Goal: Task Accomplishment & Management: Manage account settings

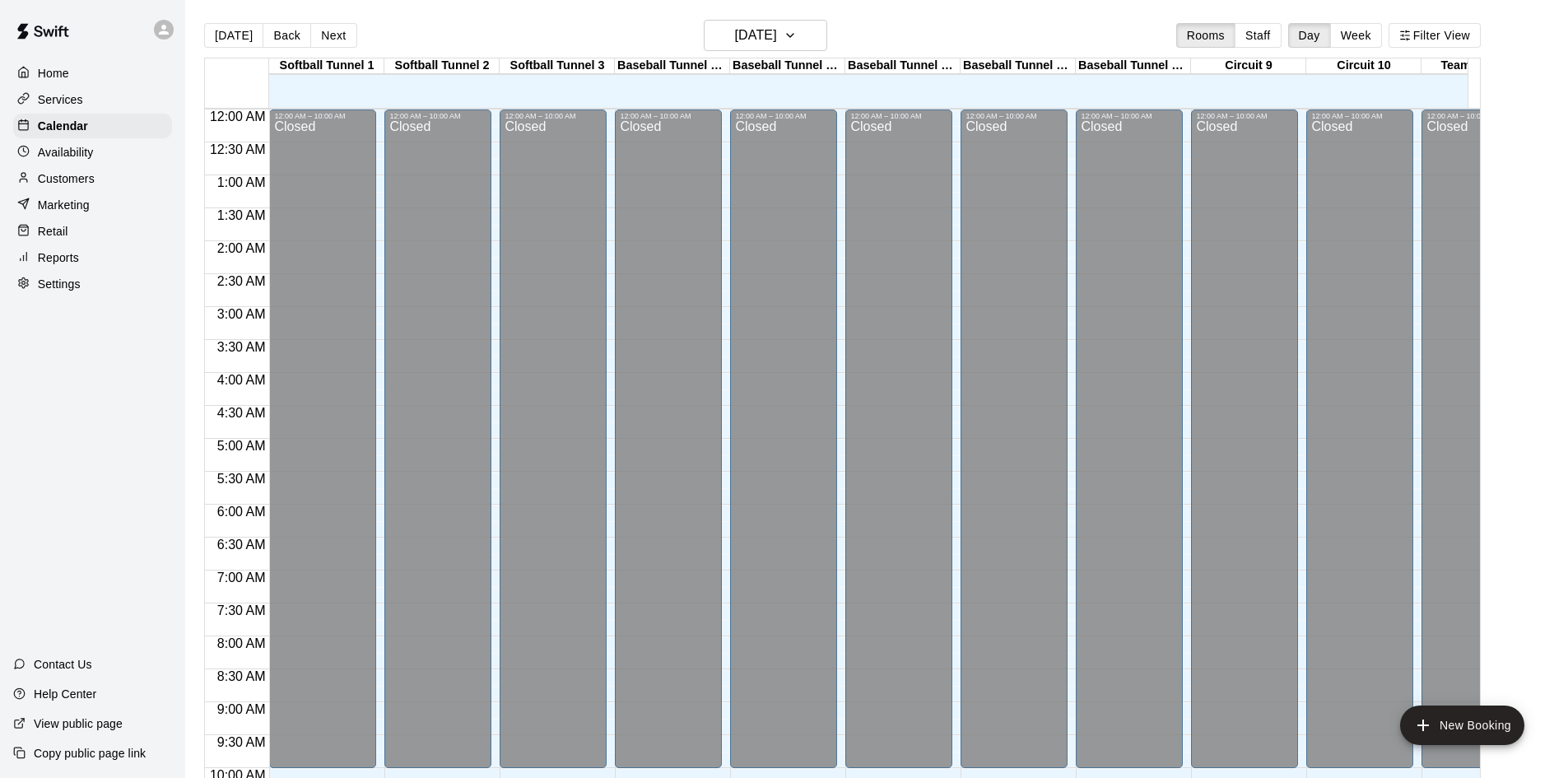
scroll to position [844, 0]
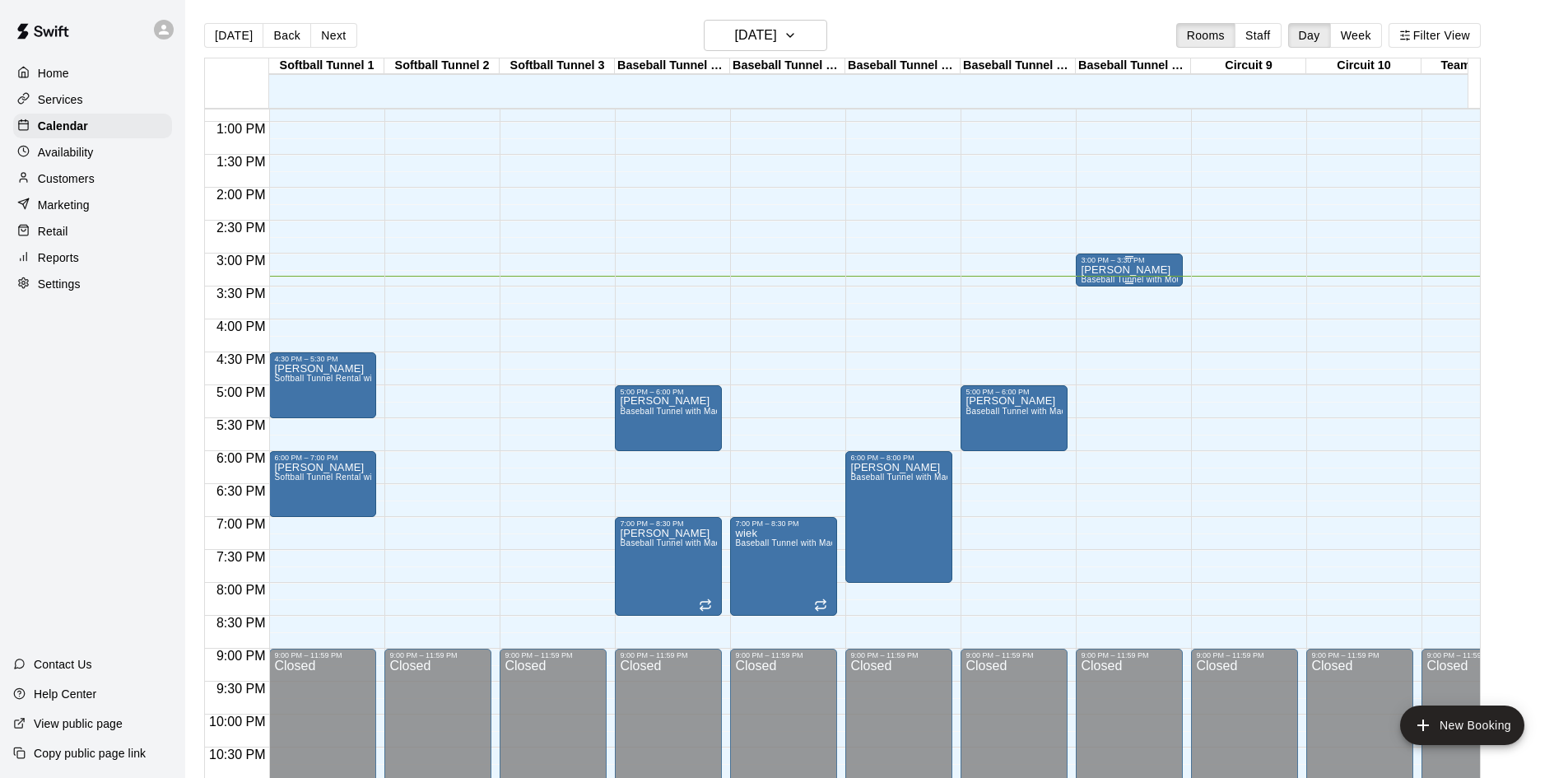
drag, startPoint x: 1146, startPoint y: 260, endPoint x: 1108, endPoint y: 260, distance: 38.0
click at [1108, 260] on div "3:00 PM – 3:30 PM" at bounding box center [1129, 260] width 97 height 9
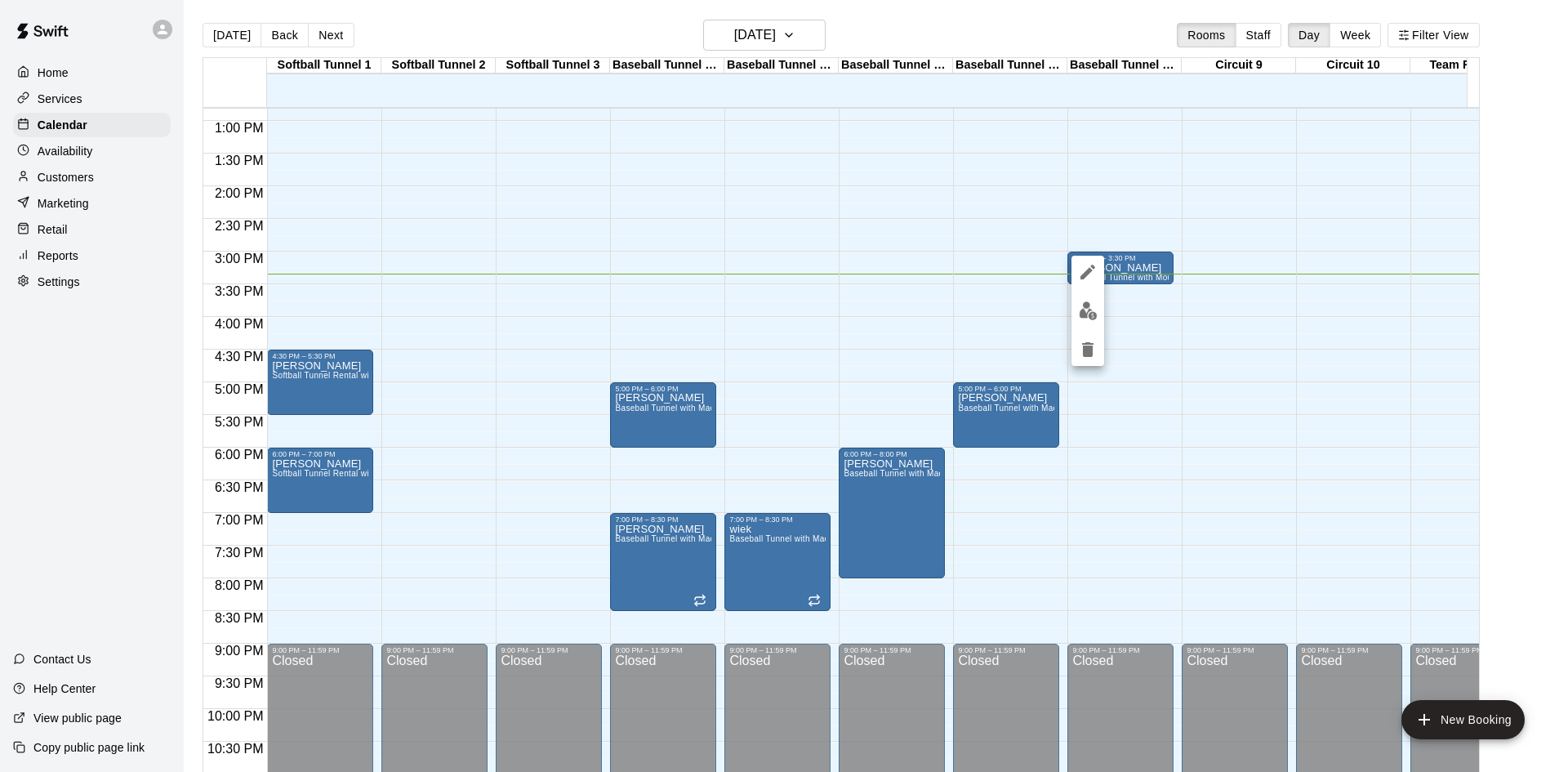
click at [1098, 340] on button "delete" at bounding box center [1088, 350] width 32 height 32
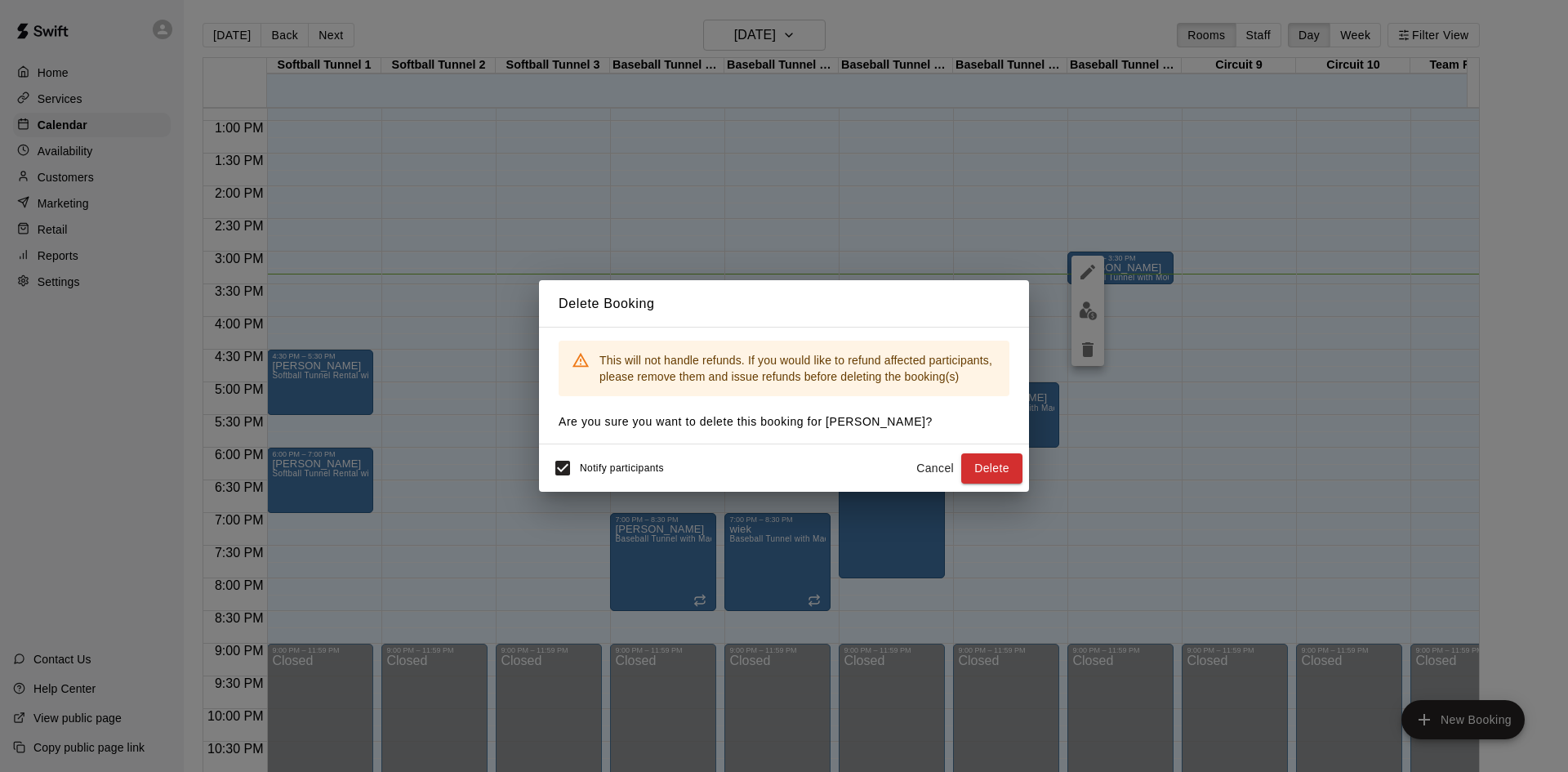
click at [1000, 474] on button "Delete" at bounding box center [992, 468] width 61 height 30
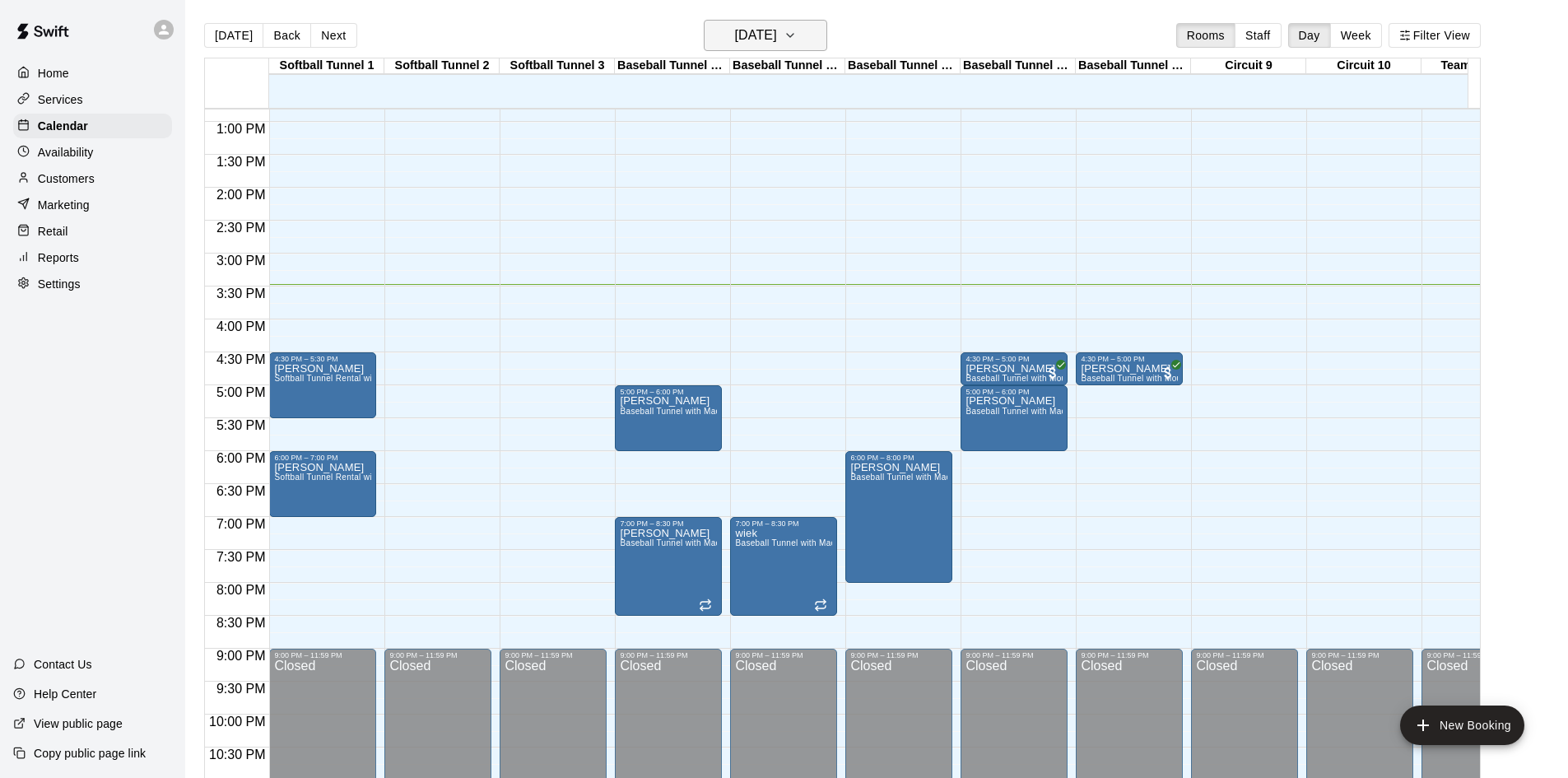
click at [777, 34] on h6 "[DATE]" at bounding box center [755, 35] width 42 height 23
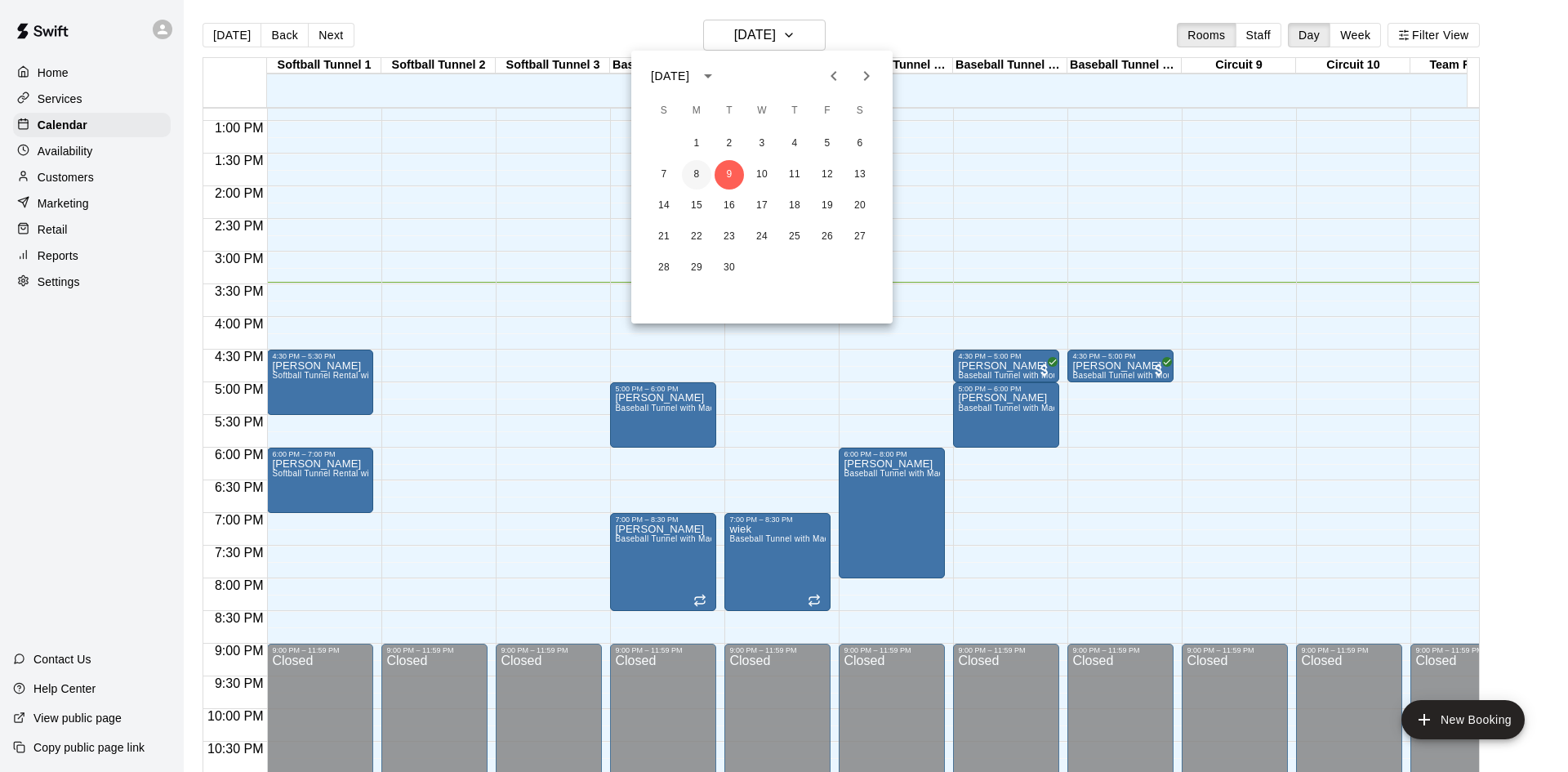
click at [703, 165] on button "8" at bounding box center [697, 175] width 29 height 29
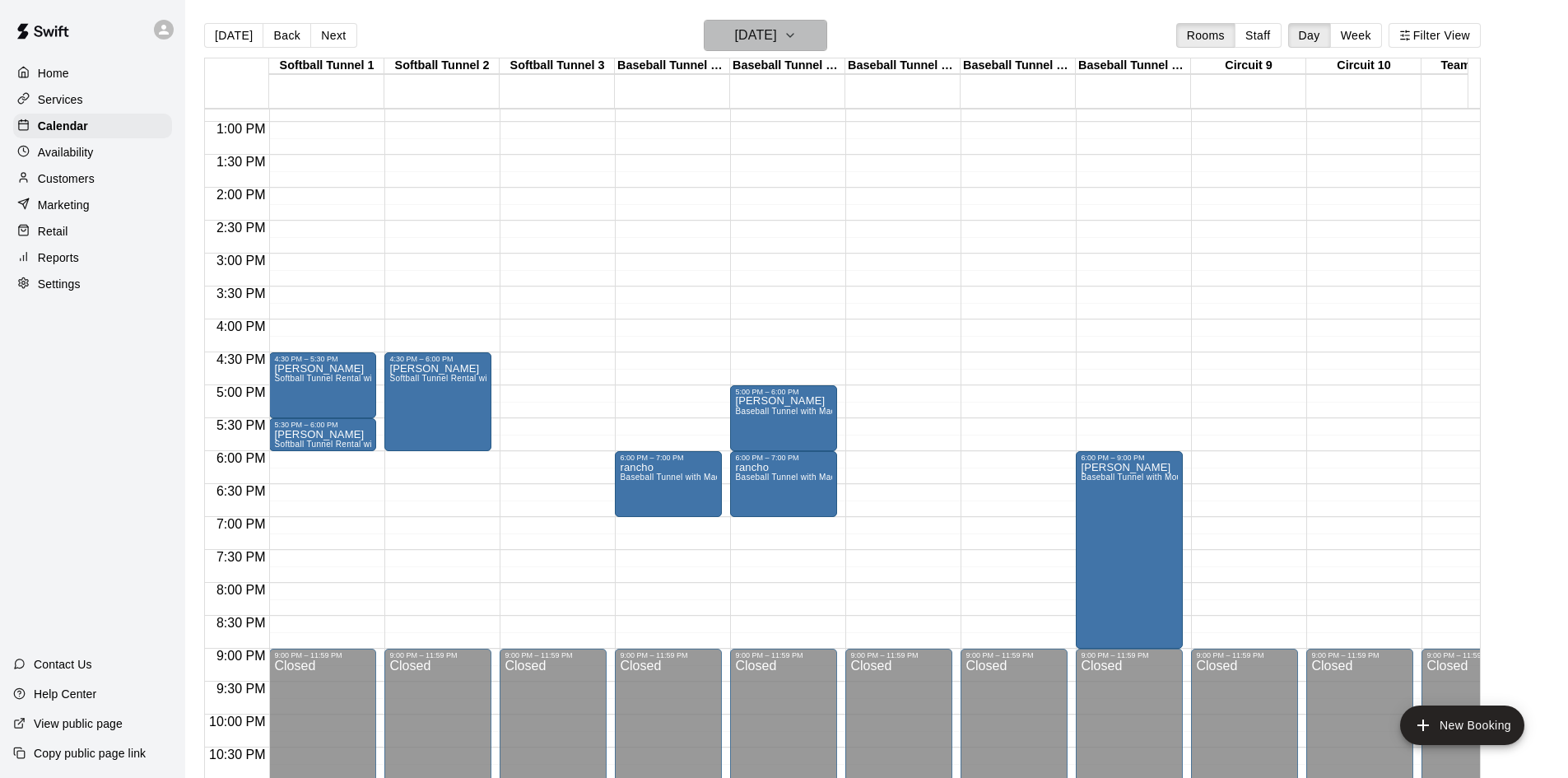
click at [777, 41] on h6 "Monday Sep 08" at bounding box center [755, 35] width 42 height 23
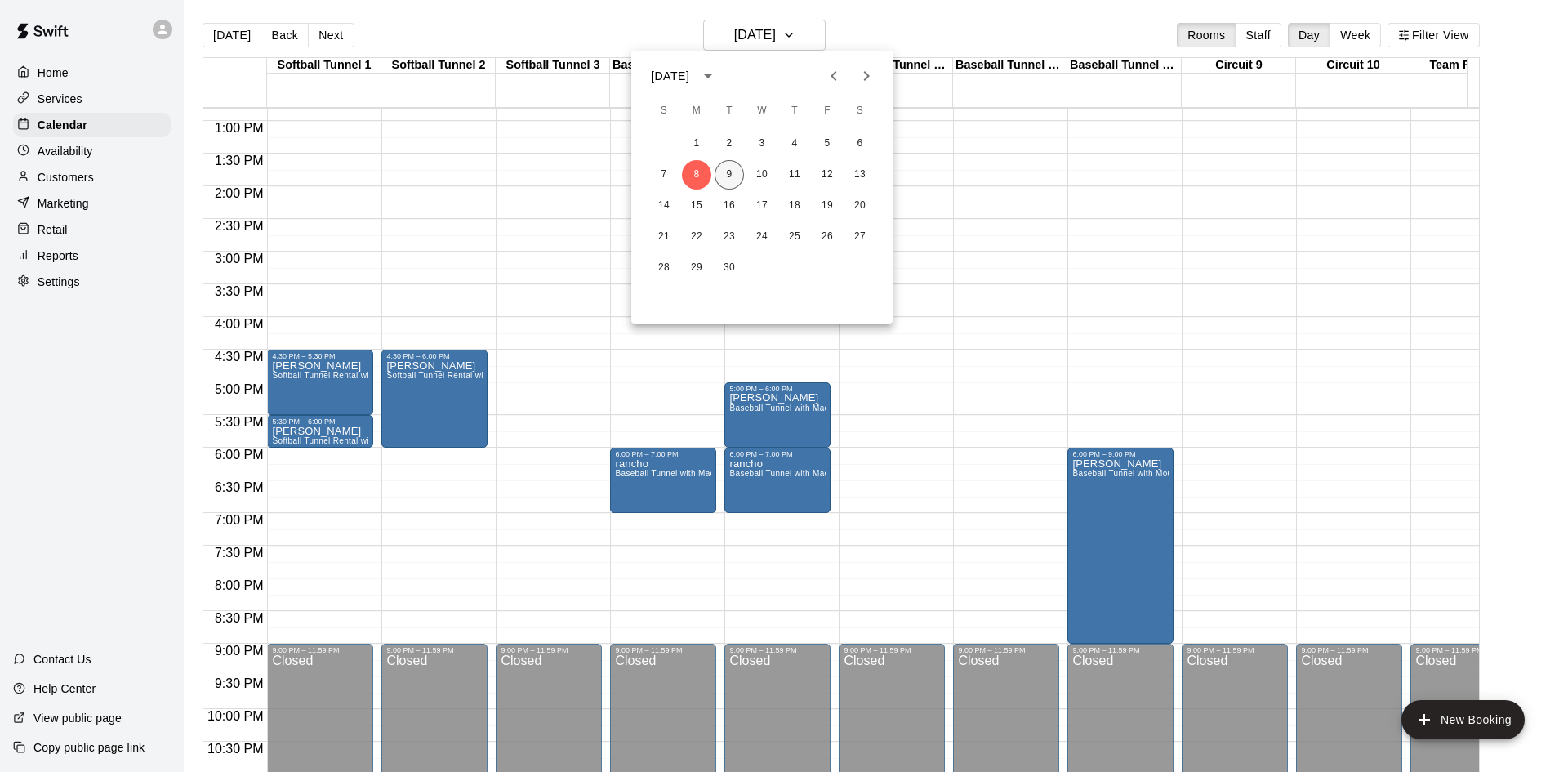
click at [739, 176] on button "9" at bounding box center [729, 175] width 29 height 29
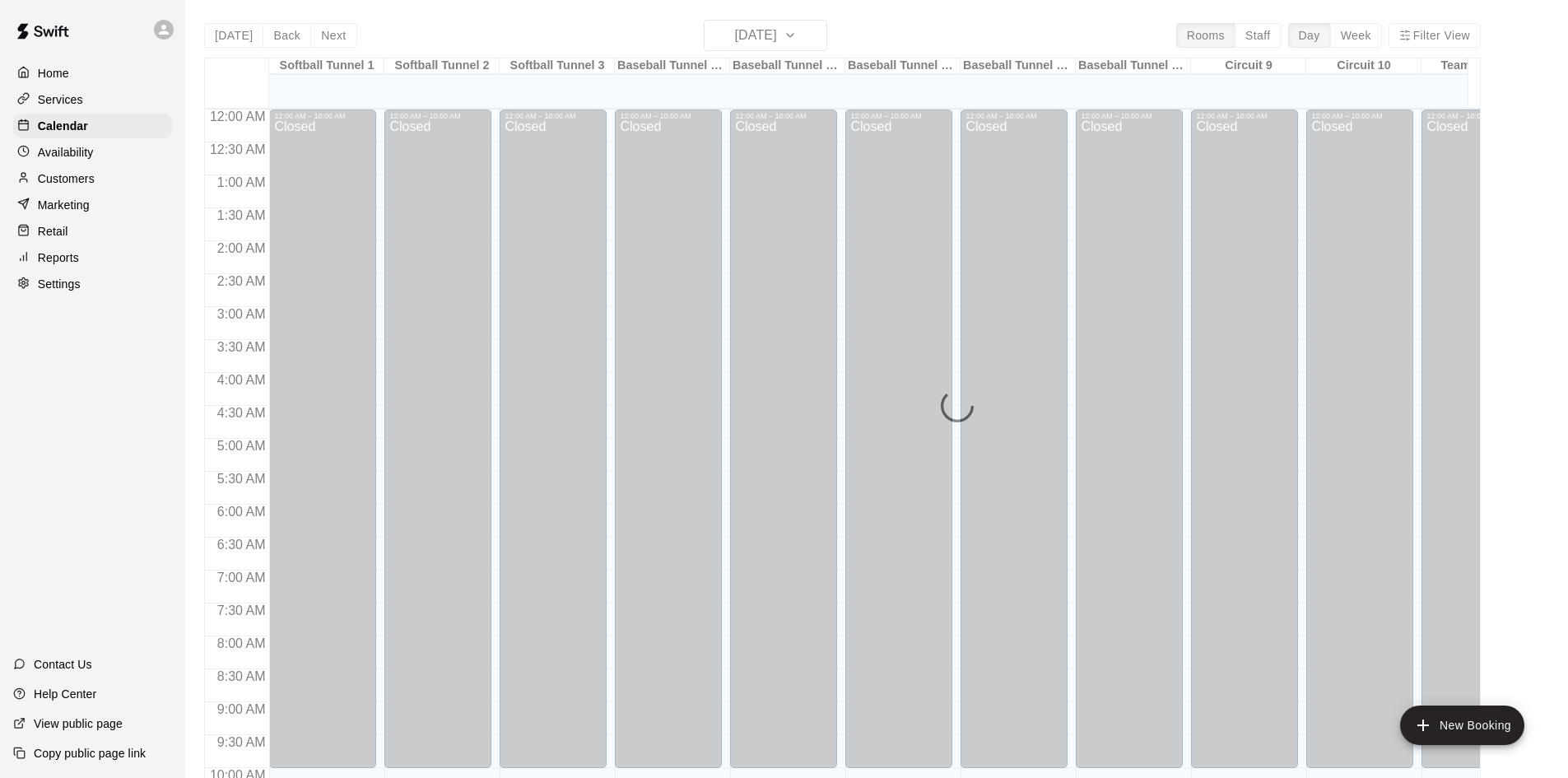
scroll to position [844, 0]
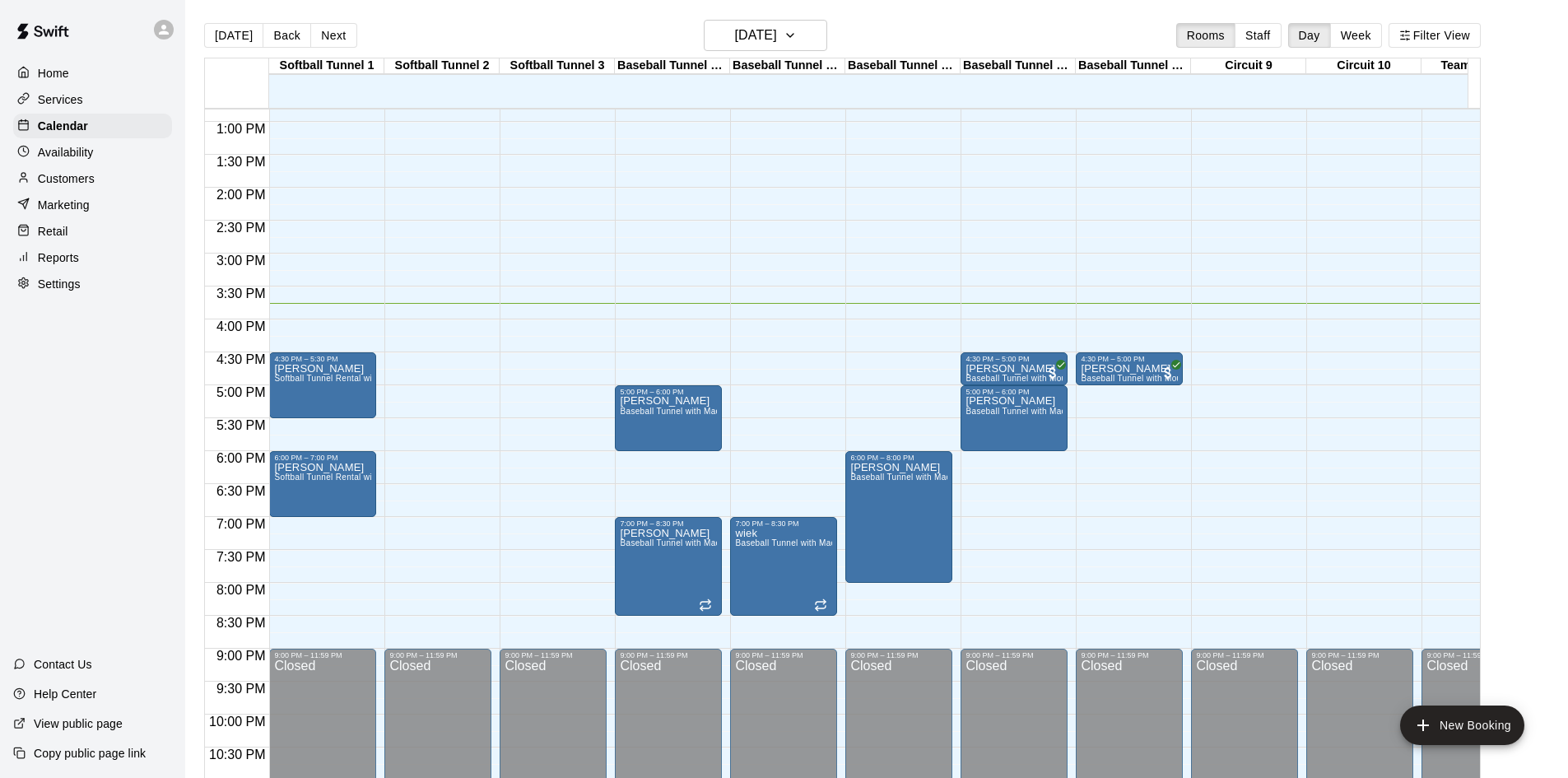
click at [468, 309] on div "12:00 AM – 10:00 AM Closed 9:00 PM – 11:59 PM Closed" at bounding box center [437, 56] width 107 height 1581
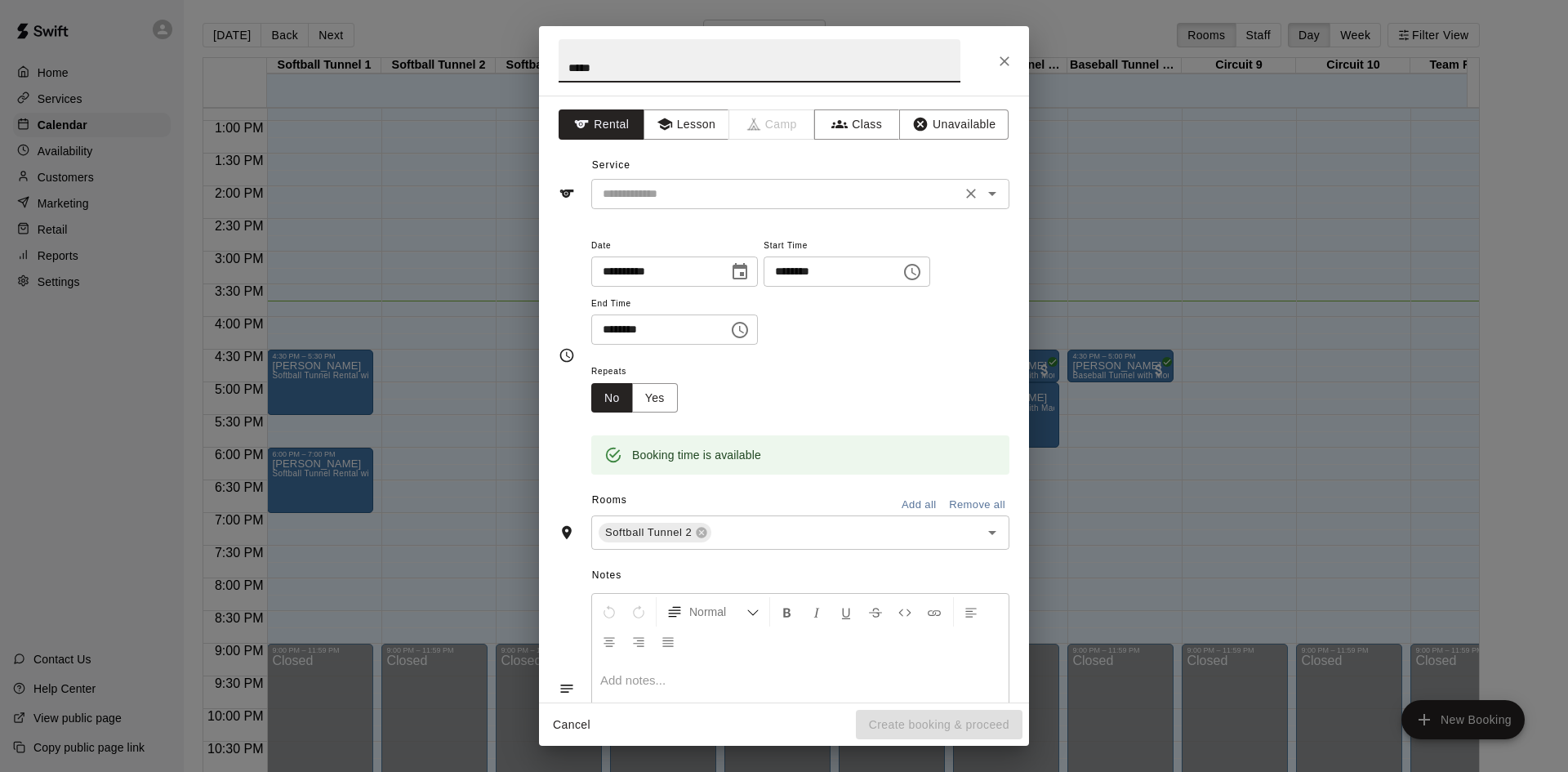
click at [793, 180] on div "​" at bounding box center [800, 194] width 418 height 30
type input "*****"
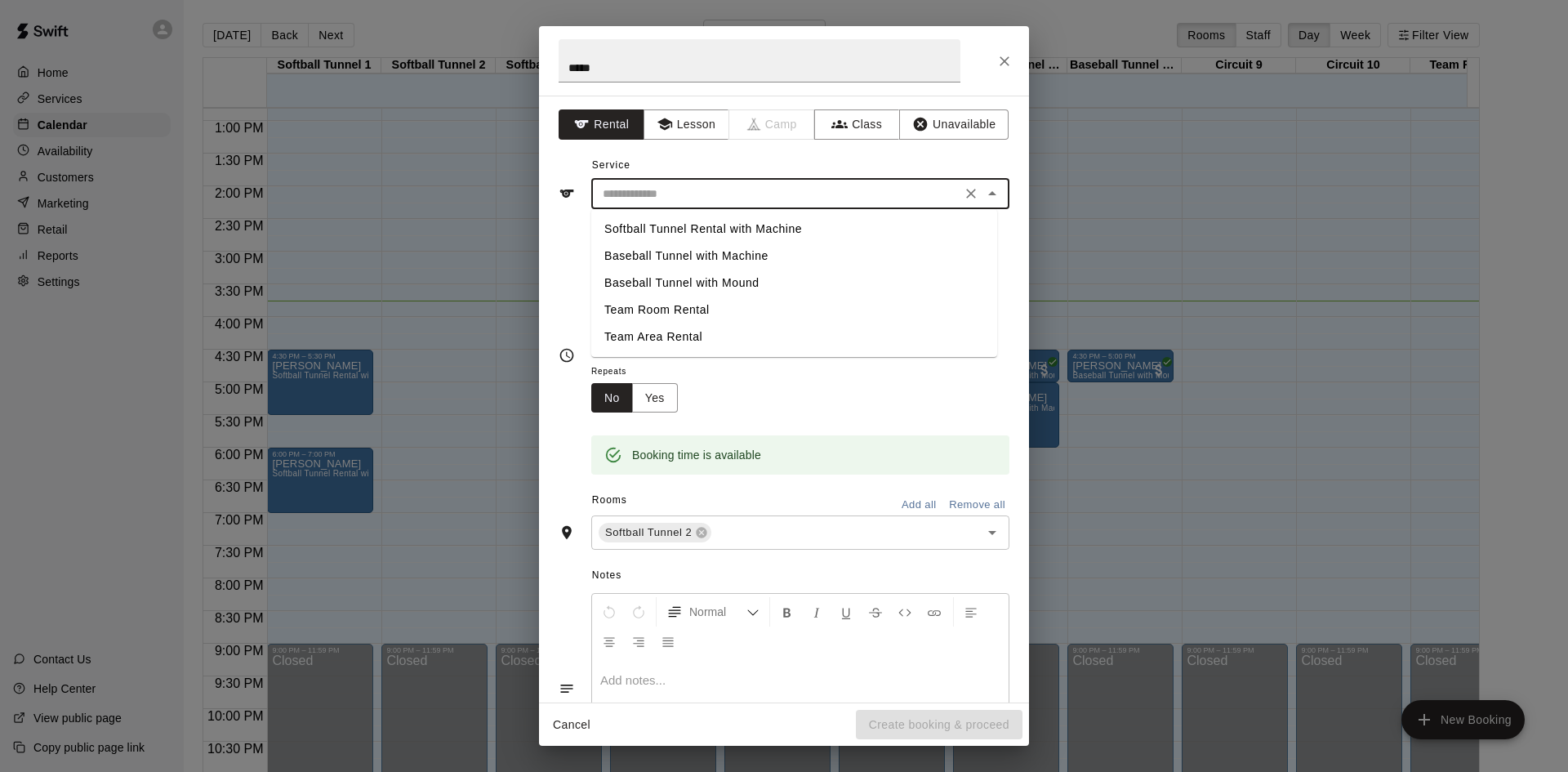
click at [795, 222] on li "Softball Tunnel Rental with Machine" at bounding box center [794, 229] width 406 height 27
type input "**********"
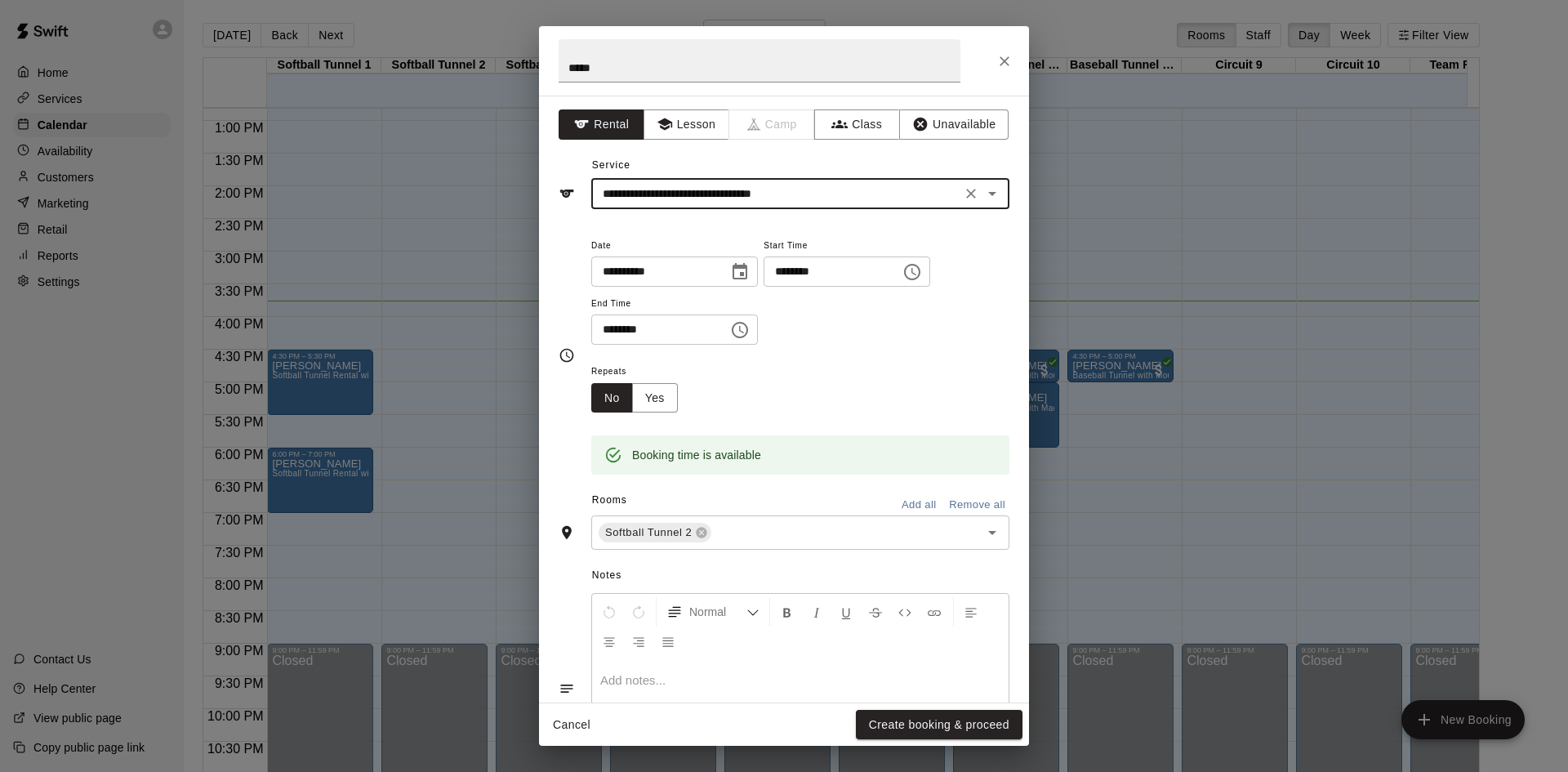
click at [981, 717] on button "Create booking & proceed" at bounding box center [939, 724] width 166 height 30
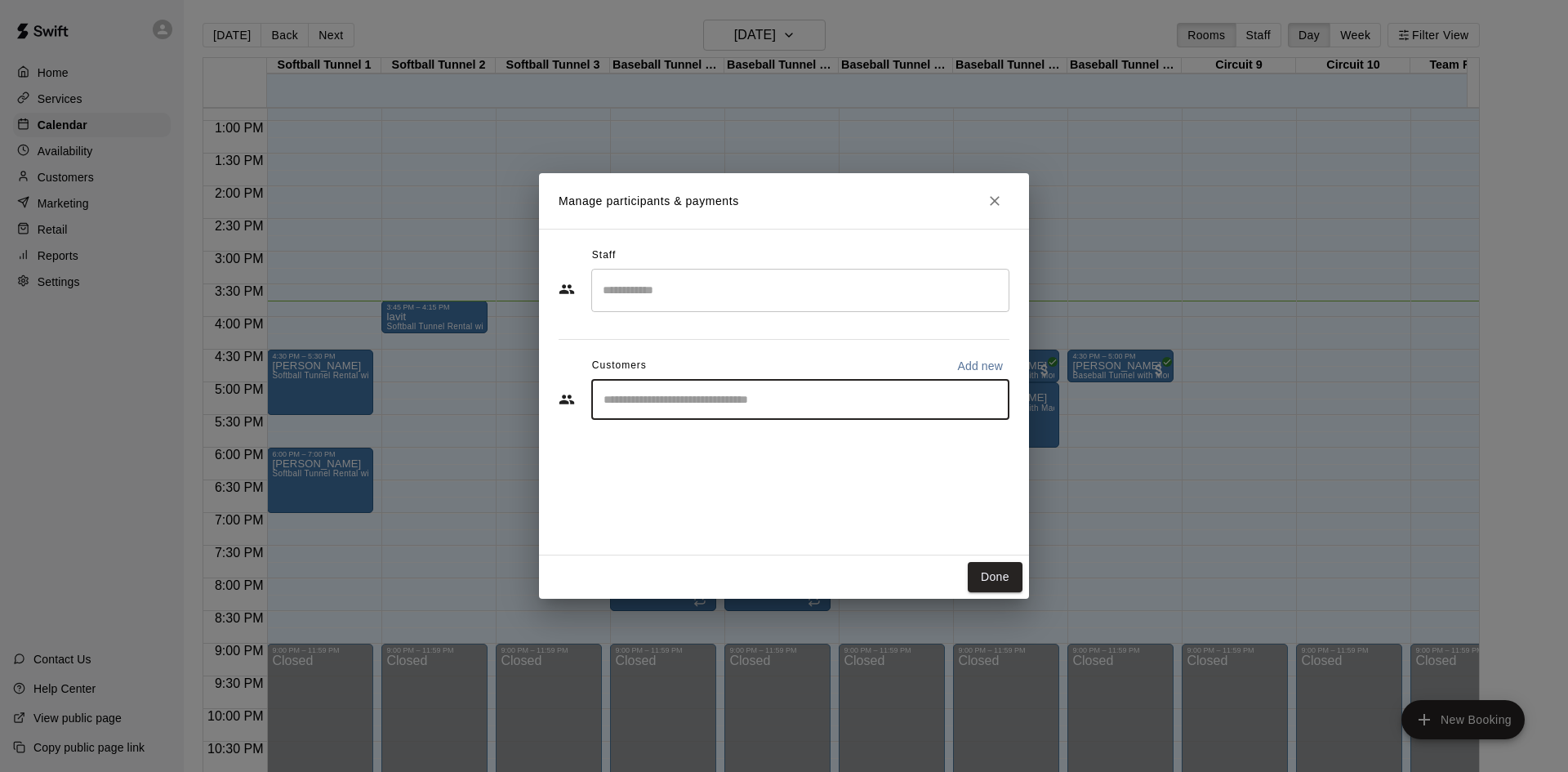
drag, startPoint x: 726, startPoint y: 398, endPoint x: 717, endPoint y: 398, distance: 9.0
click at [726, 398] on input "Start typing to search customers..." at bounding box center [800, 399] width 403 height 16
type input "*****"
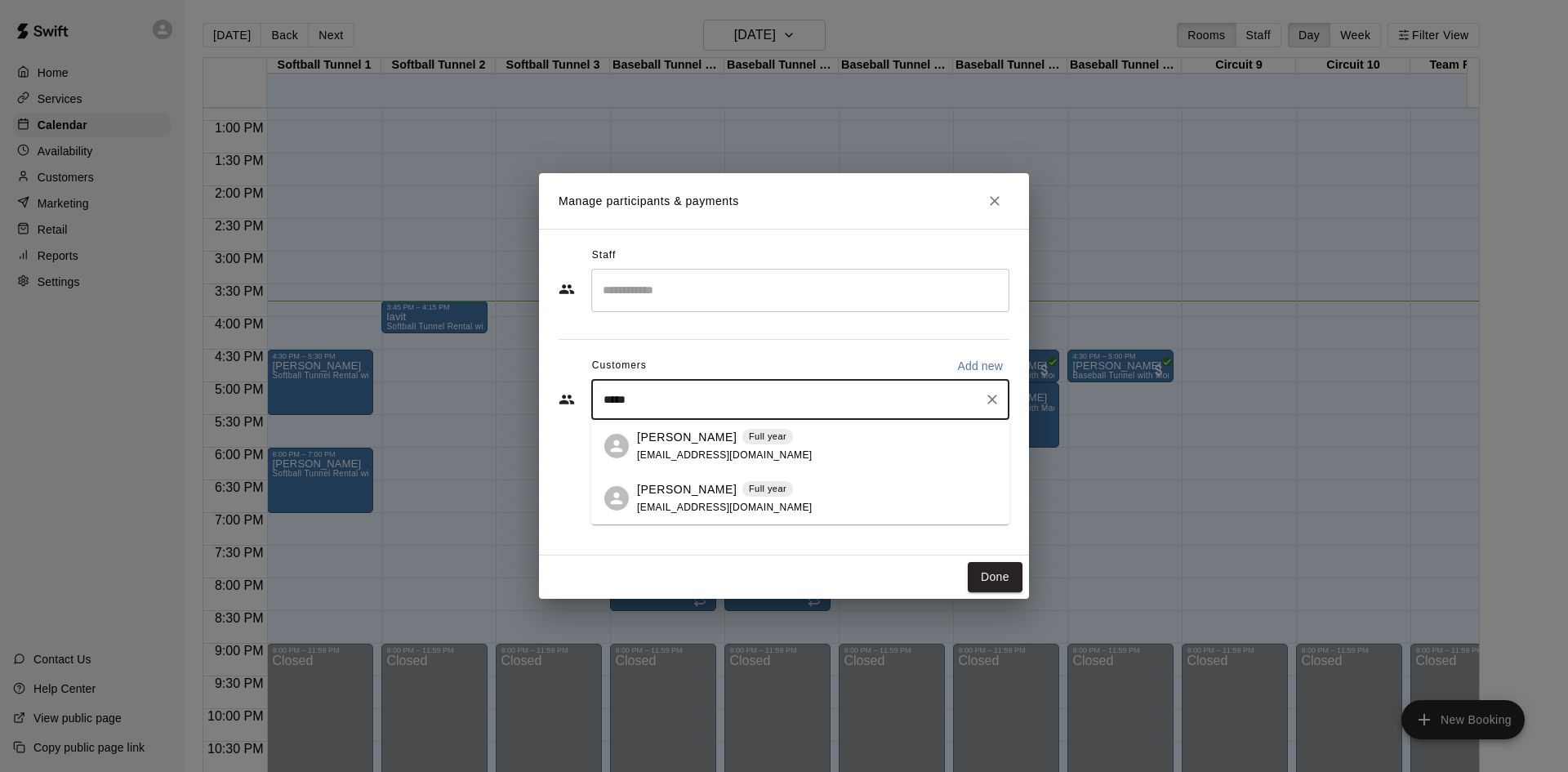
drag, startPoint x: 807, startPoint y: 437, endPoint x: 806, endPoint y: 428, distance: 9.1
click at [807, 436] on div "Mark Lavit Full year tennis3805@gmail.com" at bounding box center [816, 446] width 359 height 35
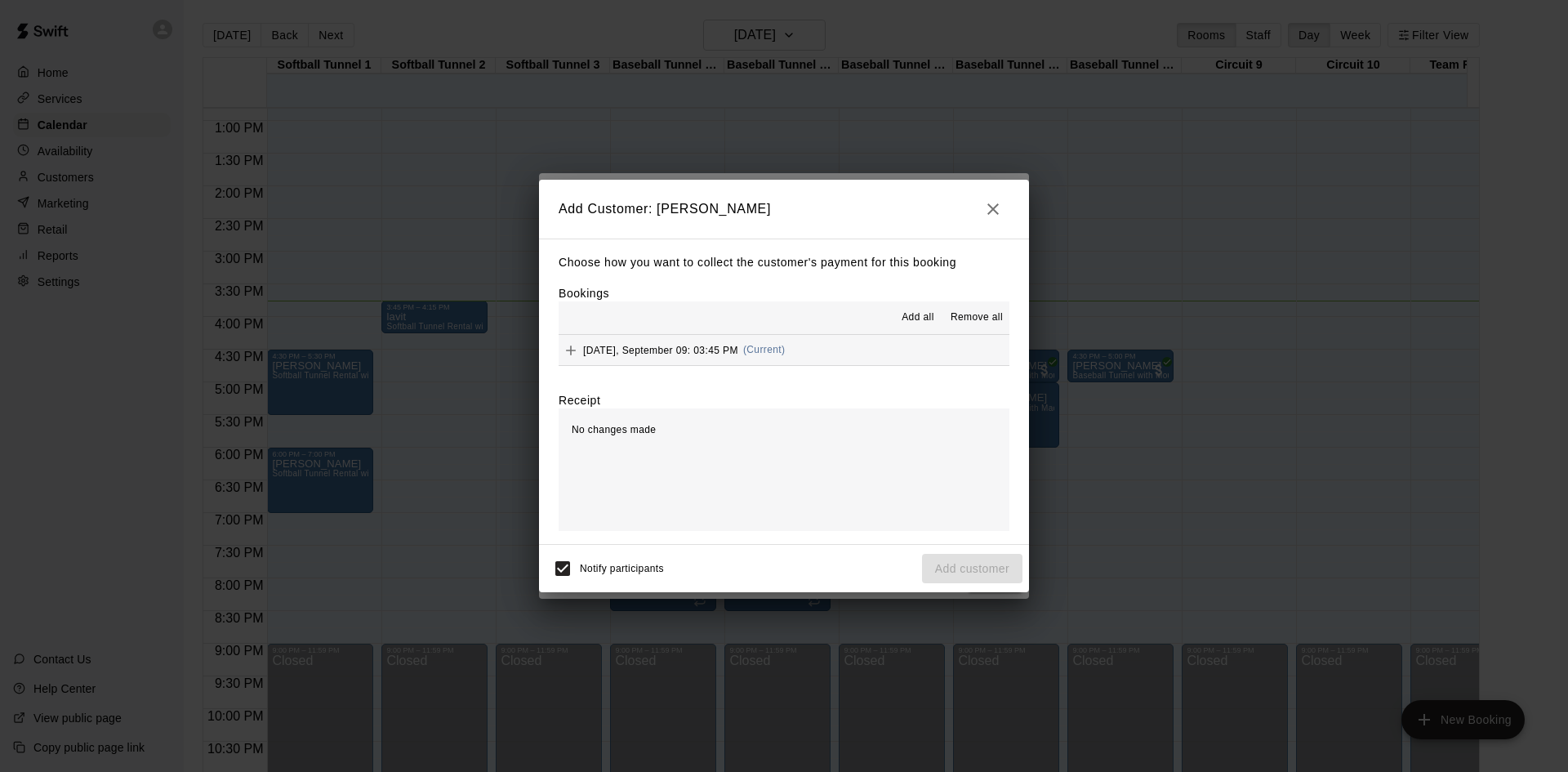
drag, startPoint x: 674, startPoint y: 345, endPoint x: 725, endPoint y: 352, distance: 51.5
click at [676, 345] on span "Tuesday, September 09: 03:45 PM" at bounding box center [661, 349] width 155 height 11
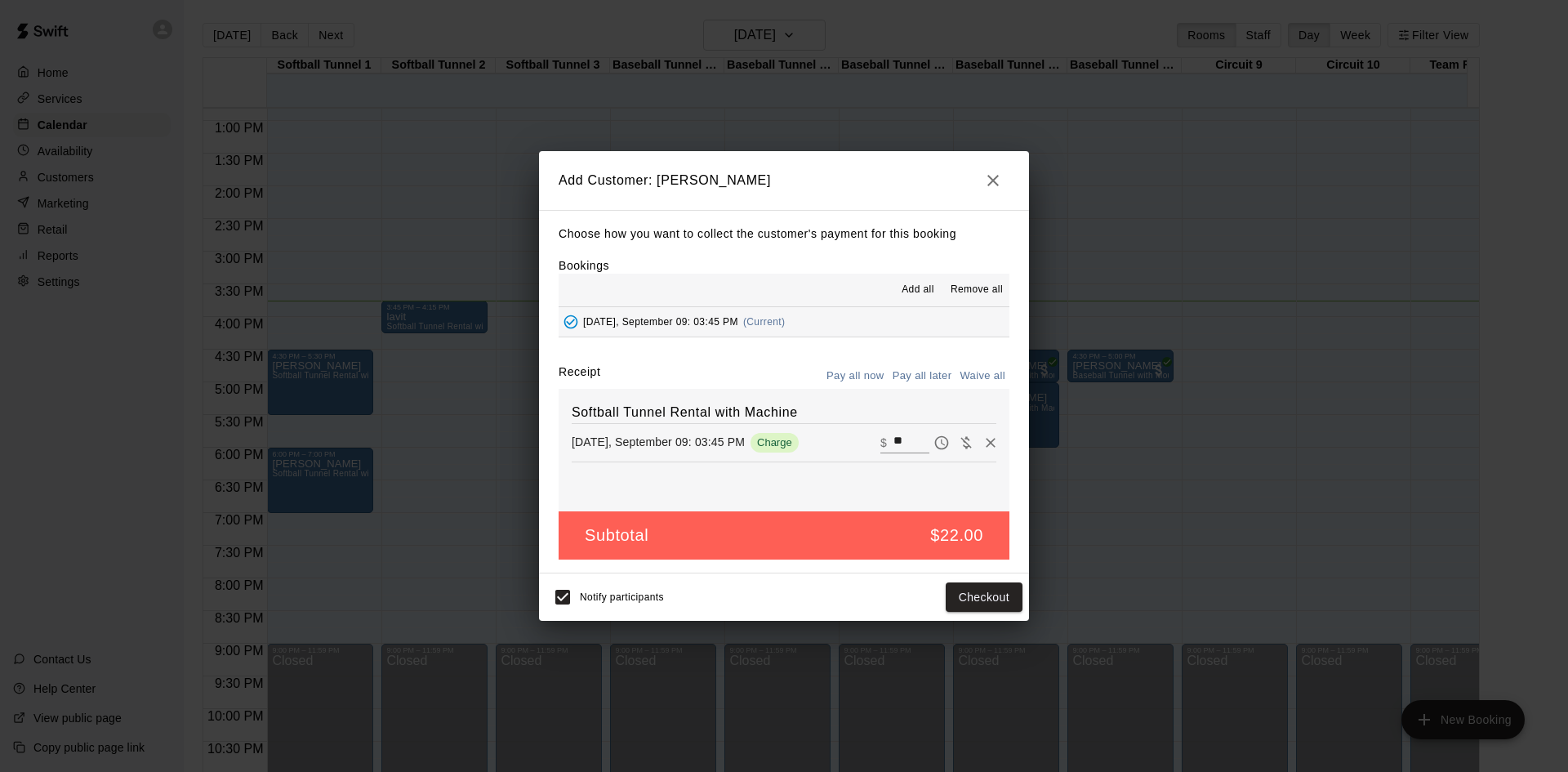
click at [924, 375] on button "Pay all later" at bounding box center [922, 376] width 67 height 26
click at [982, 605] on button "Add customer" at bounding box center [972, 597] width 101 height 30
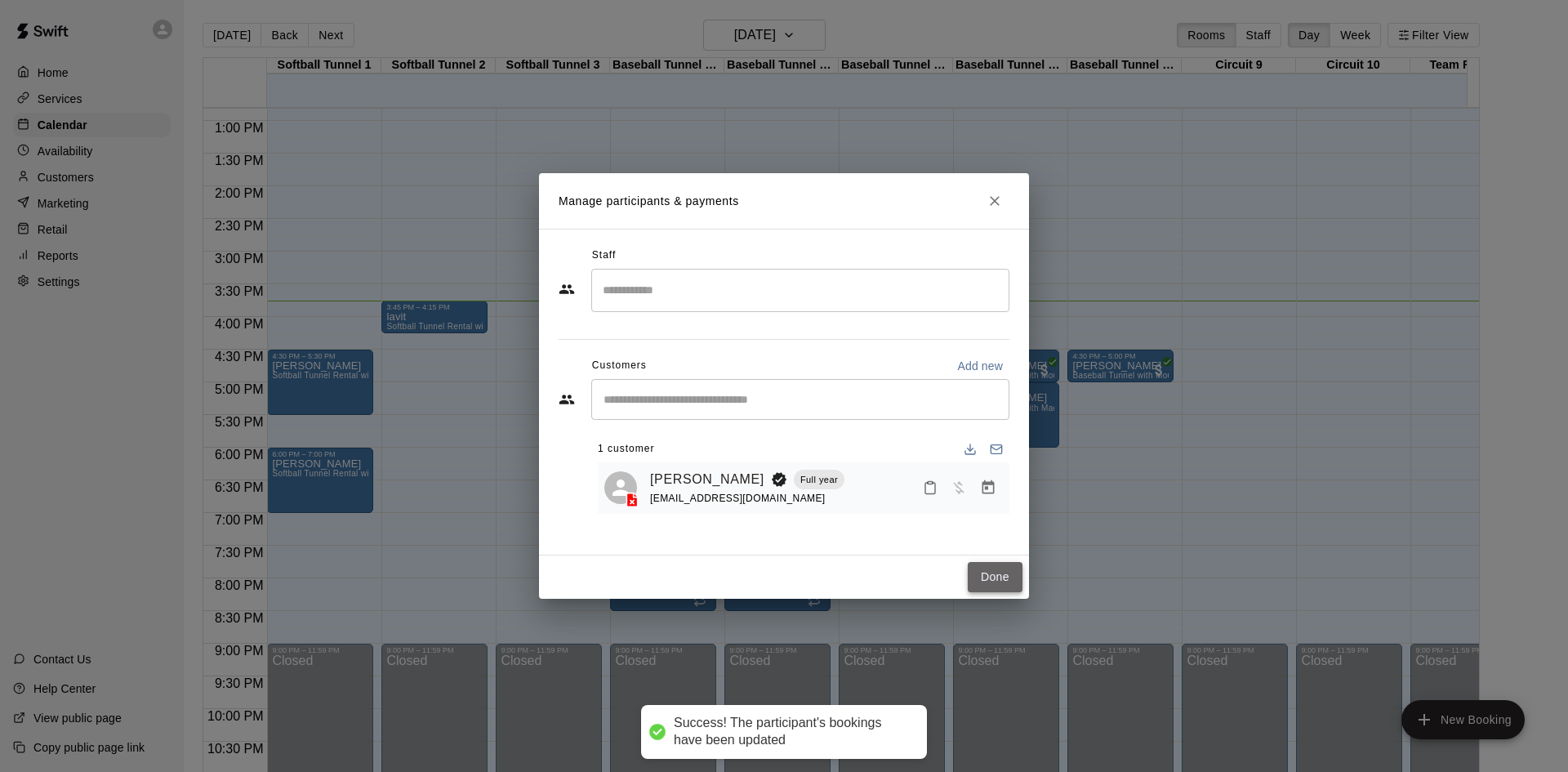
click at [1009, 583] on button "Done" at bounding box center [995, 577] width 55 height 30
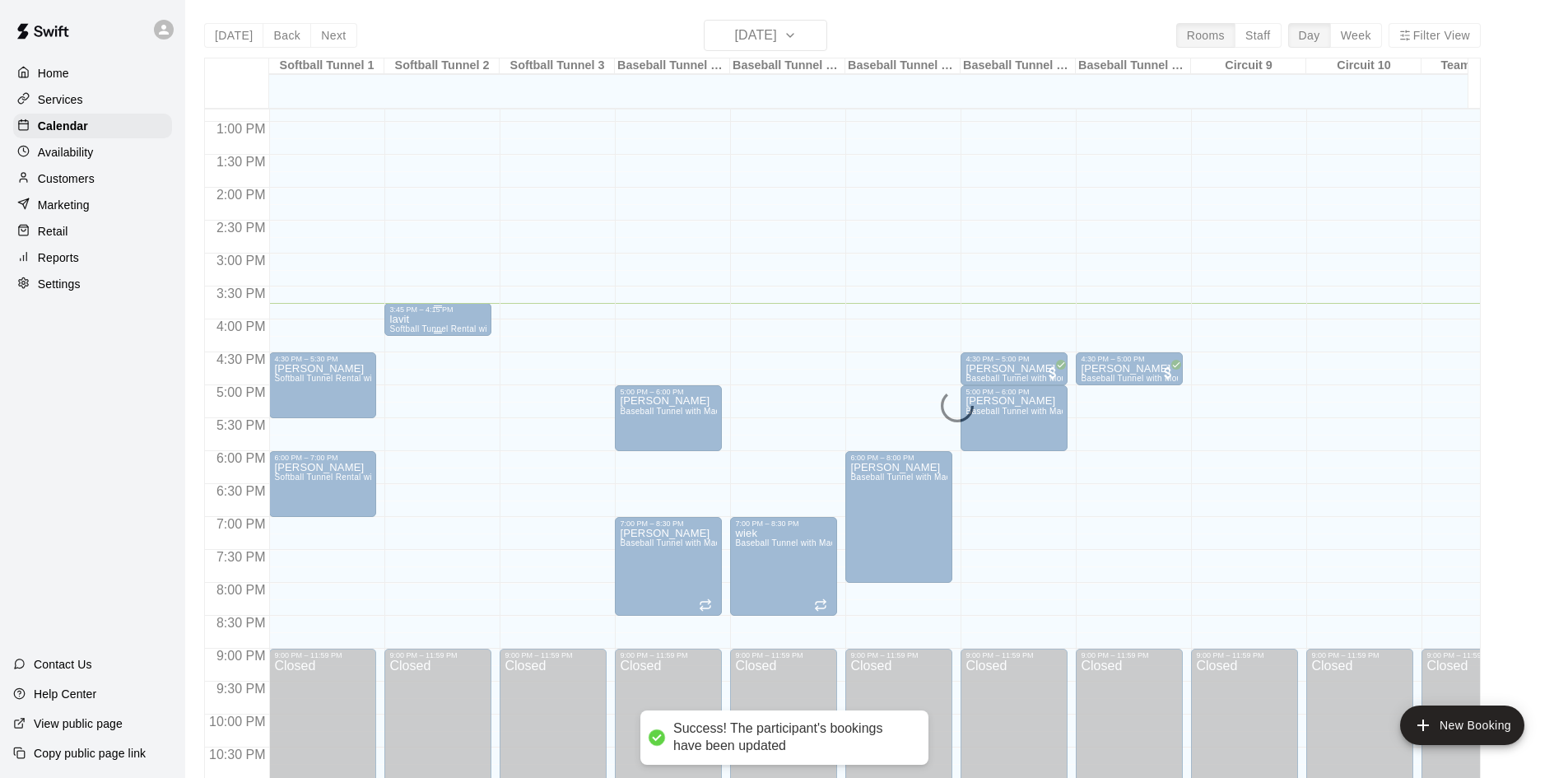
click at [485, 328] on div at bounding box center [485, 330] width 0 height 3
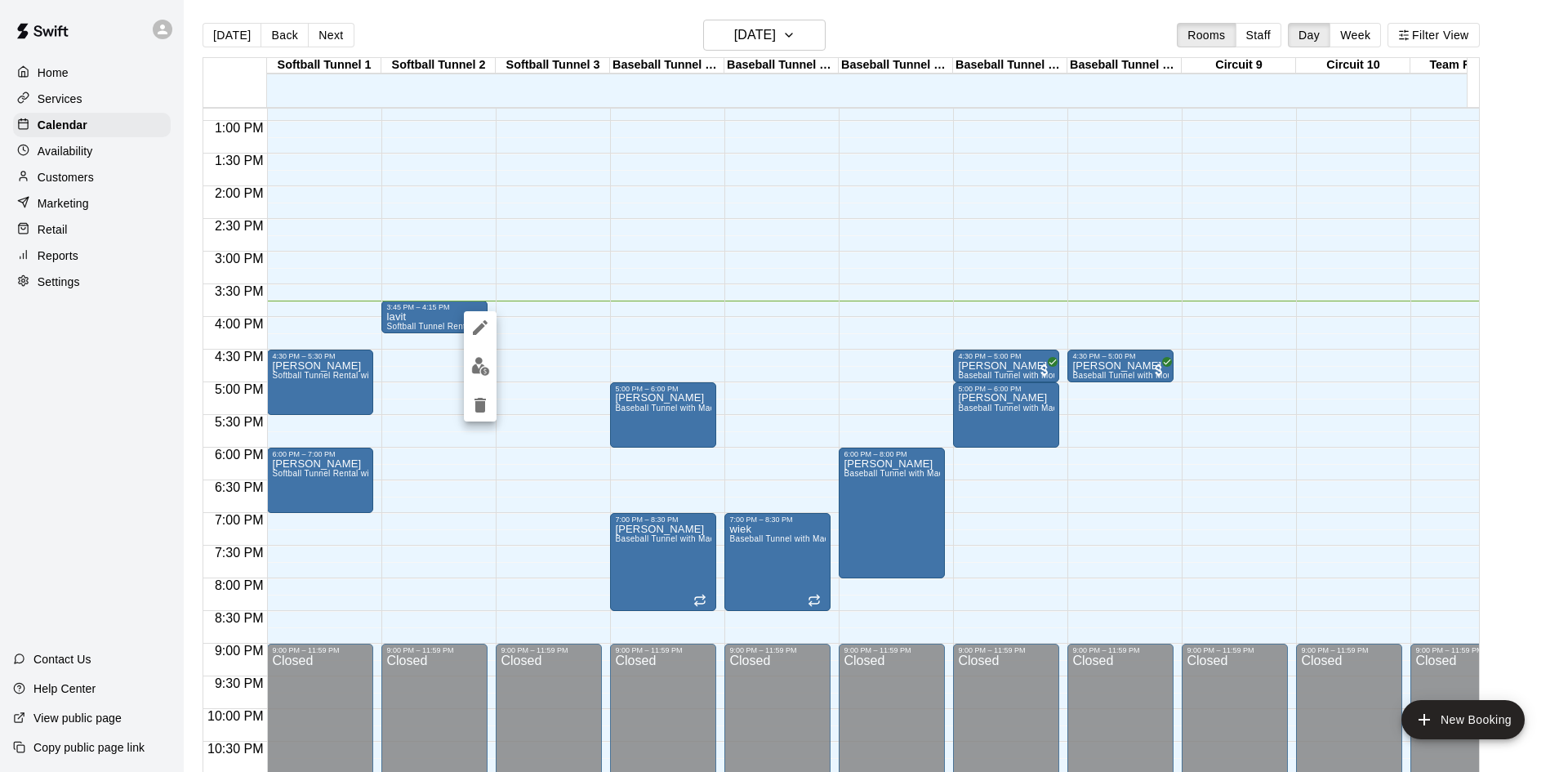
click at [481, 328] on icon "edit" at bounding box center [480, 327] width 14 height 15
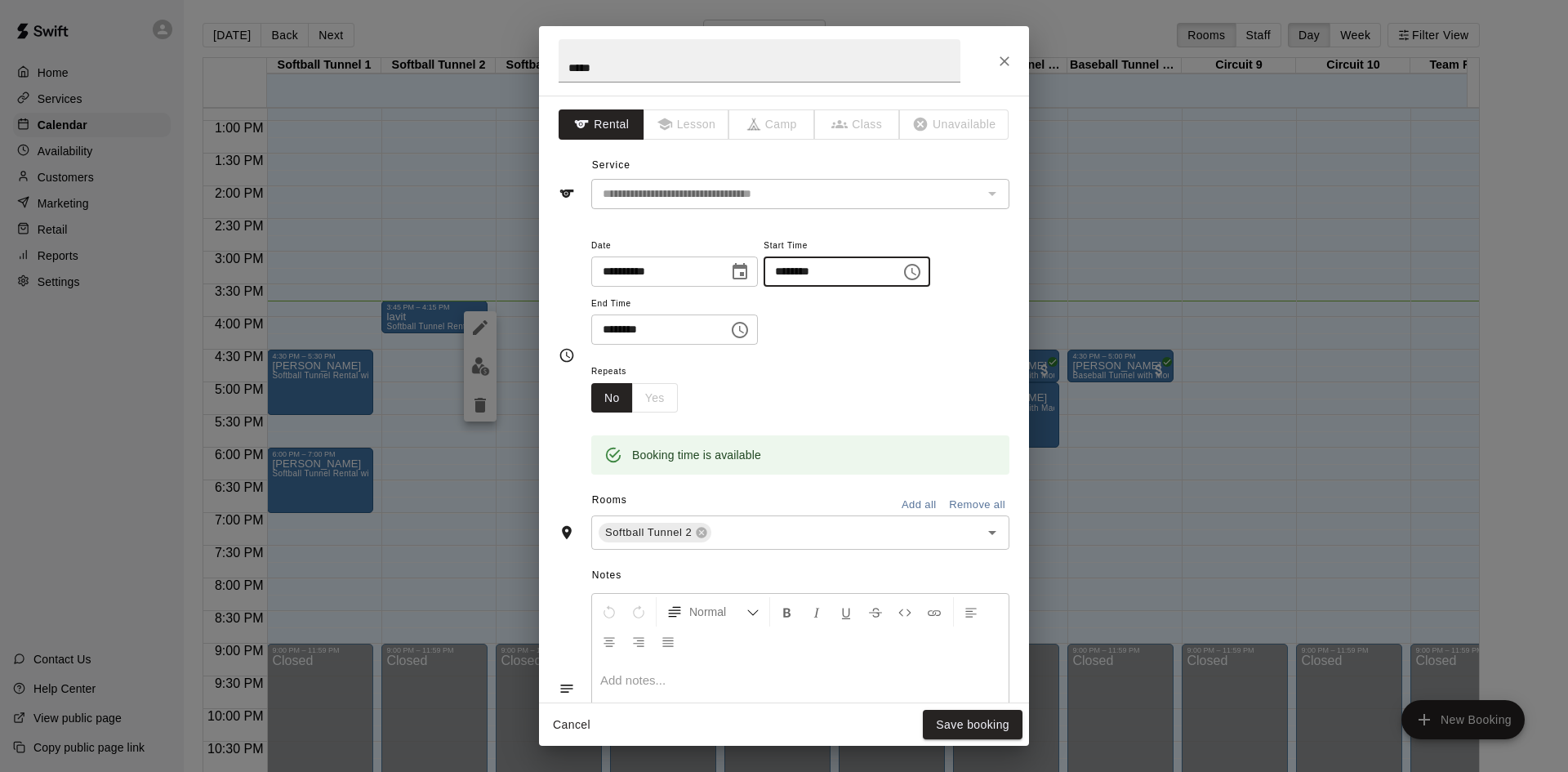
click at [832, 275] on input "********" at bounding box center [826, 271] width 125 height 30
click at [628, 331] on input "********" at bounding box center [653, 329] width 125 height 30
type input "********"
click at [1000, 721] on button "Save booking" at bounding box center [972, 724] width 100 height 30
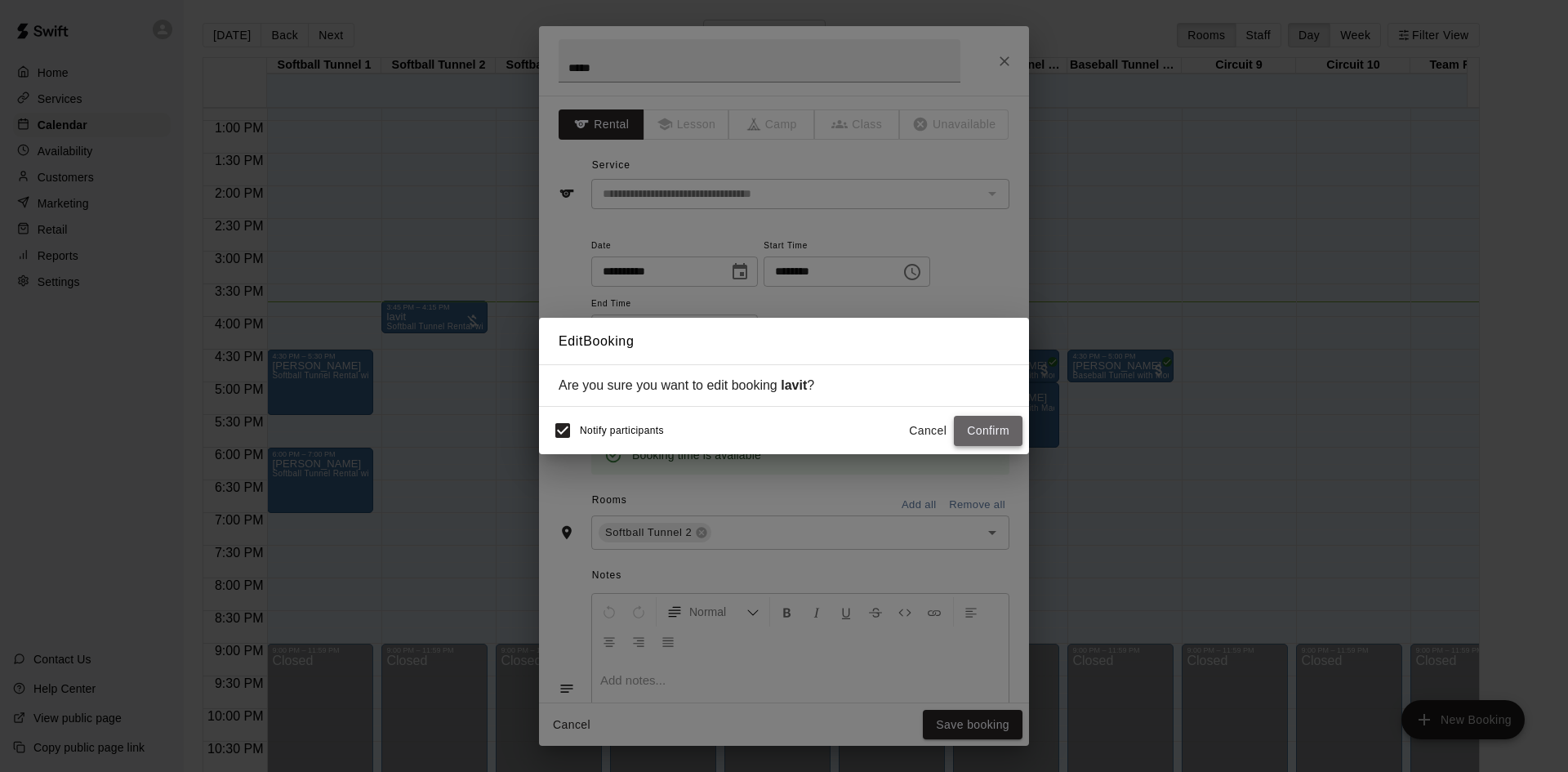
click at [995, 423] on button "Confirm" at bounding box center [988, 431] width 68 height 30
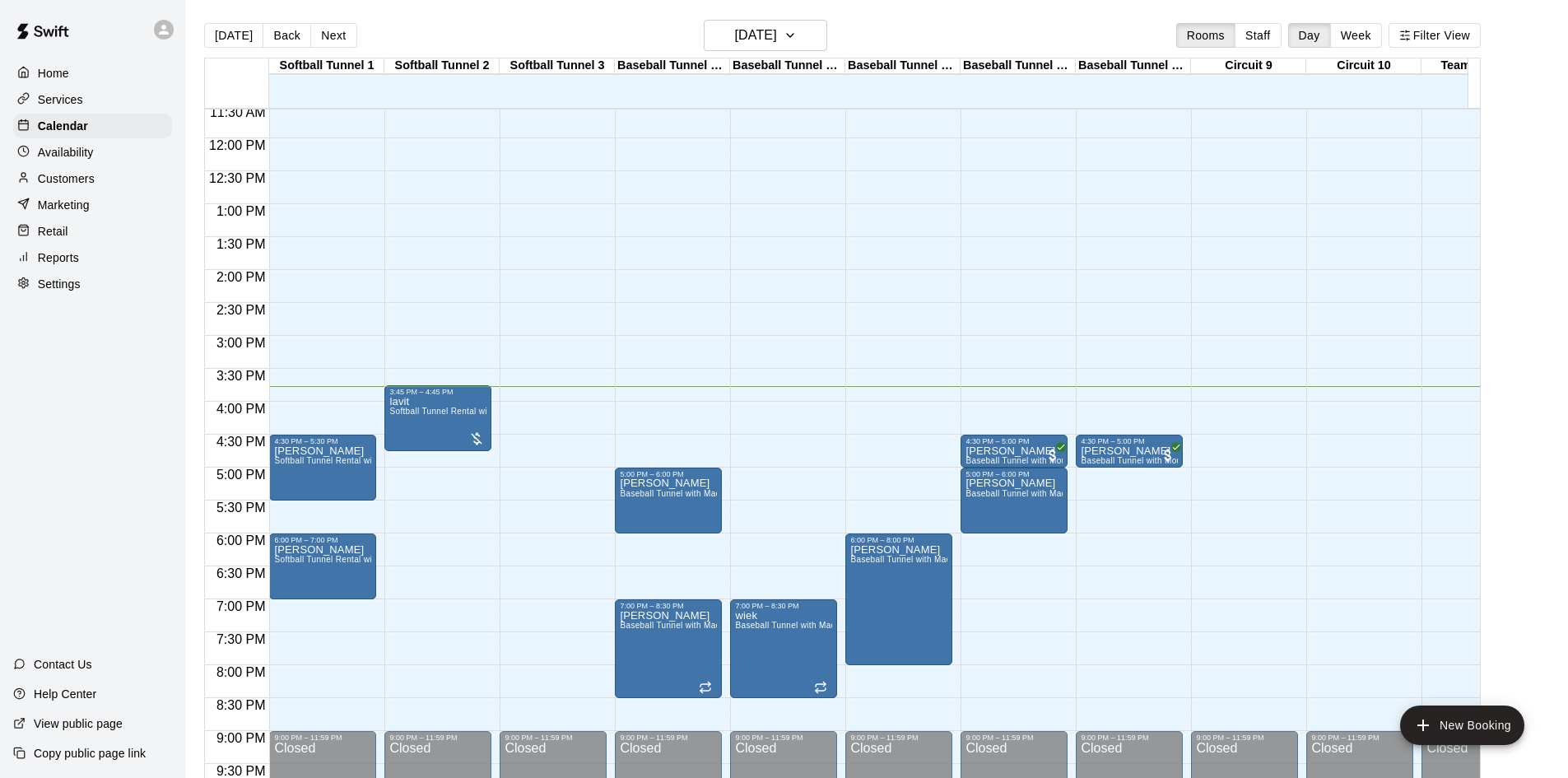
scroll to position [27, 0]
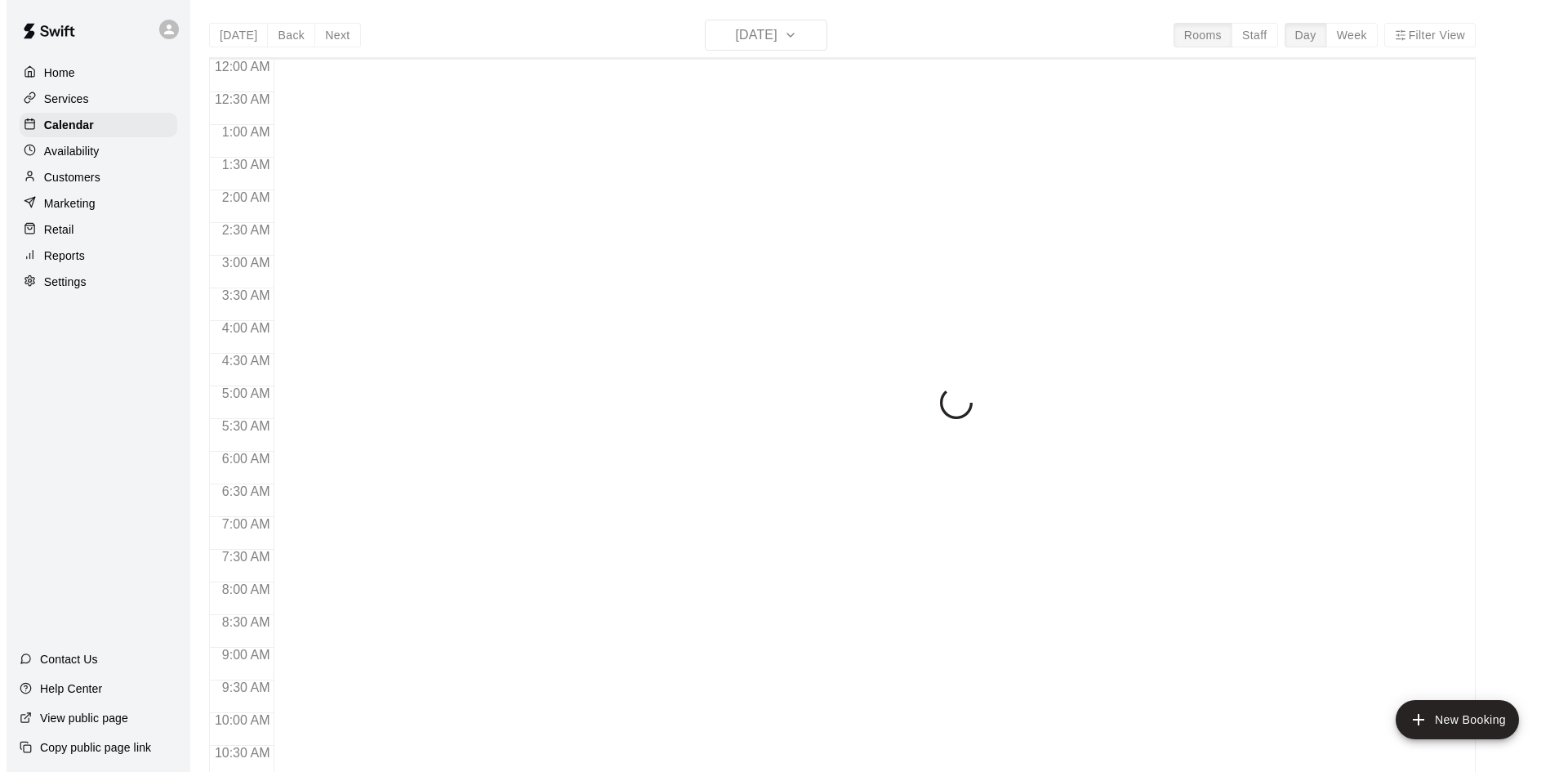
scroll to position [838, 0]
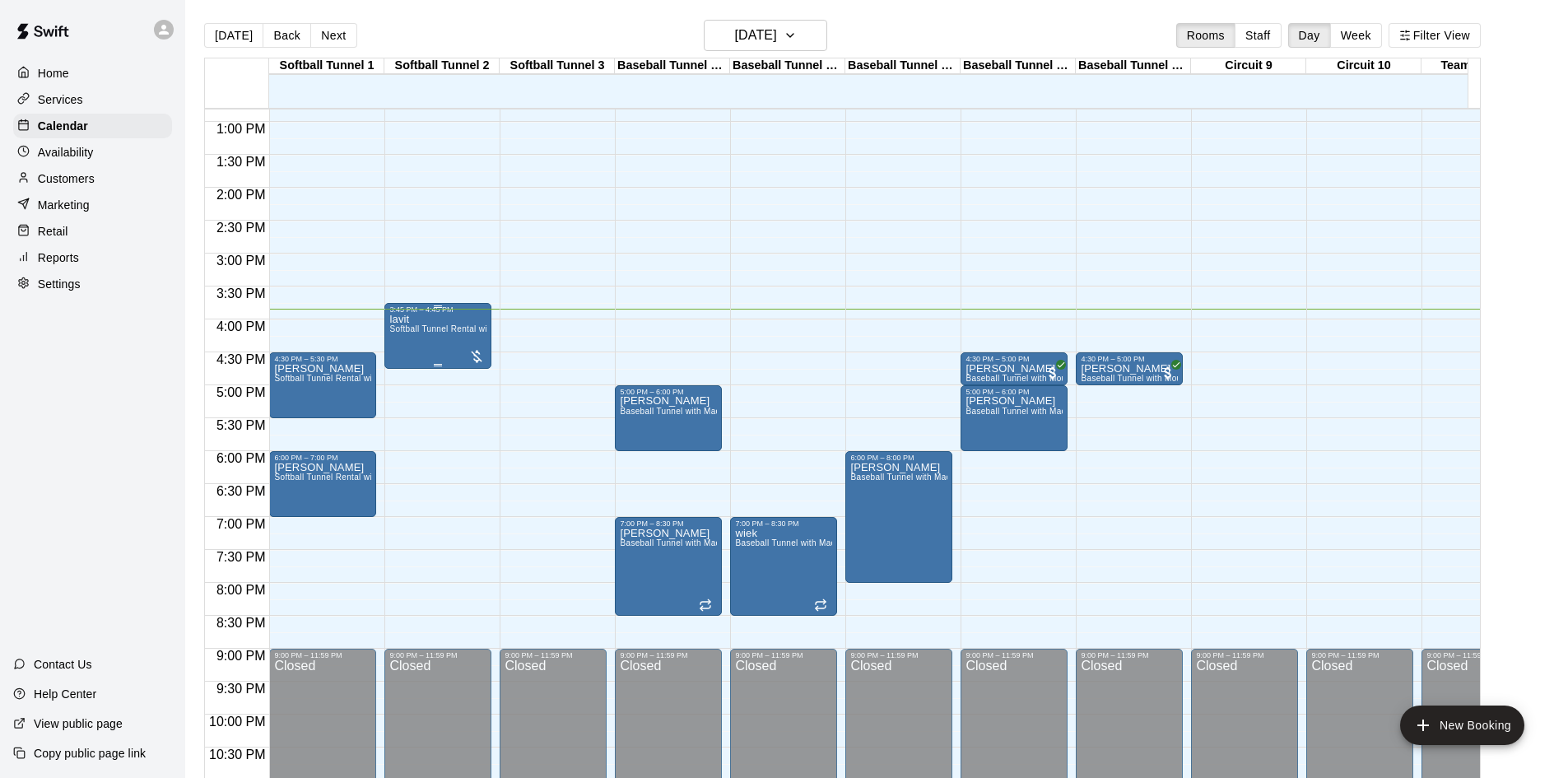
click at [429, 319] on div "lavit Softball Tunnel Rental with Machine" at bounding box center [437, 702] width 97 height 778
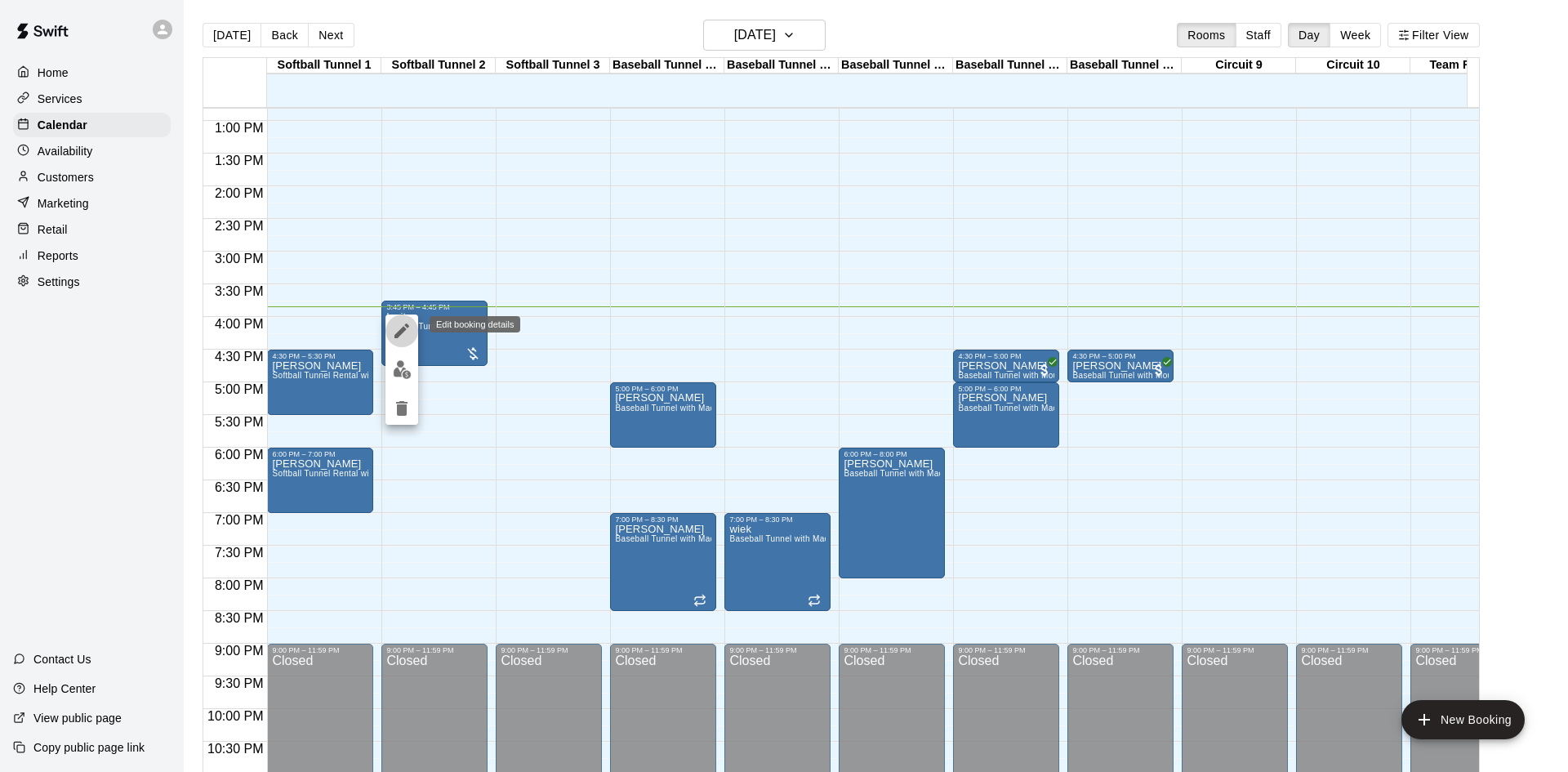
click at [408, 331] on icon "edit" at bounding box center [402, 330] width 20 height 20
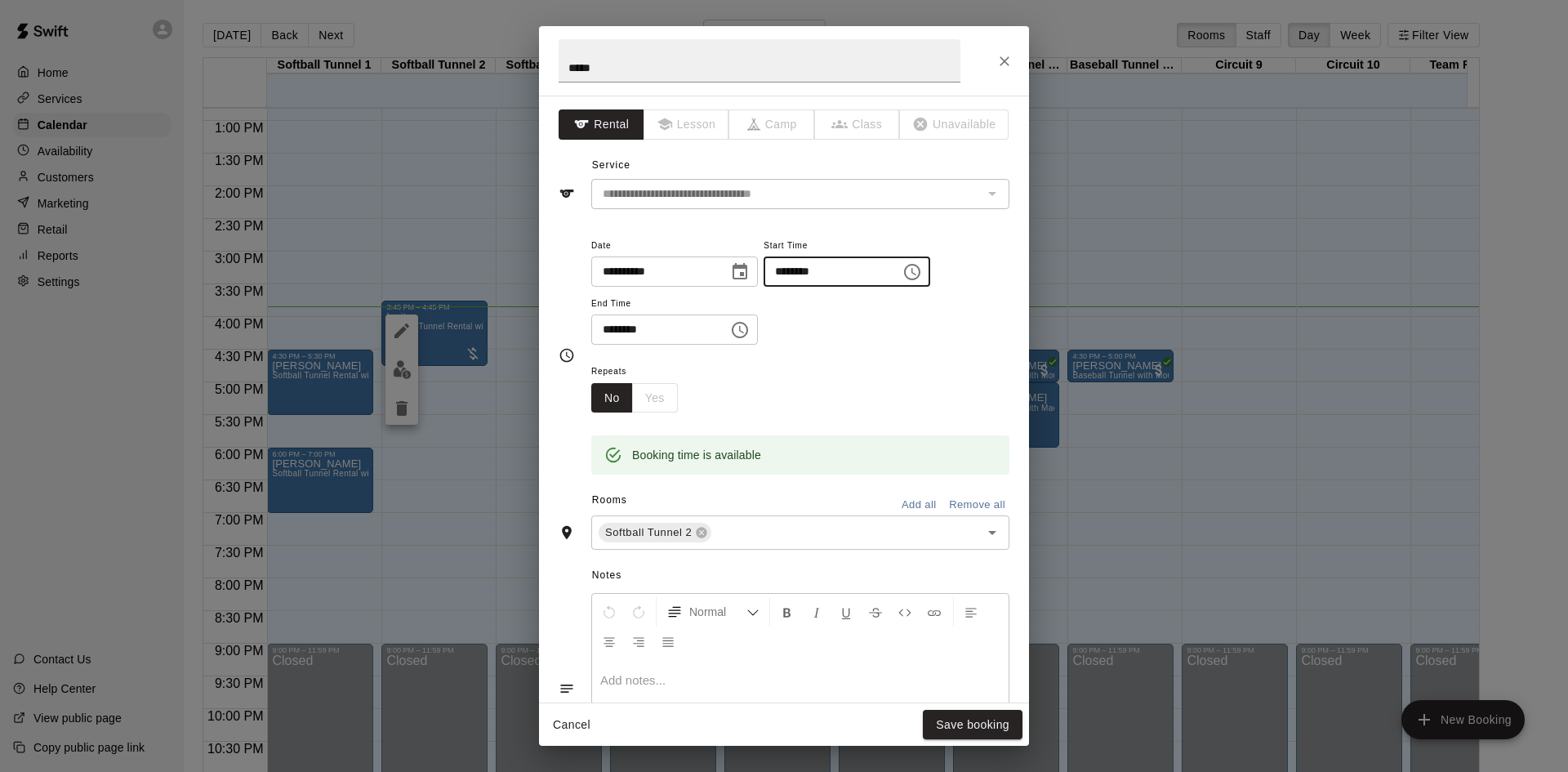
drag, startPoint x: 830, startPoint y: 266, endPoint x: 729, endPoint y: 261, distance: 101.1
click at [745, 261] on div "**********" at bounding box center [800, 290] width 418 height 110
drag, startPoint x: 810, startPoint y: 268, endPoint x: 830, endPoint y: 270, distance: 20.1
click at [830, 270] on input "********" at bounding box center [826, 271] width 125 height 30
drag, startPoint x: 830, startPoint y: 270, endPoint x: 798, endPoint y: 272, distance: 32.1
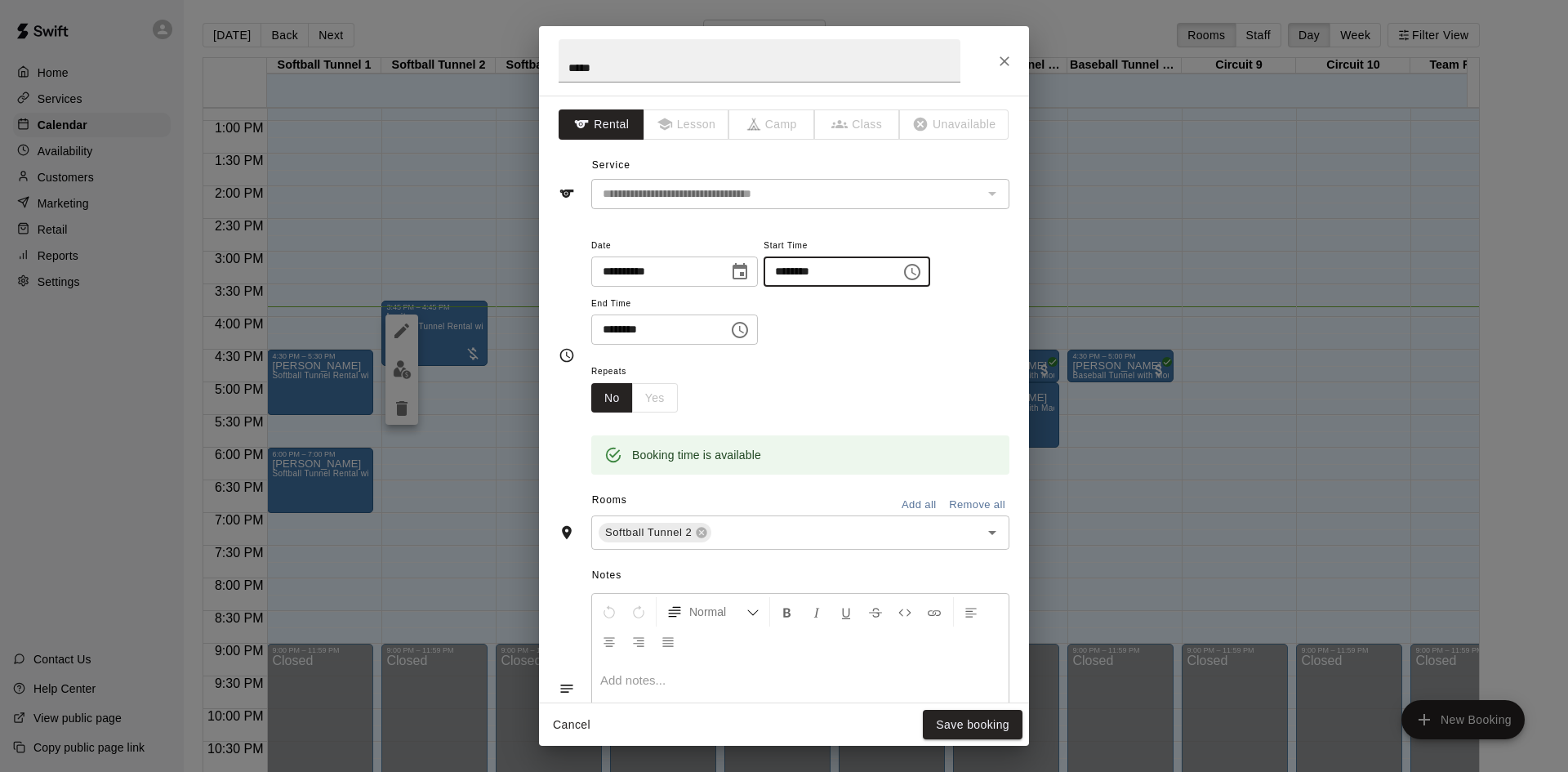
click at [798, 272] on input "********" at bounding box center [826, 271] width 125 height 30
type input "********"
drag, startPoint x: 621, startPoint y: 331, endPoint x: 638, endPoint y: 334, distance: 17.3
click at [635, 334] on input "********" at bounding box center [653, 329] width 125 height 30
type input "********"
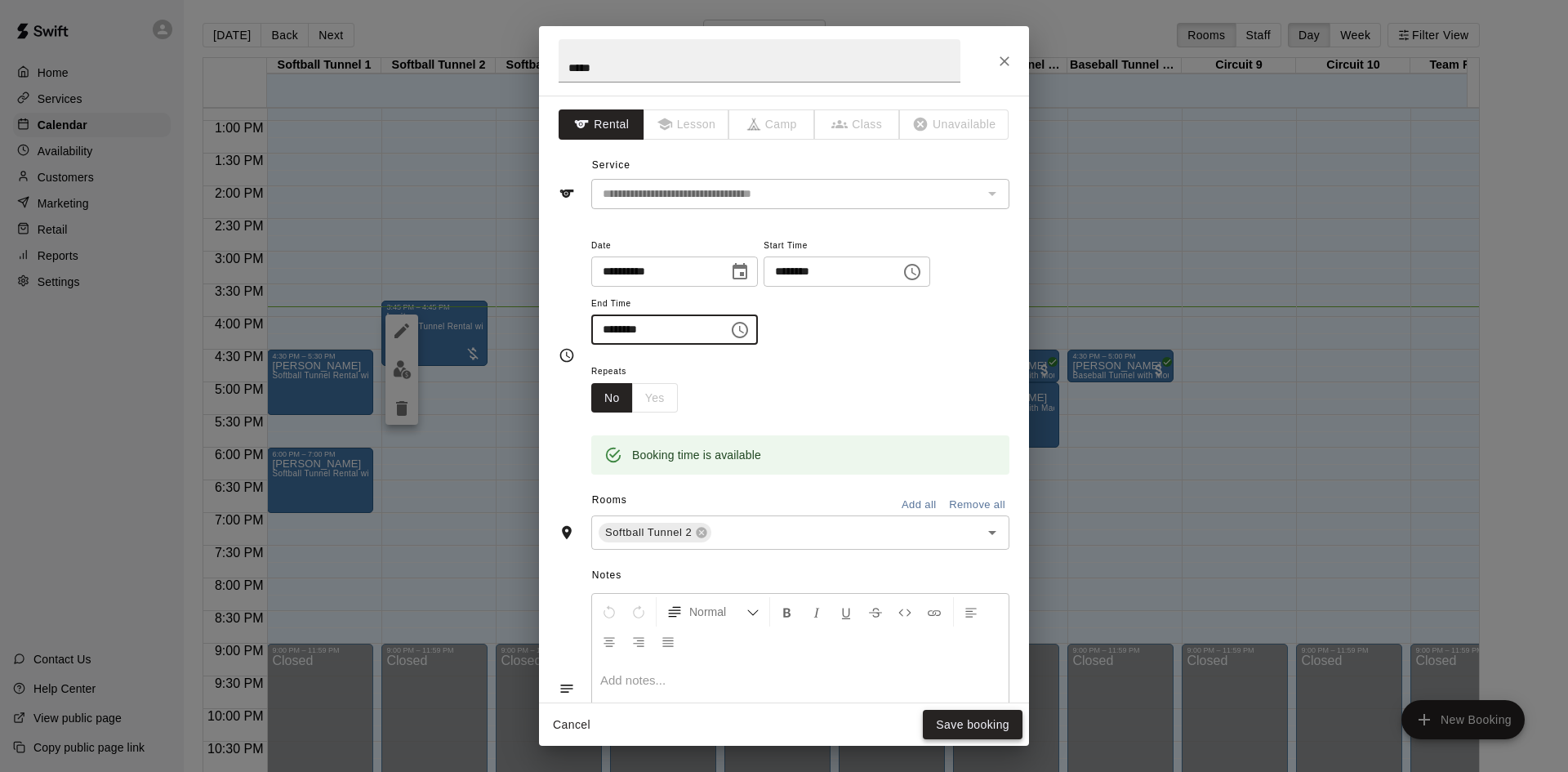
click at [992, 723] on button "Save booking" at bounding box center [972, 724] width 100 height 30
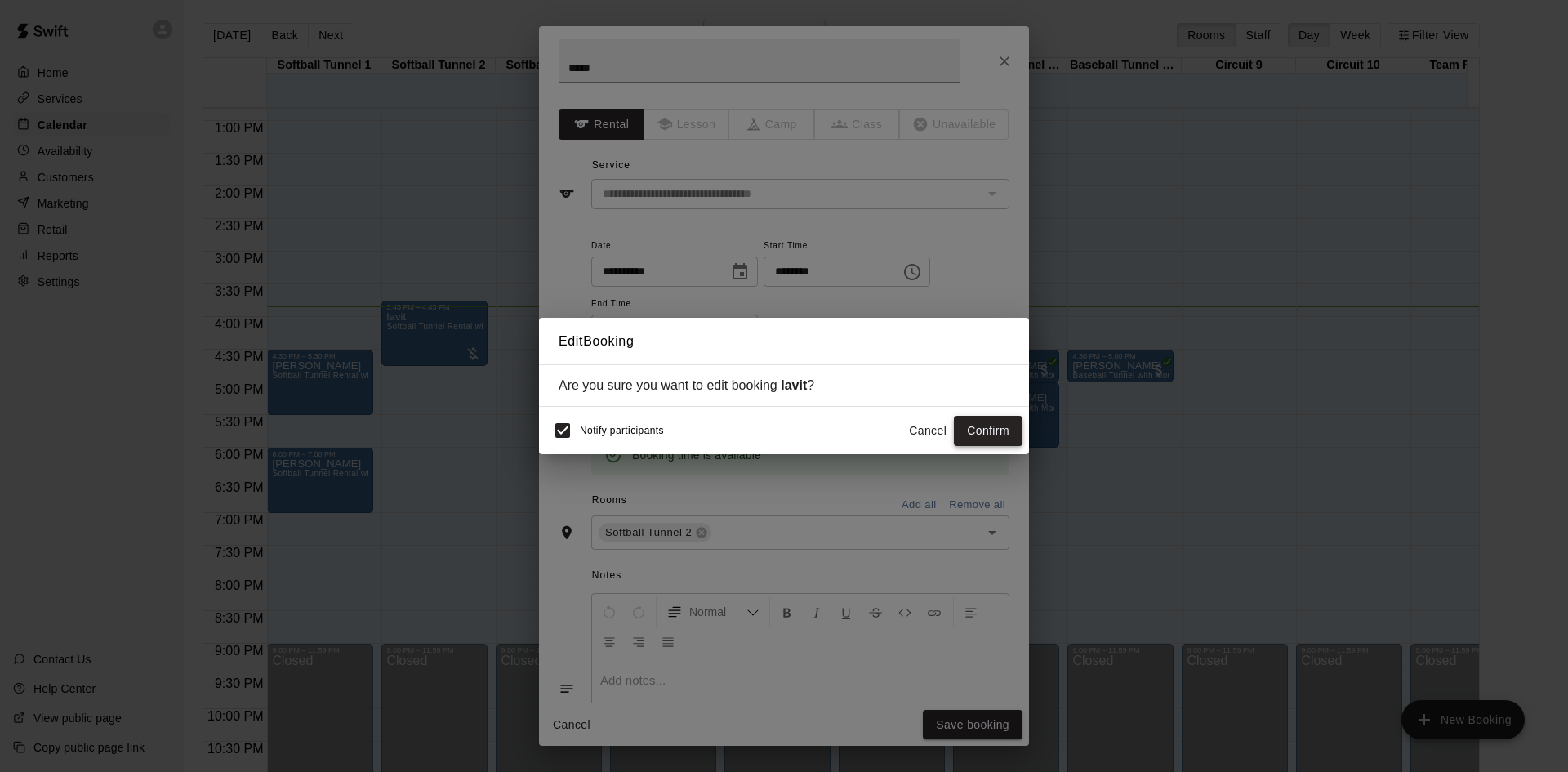
click at [988, 443] on button "Confirm" at bounding box center [988, 431] width 68 height 30
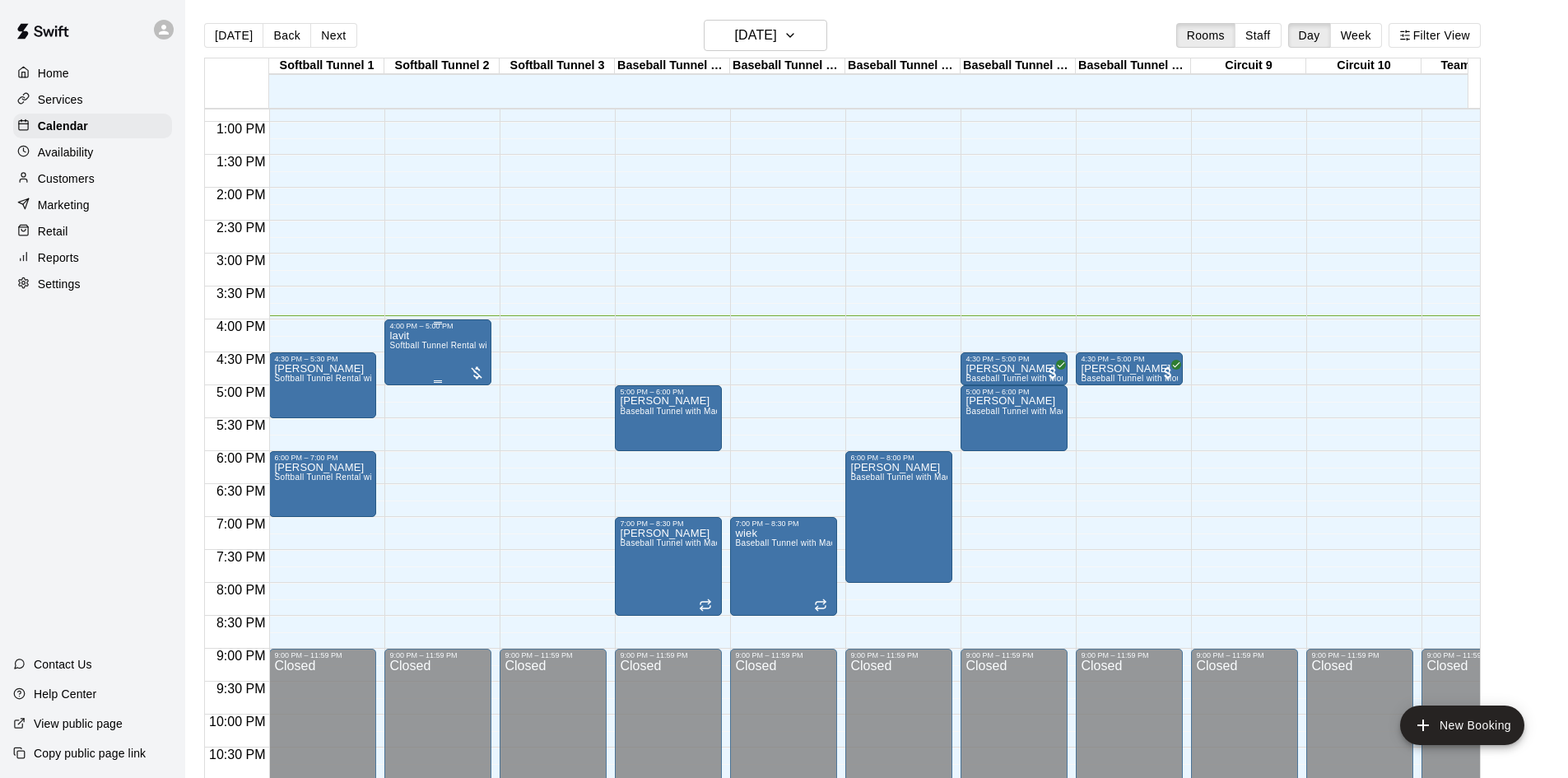
click at [386, 331] on div "4:00 PM – 5:00 PM lavit Softball Tunnel Rental with Machine" at bounding box center [437, 352] width 107 height 66
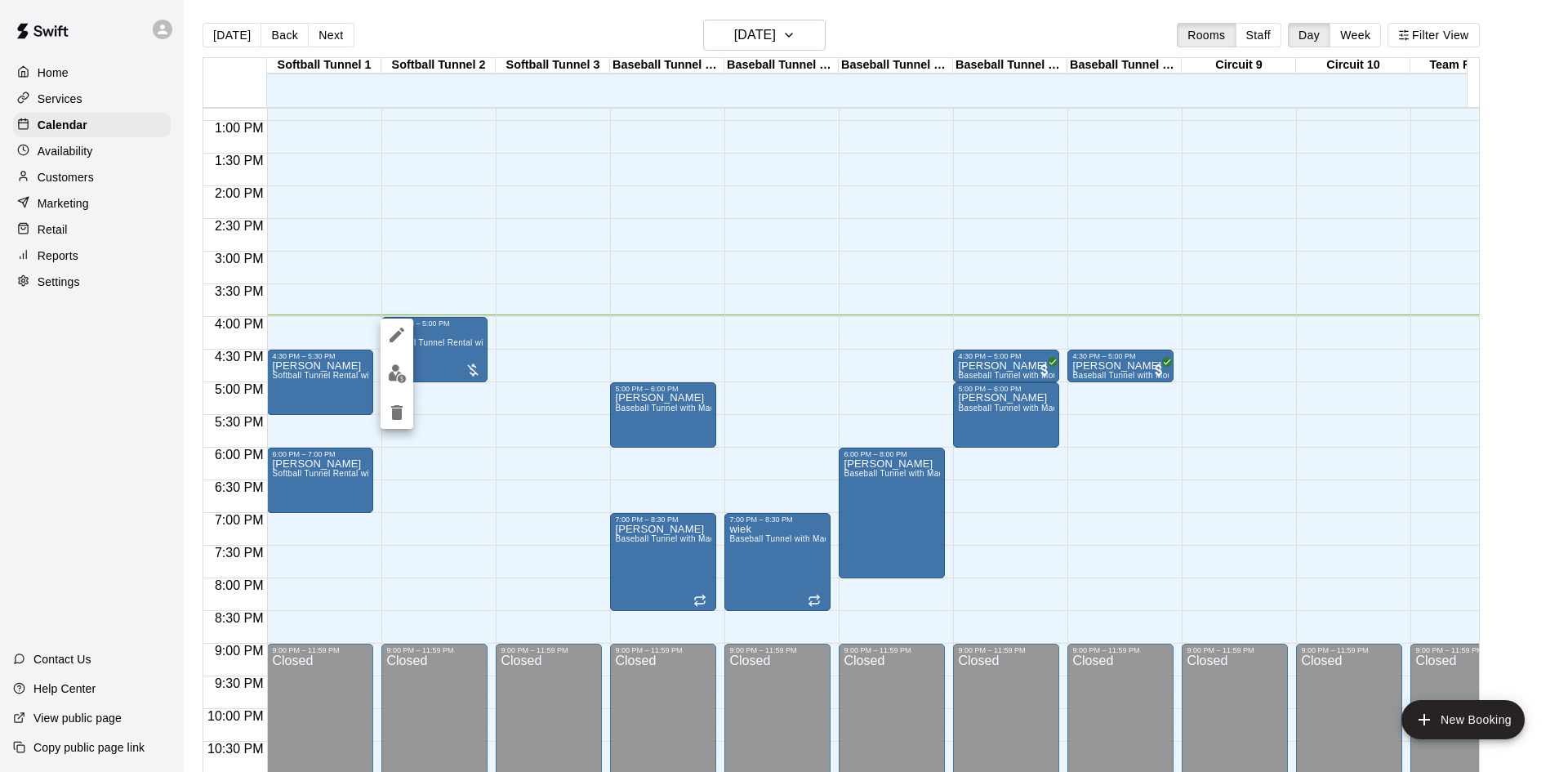
click at [391, 334] on icon "edit" at bounding box center [396, 334] width 20 height 20
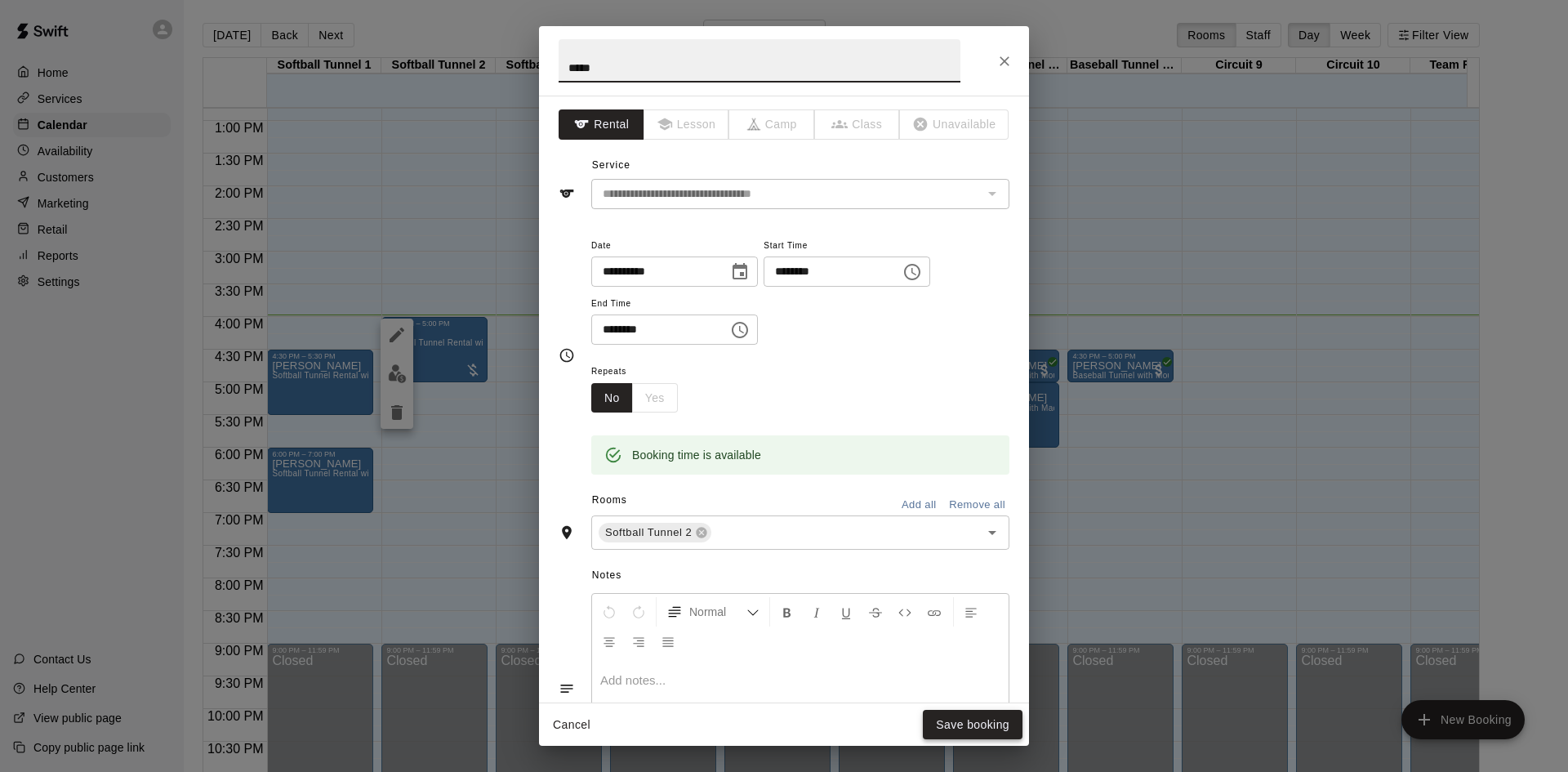
click at [996, 728] on button "Save booking" at bounding box center [972, 724] width 100 height 30
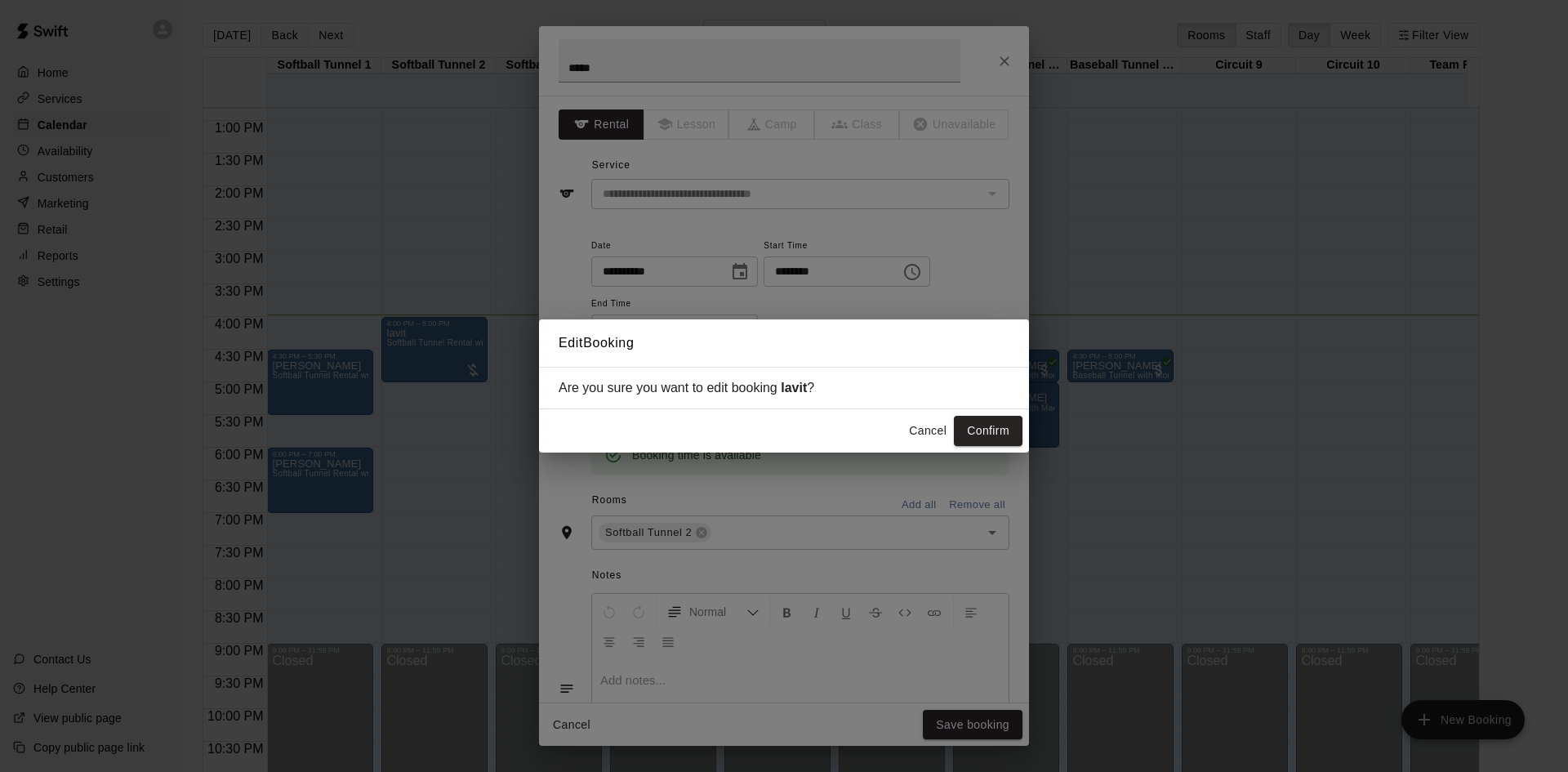
click at [981, 428] on button "Confirm" at bounding box center [988, 431] width 68 height 30
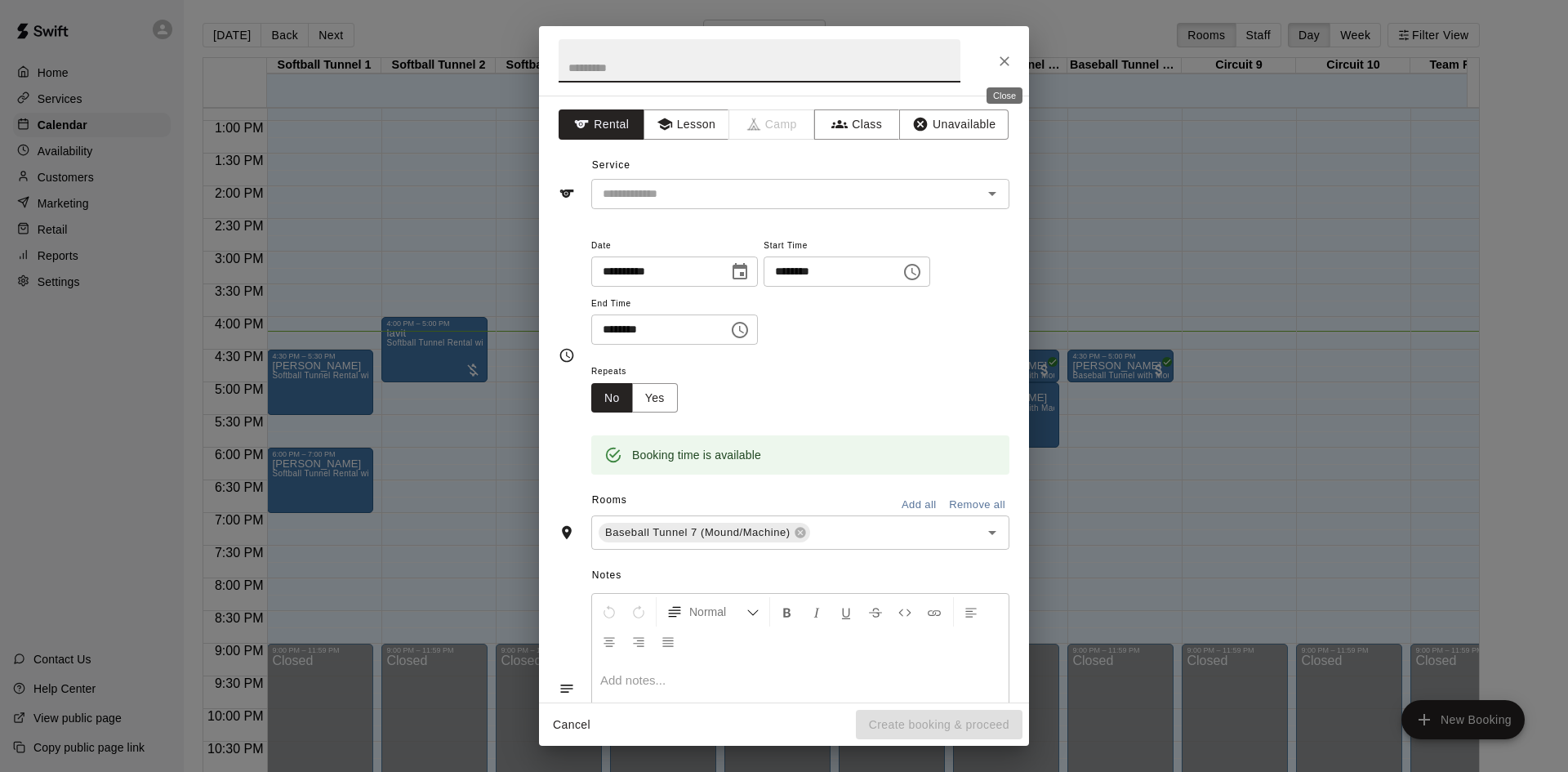
click at [1017, 64] on button "Close" at bounding box center [1004, 61] width 29 height 29
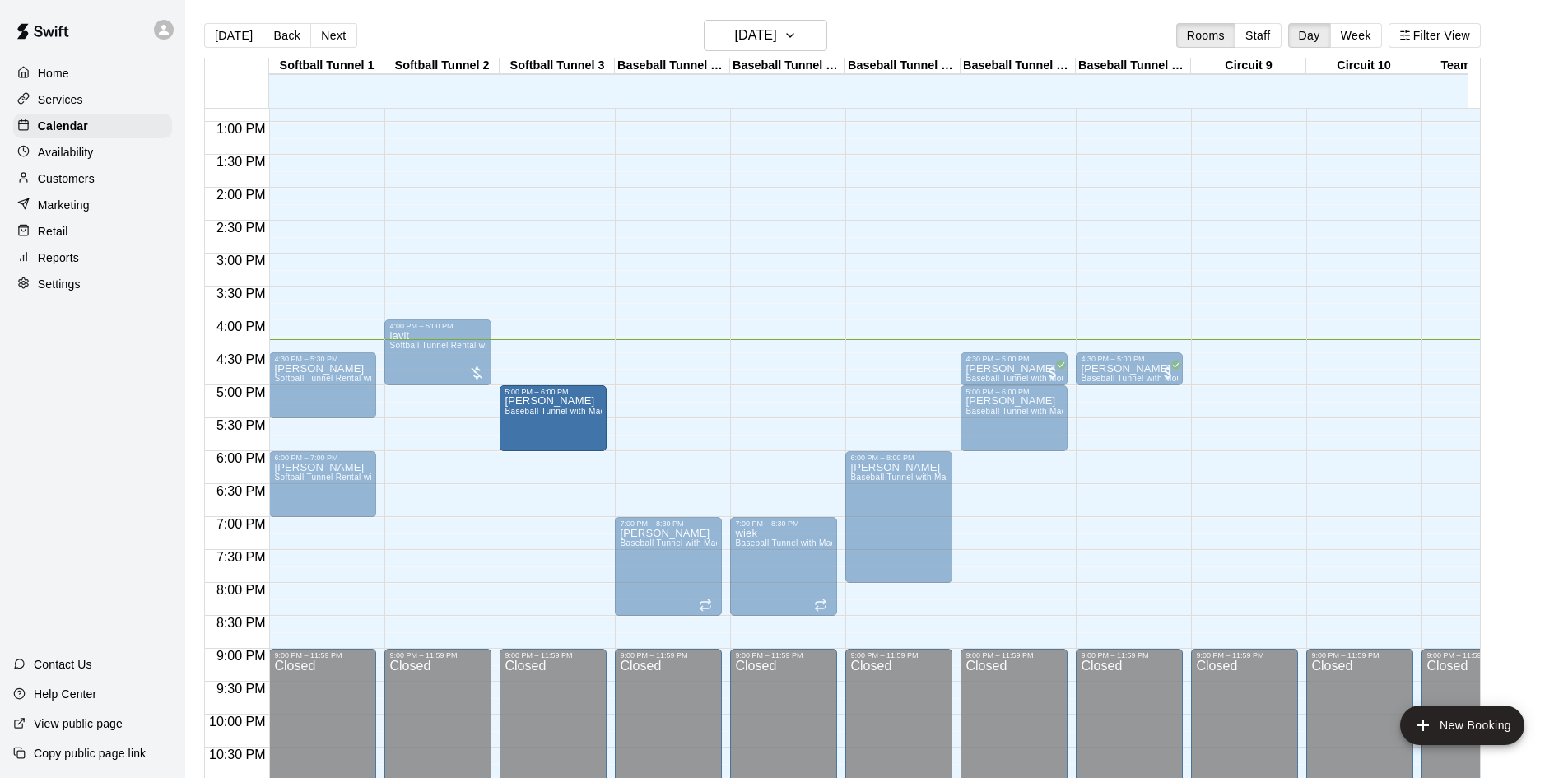
drag, startPoint x: 594, startPoint y: 402, endPoint x: 558, endPoint y: 415, distance: 38.3
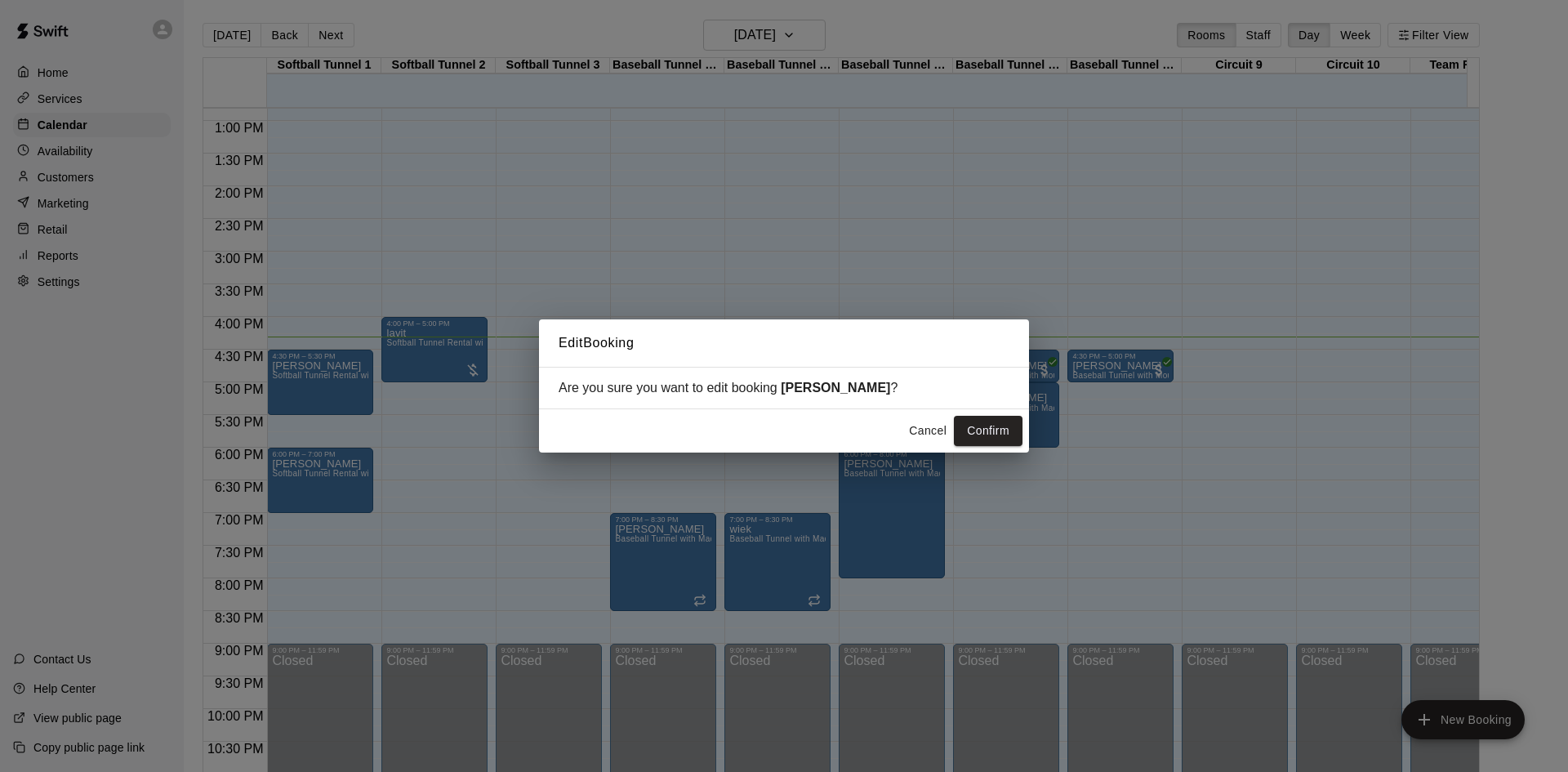
drag, startPoint x: 996, startPoint y: 421, endPoint x: 953, endPoint y: 403, distance: 46.6
click at [995, 421] on button "Confirm" at bounding box center [988, 431] width 68 height 30
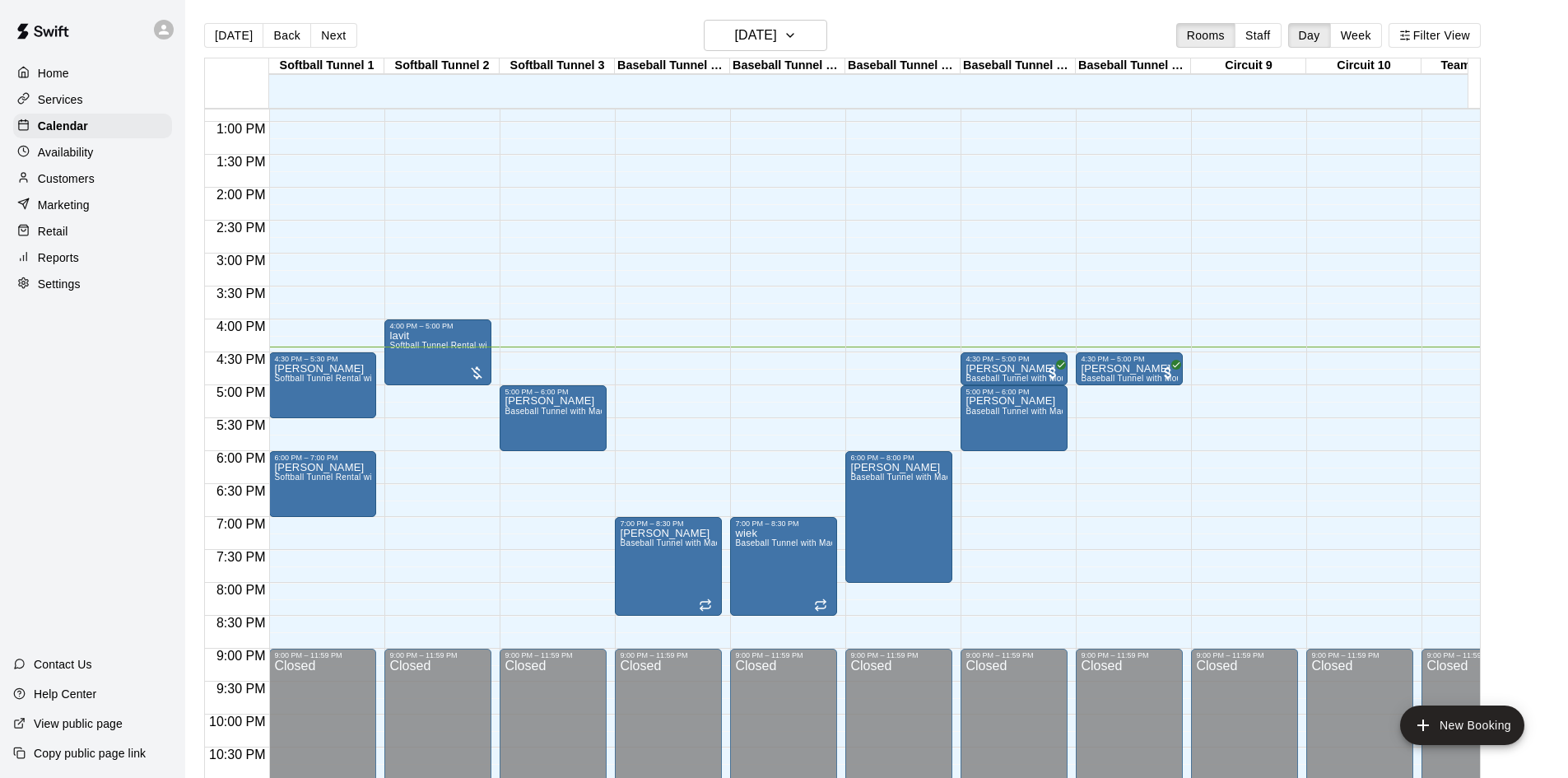
click at [536, 309] on div "12:00 AM – 10:00 AM Closed 5:00 PM – 6:00 PM [PERSON_NAME] Baseball Tunnel with…" at bounding box center [552, 56] width 107 height 1581
drag, startPoint x: 843, startPoint y: 487, endPoint x: 865, endPoint y: 517, distance: 37.2
click at [865, 517] on div "12:00 AM 12:30 AM 1:00 AM 1:30 AM 2:00 AM 2:30 AM 3:00 AM 3:30 AM 4:00 AM 4:30 …" at bounding box center [842, 452] width 1275 height 689
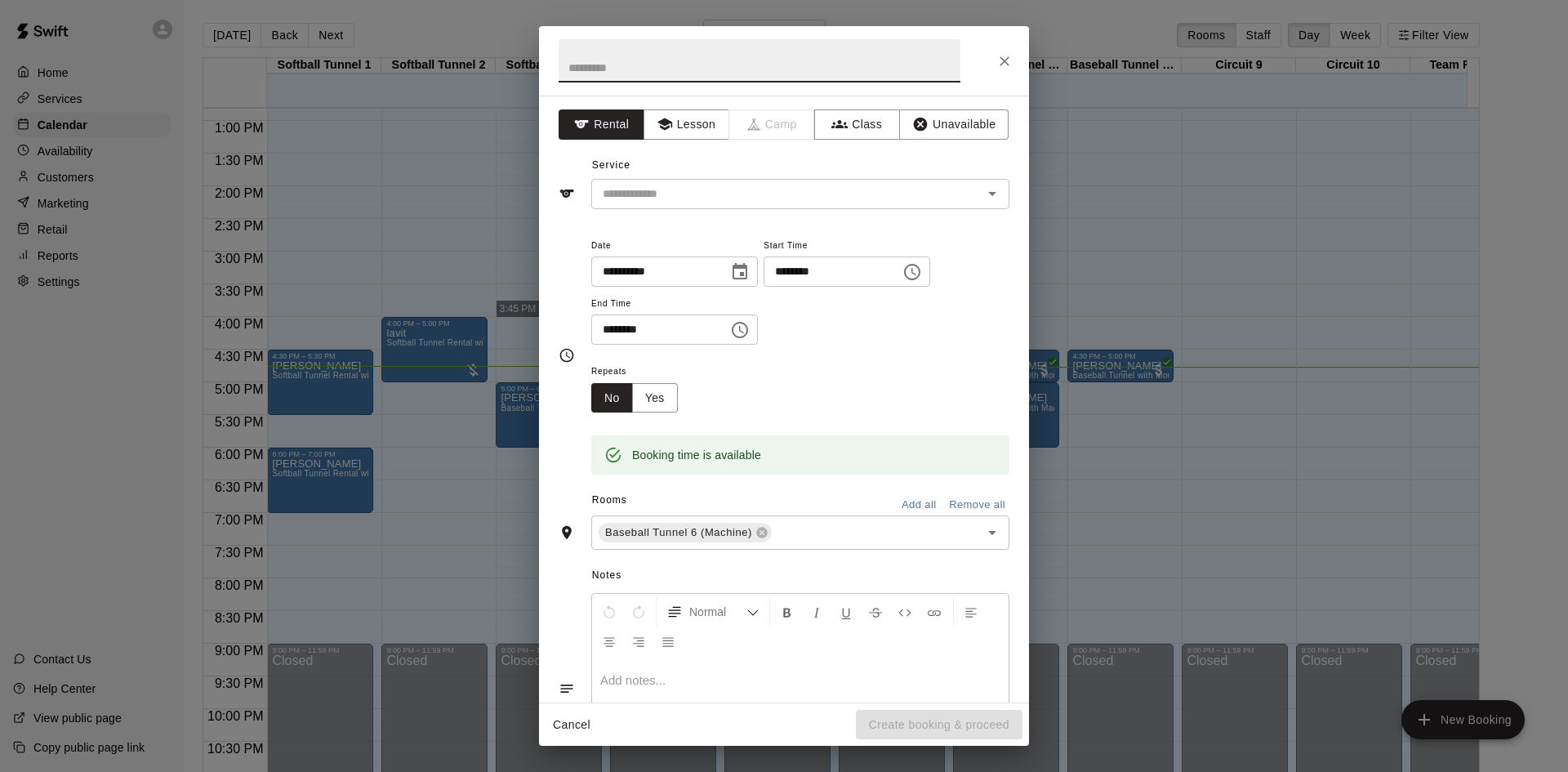
click at [503, 305] on div "**********" at bounding box center [784, 386] width 1568 height 772
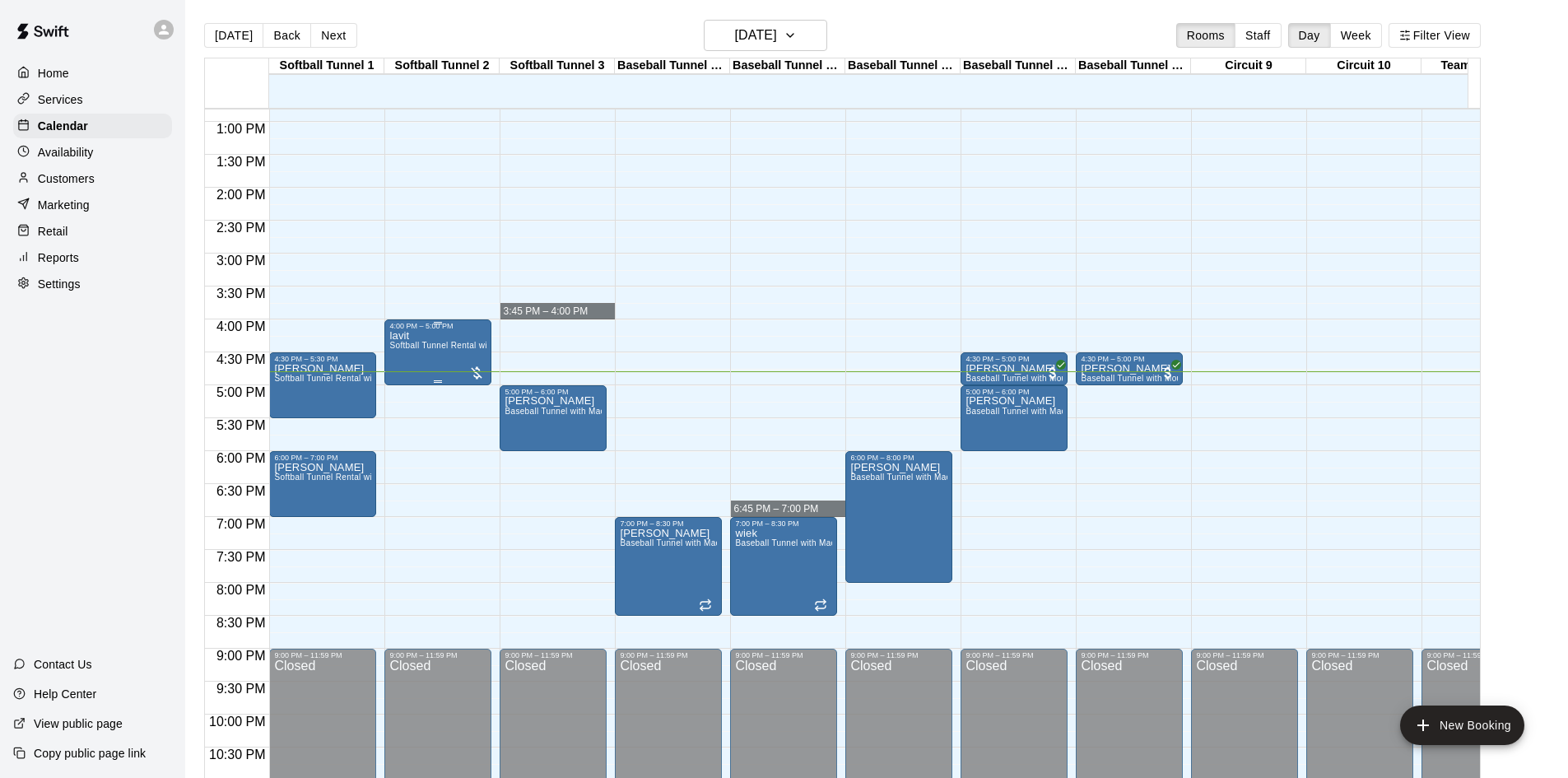
click at [473, 340] on div "lavit Softball Tunnel Rental with Machine" at bounding box center [437, 719] width 97 height 778
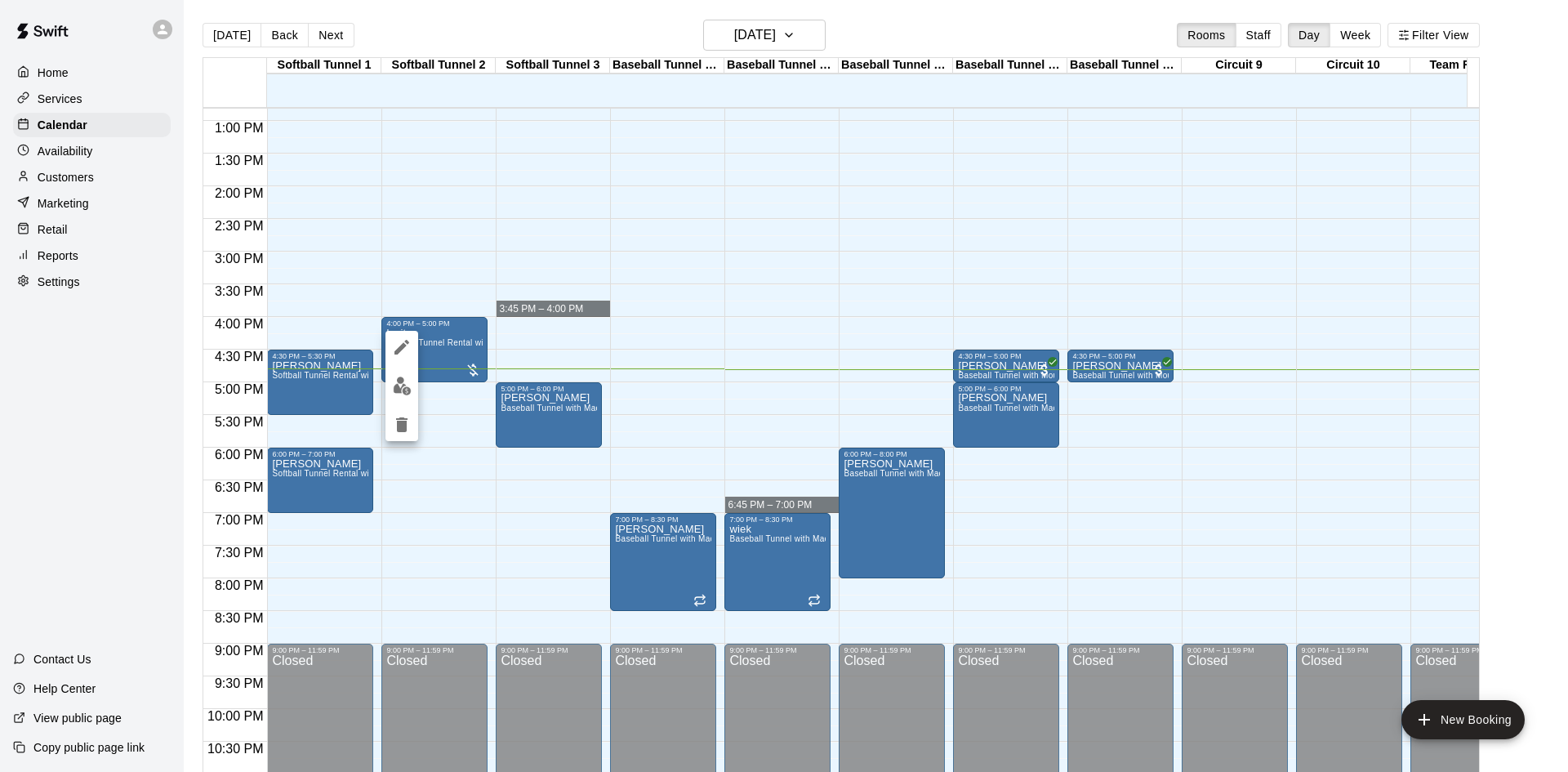
click at [408, 391] on img "edit" at bounding box center [402, 386] width 19 height 19
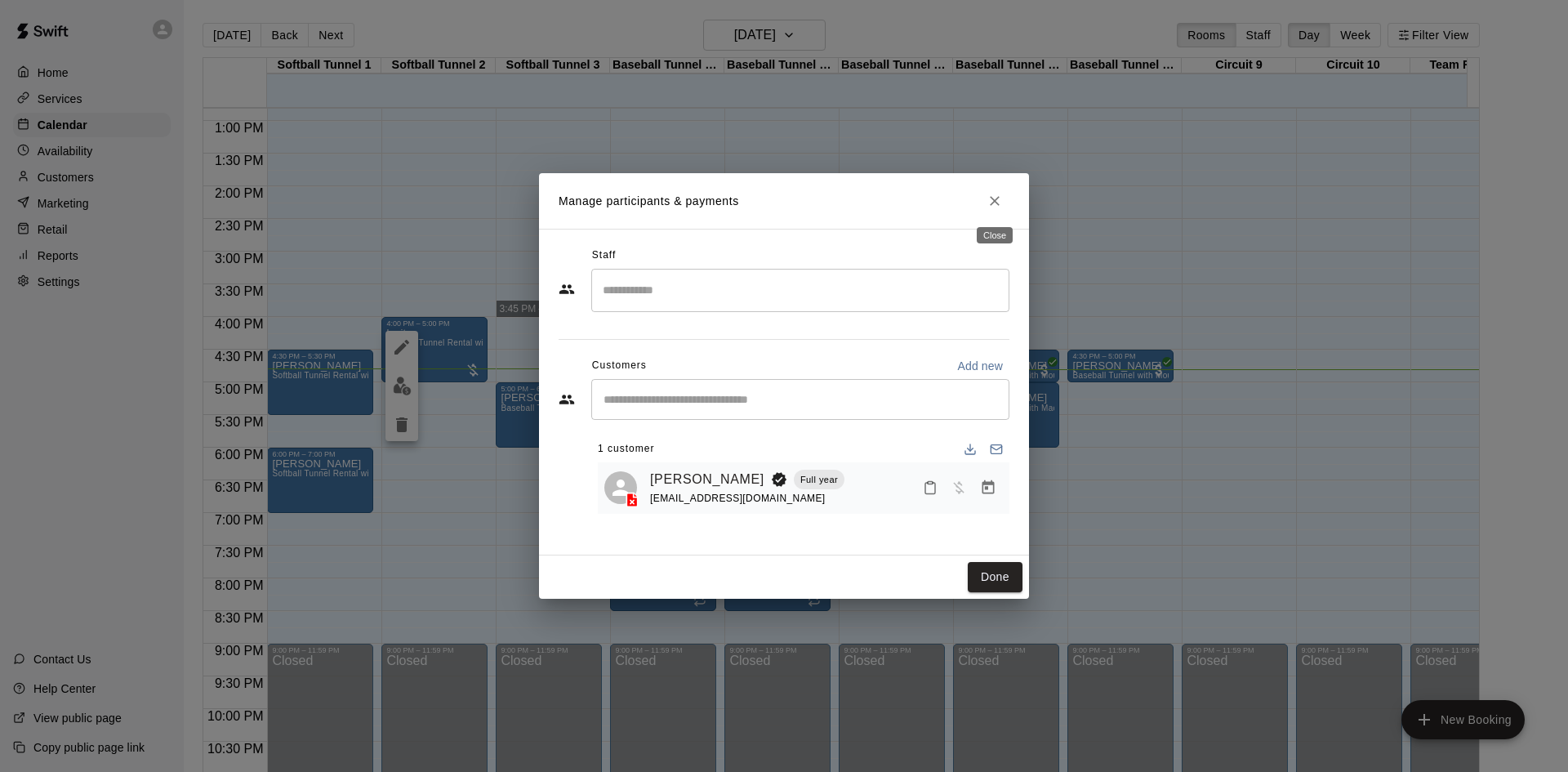
click at [1002, 212] on button "Close" at bounding box center [994, 200] width 29 height 29
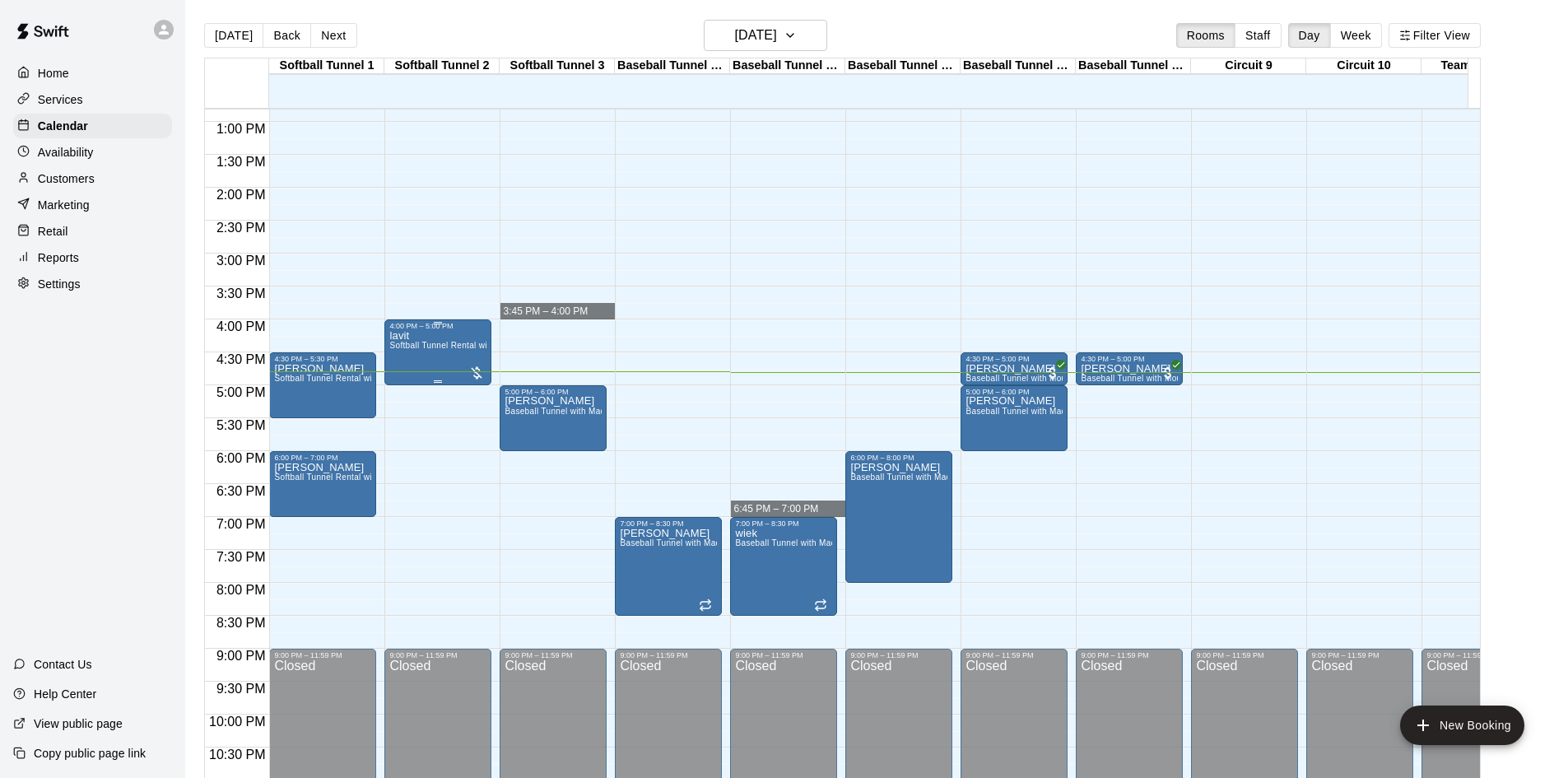
click at [478, 350] on span "Softball Tunnel Rental with Machine" at bounding box center [460, 346] width 141 height 9
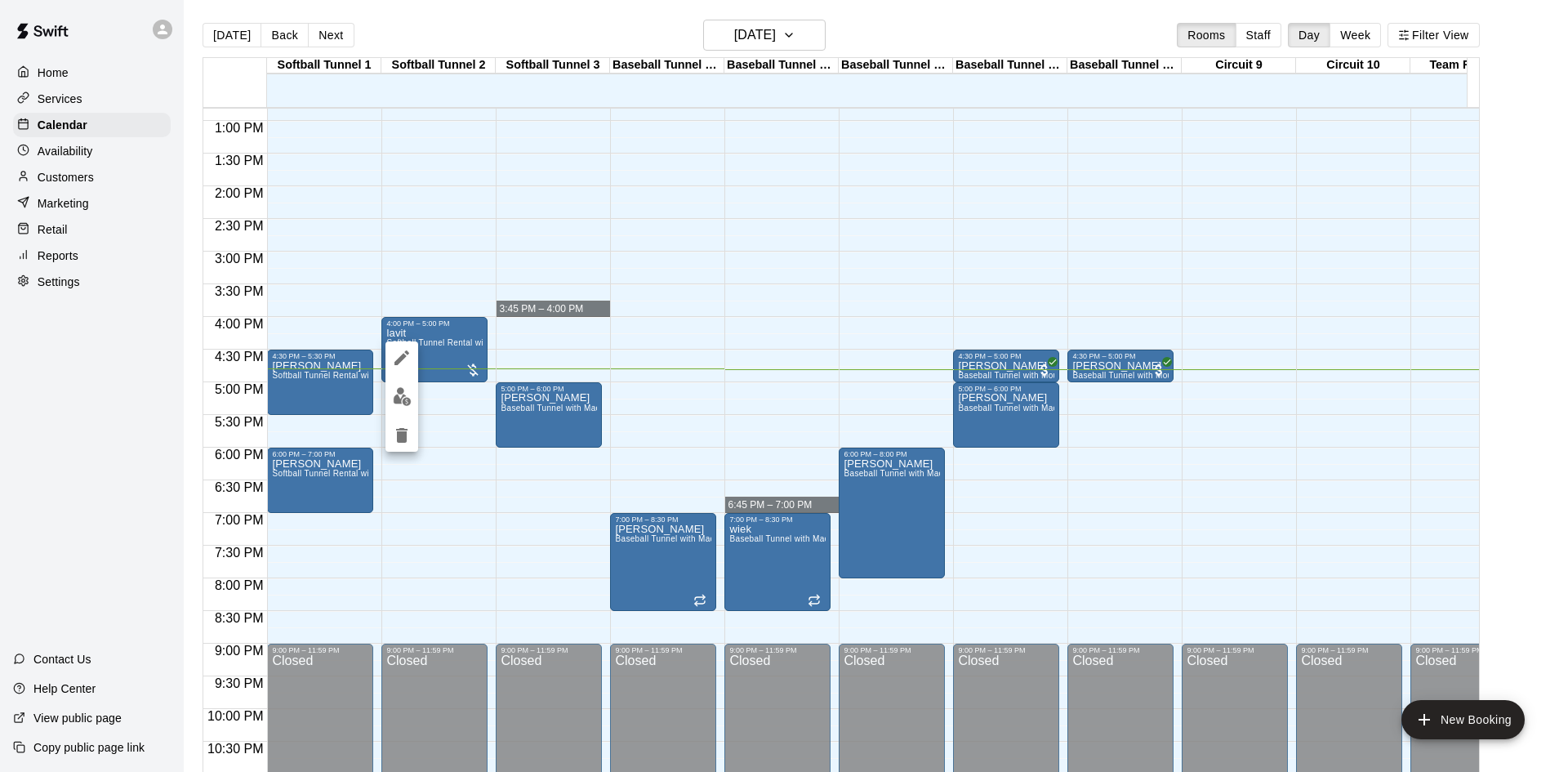
click at [380, 398] on div at bounding box center [784, 386] width 1568 height 772
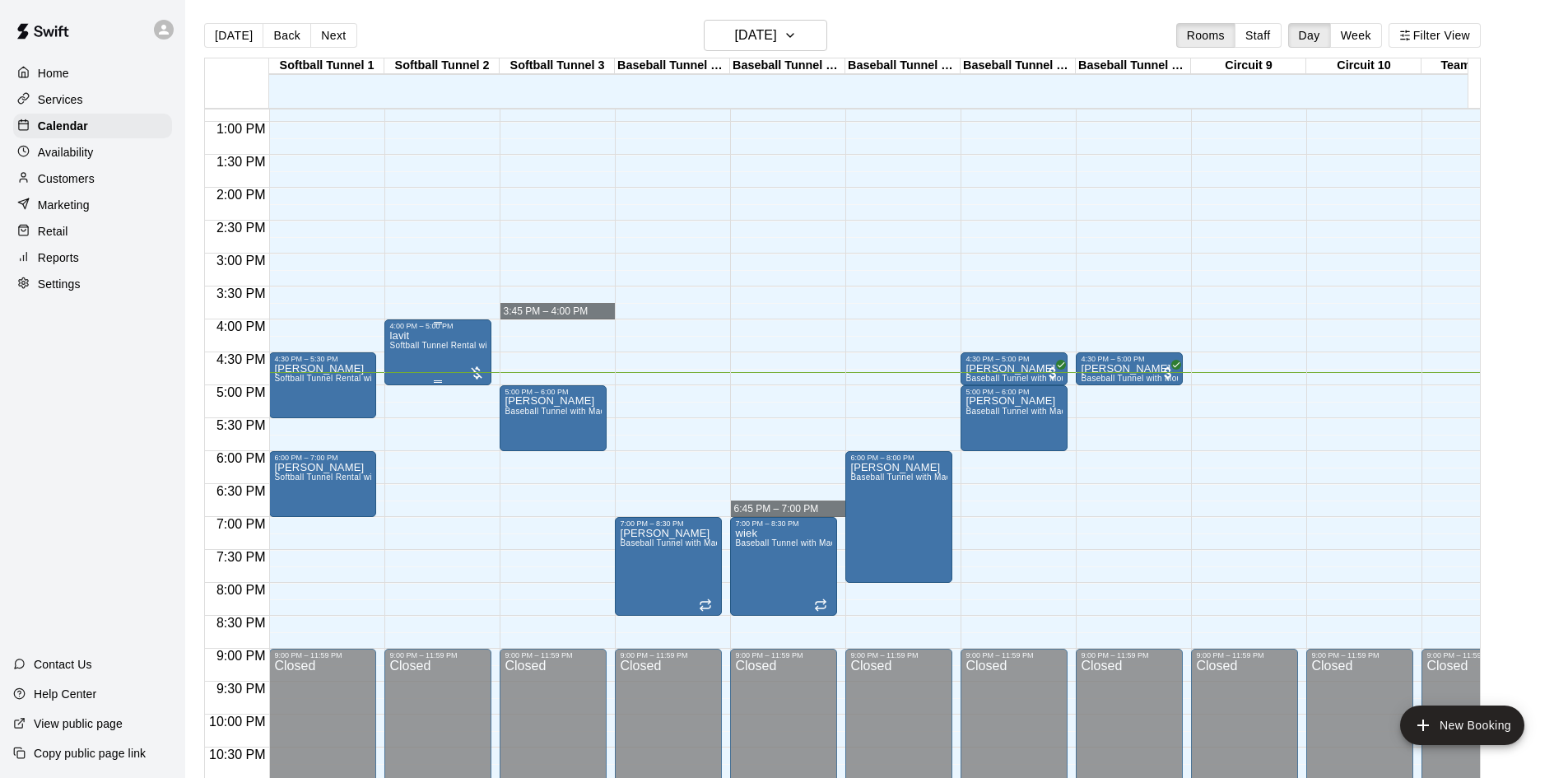
click at [426, 363] on div "lavit Softball Tunnel Rental with Machine" at bounding box center [437, 719] width 97 height 778
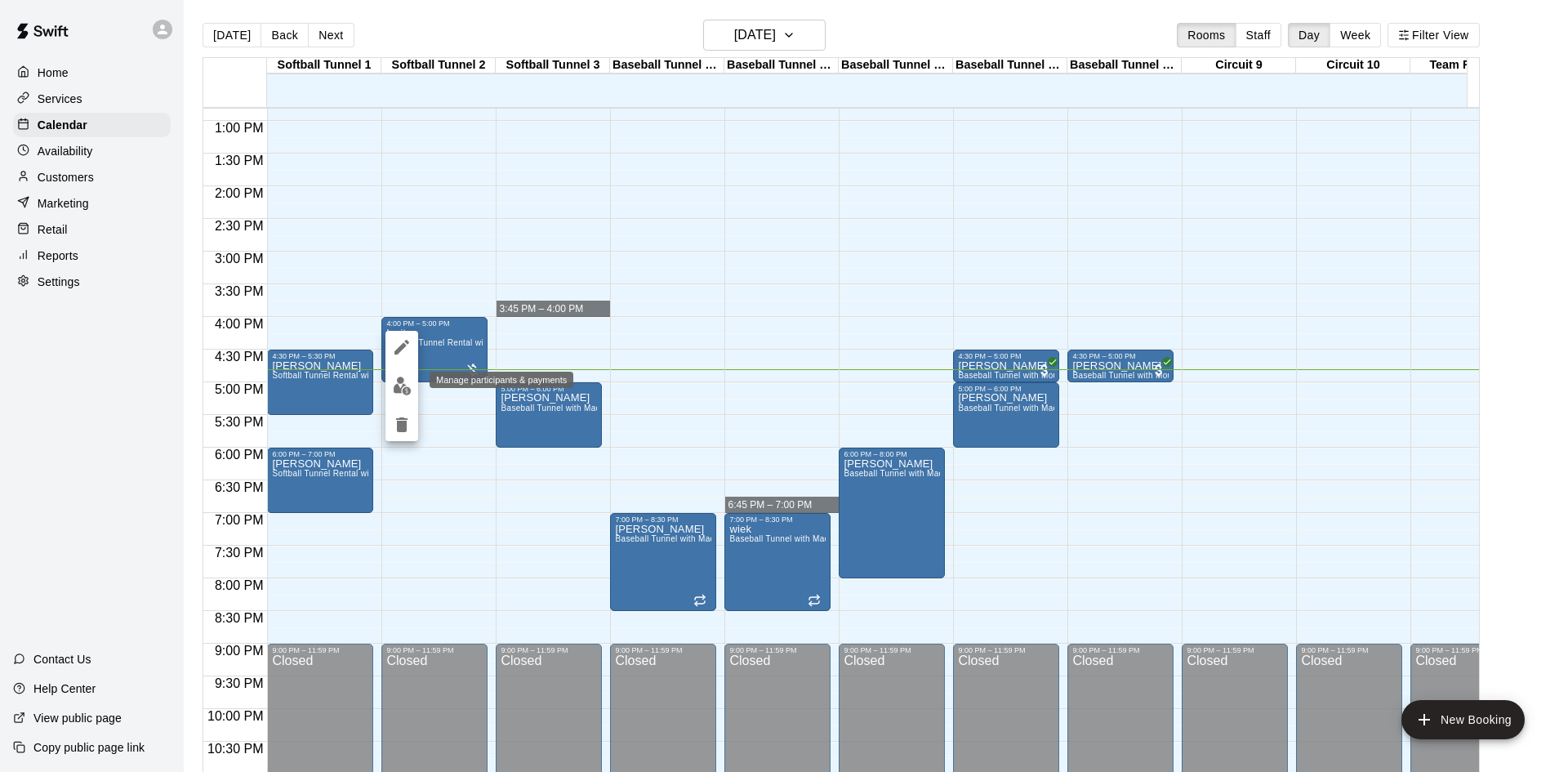
click at [397, 383] on img "edit" at bounding box center [402, 386] width 19 height 19
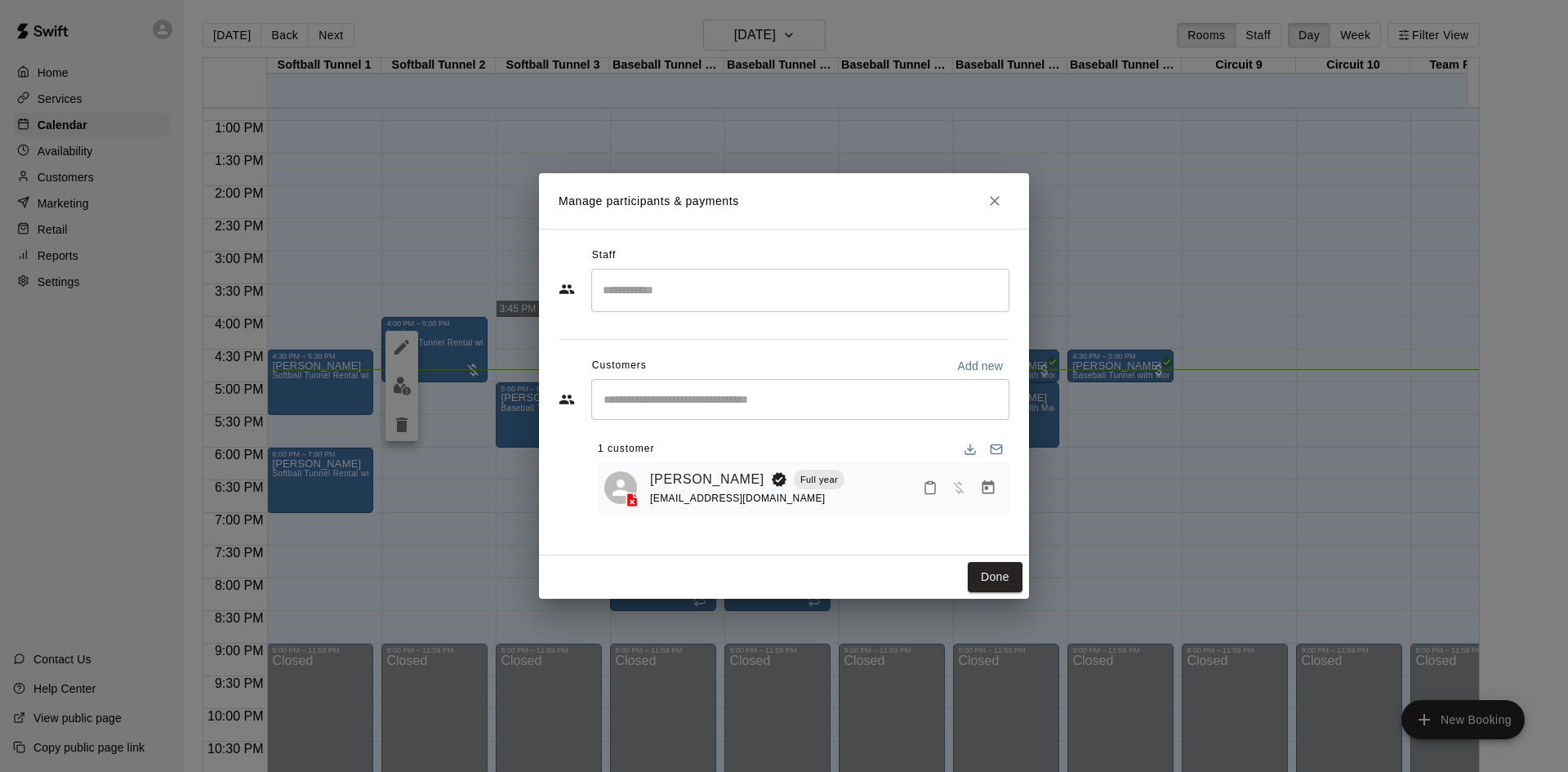
click at [838, 483] on div "Mark Lavit Full year tennis3805@gmail.com" at bounding box center [826, 488] width 353 height 38
click at [1001, 570] on button "Done" at bounding box center [995, 577] width 55 height 30
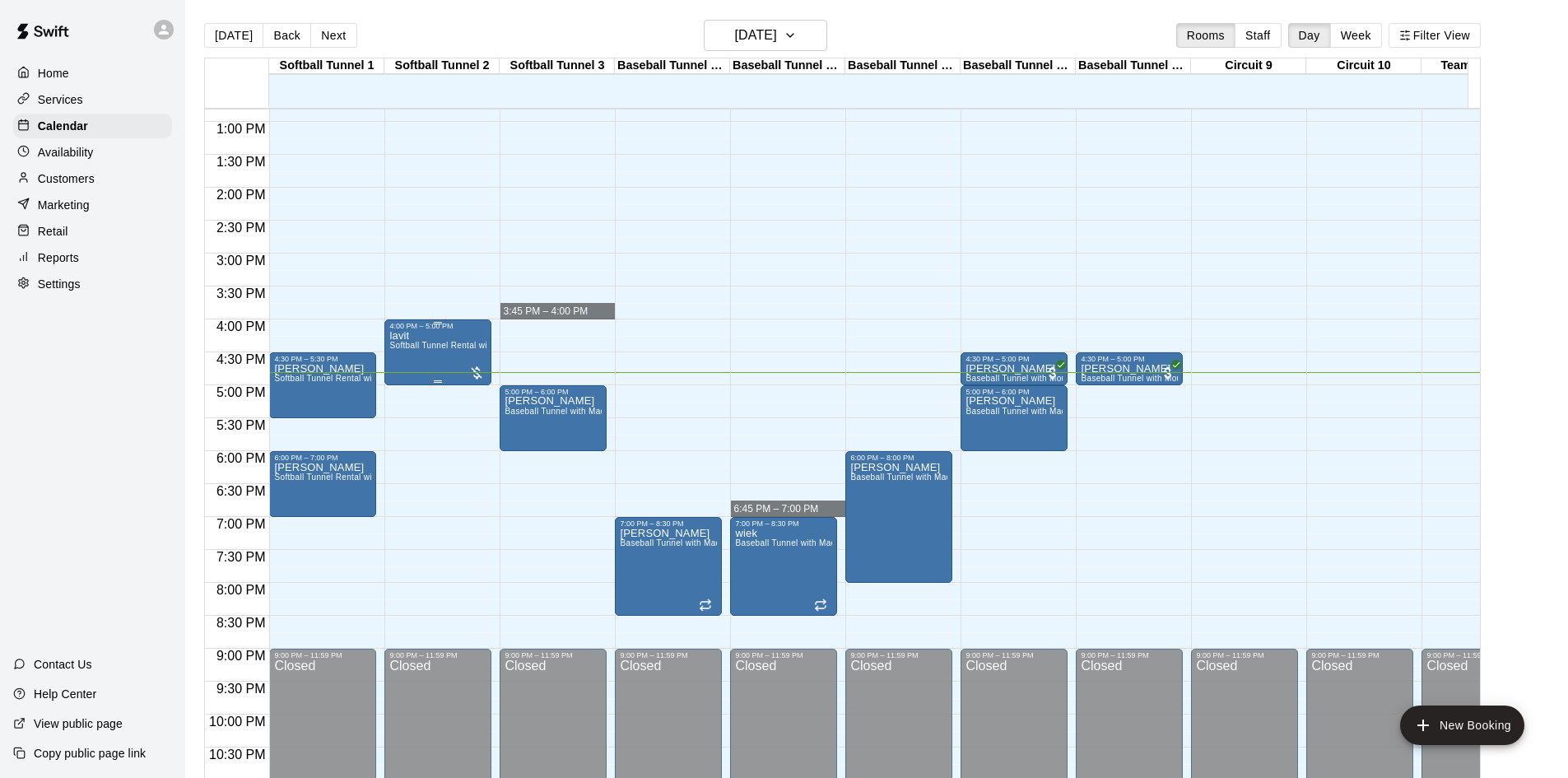
click at [478, 379] on div at bounding box center [476, 372] width 16 height 16
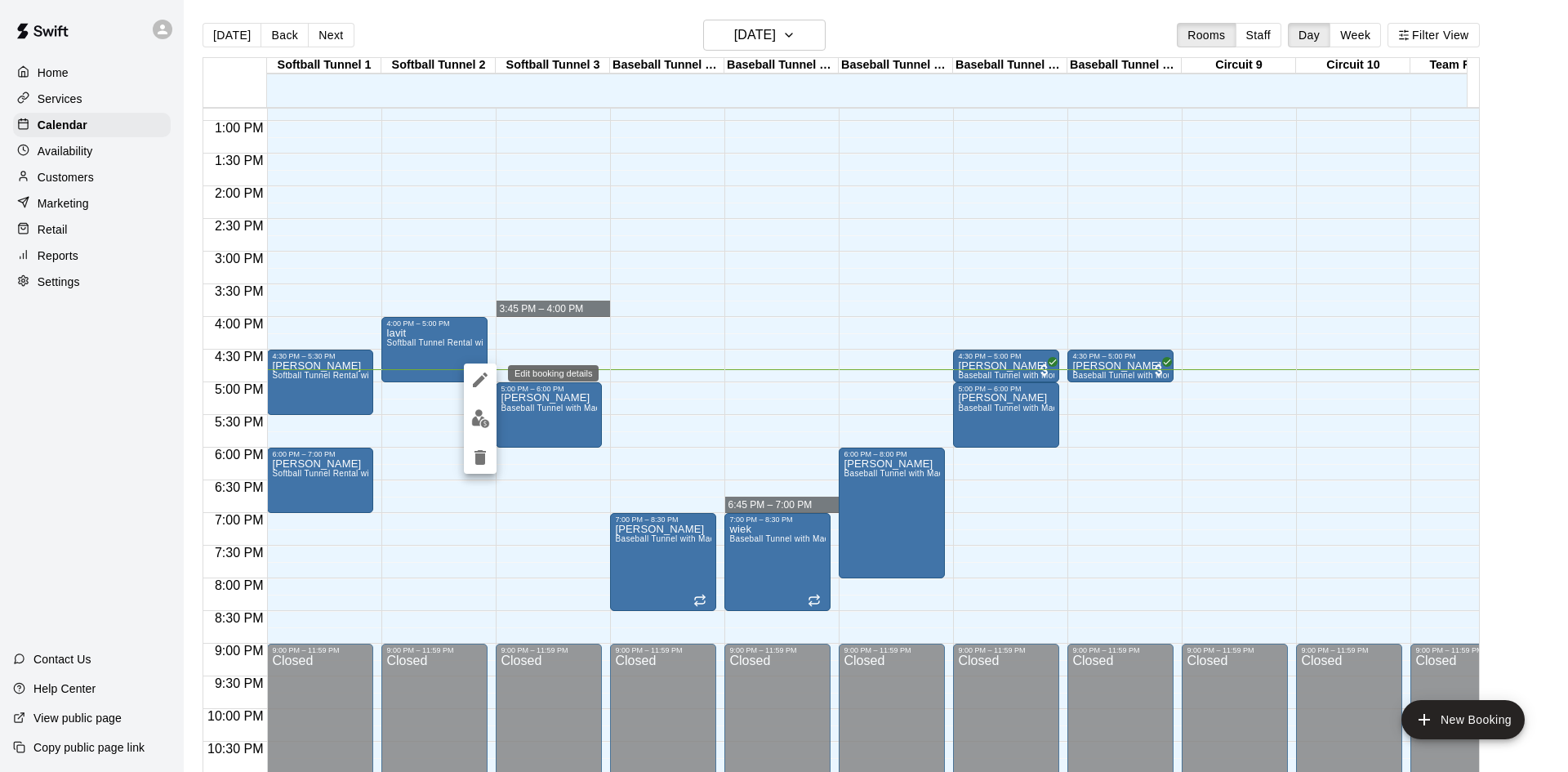
click at [484, 386] on icon "edit" at bounding box center [480, 380] width 20 height 20
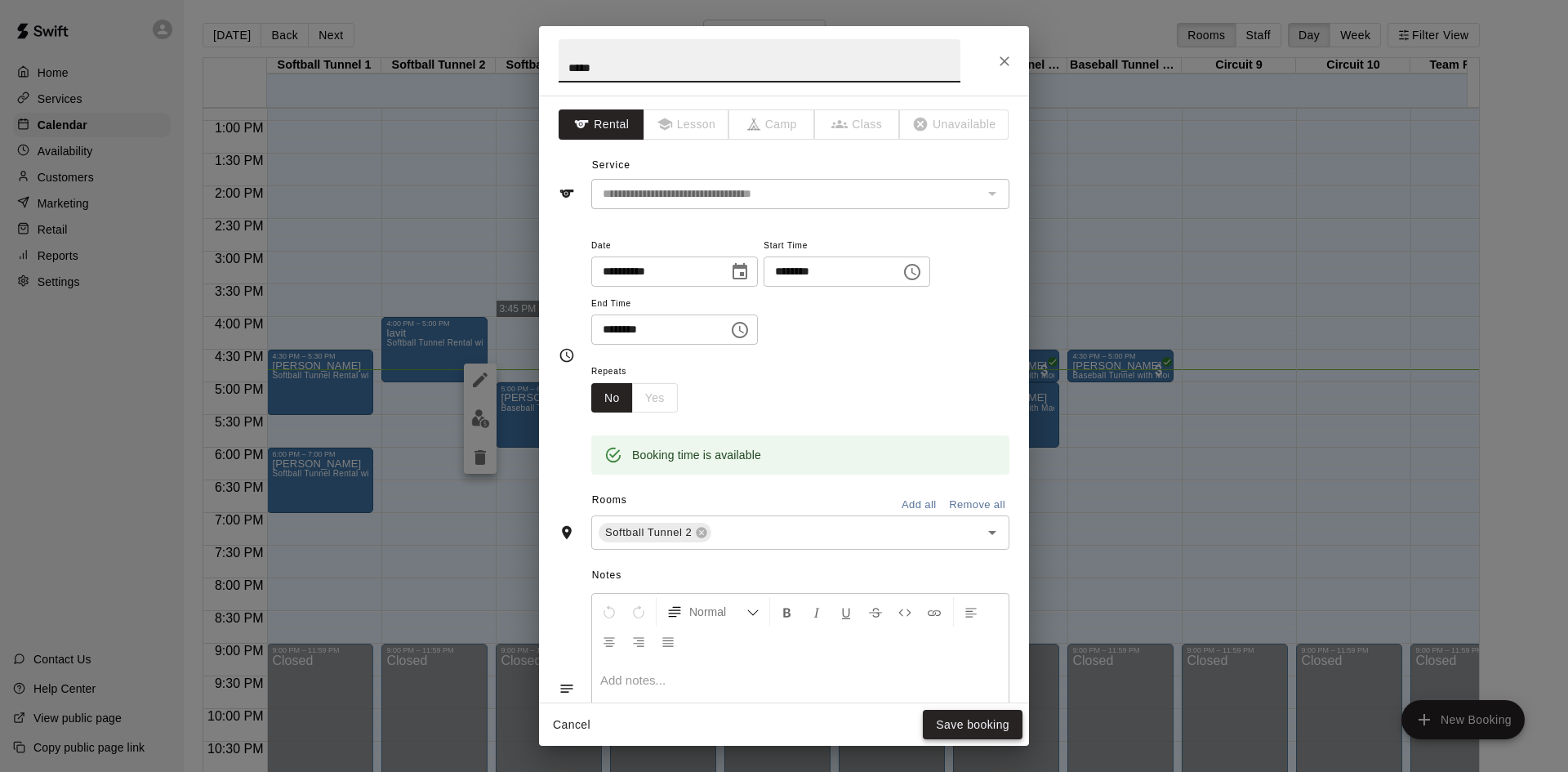
click at [964, 726] on button "Save booking" at bounding box center [972, 724] width 100 height 30
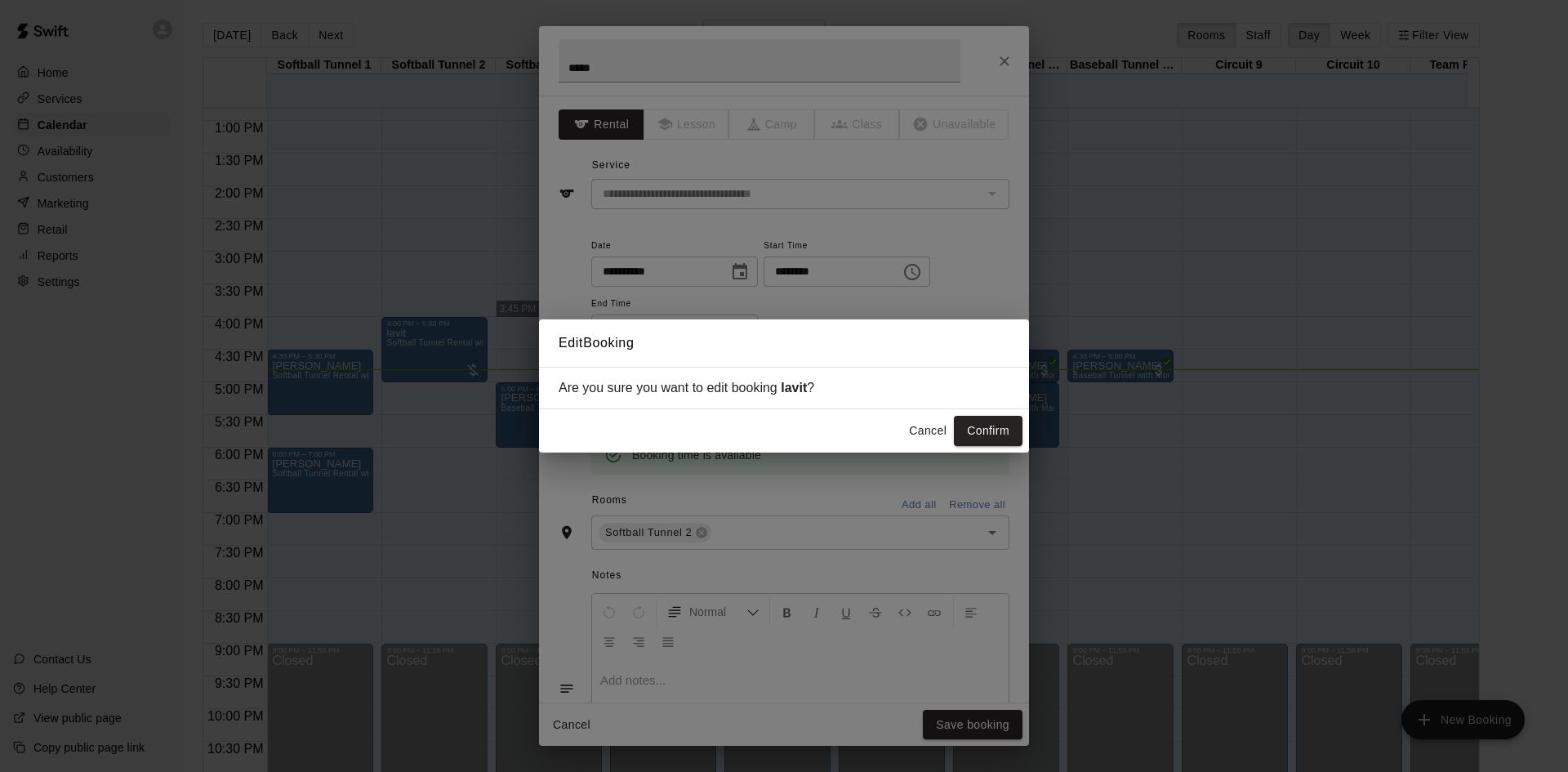
click at [984, 437] on button "Confirm" at bounding box center [988, 431] width 68 height 30
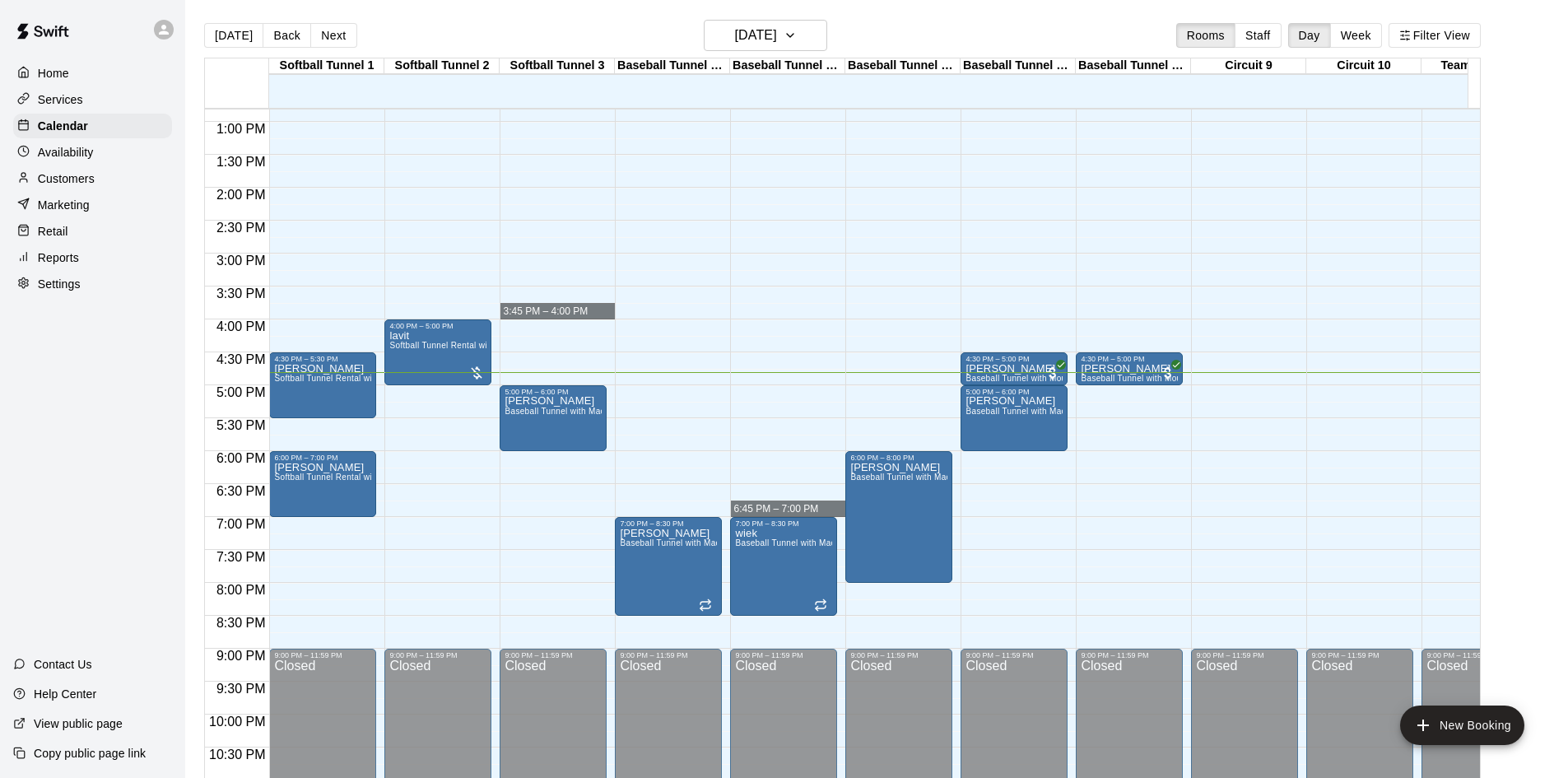
click at [113, 190] on div "Customers" at bounding box center [92, 178] width 159 height 25
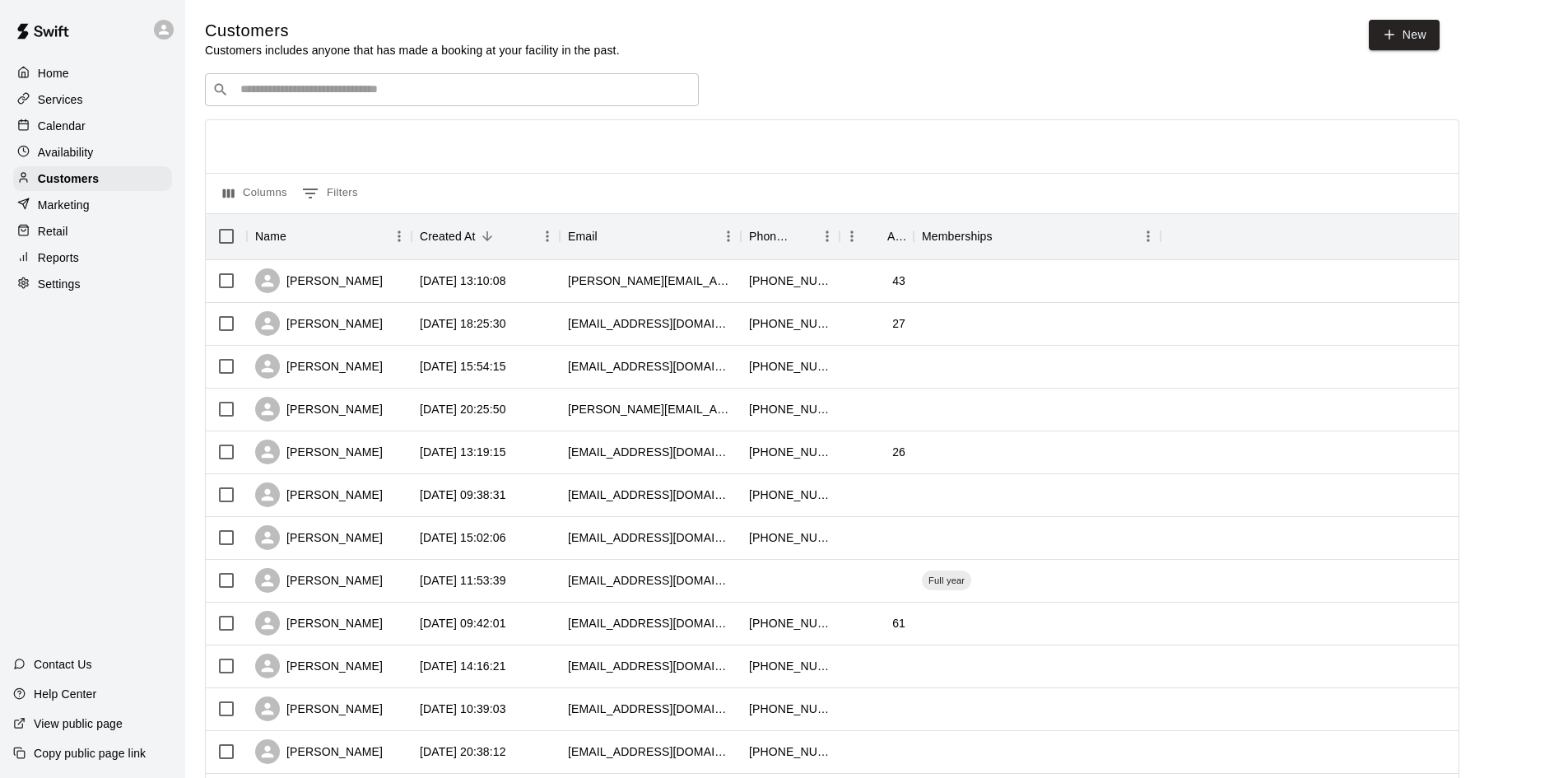
click at [411, 78] on div "​ ​" at bounding box center [451, 89] width 494 height 33
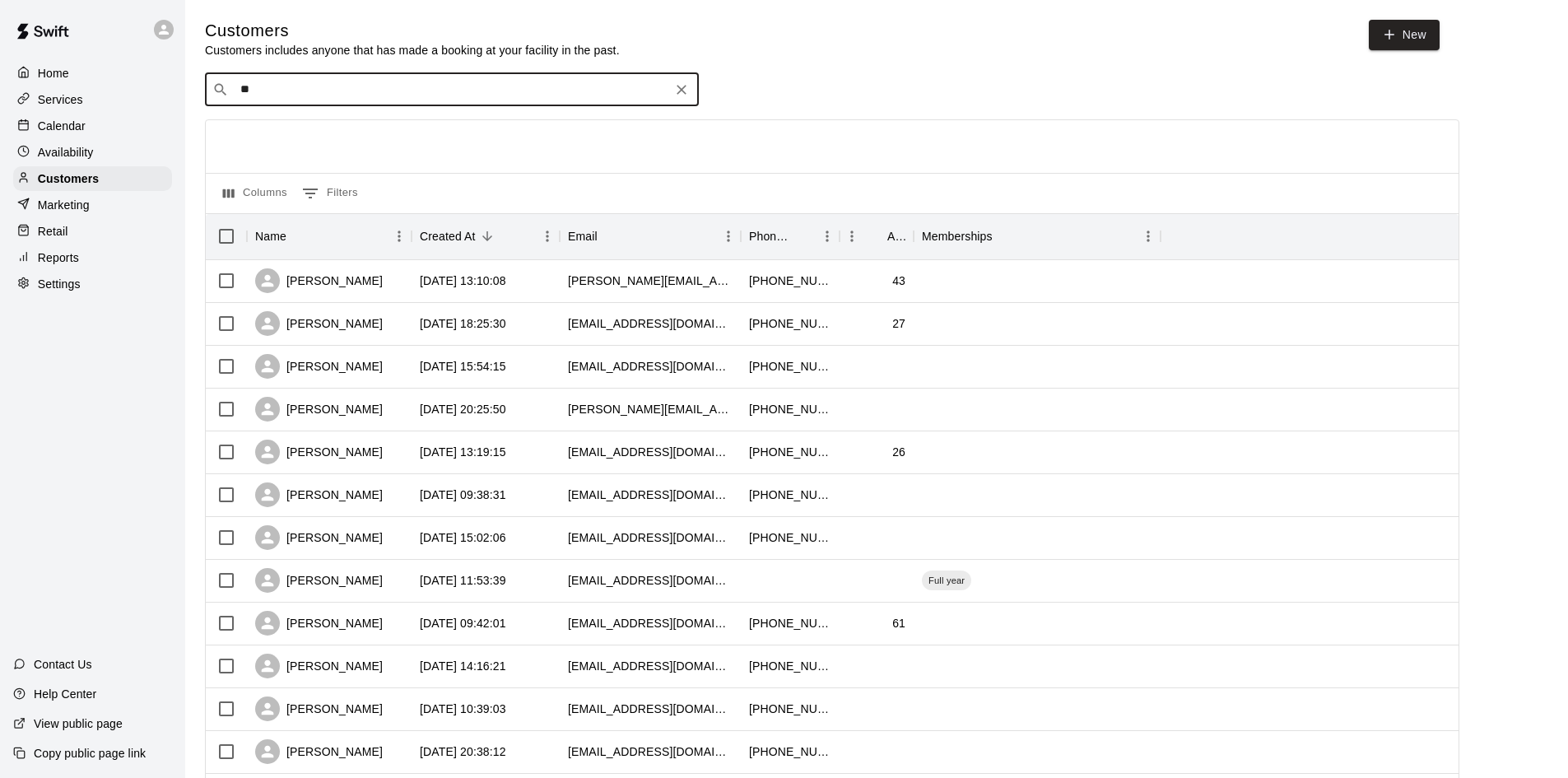
type input "***"
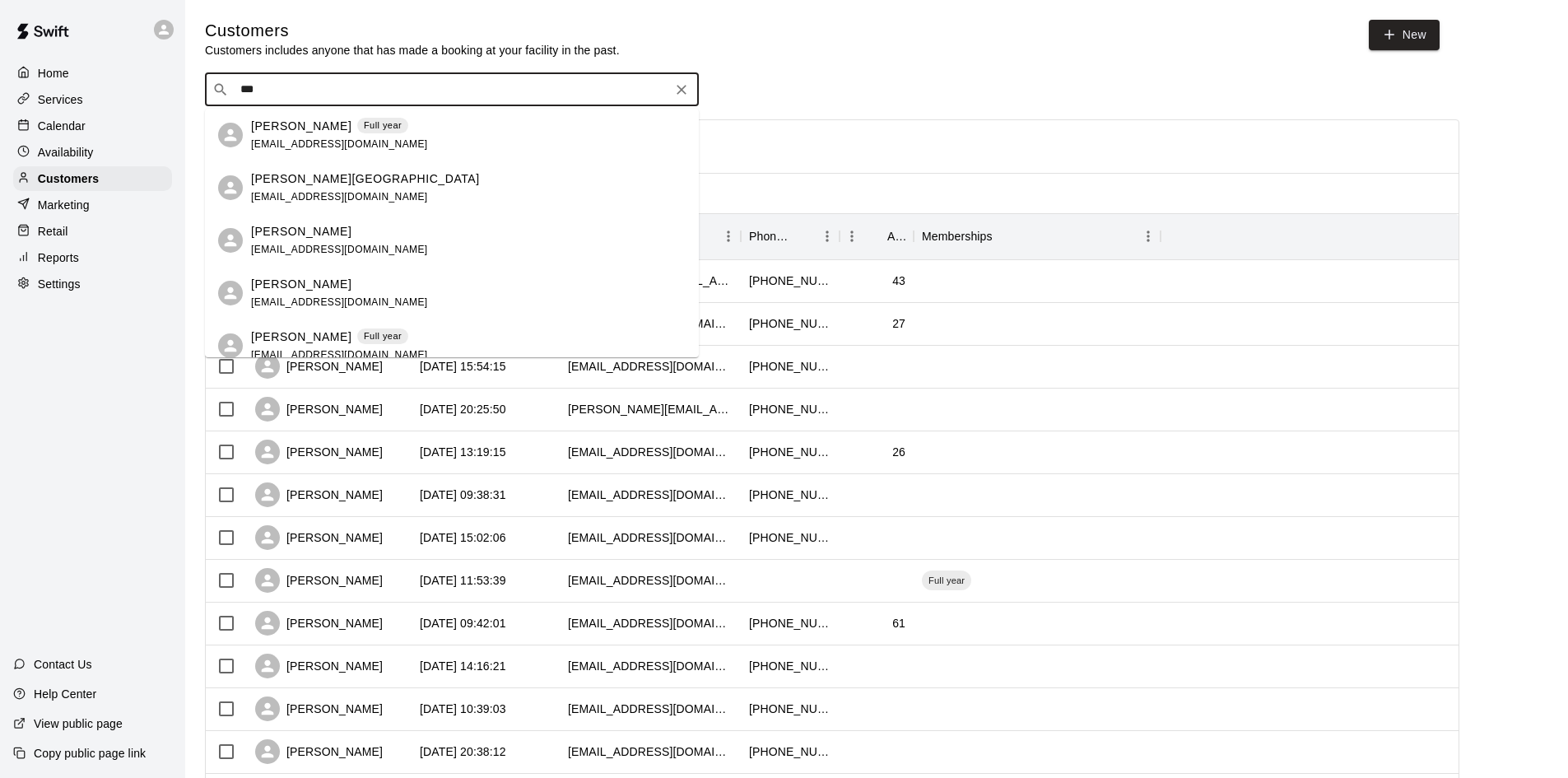
click at [418, 122] on div "Mark Lavit Full year tennis3805@gmail.com" at bounding box center [468, 135] width 435 height 35
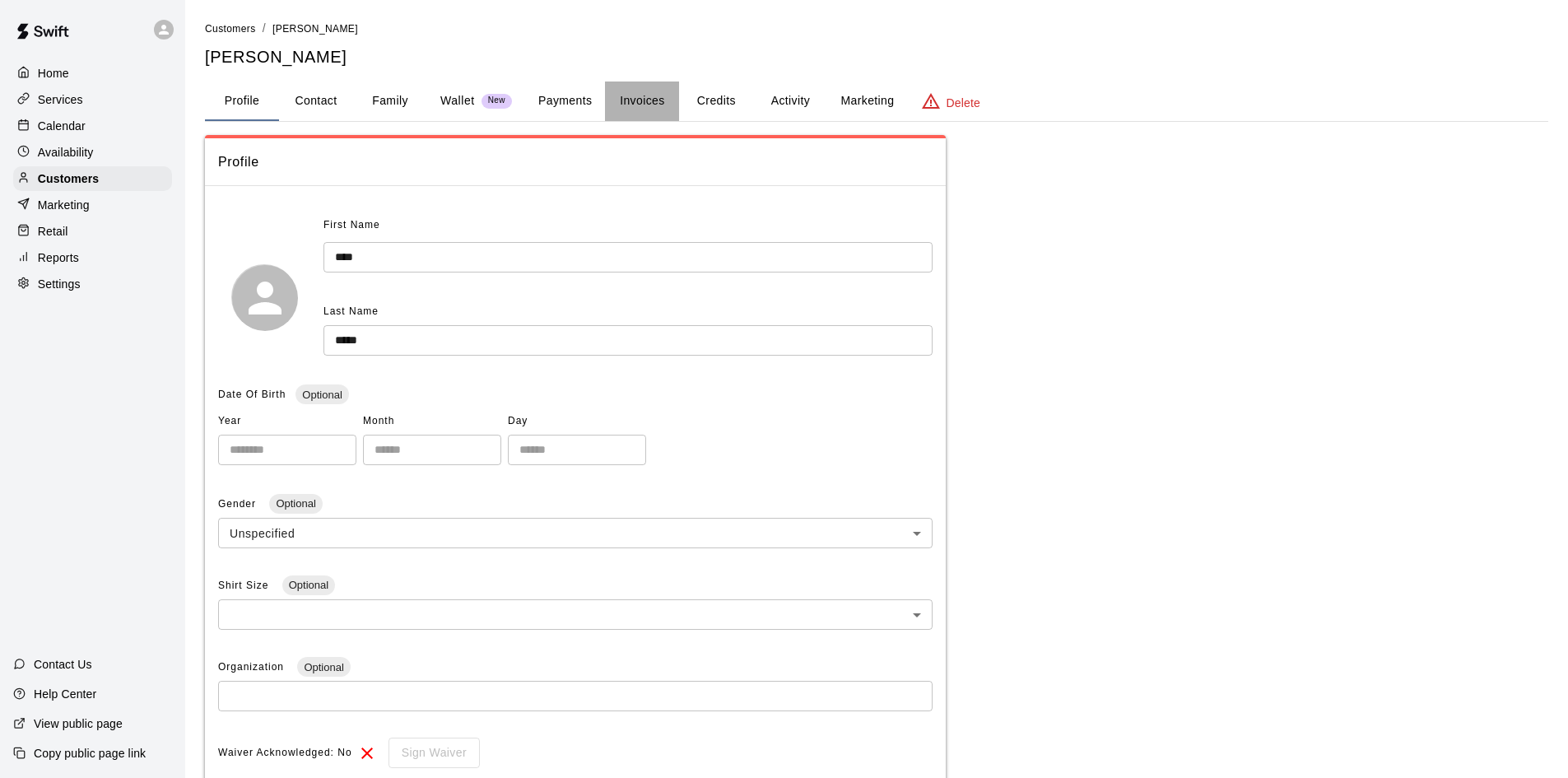
click at [631, 97] on button "Invoices" at bounding box center [642, 101] width 74 height 40
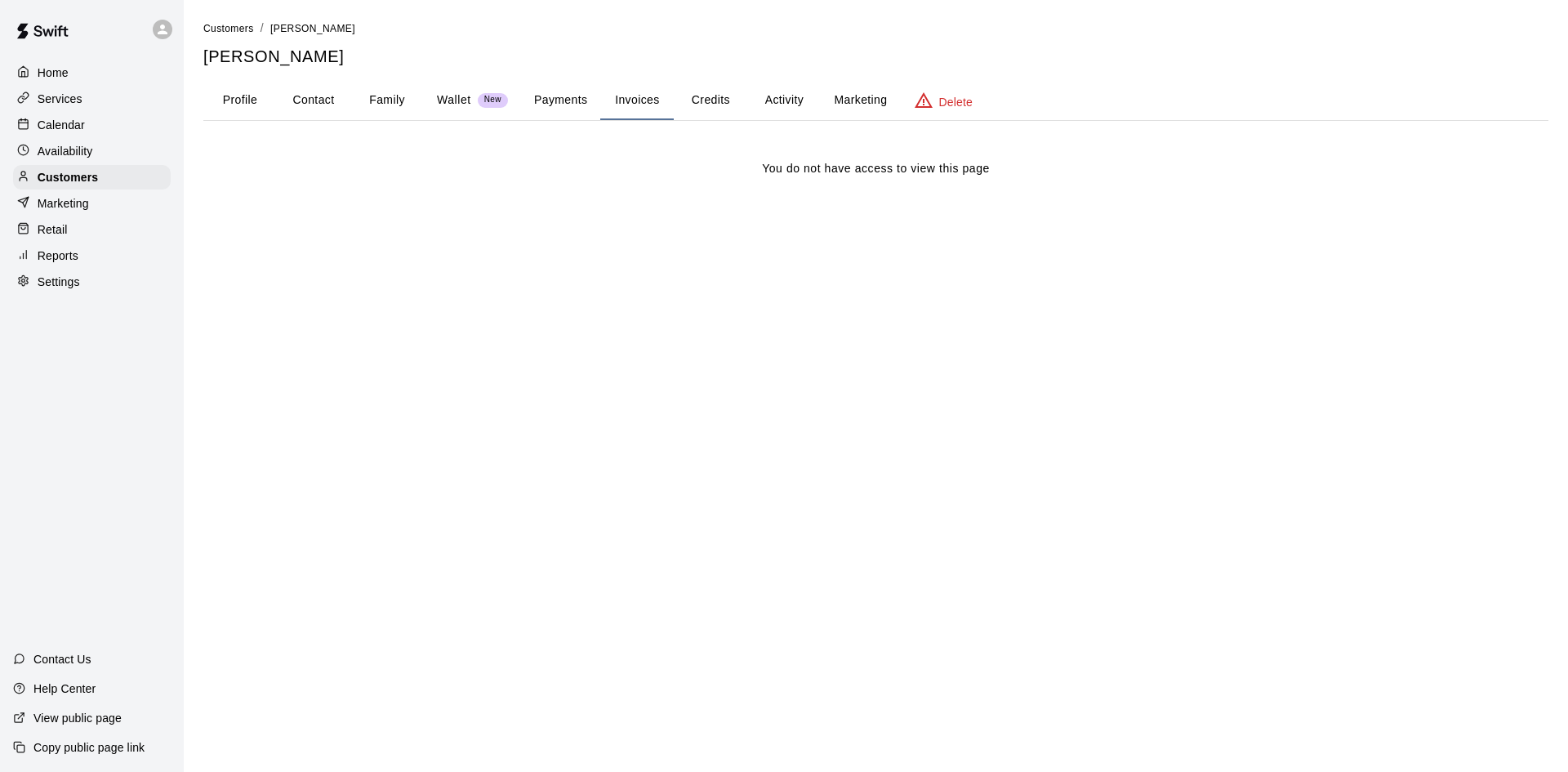
click at [720, 103] on button "Credits" at bounding box center [710, 101] width 73 height 39
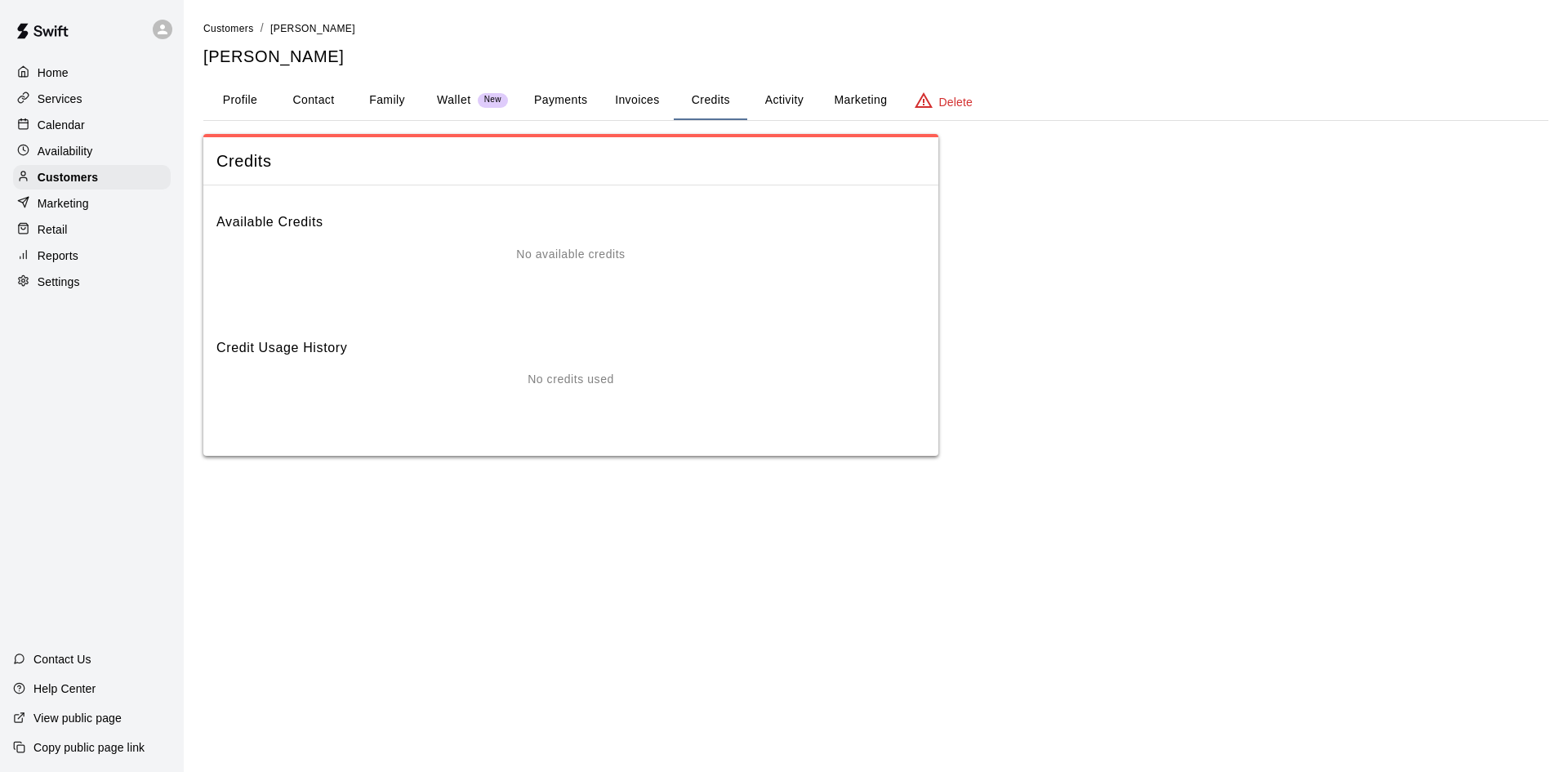
click at [560, 94] on button "Payments" at bounding box center [560, 101] width 79 height 39
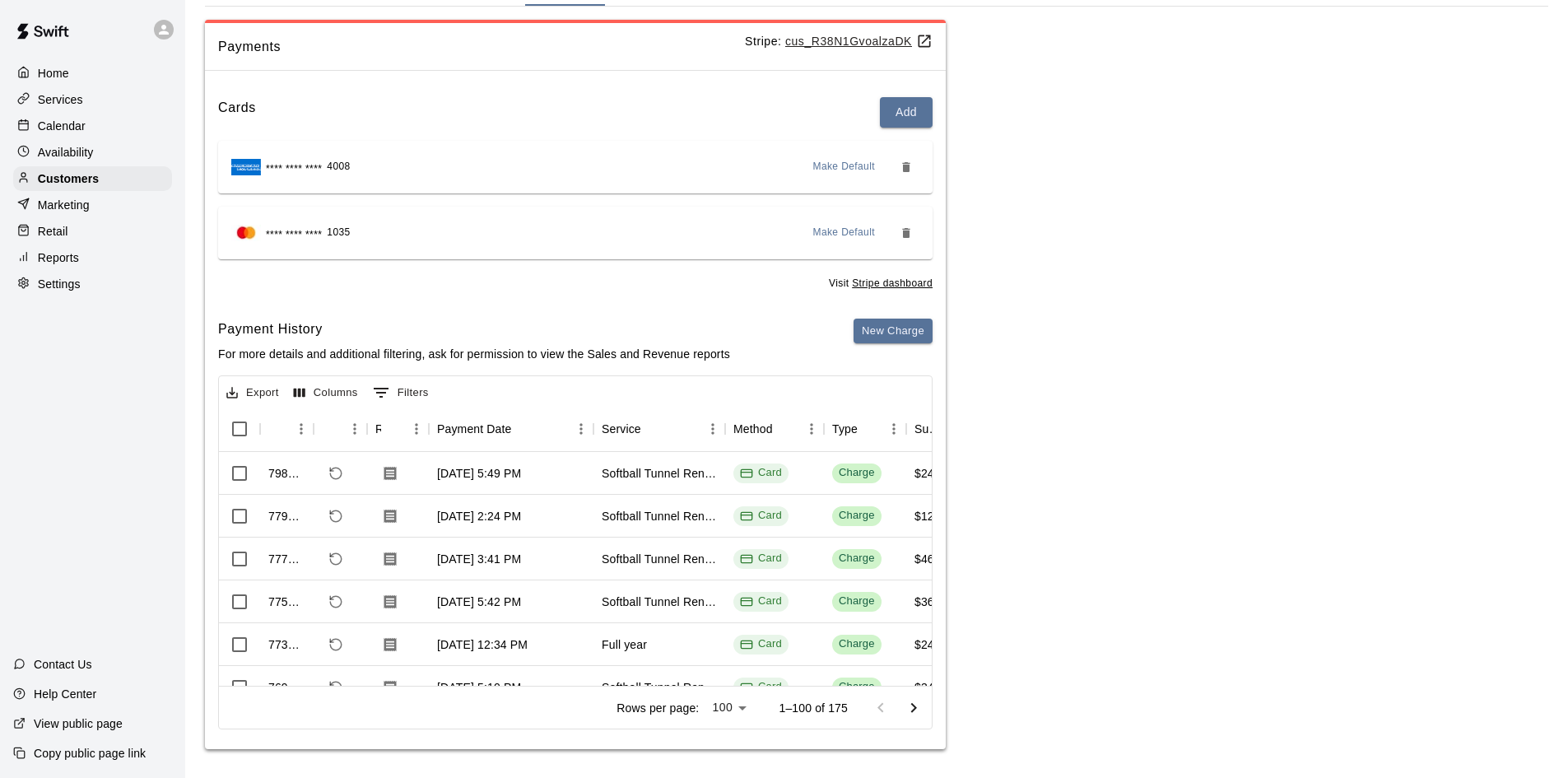
scroll to position [119, 0]
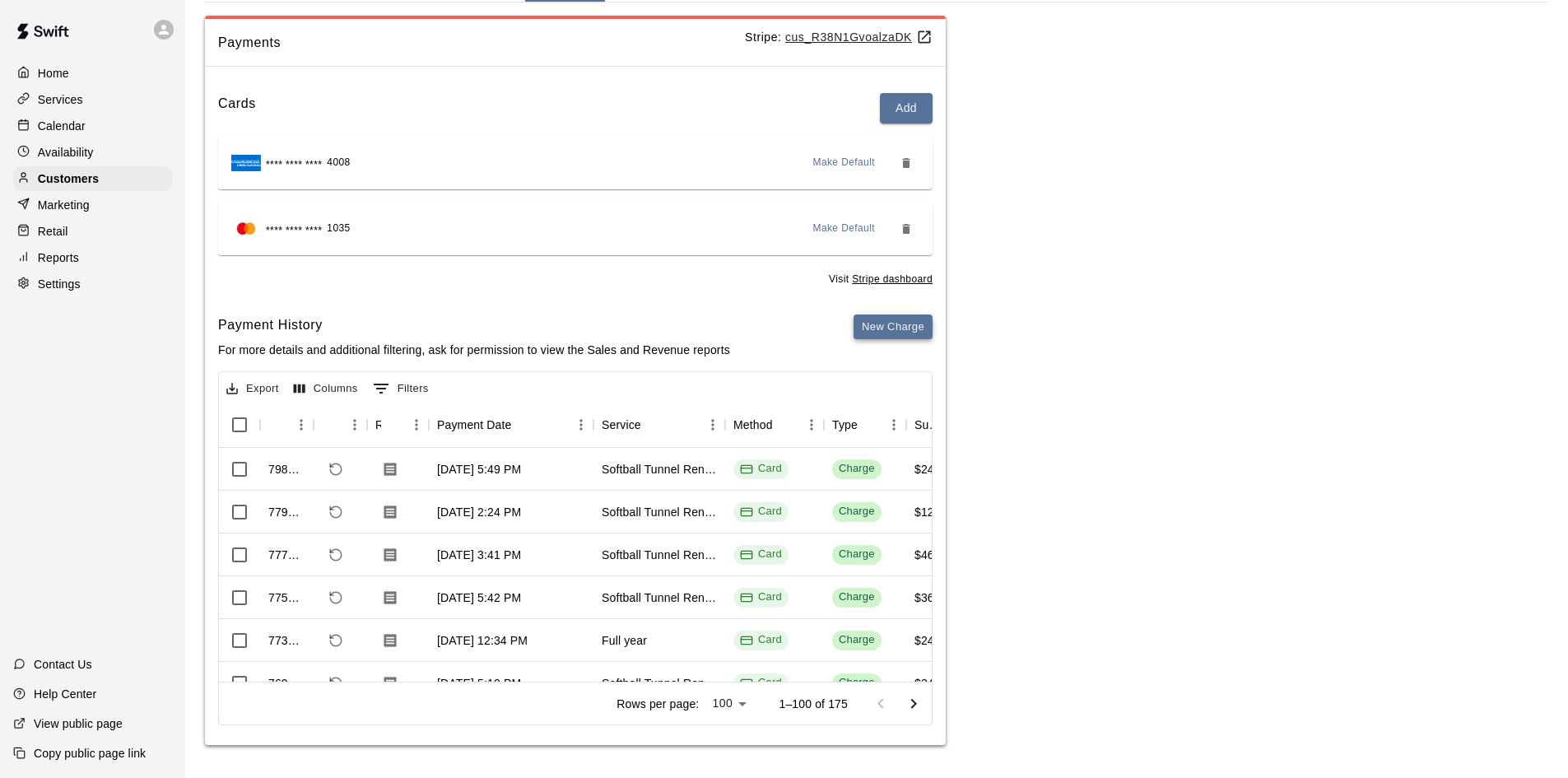
click at [900, 333] on button "New Charge" at bounding box center [893, 328] width 79 height 26
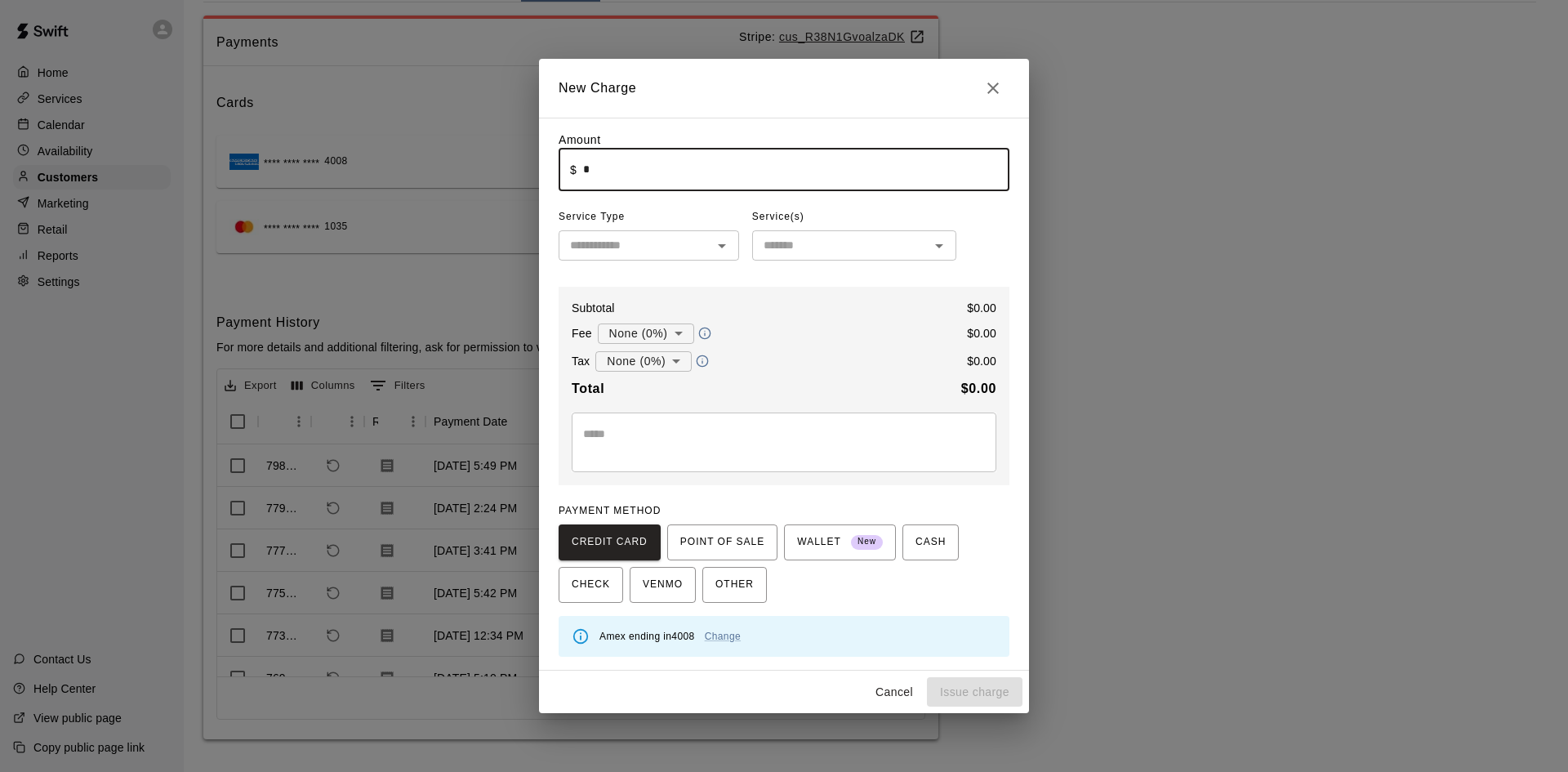
click at [822, 169] on input "*" at bounding box center [796, 169] width 426 height 44
type input "*****"
click at [687, 247] on input "text" at bounding box center [635, 246] width 144 height 20
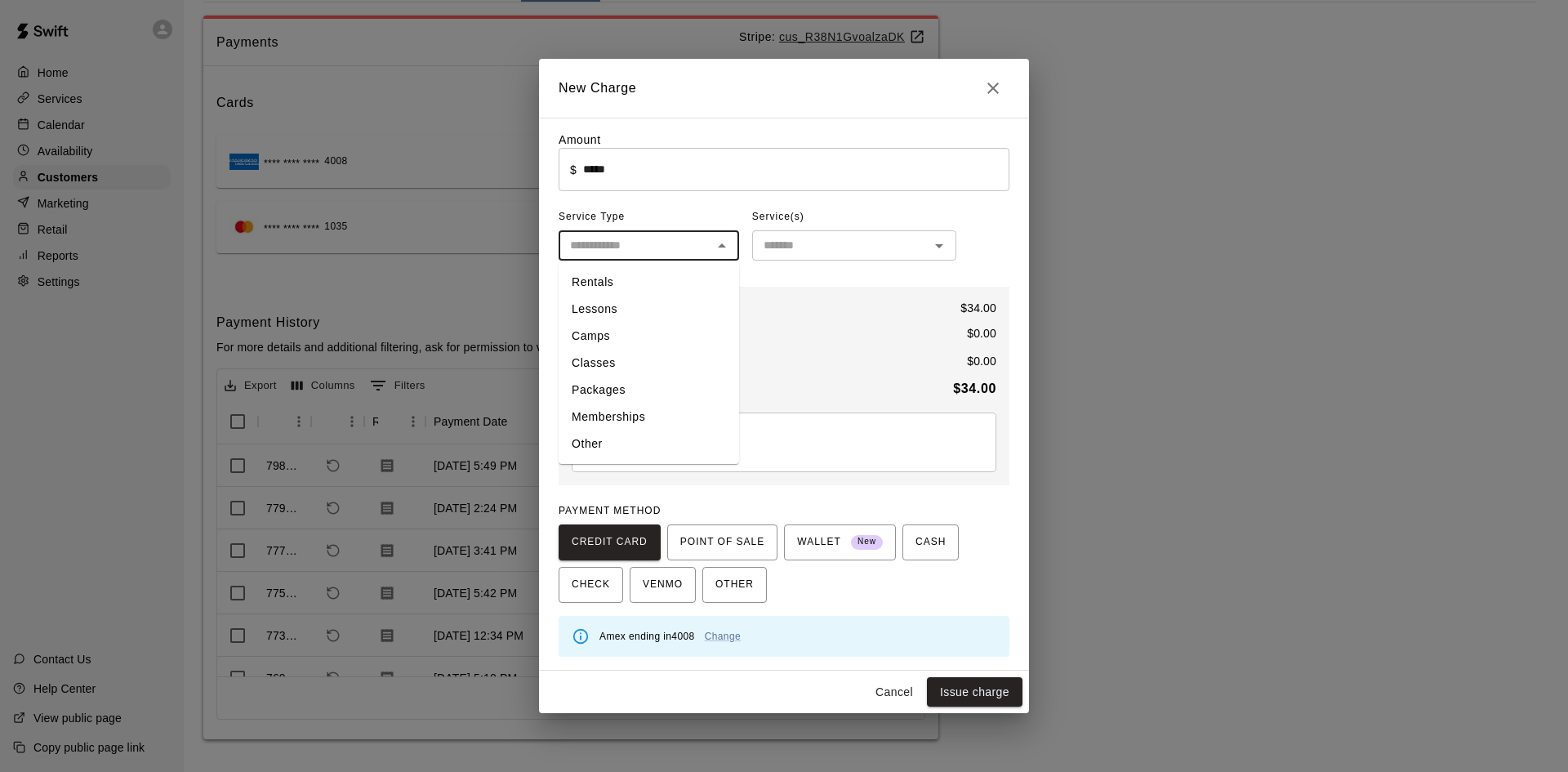
click at [674, 274] on li "Rentals" at bounding box center [649, 282] width 181 height 27
type input "*******"
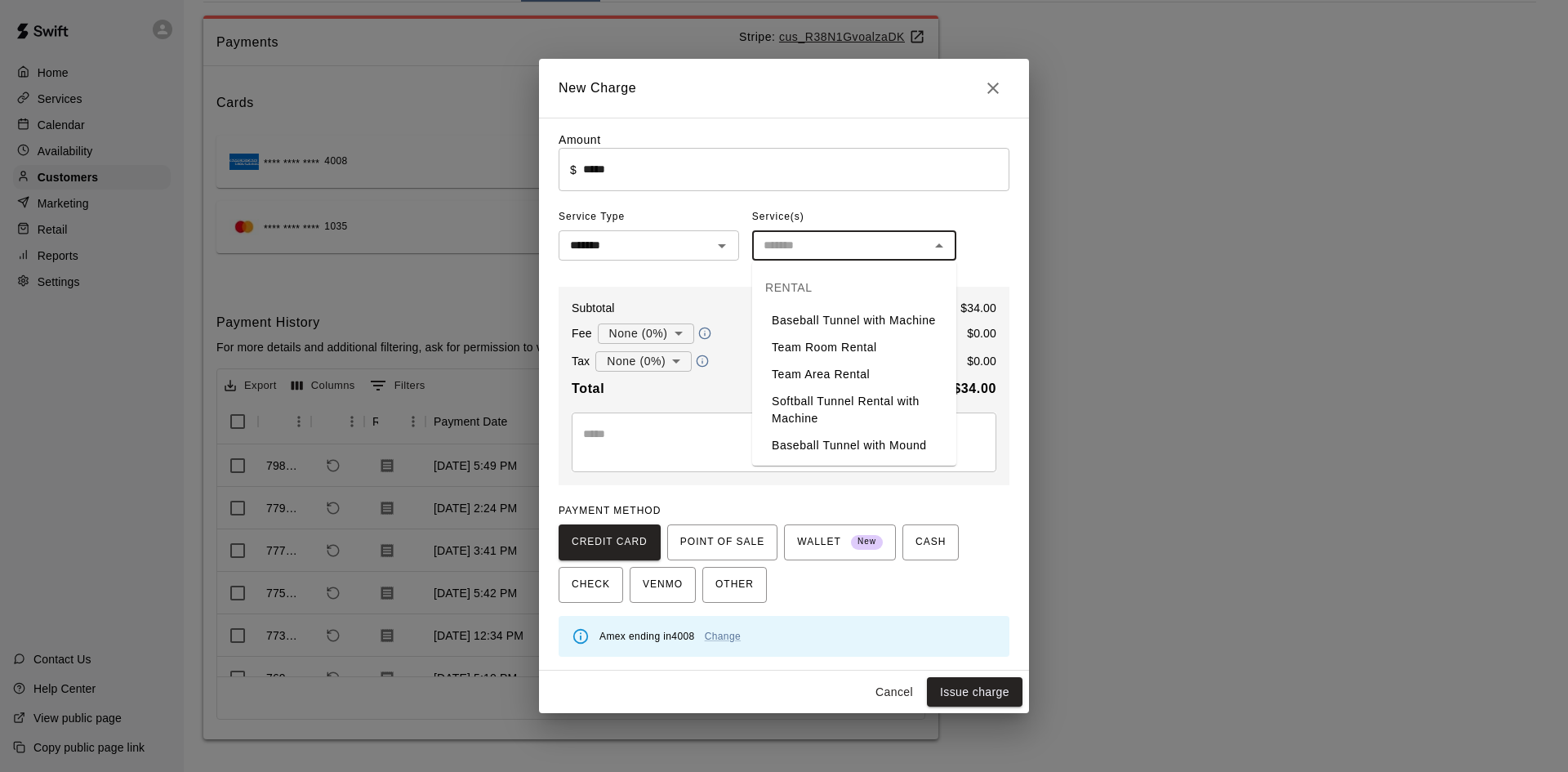
click at [827, 246] on input "text" at bounding box center [841, 246] width 167 height 20
click at [845, 401] on li "Softball Tunnel Rental with Machine" at bounding box center [853, 410] width 204 height 44
type input "**********"
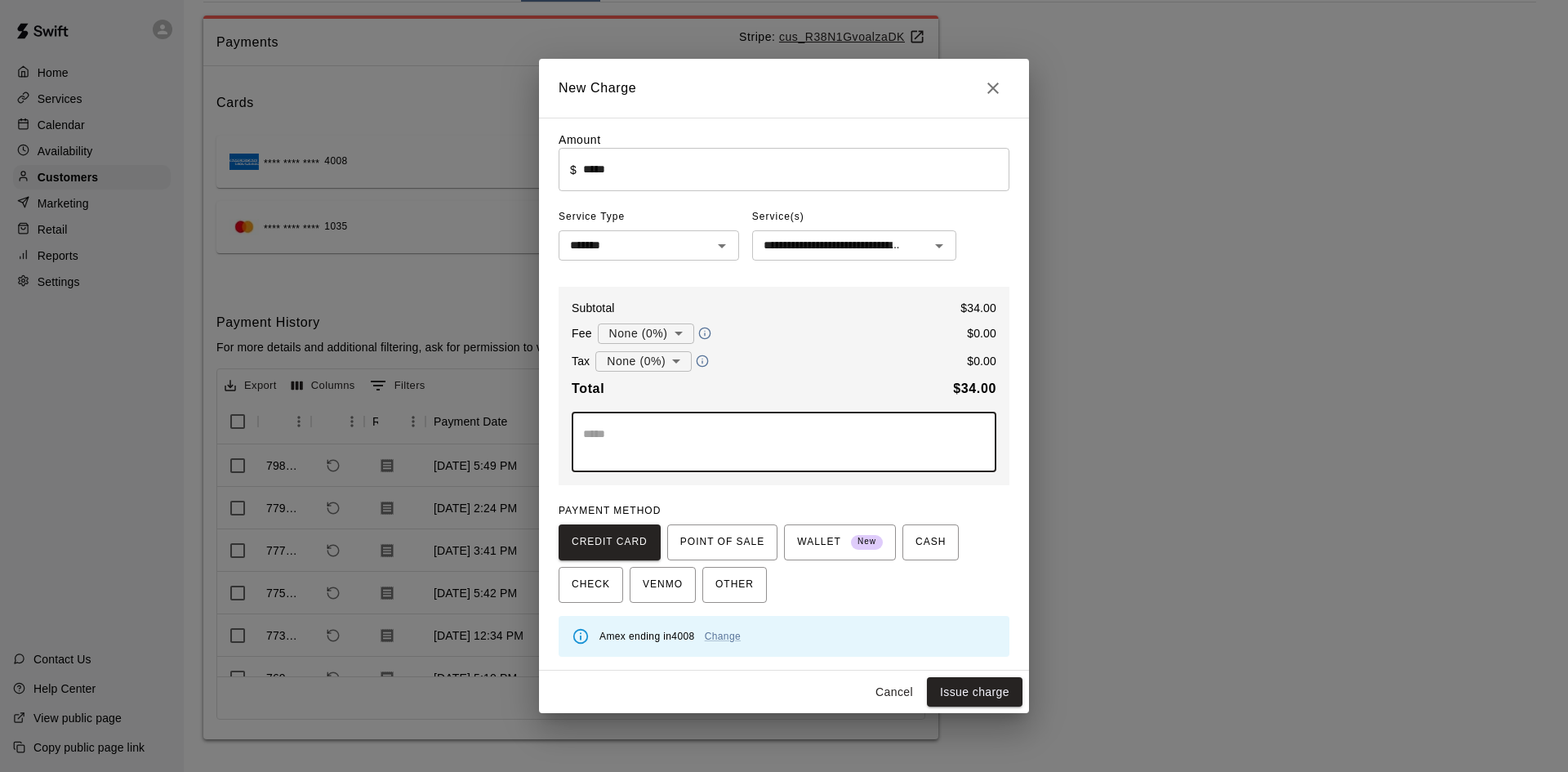
click at [736, 432] on textarea at bounding box center [784, 442] width 402 height 32
type textarea "**********"
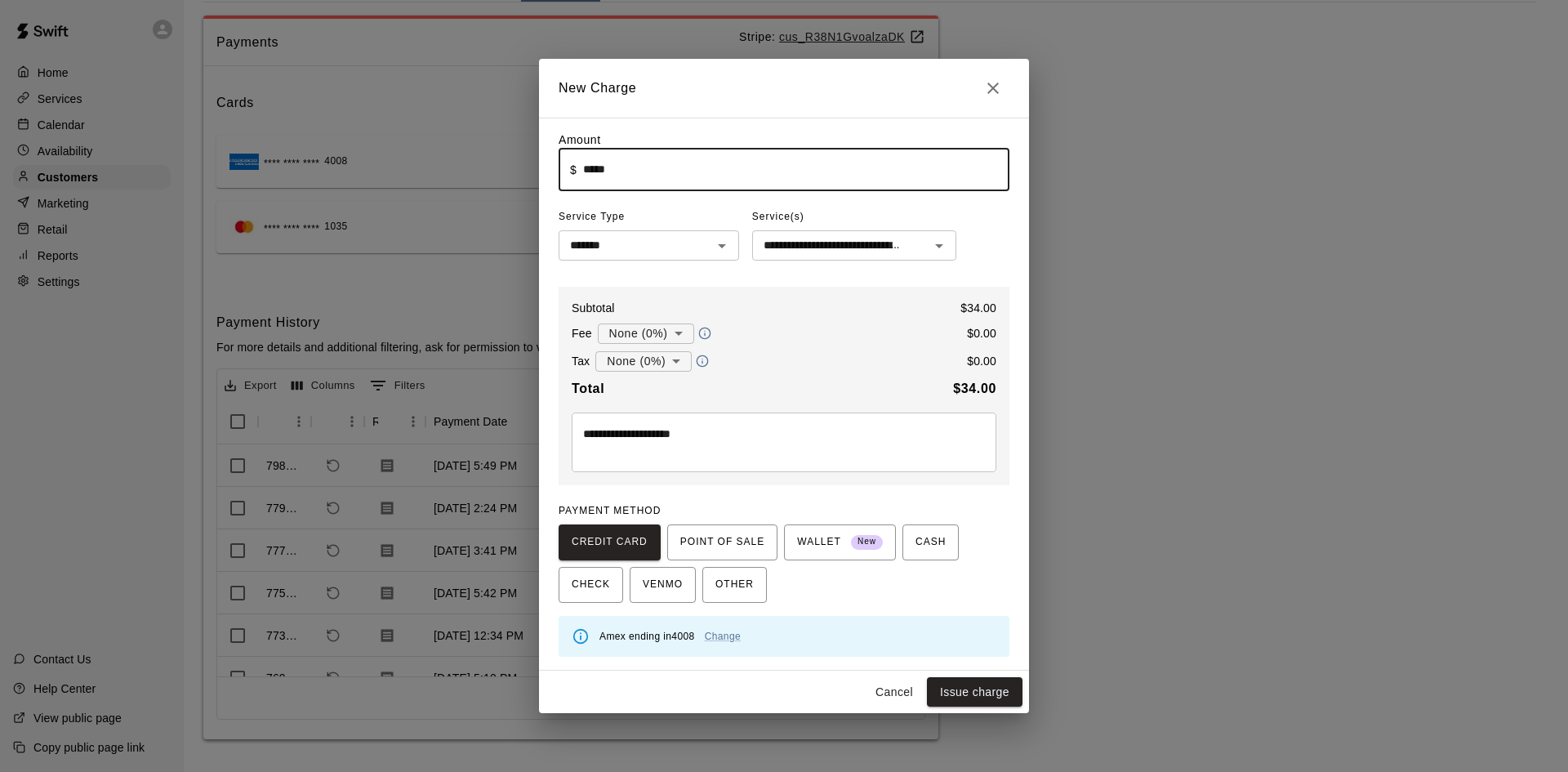
click at [596, 171] on input "*****" at bounding box center [796, 169] width 426 height 44
click at [692, 172] on input "*****" at bounding box center [796, 169] width 426 height 44
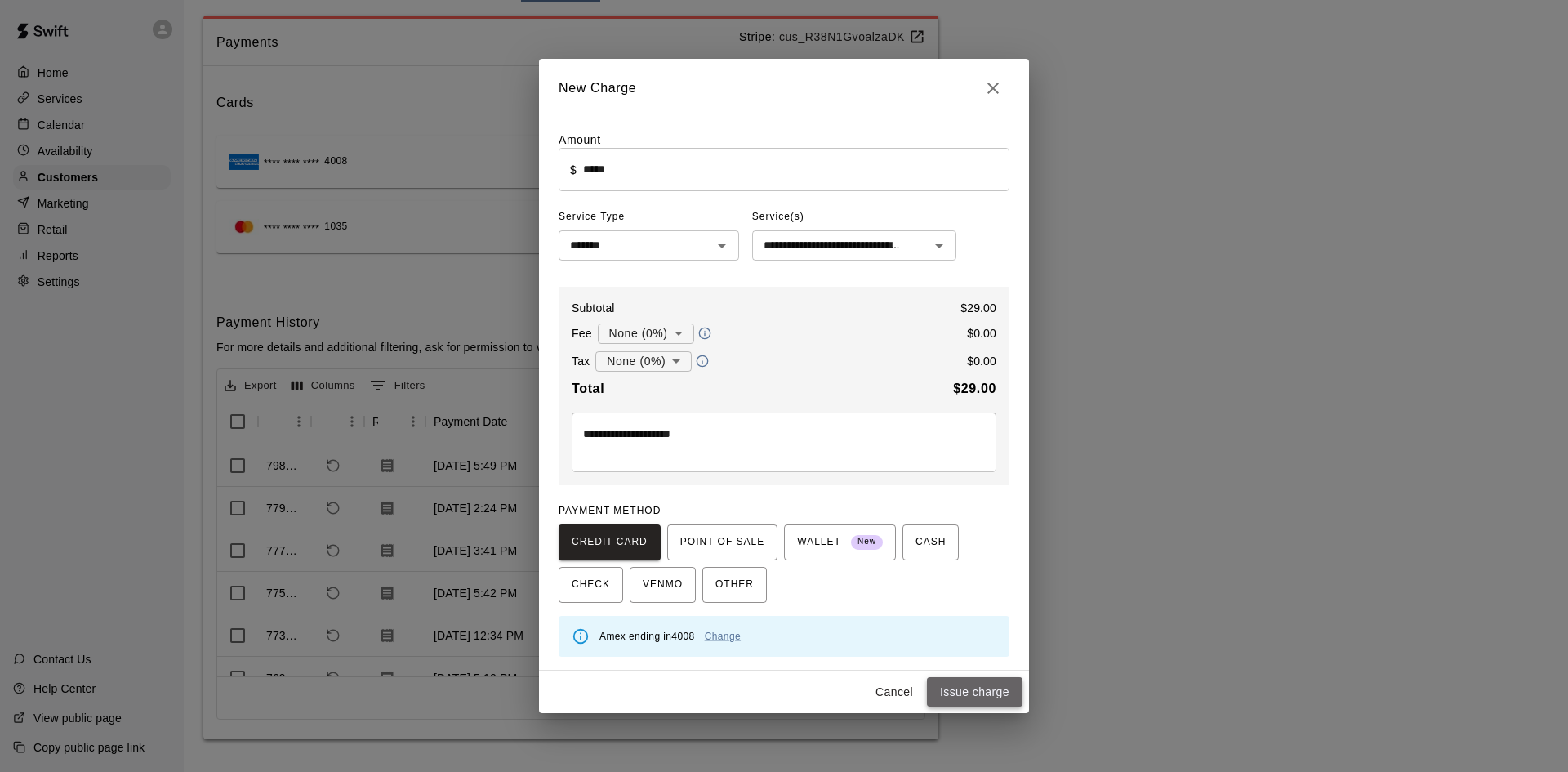
click at [977, 688] on button "Issue charge" at bounding box center [975, 692] width 95 height 30
type input "*"
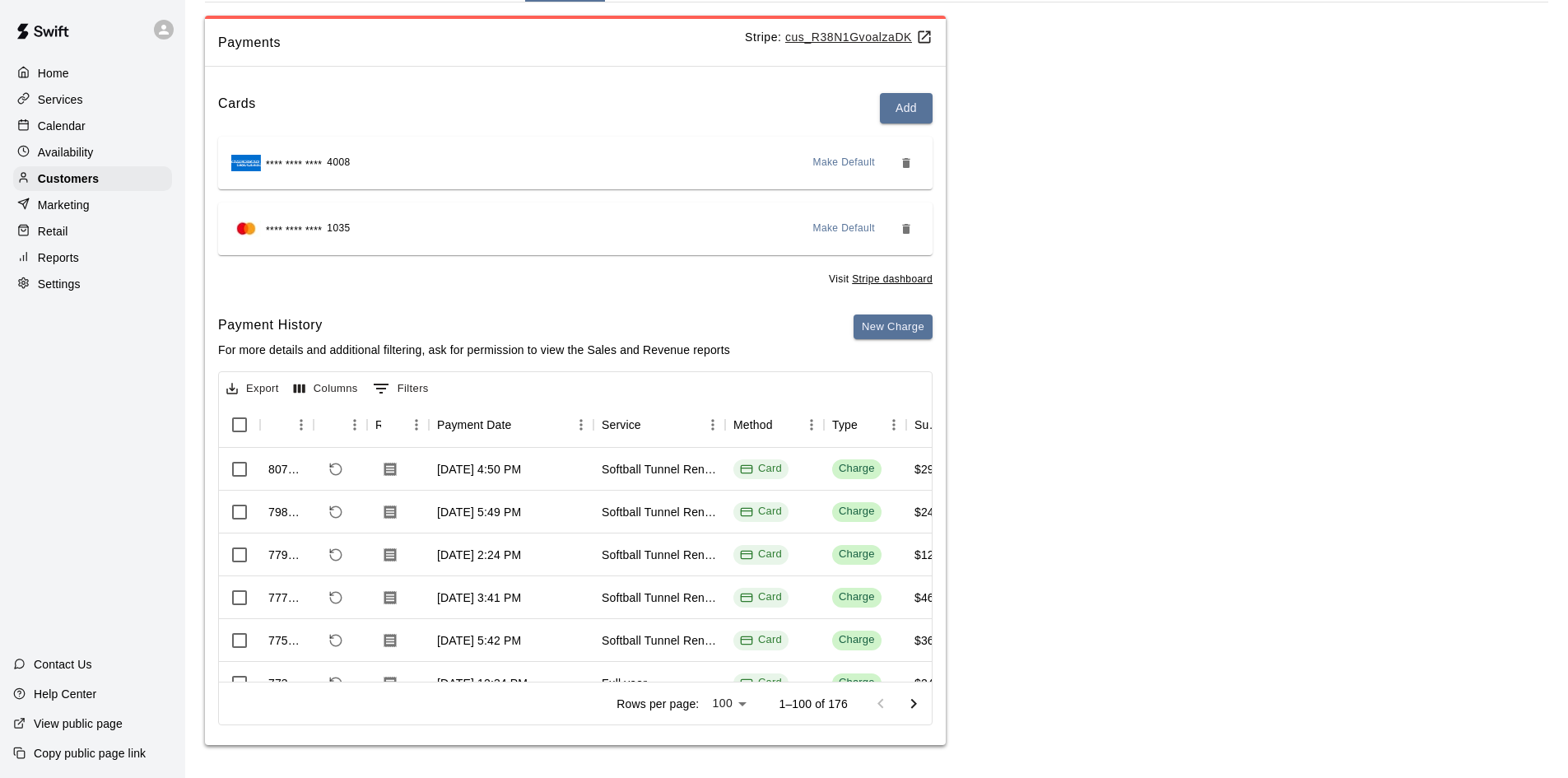
click at [87, 119] on div "Calendar" at bounding box center [92, 126] width 159 height 25
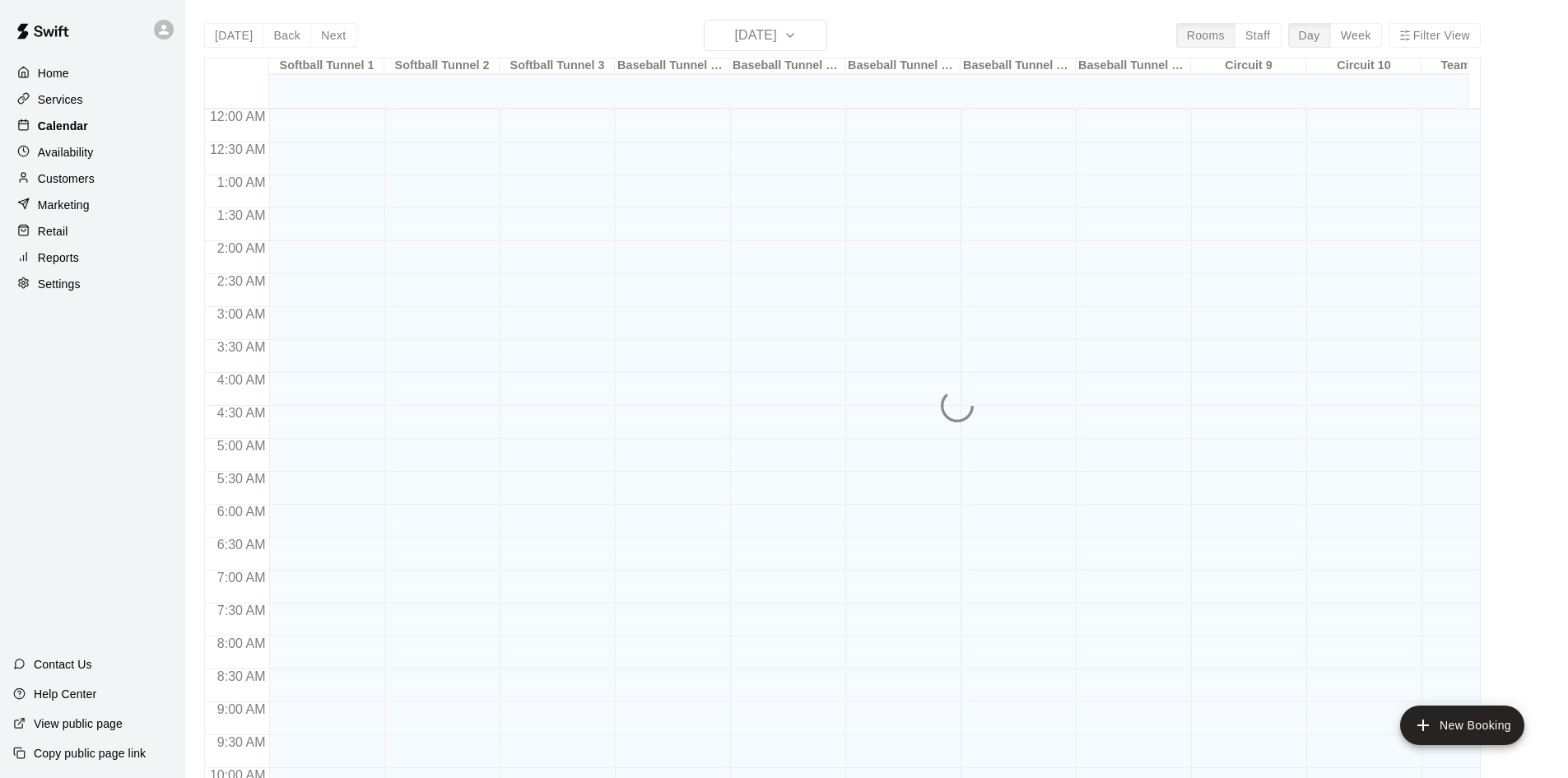
scroll to position [844, 0]
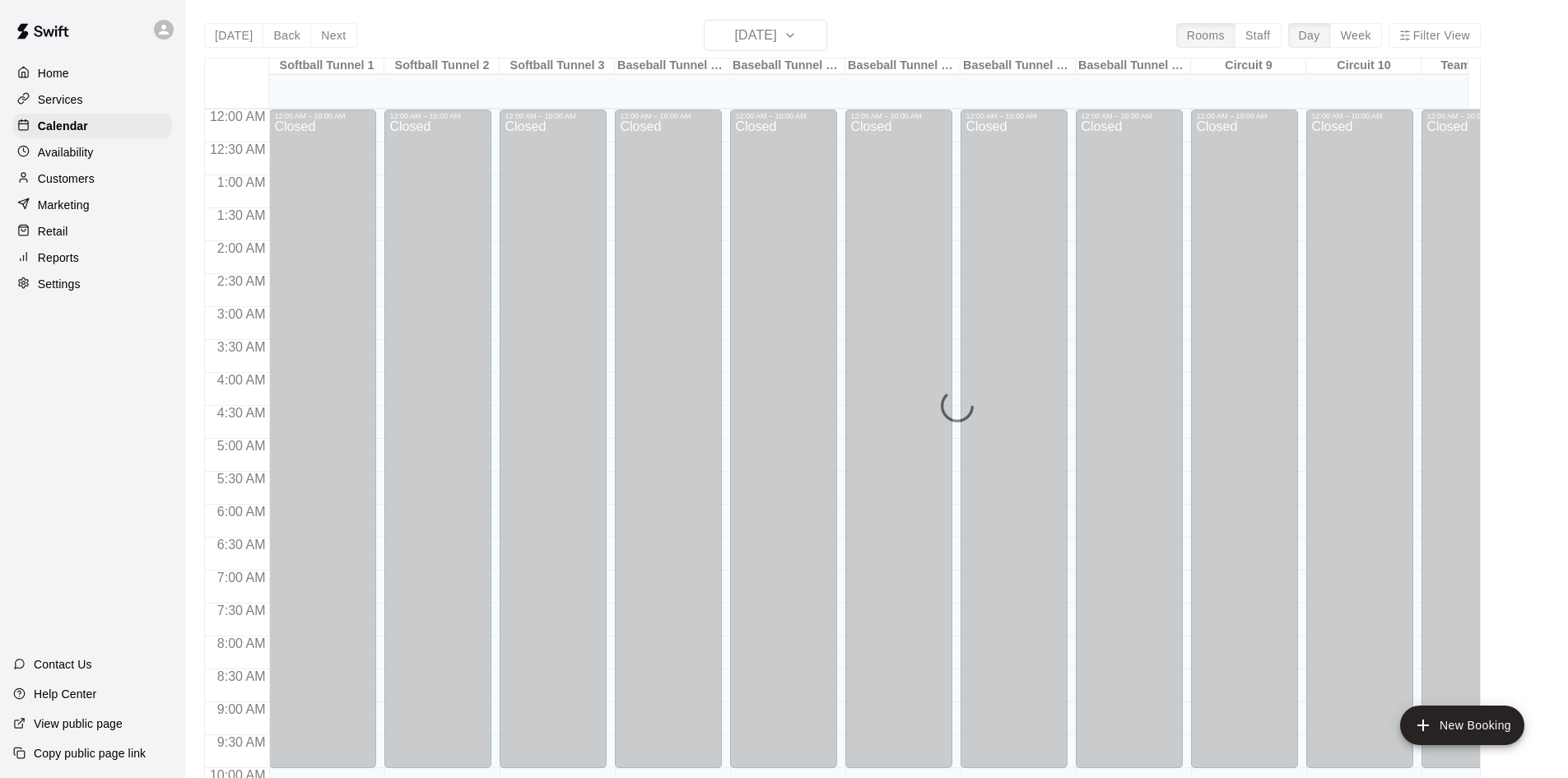
scroll to position [844, 0]
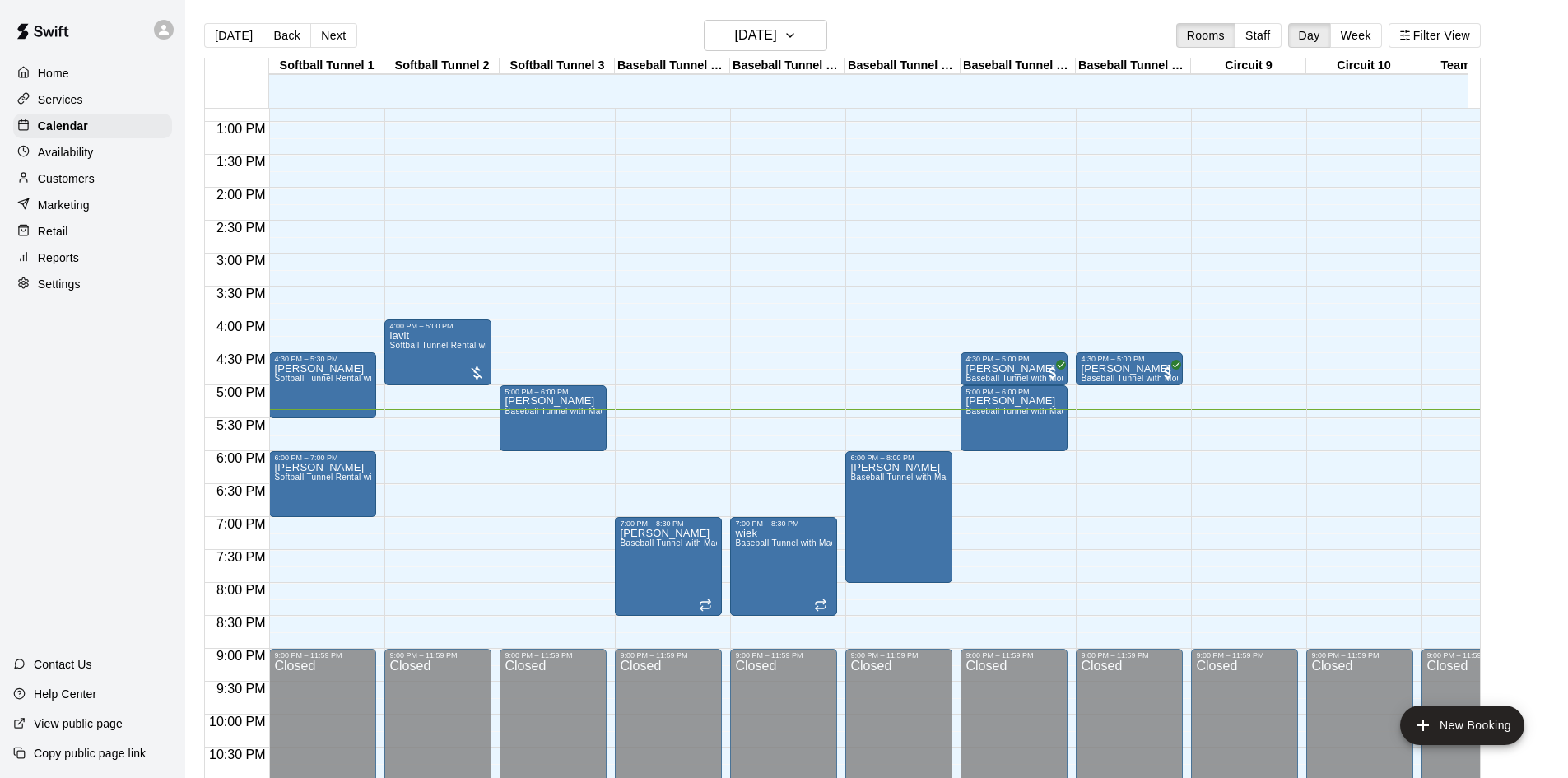
click at [869, 589] on div "12:00 AM – 10:00 AM Closed 6:00 PM – 8:00 PM BRIAN BETENCOURT Baseball Tunnel w…" at bounding box center [899, 56] width 107 height 1581
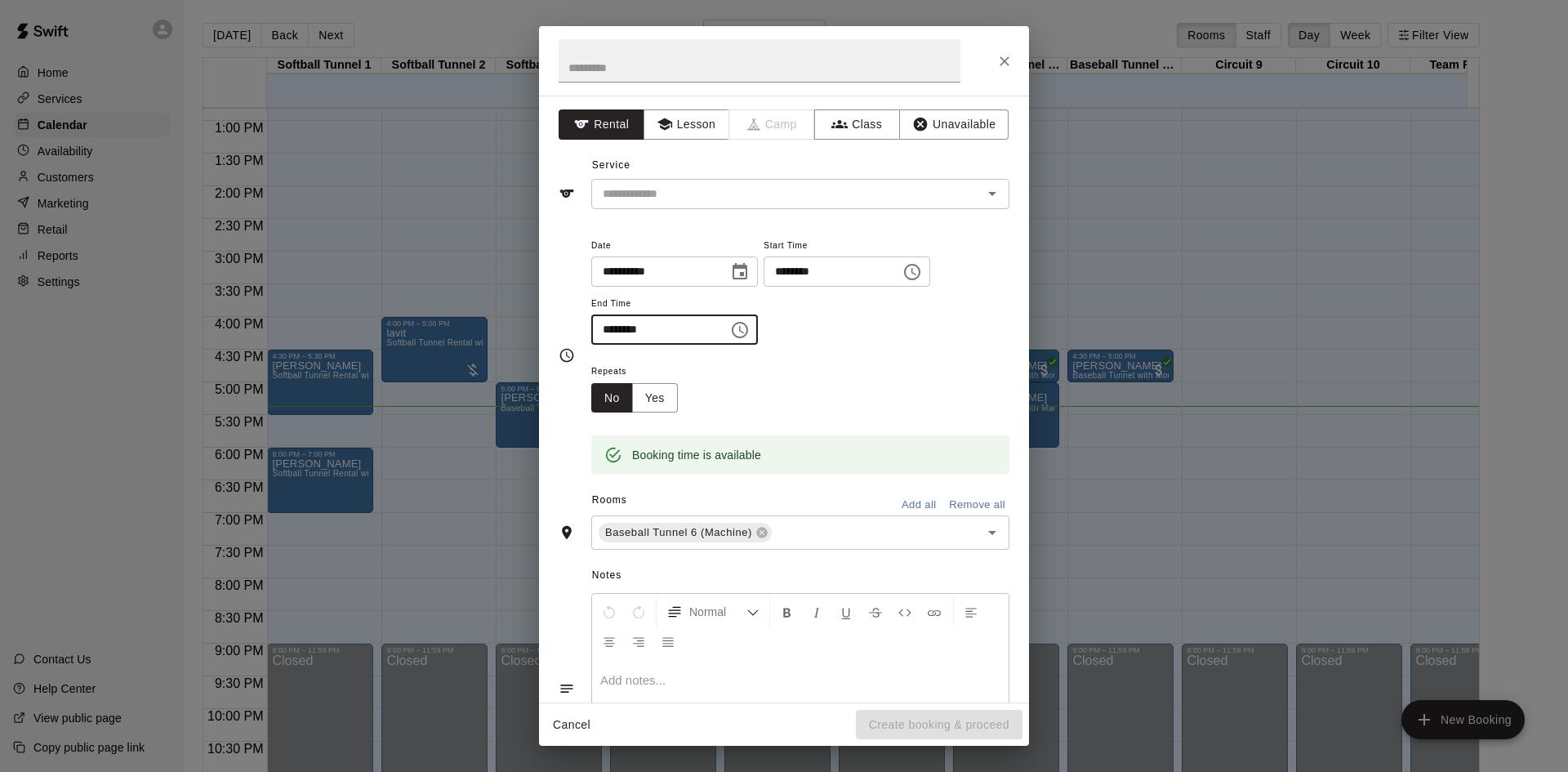
click at [608, 328] on input "********" at bounding box center [653, 329] width 125 height 30
type input "********"
click at [703, 189] on input "text" at bounding box center [776, 194] width 360 height 20
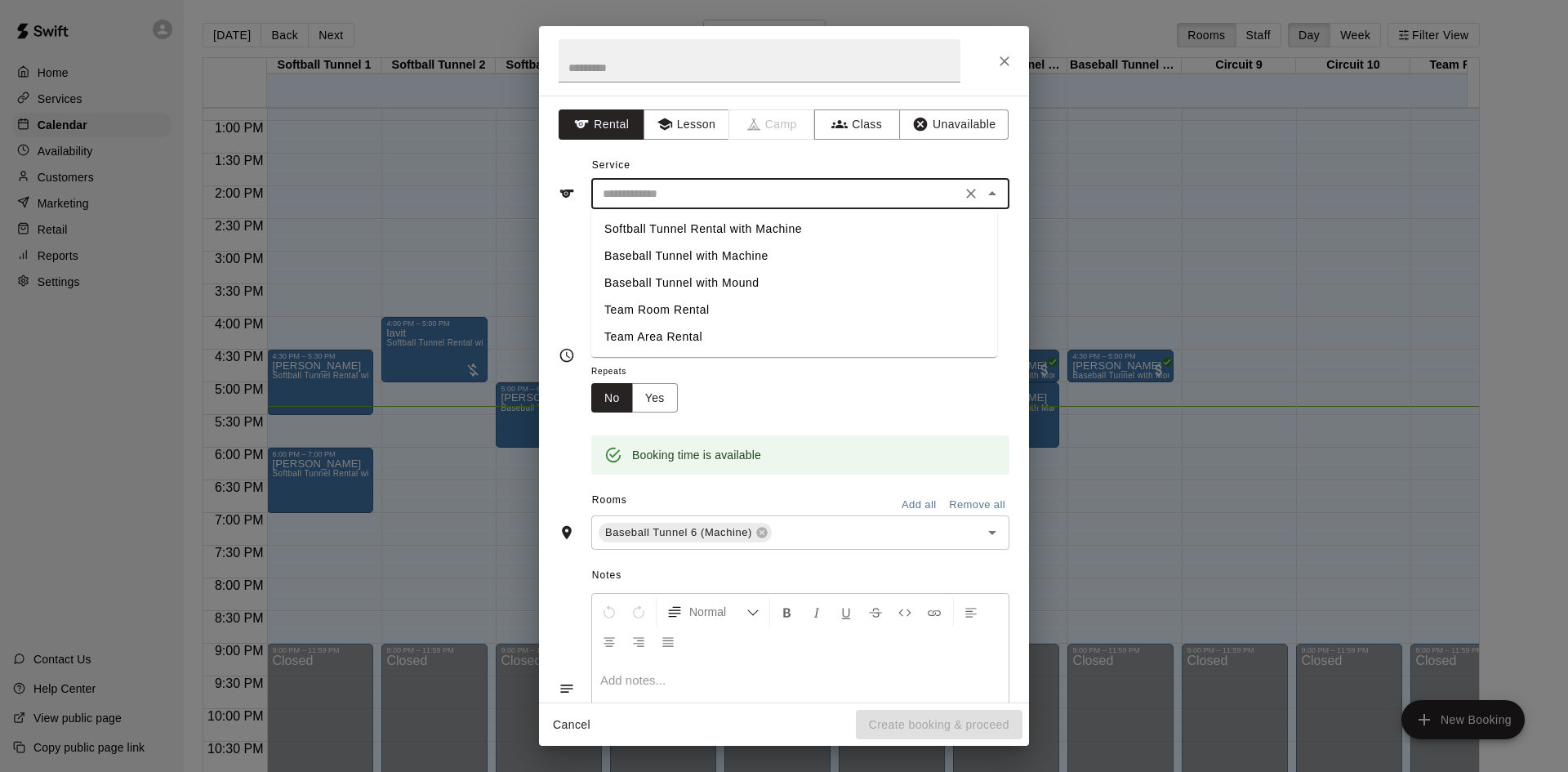
click at [721, 260] on li "Baseball Tunnel with Machine" at bounding box center [794, 256] width 406 height 27
type input "**********"
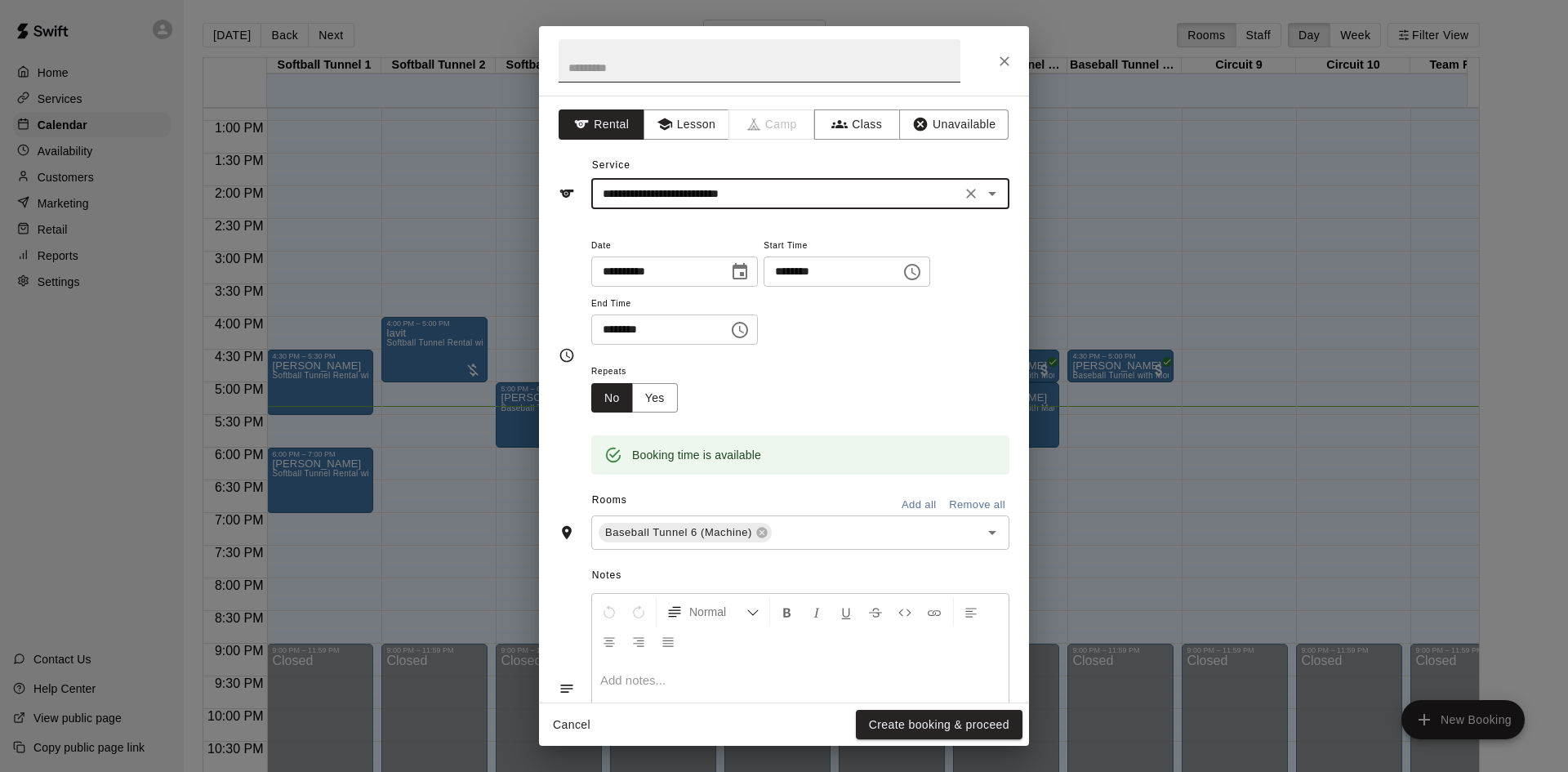
click at [669, 55] on input "text" at bounding box center [759, 61] width 402 height 44
type input "*****"
click at [999, 728] on button "Create booking & proceed" at bounding box center [939, 724] width 166 height 30
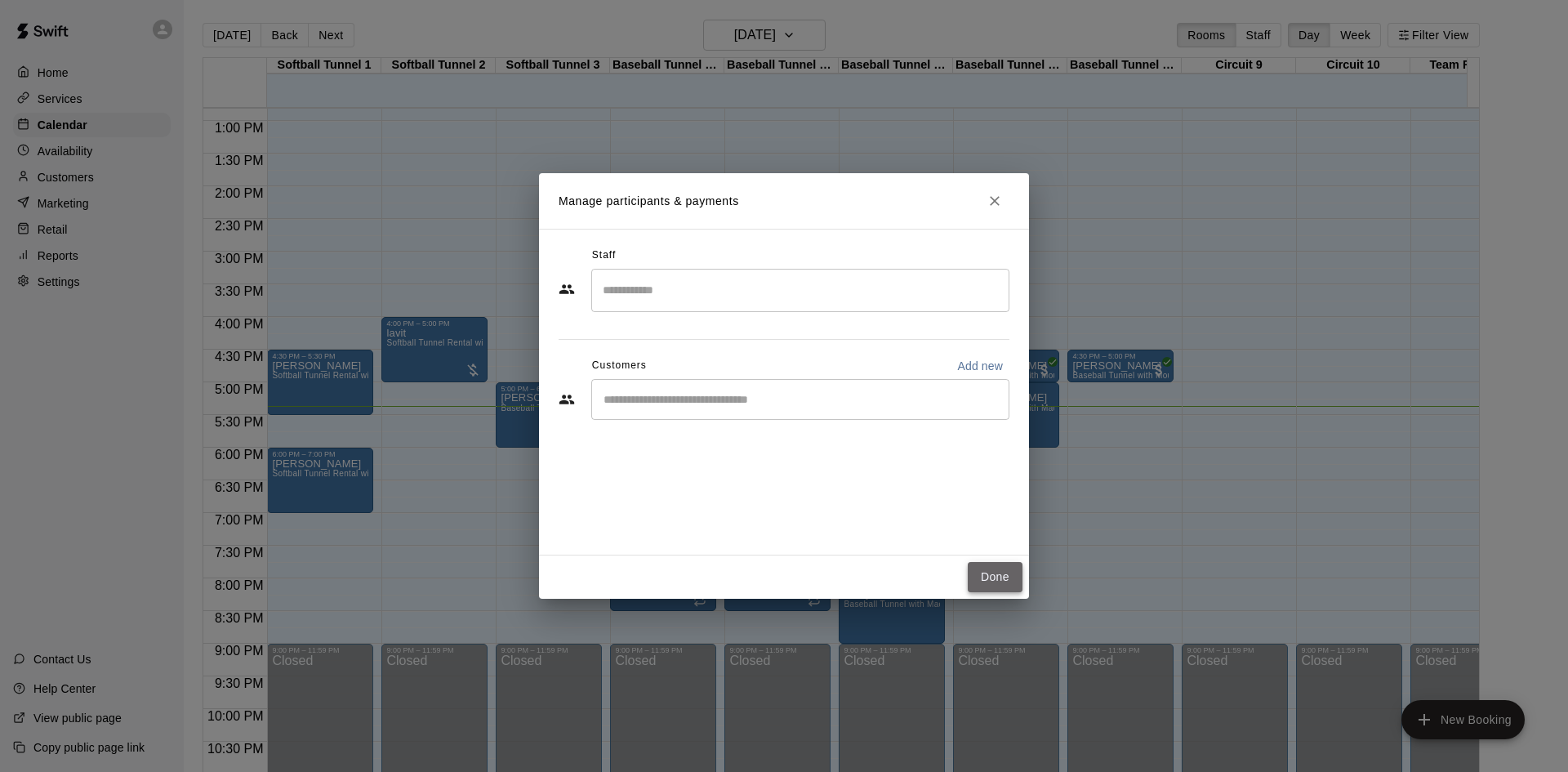
click at [1015, 571] on button "Done" at bounding box center [995, 577] width 55 height 30
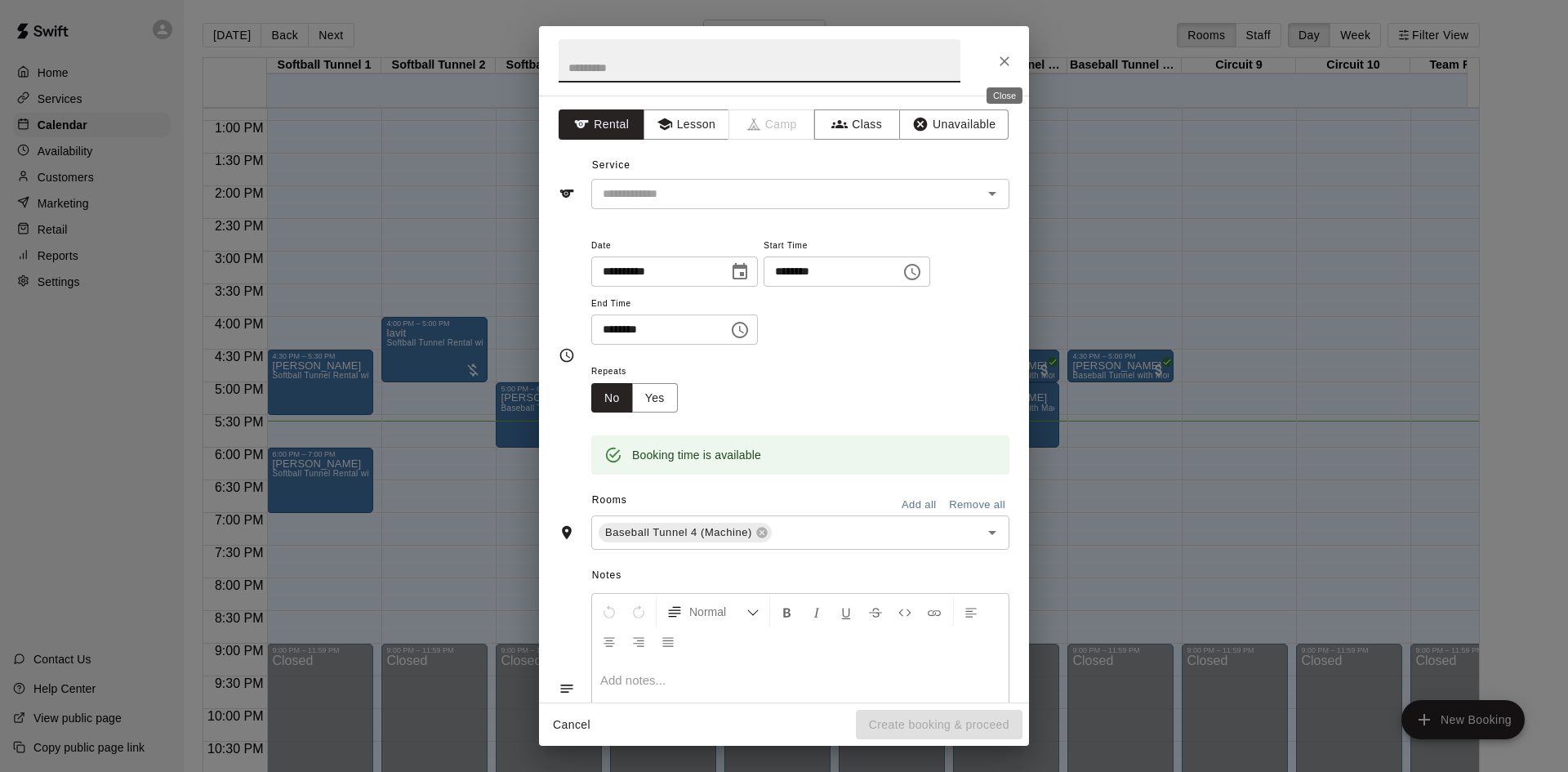
click at [992, 65] on button "Close" at bounding box center [1004, 61] width 29 height 29
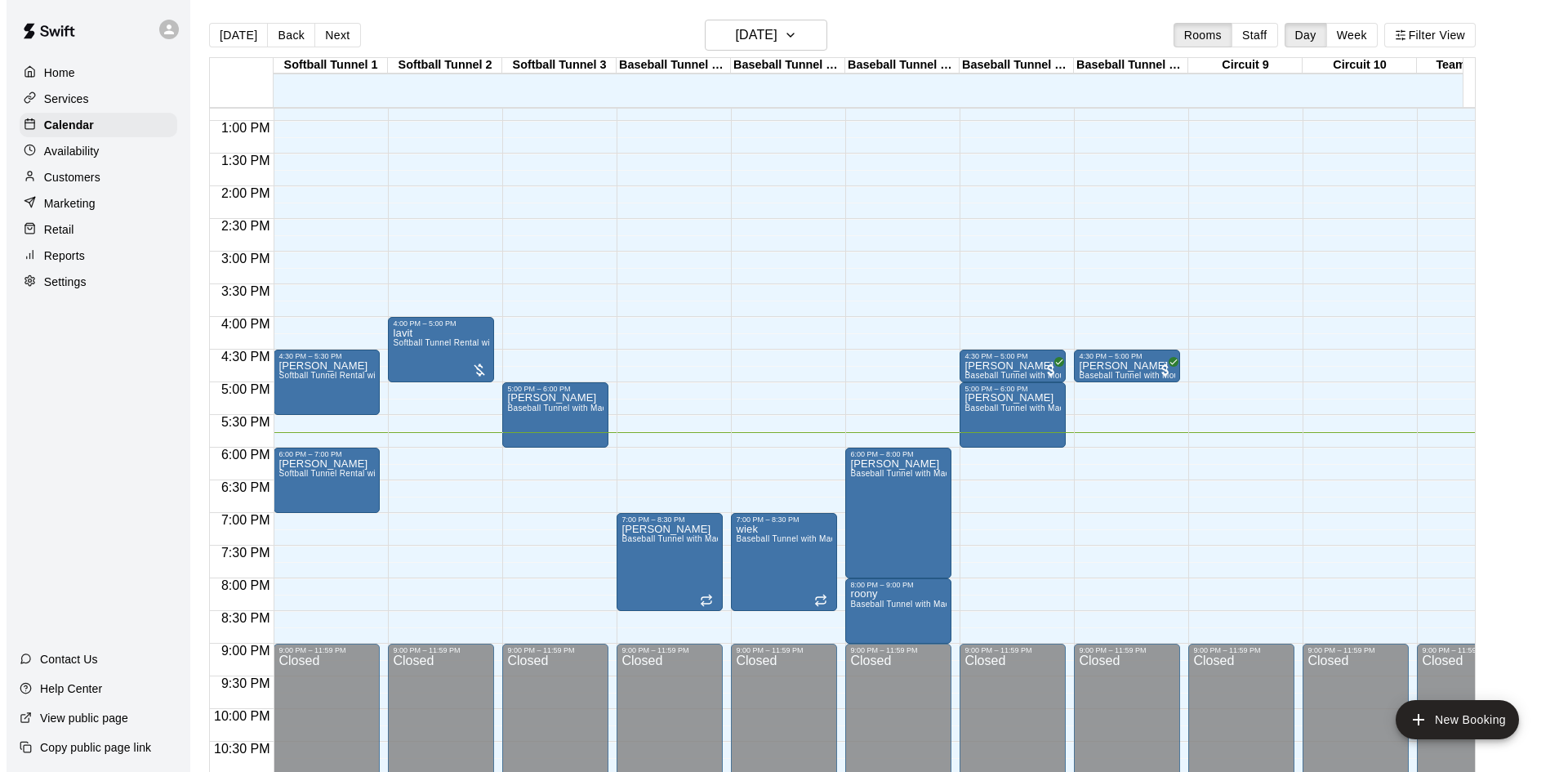
scroll to position [26, 0]
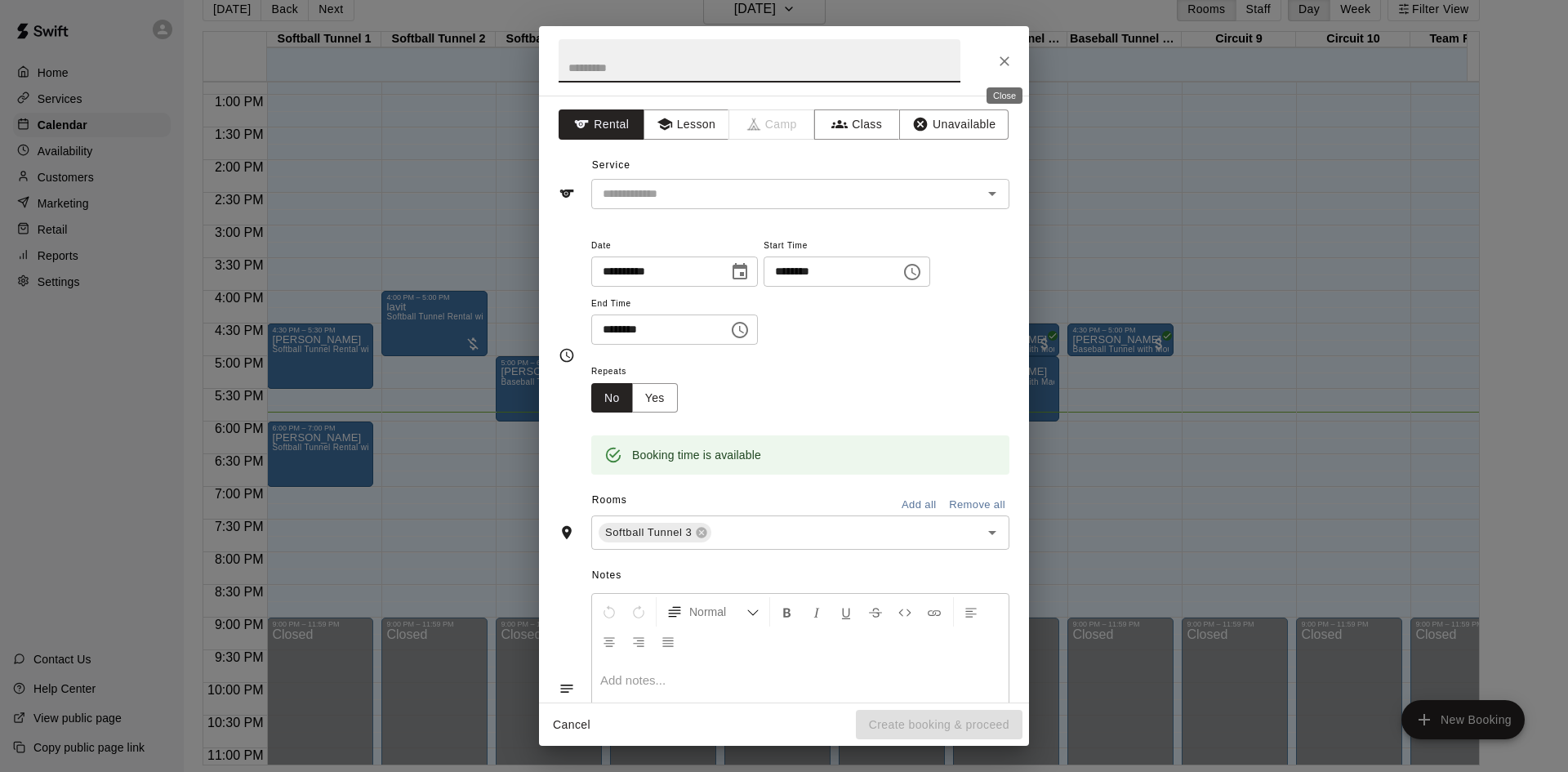
click at [1003, 63] on icon "Close" at bounding box center [1004, 61] width 9 height 9
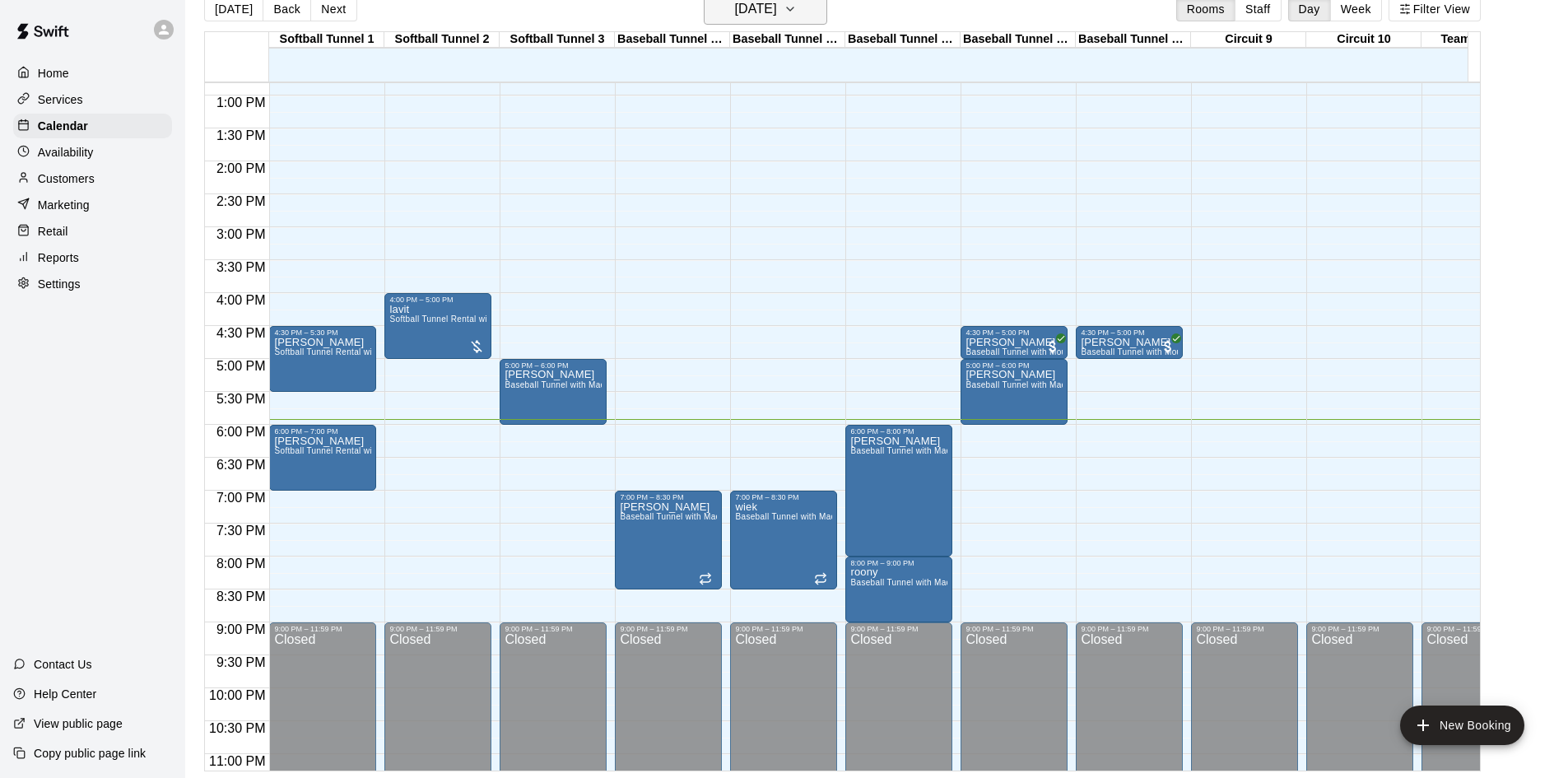
click at [777, 14] on h6 "[DATE]" at bounding box center [755, 9] width 42 height 23
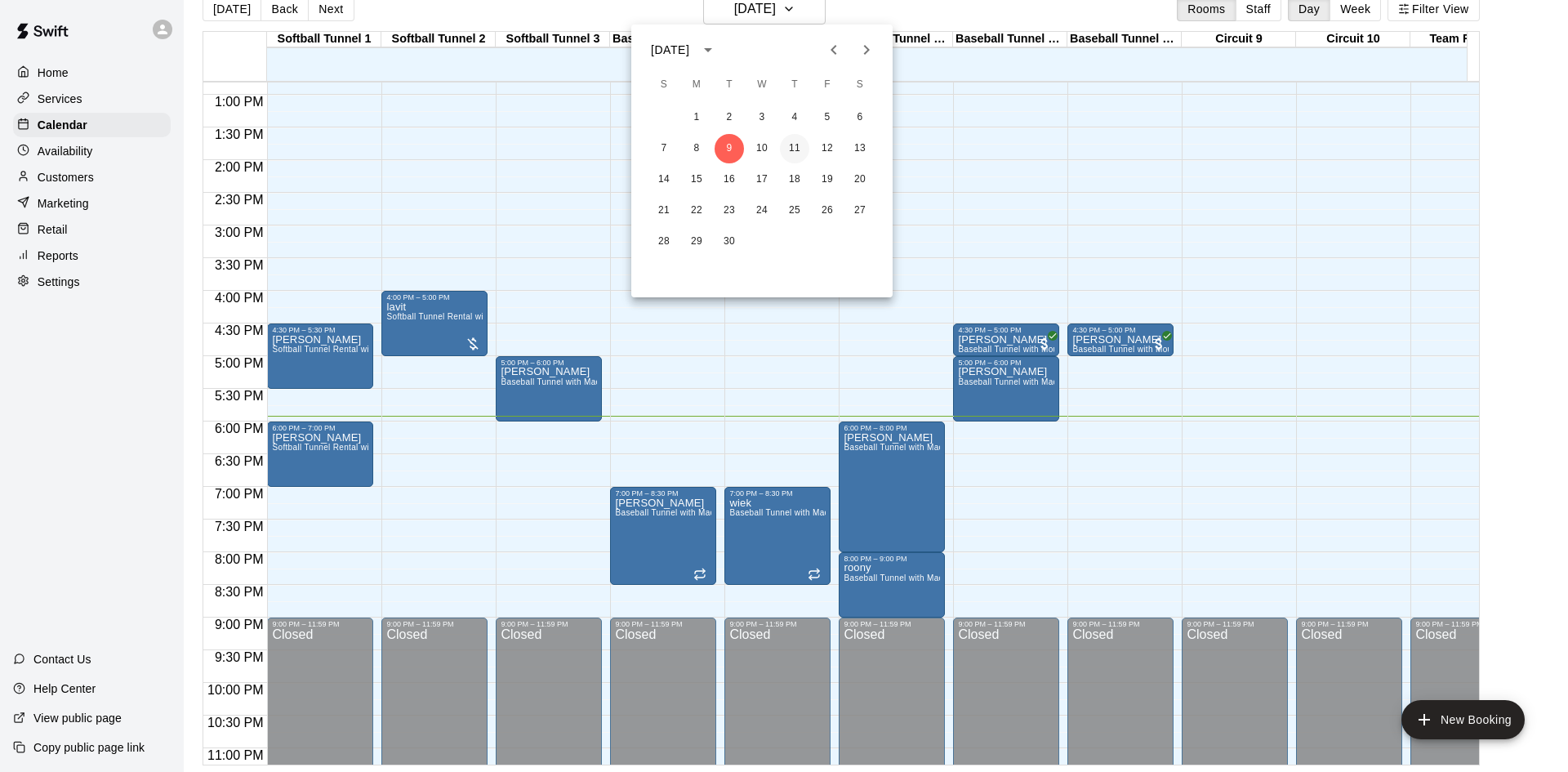
click at [801, 145] on button "11" at bounding box center [795, 148] width 29 height 29
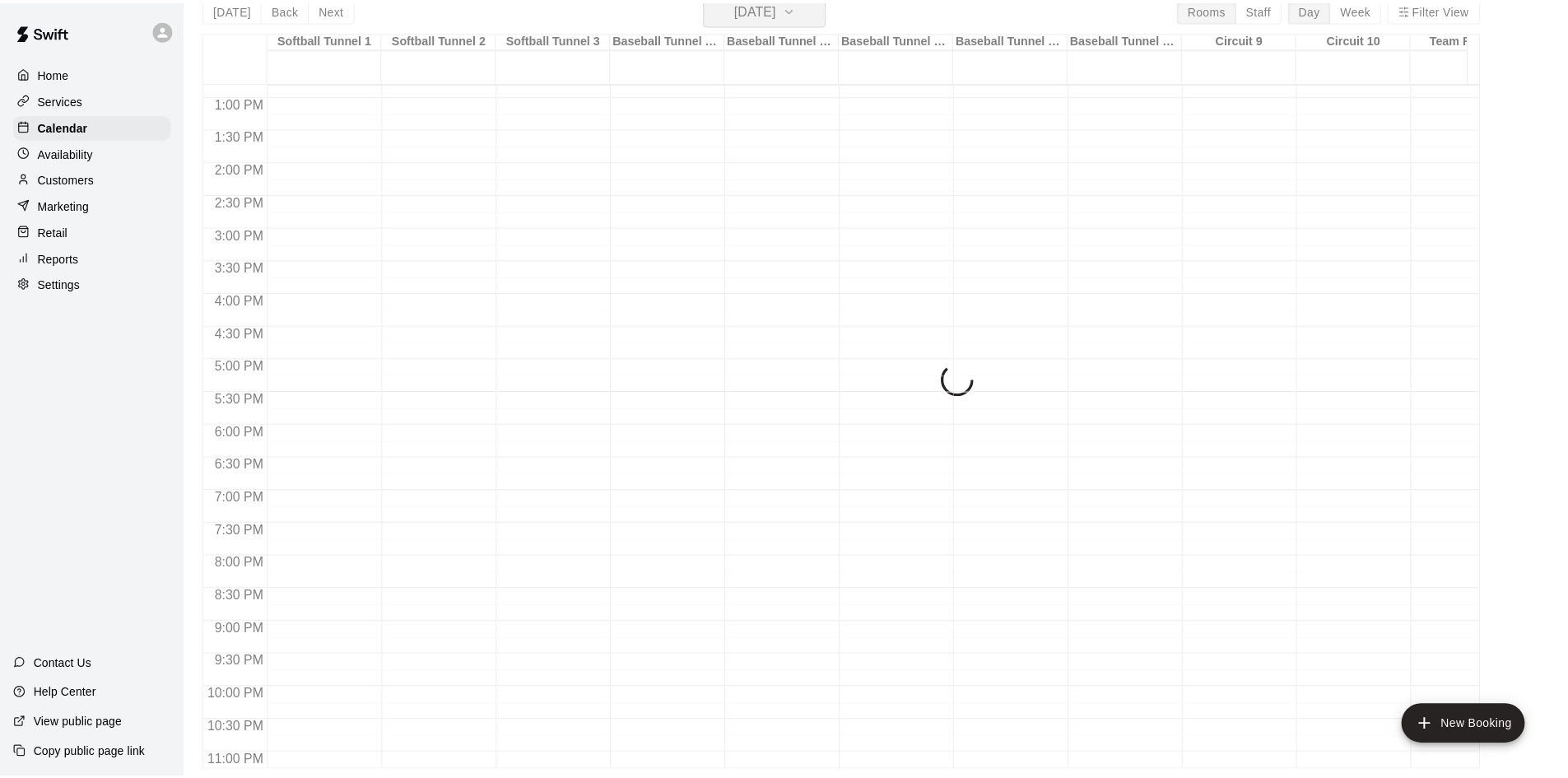
scroll to position [20, 0]
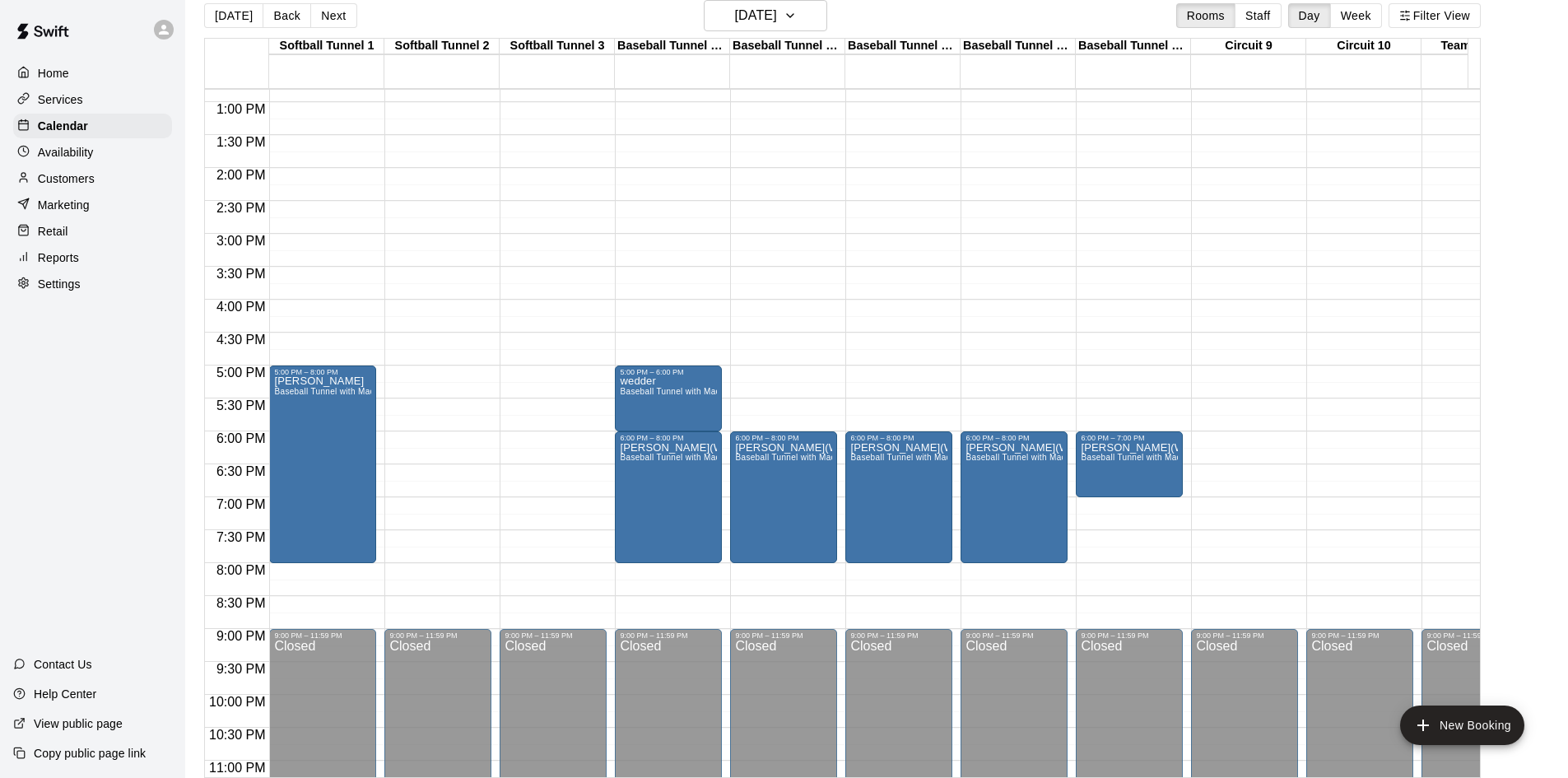
drag, startPoint x: 234, startPoint y: 22, endPoint x: 451, endPoint y: 391, distance: 428.1
click at [230, 23] on button "[DATE]" at bounding box center [234, 15] width 59 height 25
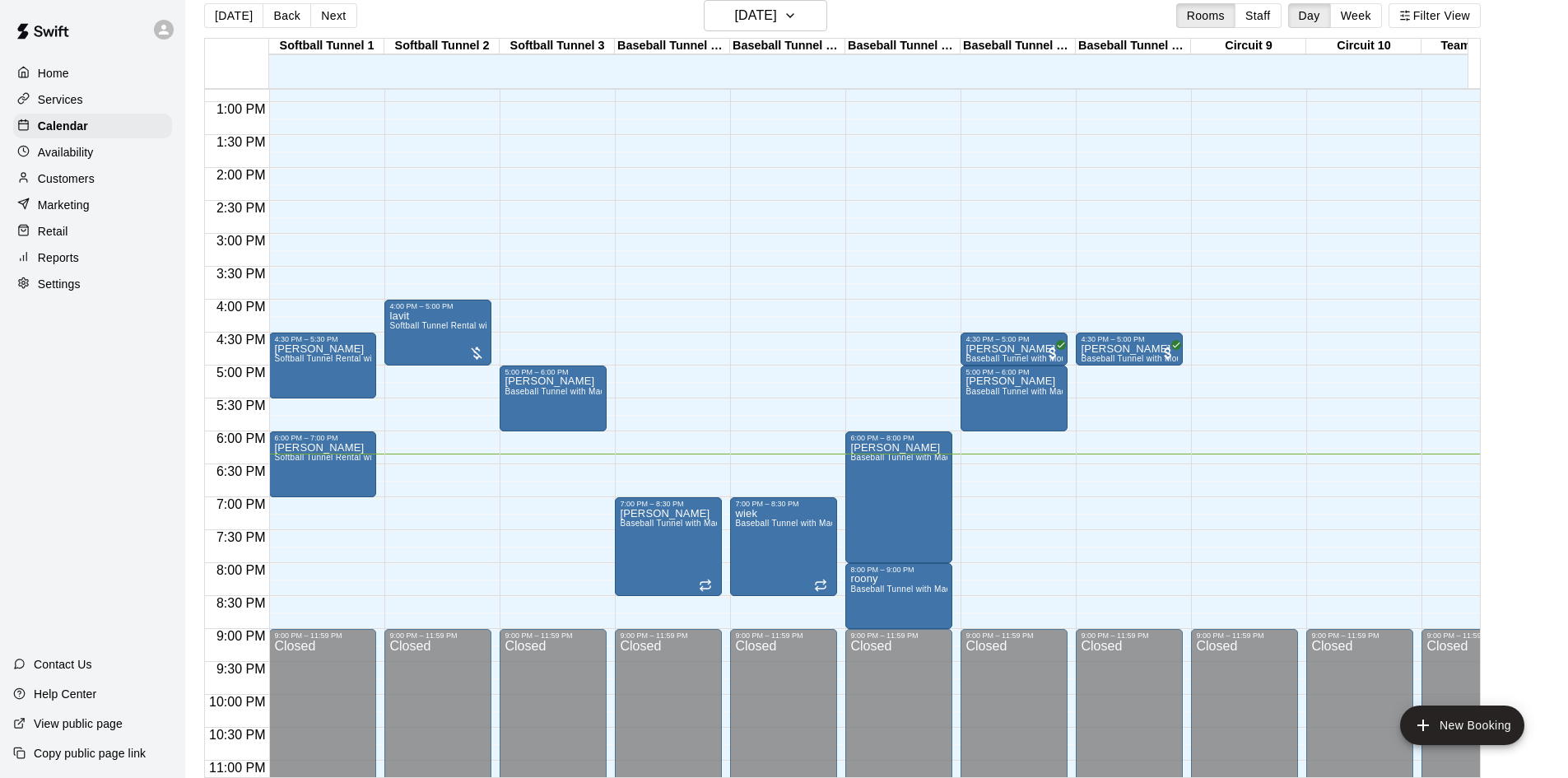
click at [1248, 380] on div "12:00 AM – 10:00 AM Closed 9:00 PM – 11:59 PM Closed" at bounding box center [1244, 36] width 107 height 1581
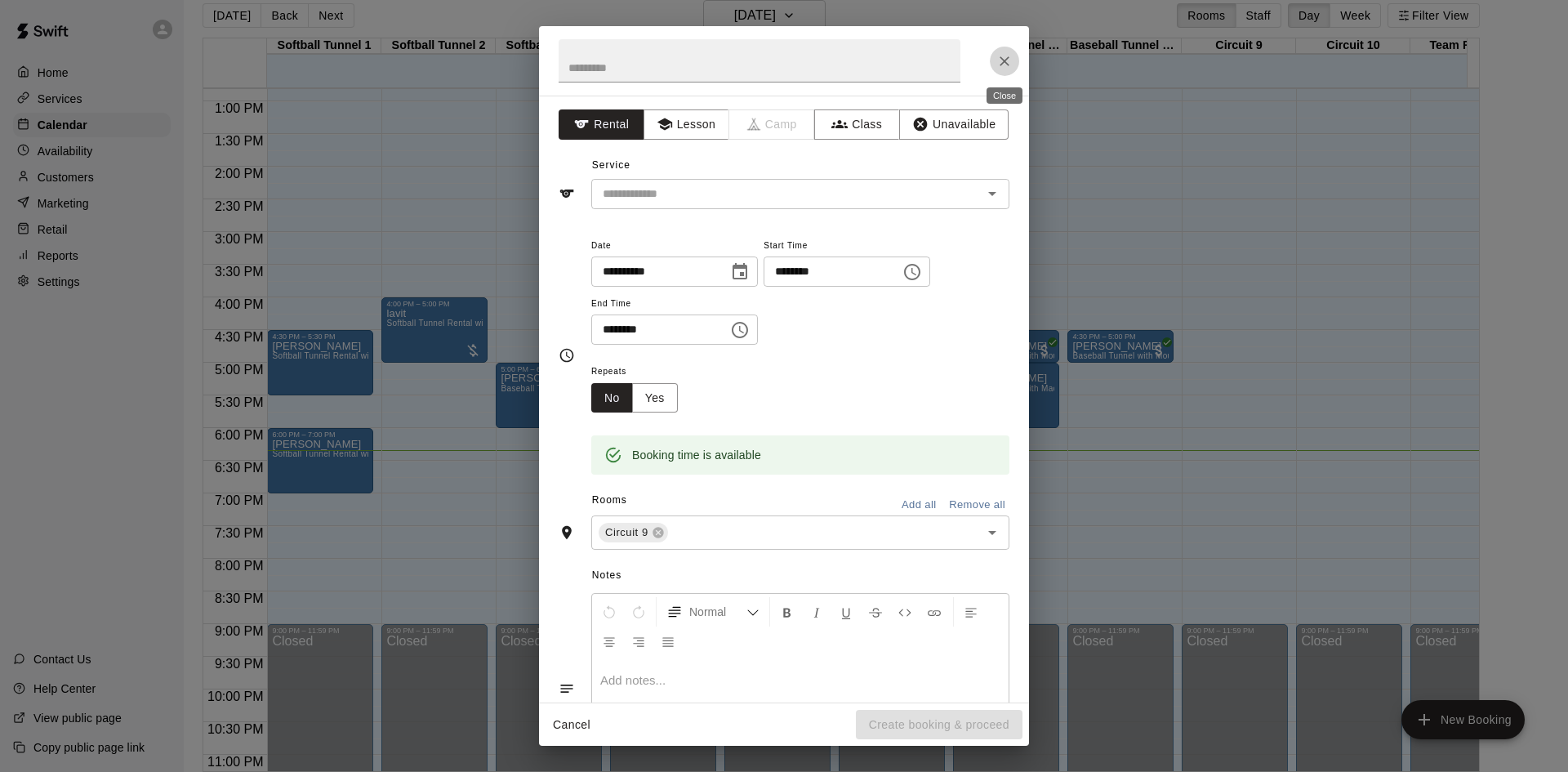
click at [1008, 57] on icon "Close" at bounding box center [1004, 61] width 9 height 9
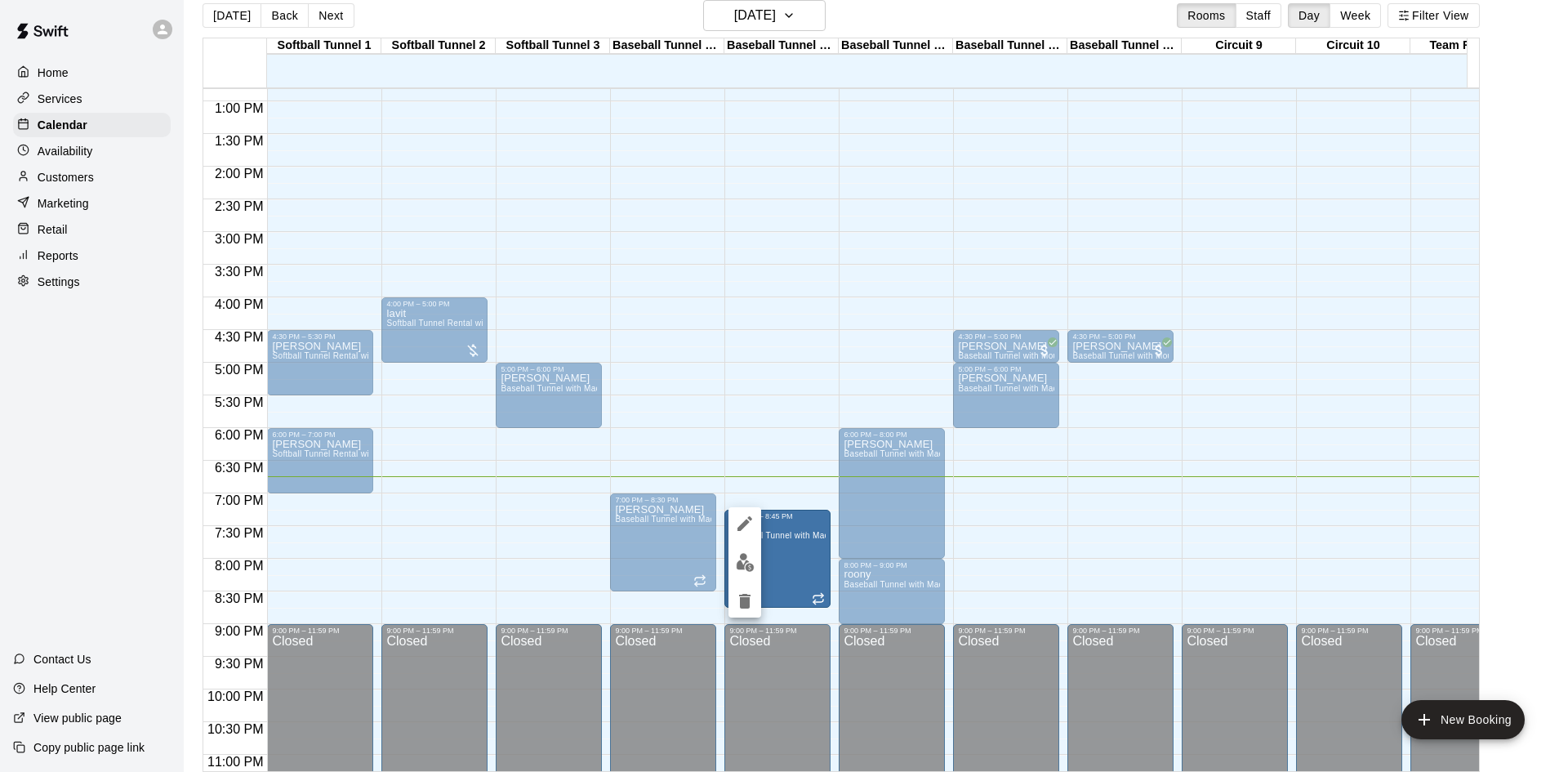
click at [0, 515] on div at bounding box center [784, 386] width 1568 height 772
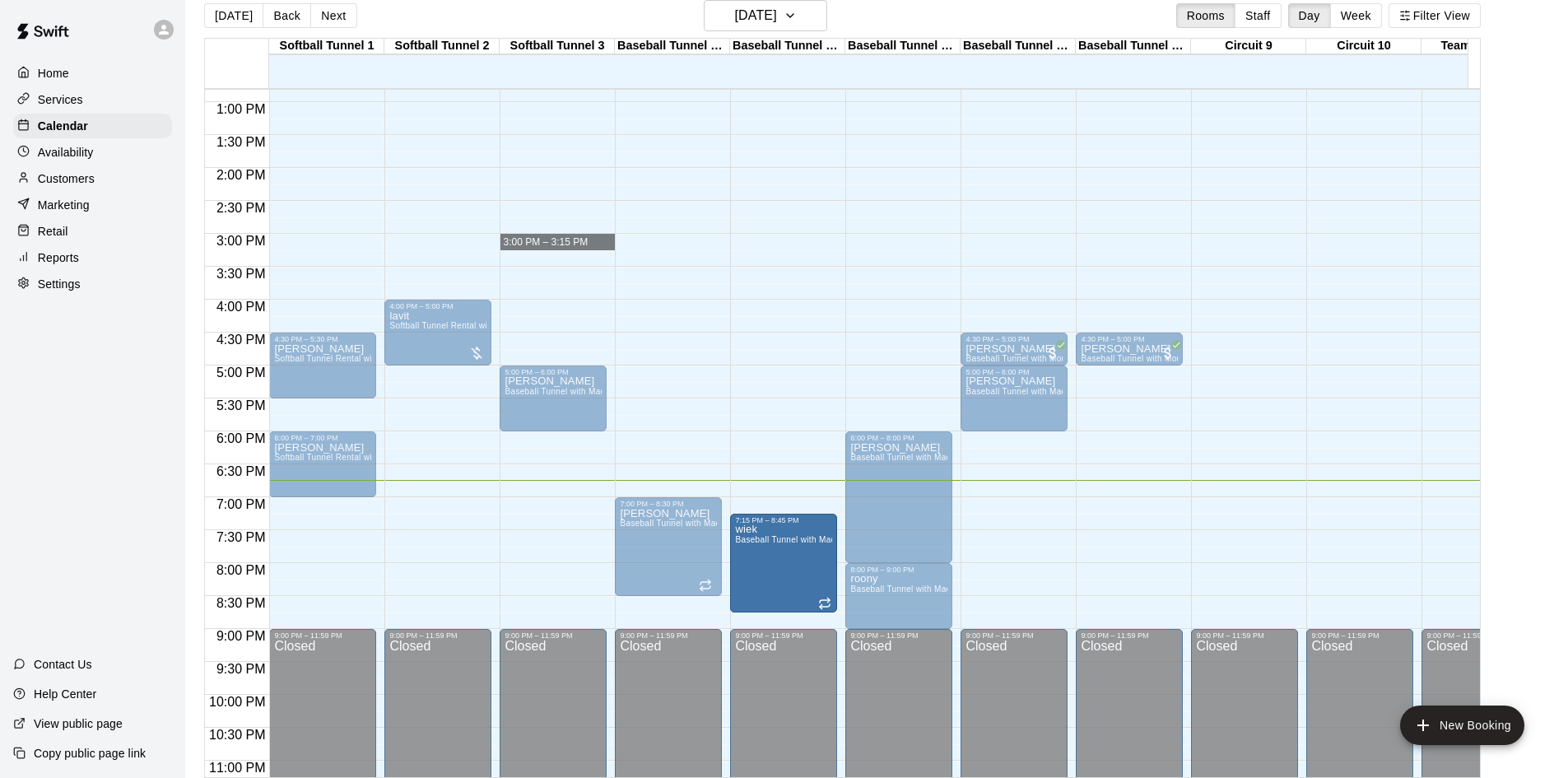
drag, startPoint x: 538, startPoint y: 250, endPoint x: 458, endPoint y: 241, distance: 80.5
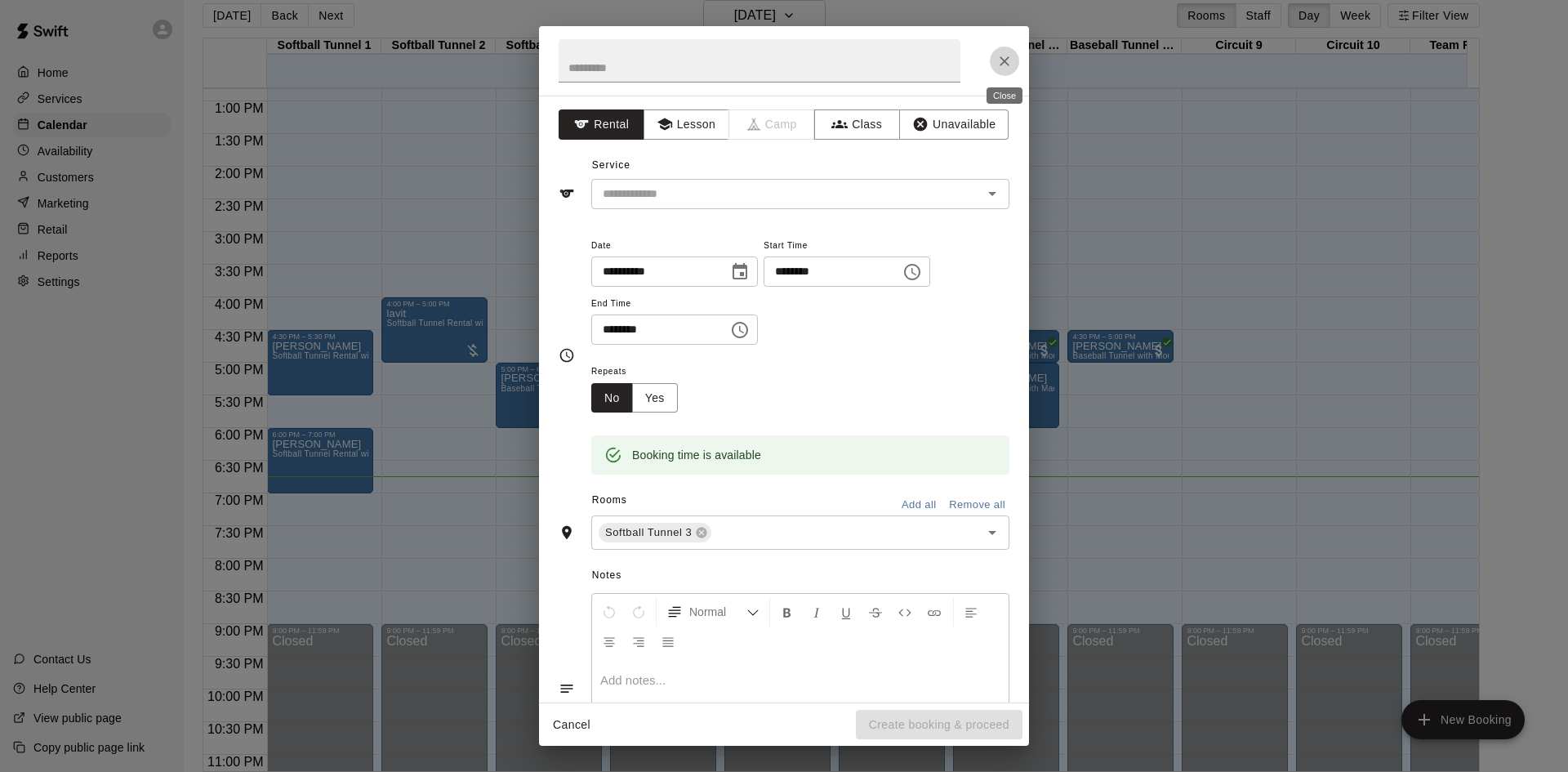
click at [1014, 59] on button "Close" at bounding box center [1004, 61] width 29 height 29
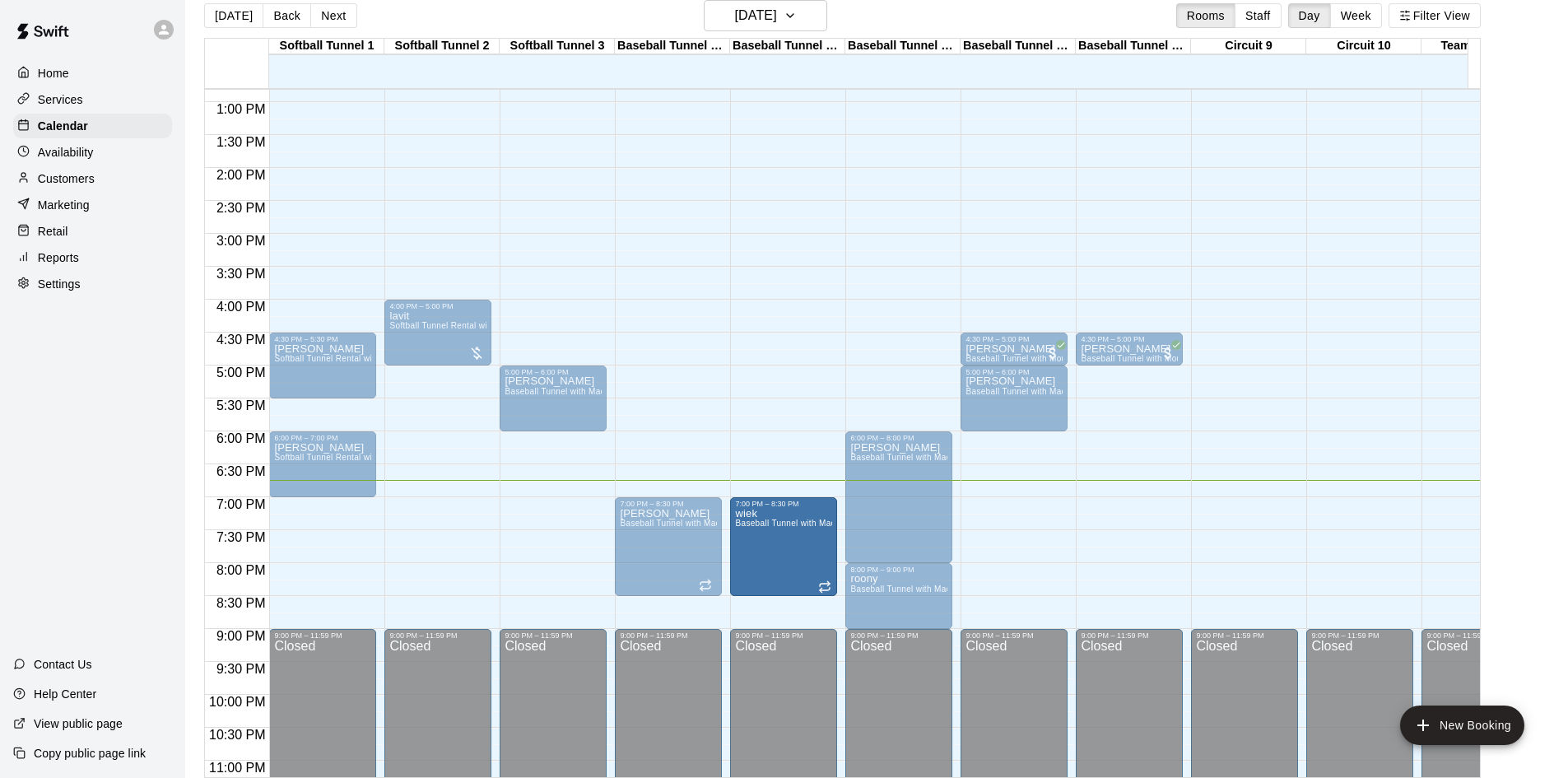
drag, startPoint x: 770, startPoint y: 496, endPoint x: 776, endPoint y: 512, distance: 17.1
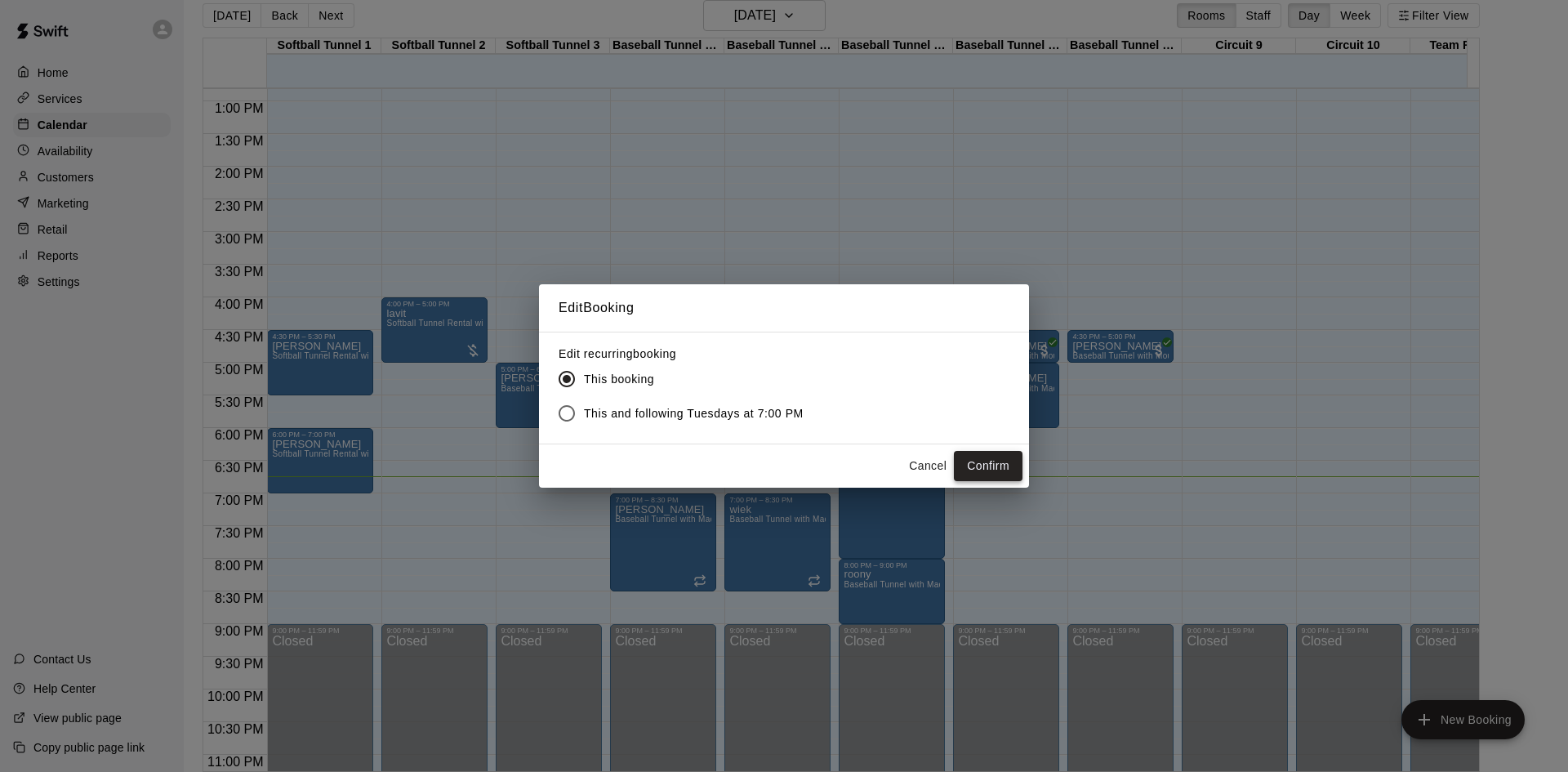
click at [973, 474] on button "Confirm" at bounding box center [988, 466] width 68 height 30
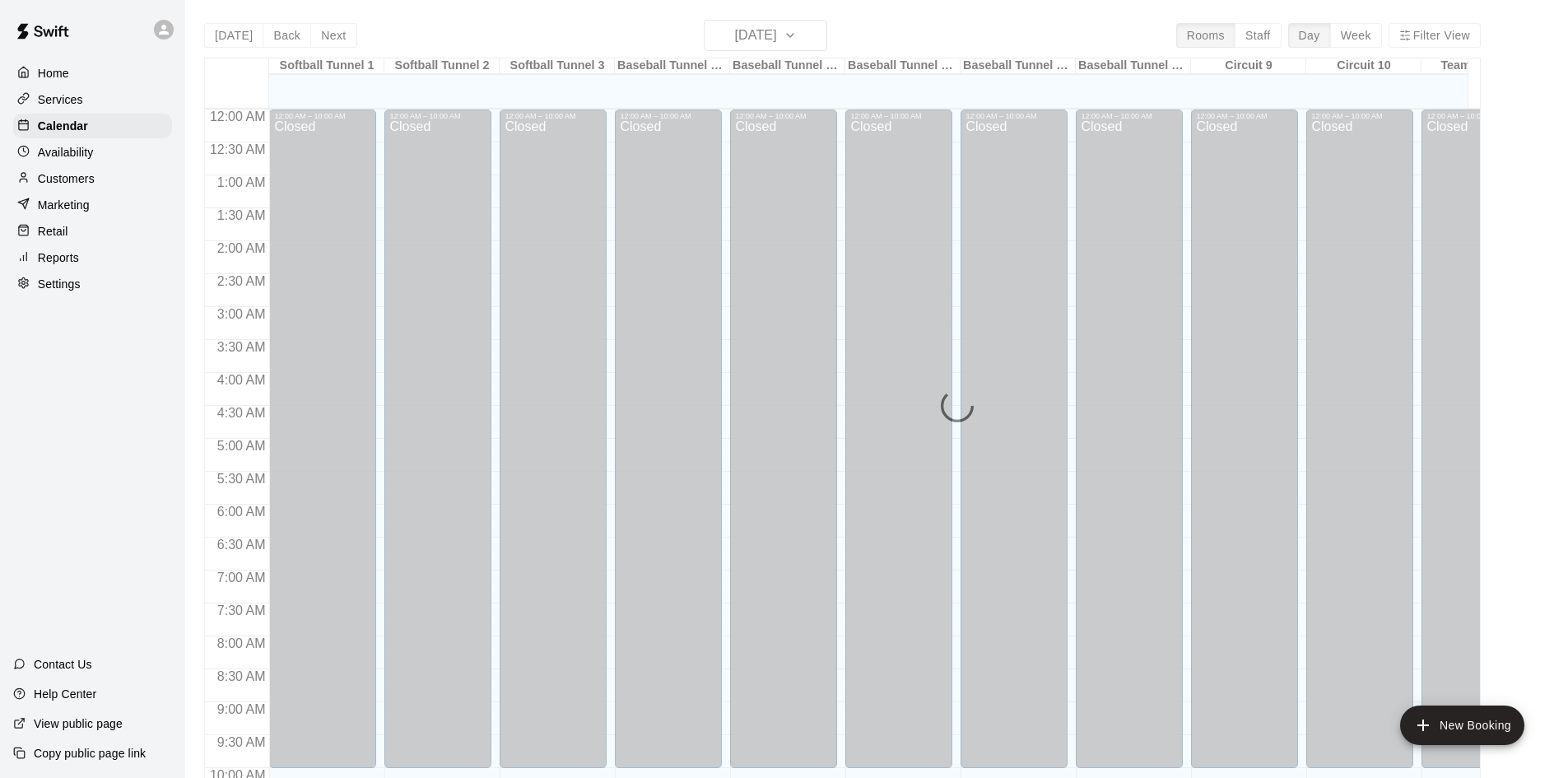
scroll to position [844, 0]
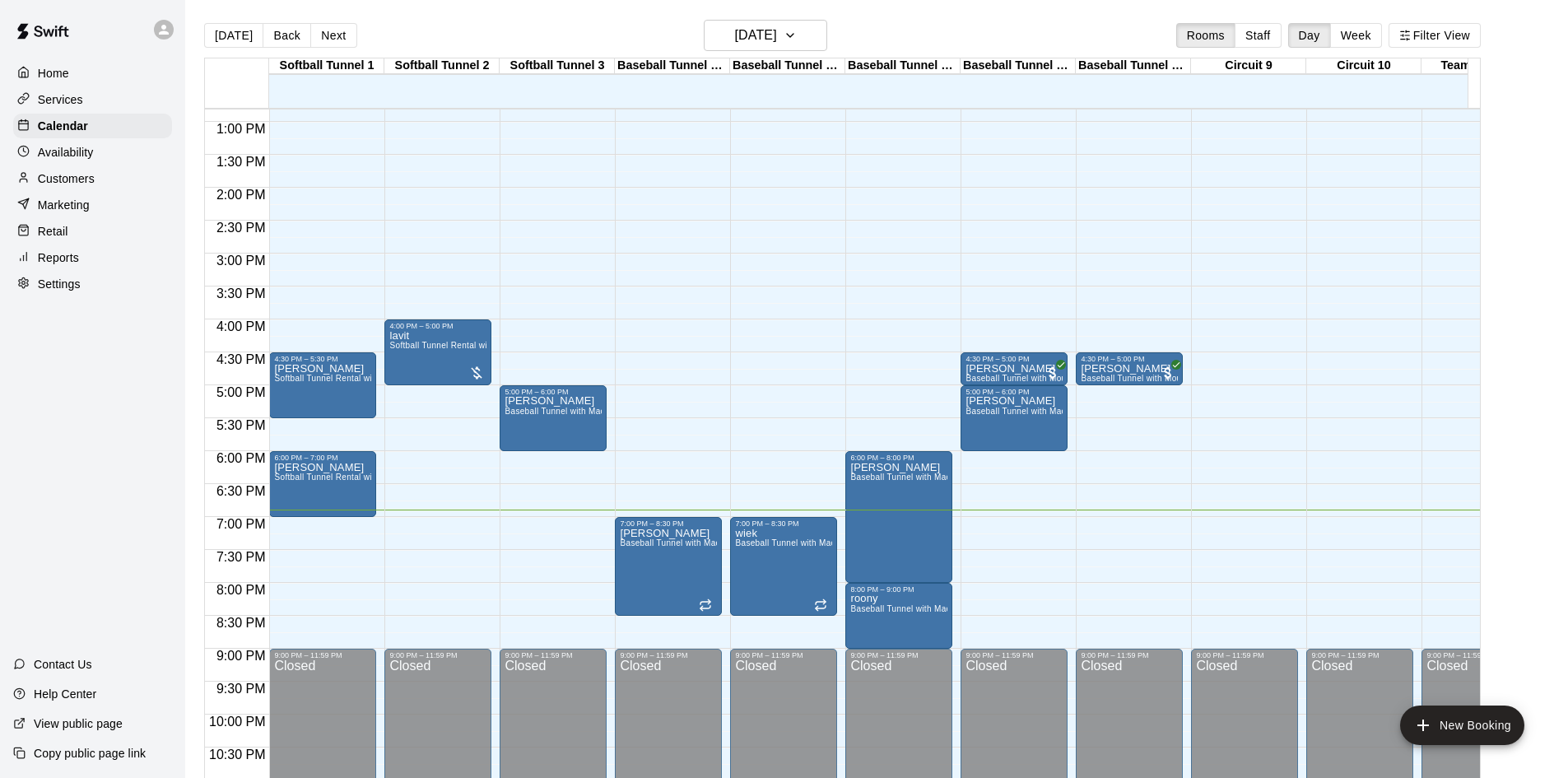
click at [509, 152] on div "12:00 AM – 10:00 AM Closed 5:00 PM – 6:00 PM [PERSON_NAME] Baseball Tunnel with…" at bounding box center [552, 56] width 107 height 1581
click at [507, 172] on div "12:00 AM – 10:00 AM Closed 5:00 PM – 6:00 PM romero Baseball Tunnel with Machin…" at bounding box center [552, 56] width 107 height 1581
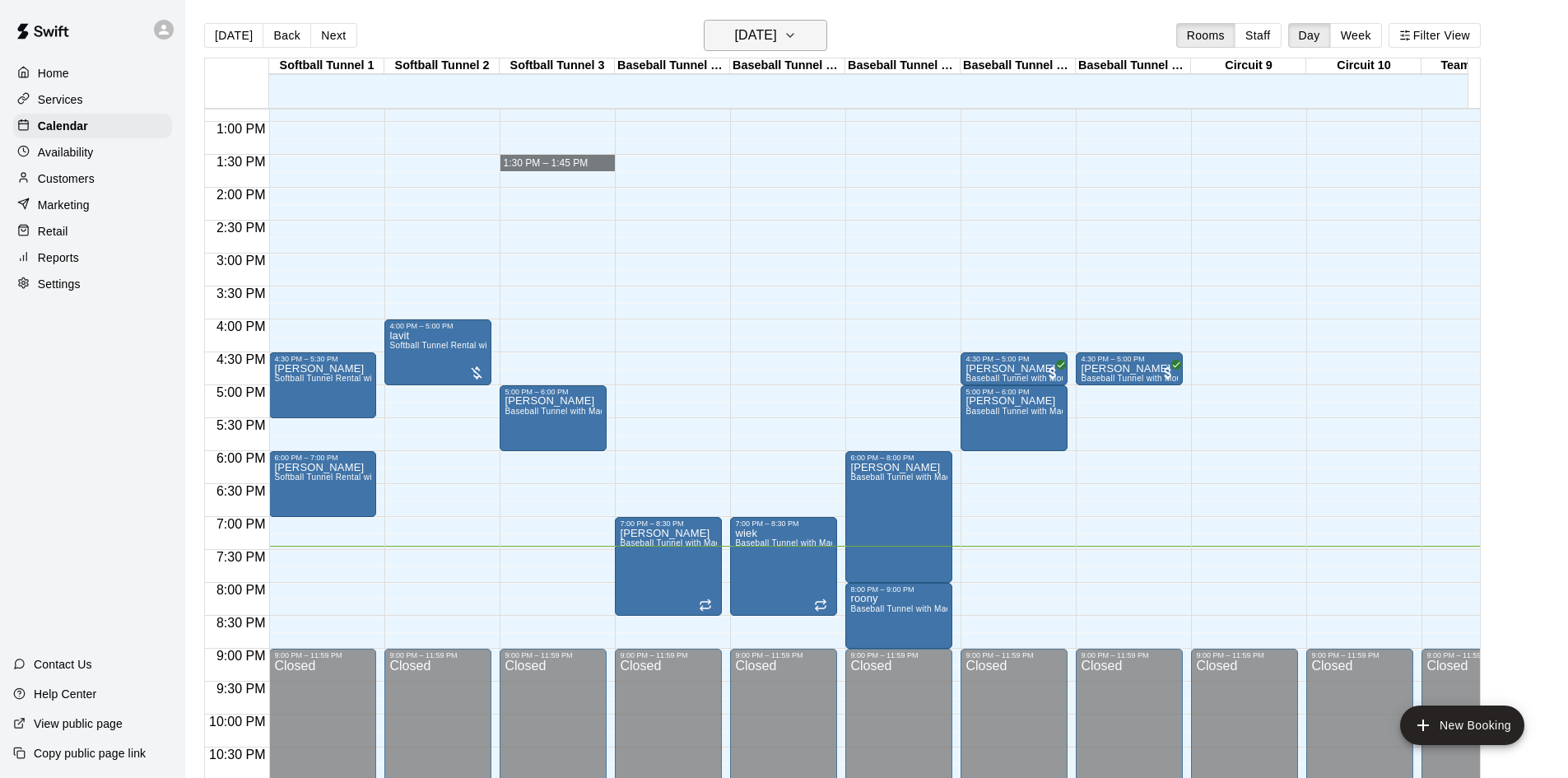
click at [777, 41] on h6 "[DATE]" at bounding box center [755, 35] width 42 height 23
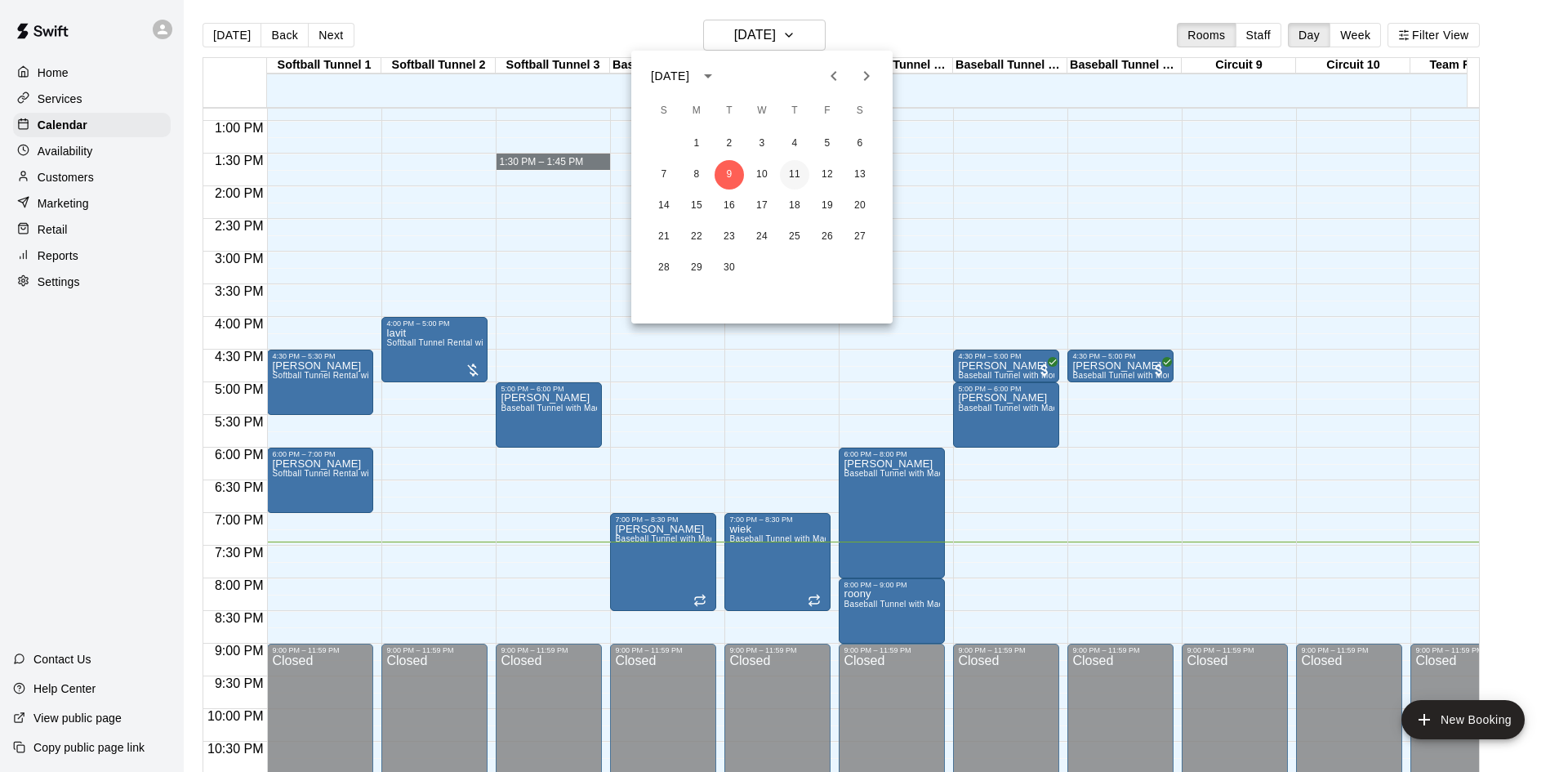
click at [802, 170] on button "11" at bounding box center [795, 175] width 29 height 29
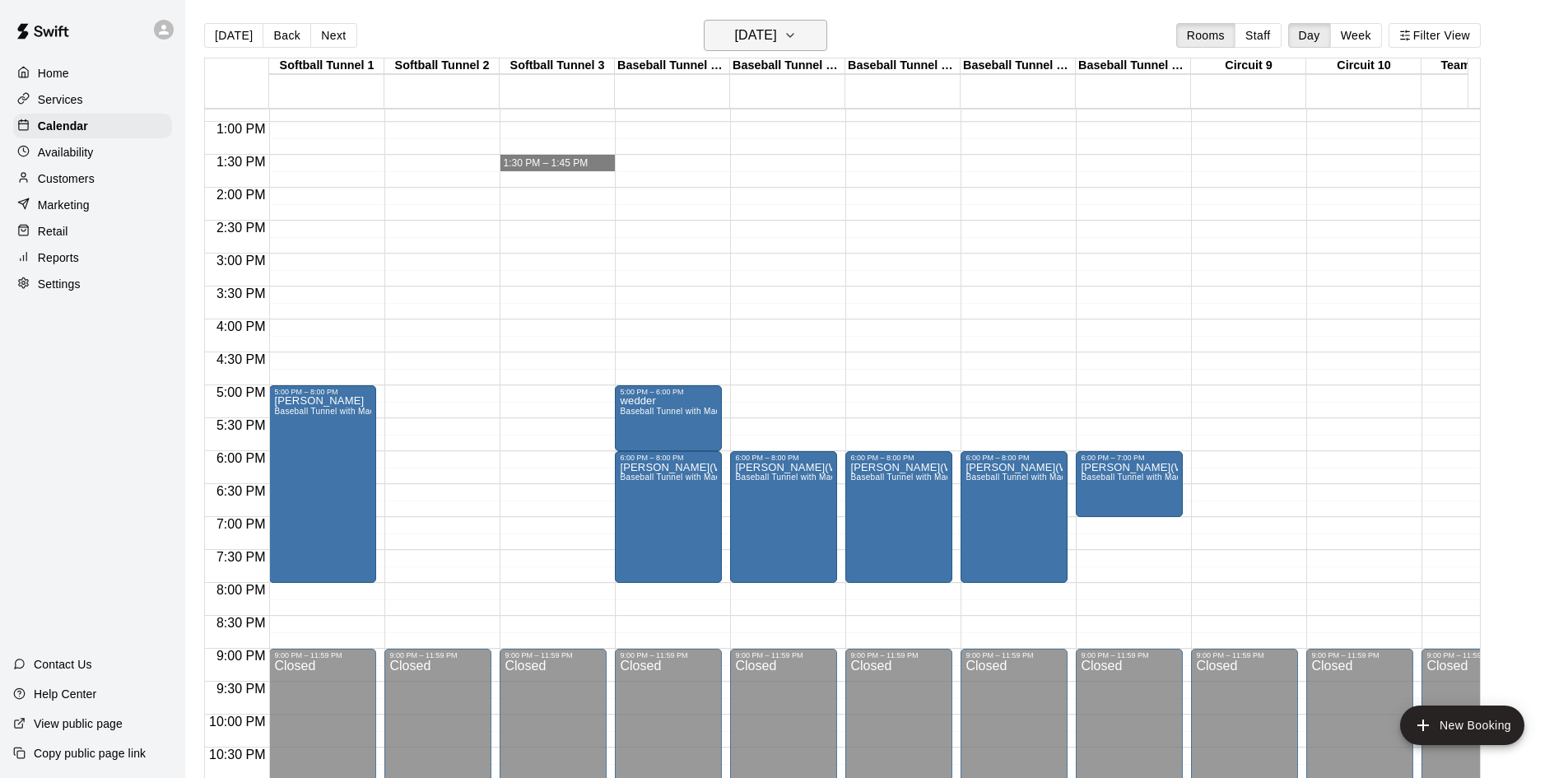
click at [778, 46] on button "Thursday Sep 11" at bounding box center [766, 35] width 124 height 31
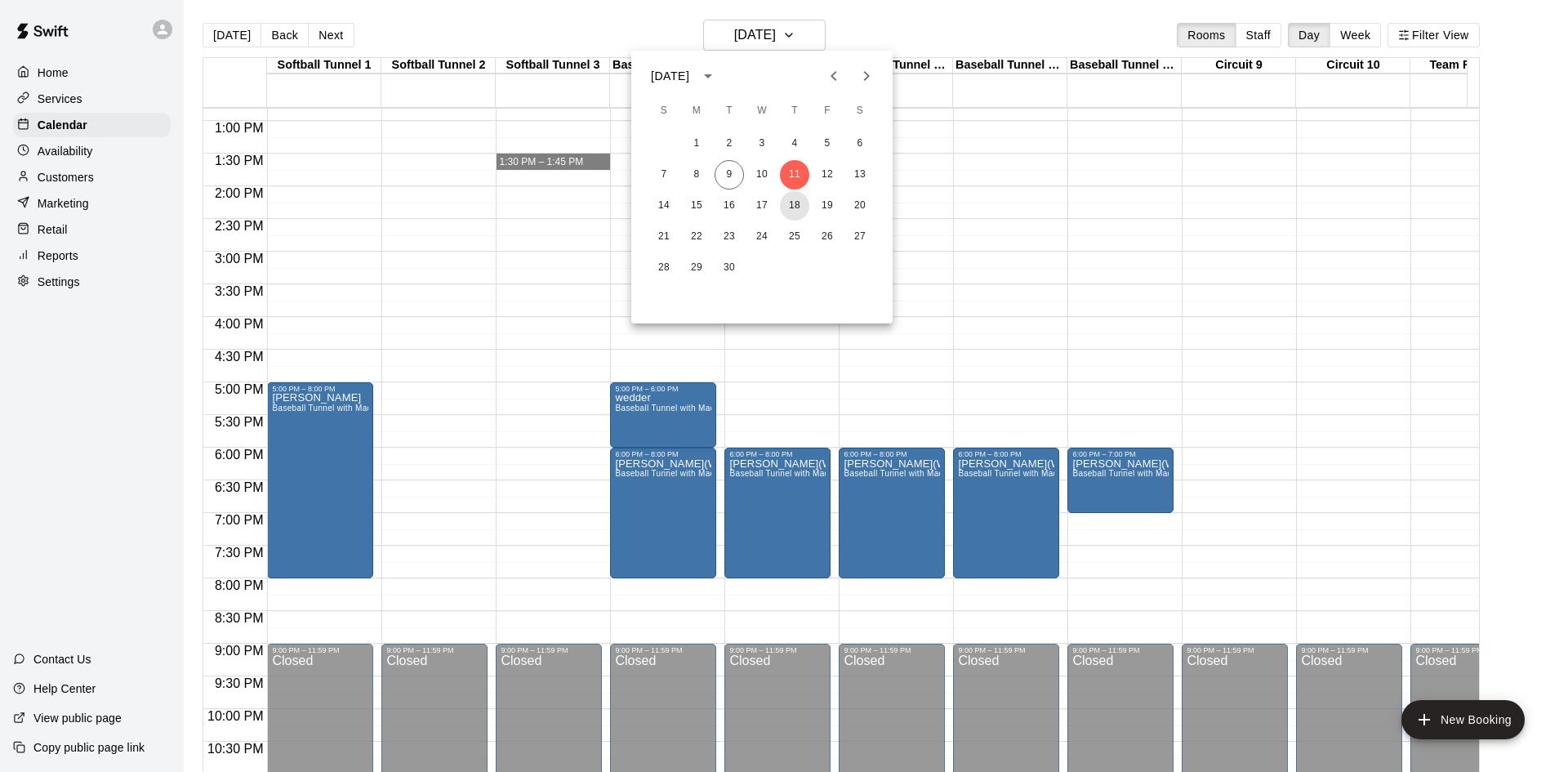
drag, startPoint x: 787, startPoint y: 207, endPoint x: 790, endPoint y: 189, distance: 18.2
click at [790, 215] on button "18" at bounding box center [795, 206] width 29 height 29
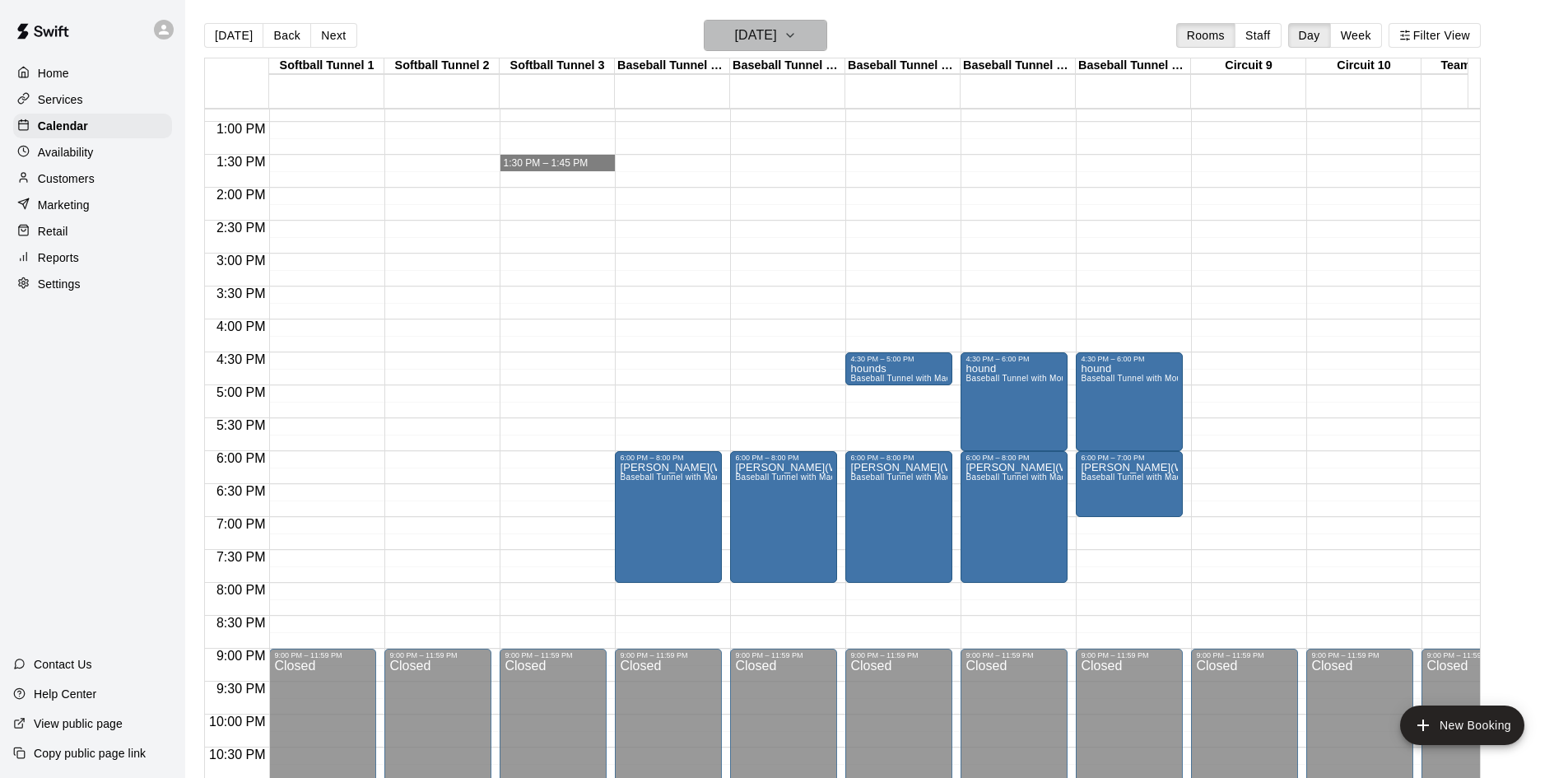
click at [815, 48] on button "Thursday Sep 18" at bounding box center [766, 35] width 124 height 31
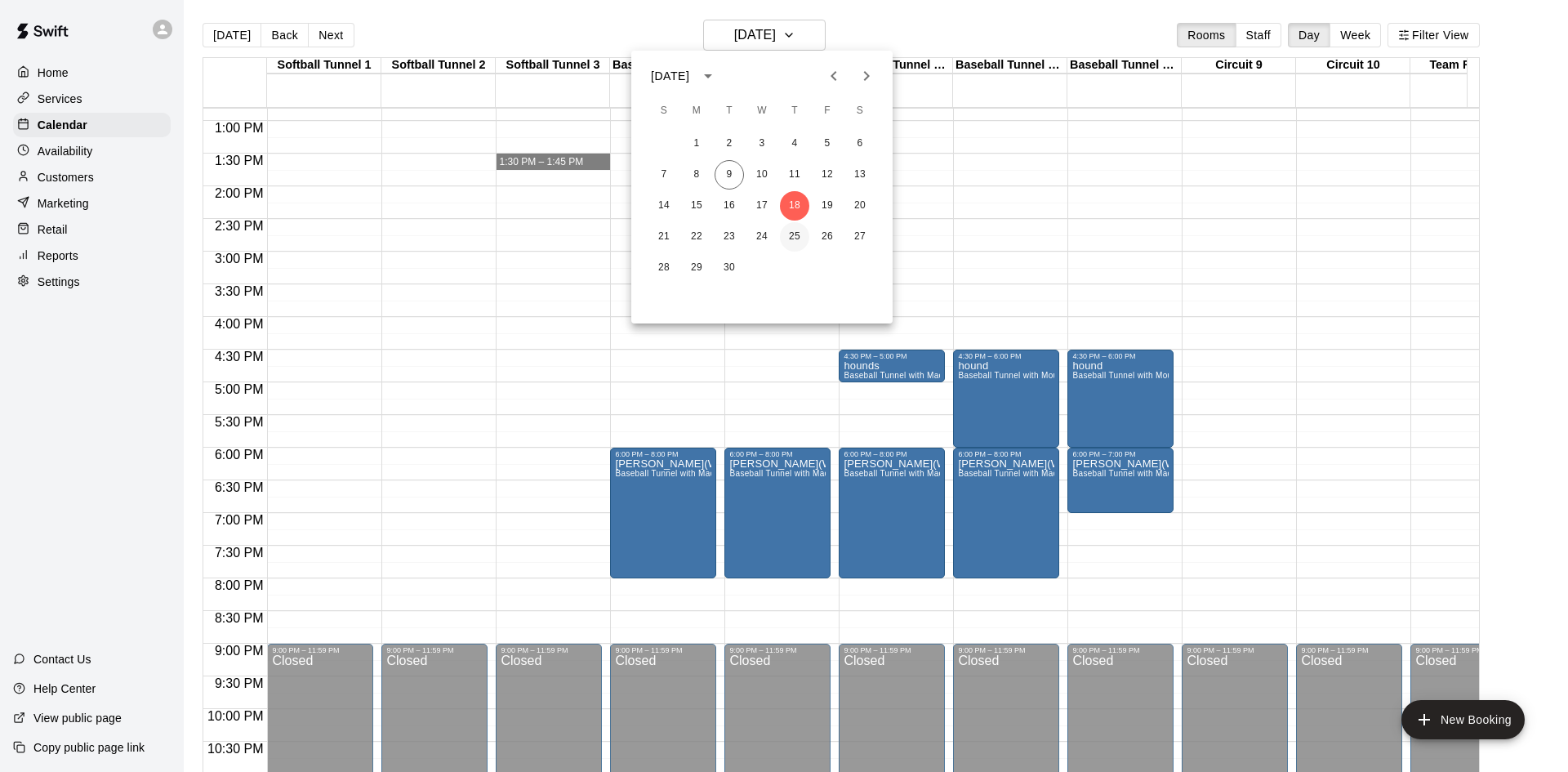
click at [803, 234] on button "25" at bounding box center [795, 237] width 29 height 29
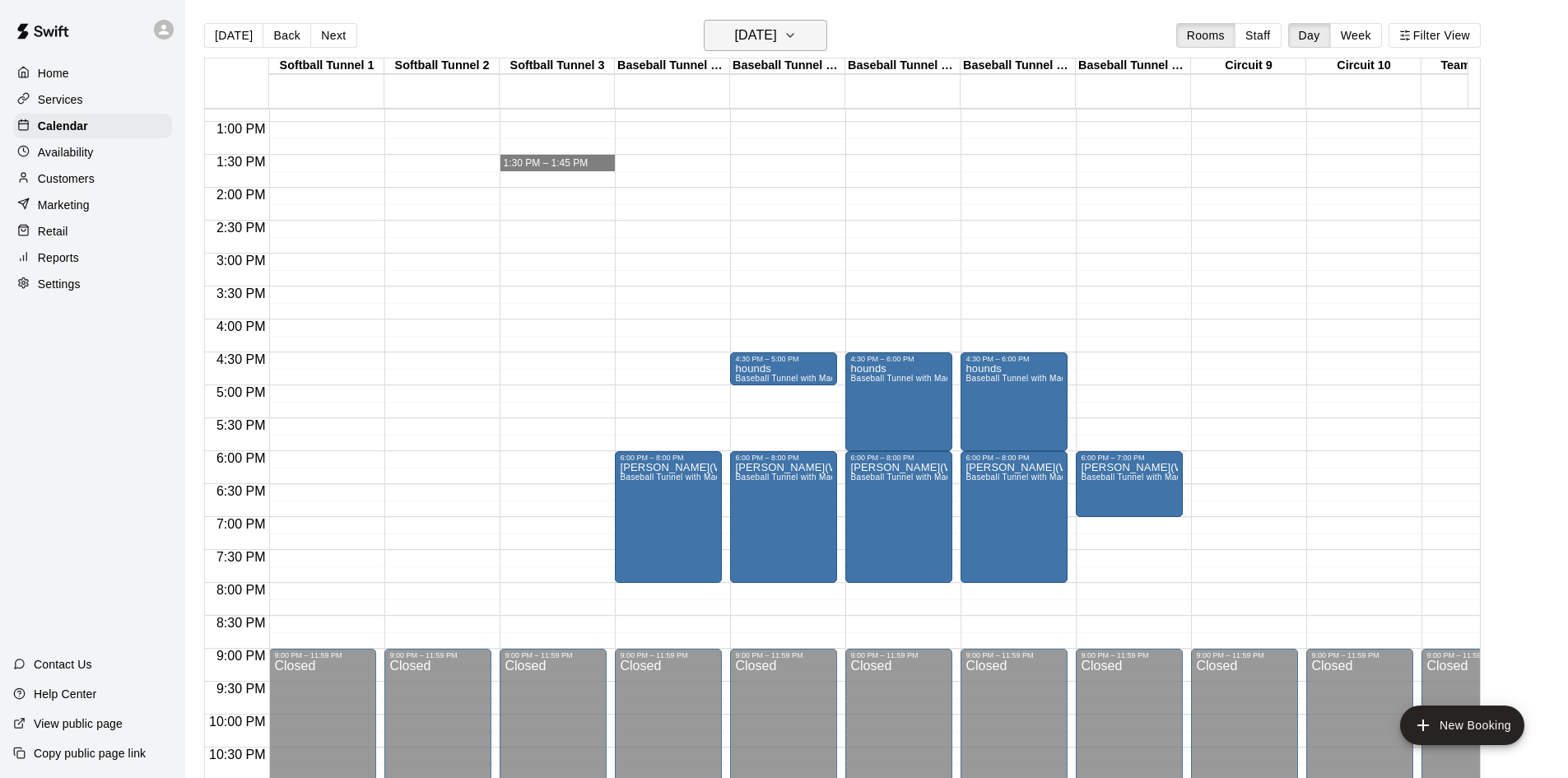
click at [796, 28] on icon "button" at bounding box center [790, 35] width 13 height 20
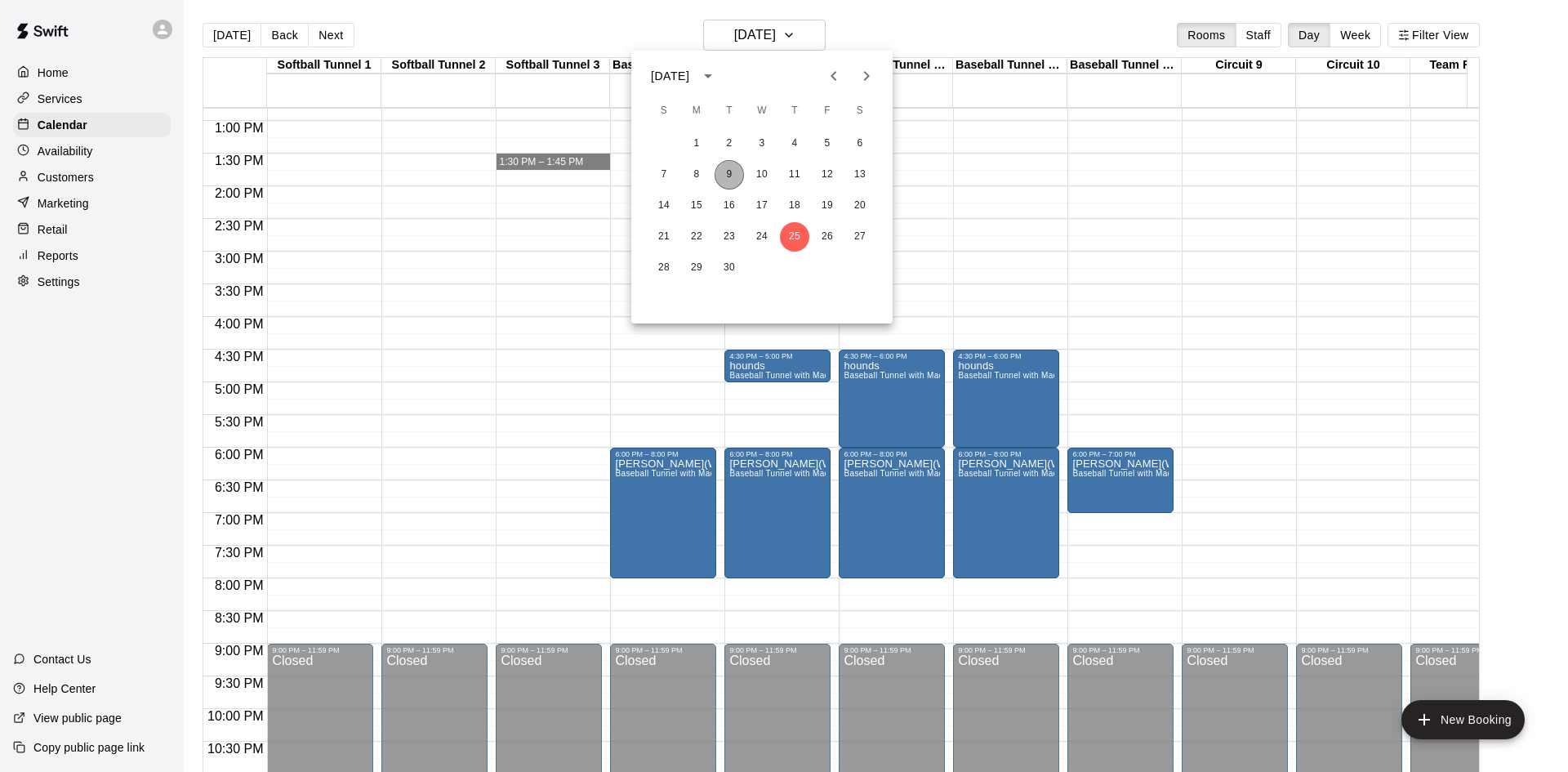
click at [732, 166] on button "9" at bounding box center [729, 175] width 29 height 29
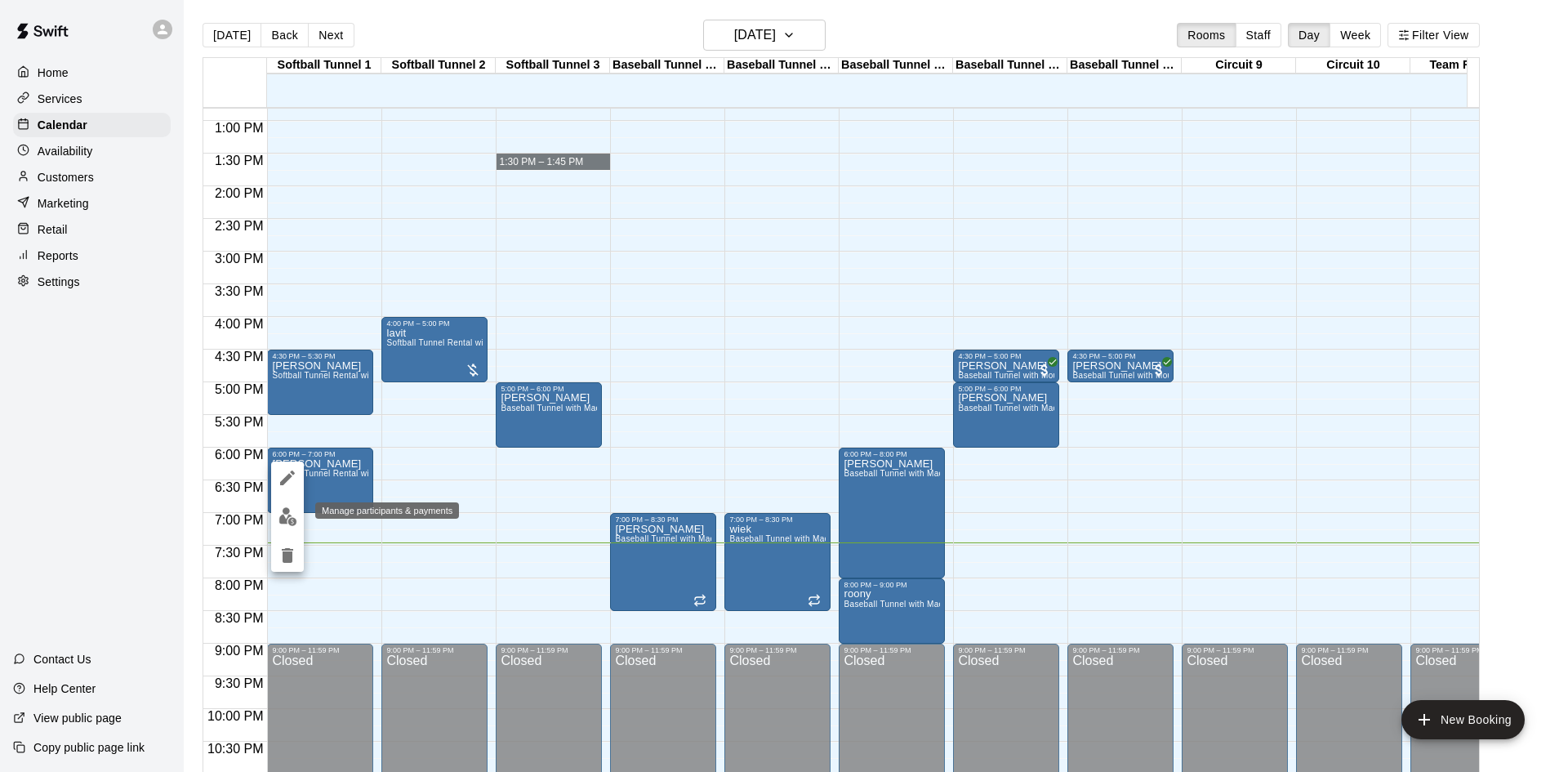
click at [292, 513] on img "edit" at bounding box center [288, 517] width 19 height 19
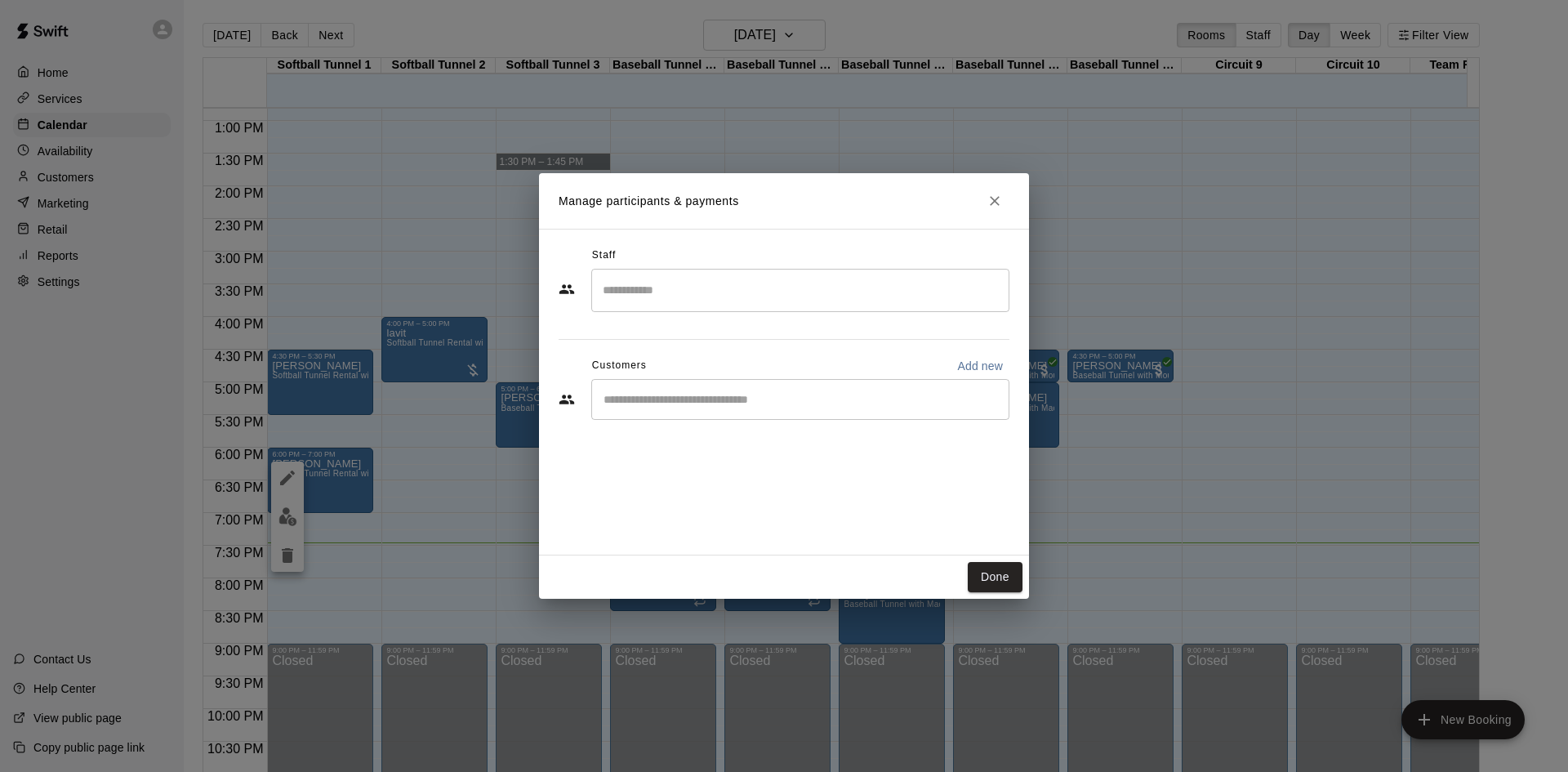
click at [810, 402] on input "Start typing to search customers..." at bounding box center [800, 399] width 403 height 16
type input "****"
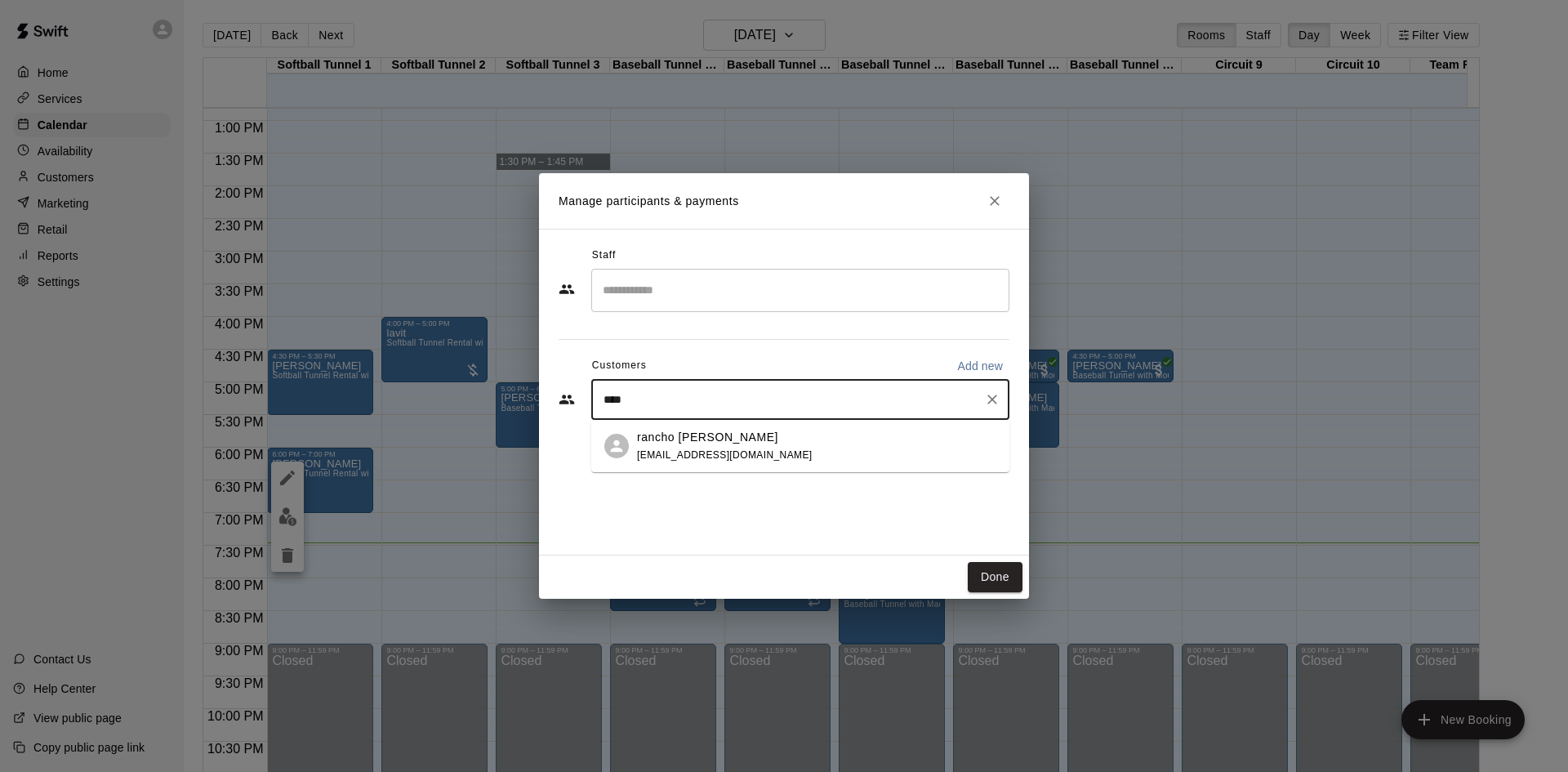
click at [656, 448] on div "rancho sb hess notrealemail@gmail.com" at bounding box center [725, 446] width 176 height 35
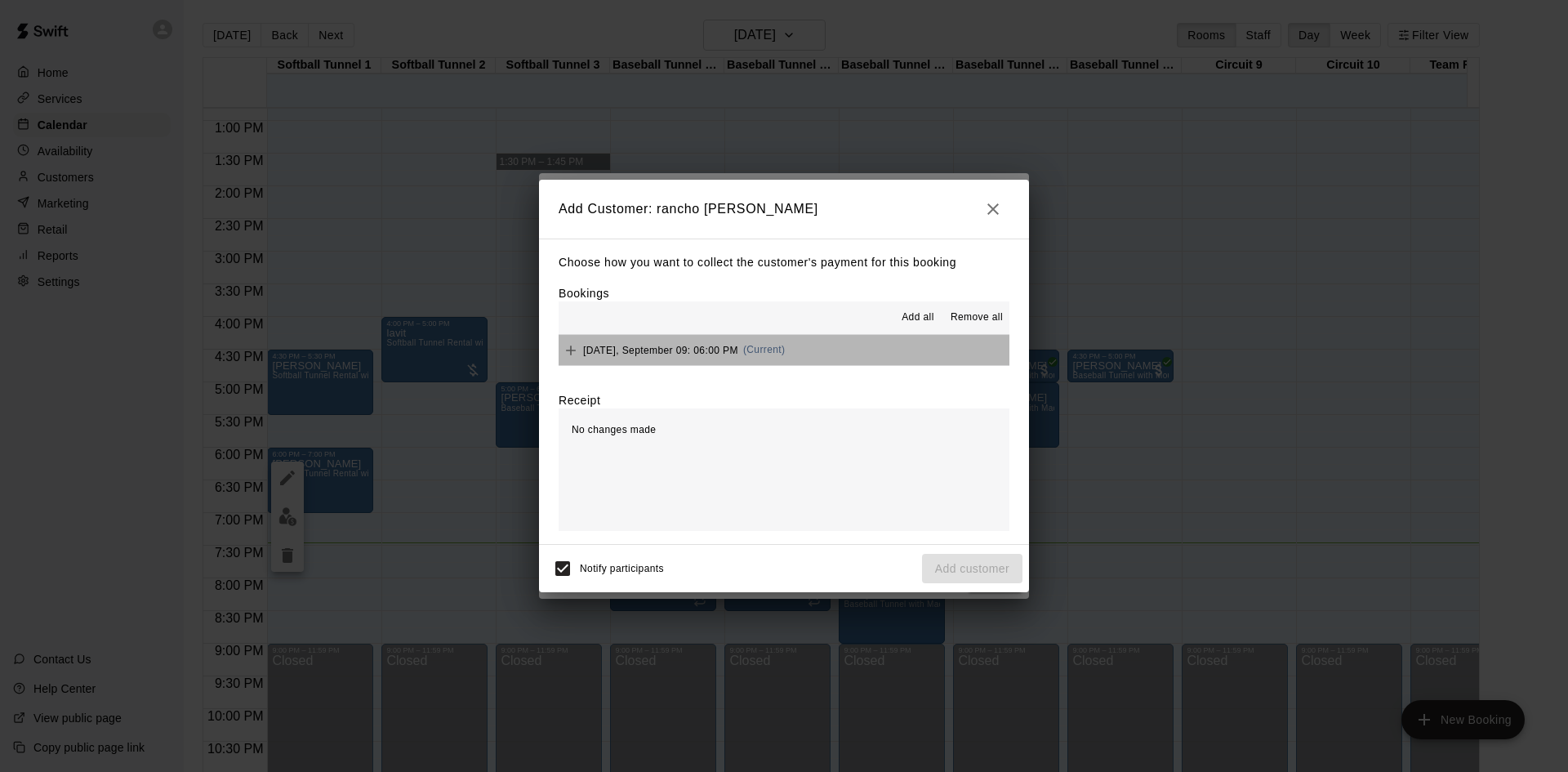
click at [796, 355] on button "Tuesday, September 09: 06:00 PM (Current)" at bounding box center [784, 350] width 451 height 30
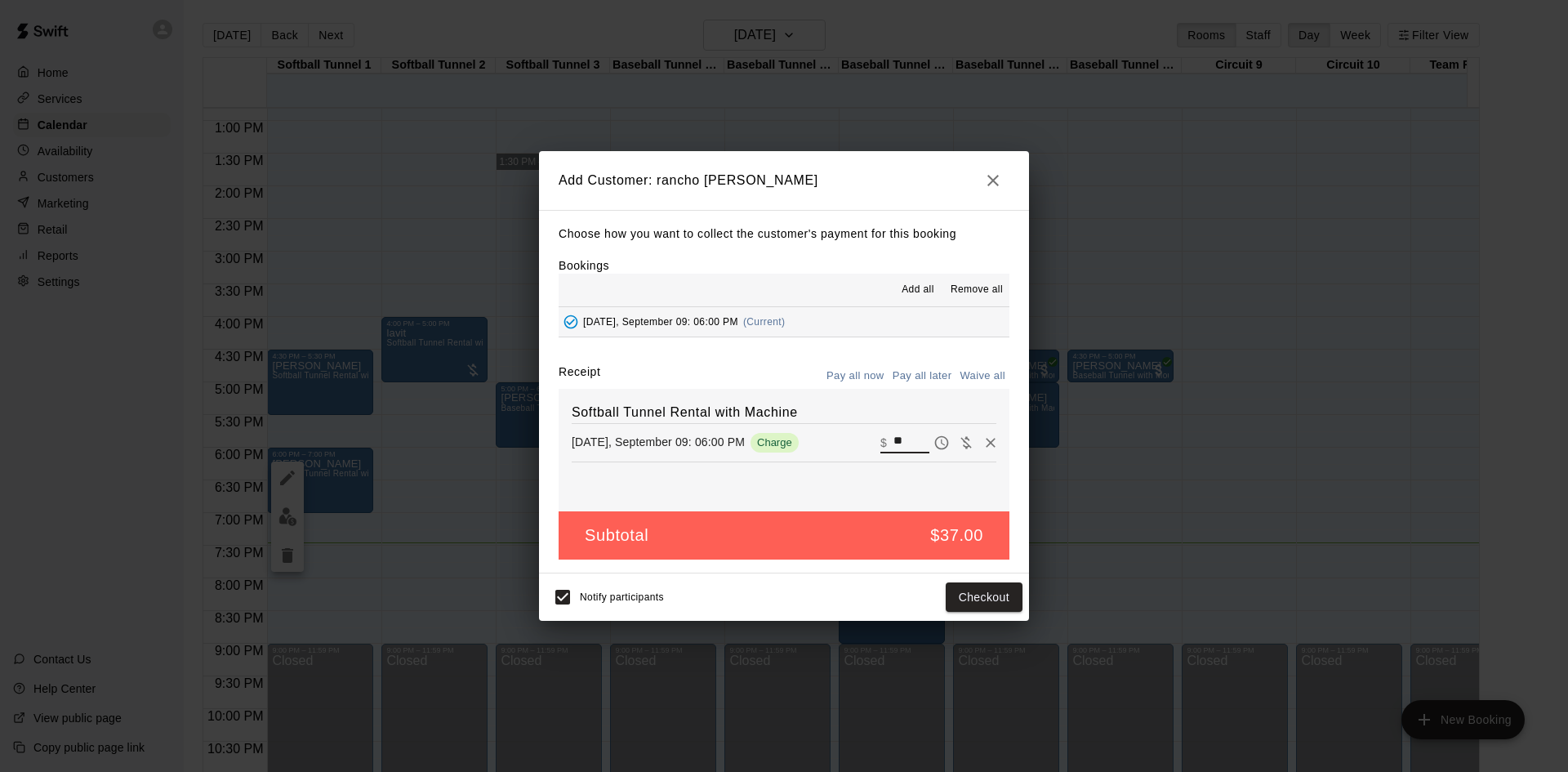
drag, startPoint x: 894, startPoint y: 441, endPoint x: 818, endPoint y: 447, distance: 76.2
click at [832, 443] on div "Tuesday, September 09: 06:00 PM Charge ​ $ **" at bounding box center [784, 443] width 425 height 25
type input "**"
click at [1000, 596] on button "Checkout" at bounding box center [984, 597] width 77 height 30
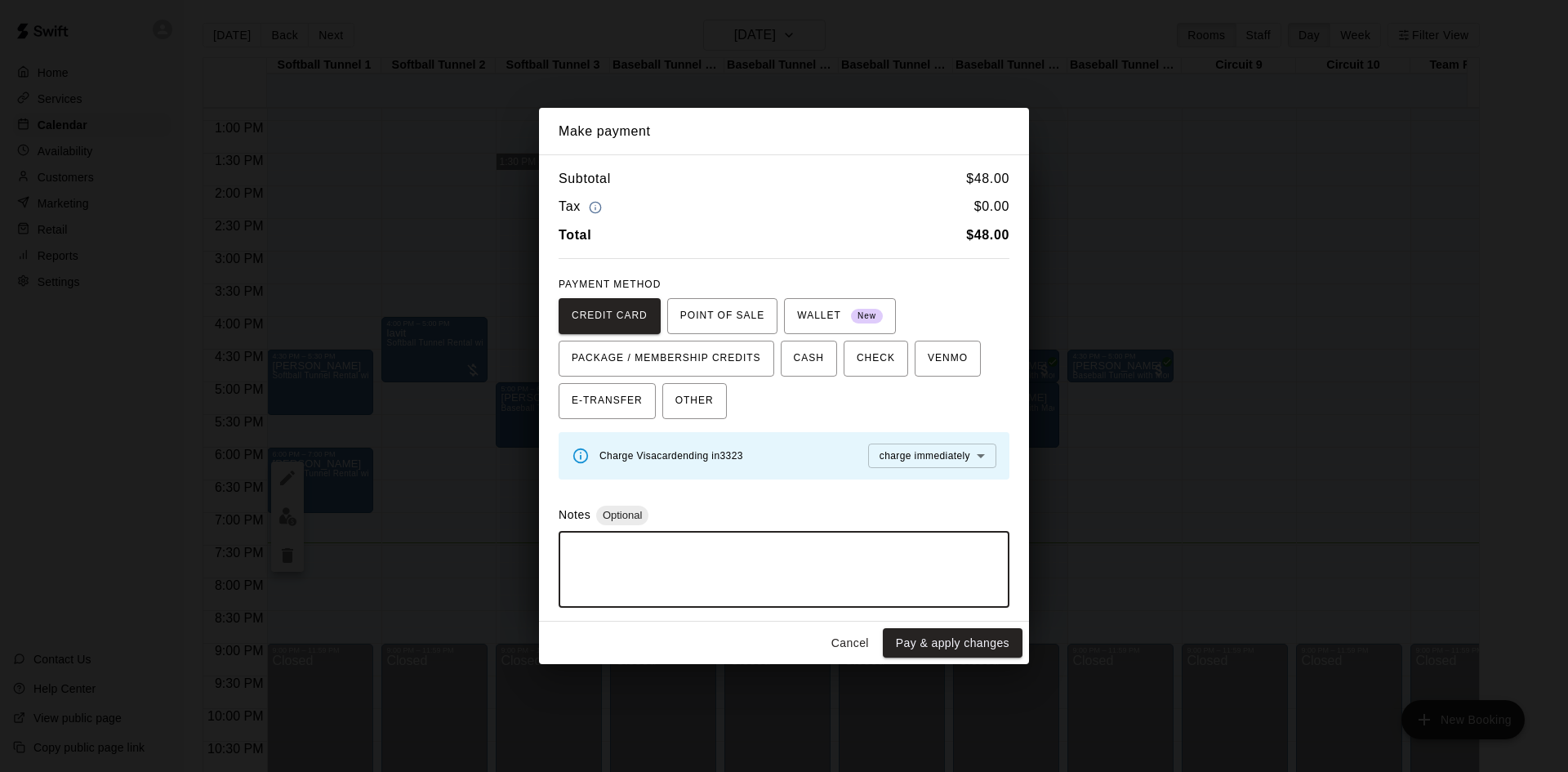
click at [921, 553] on textarea at bounding box center [784, 569] width 428 height 49
type textarea "**********"
click at [856, 644] on button "Cancel" at bounding box center [849, 643] width 52 height 30
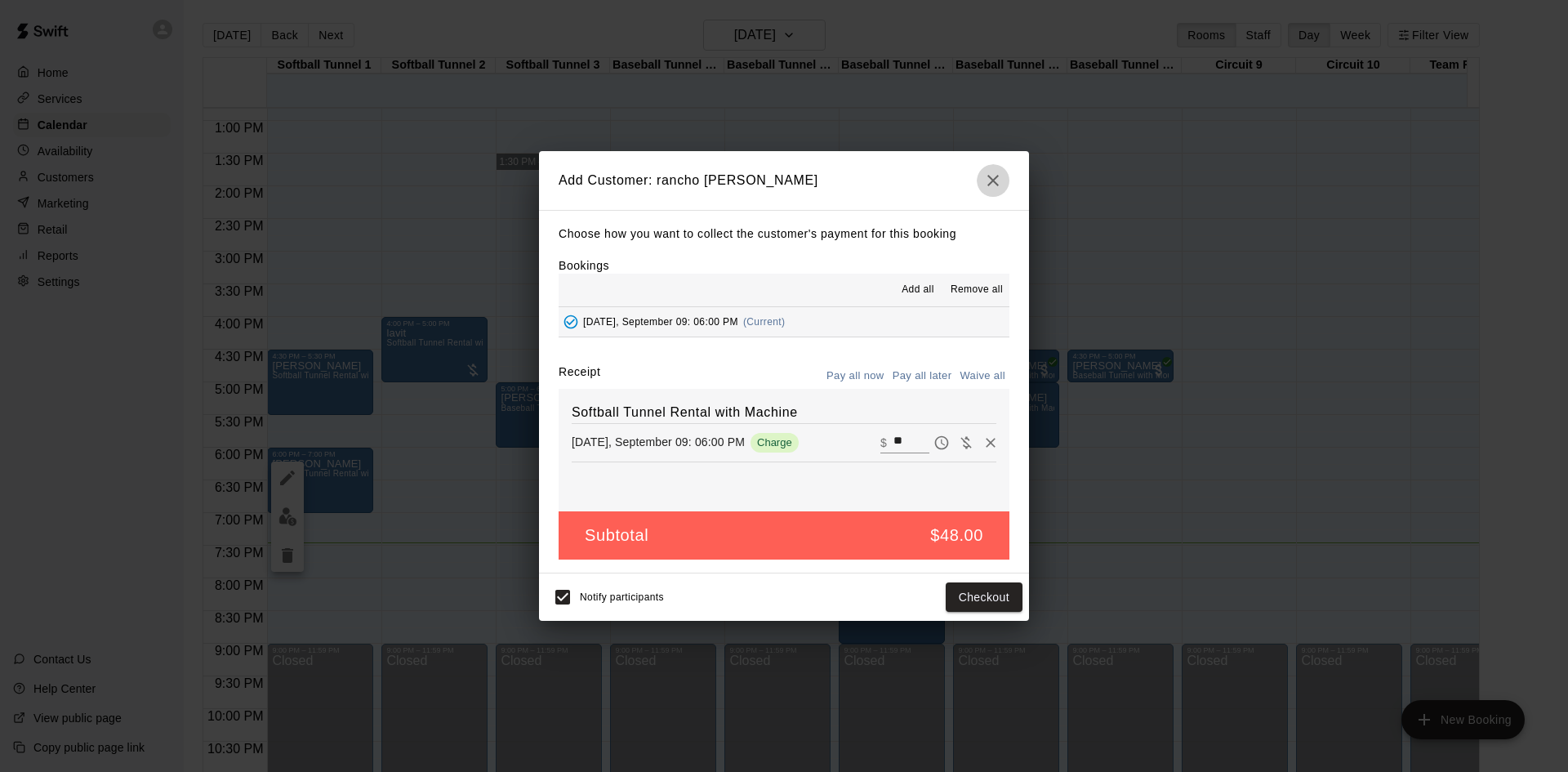
click at [996, 181] on icon "button" at bounding box center [992, 180] width 20 height 20
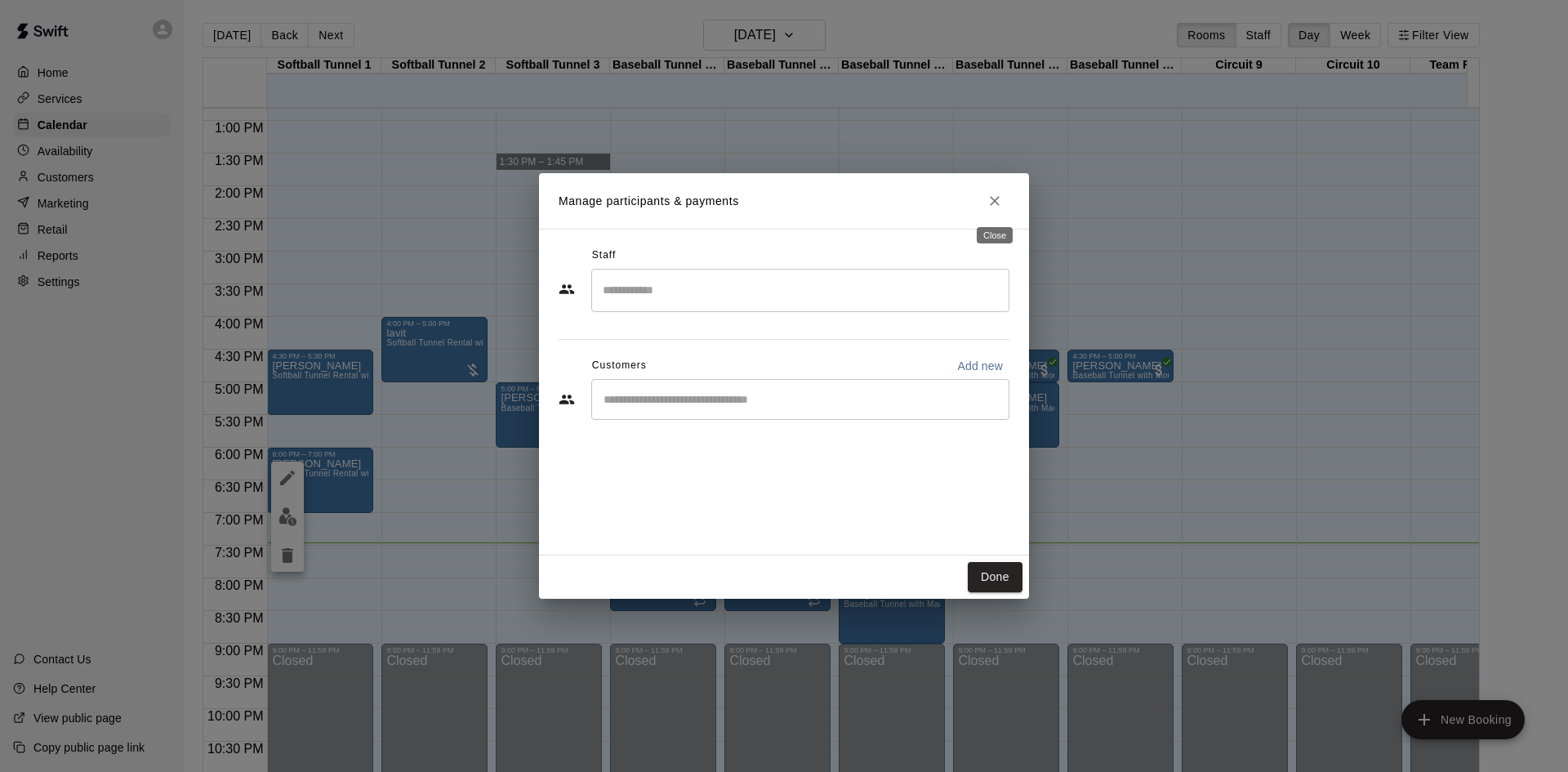
click at [983, 195] on button "Close" at bounding box center [994, 200] width 29 height 29
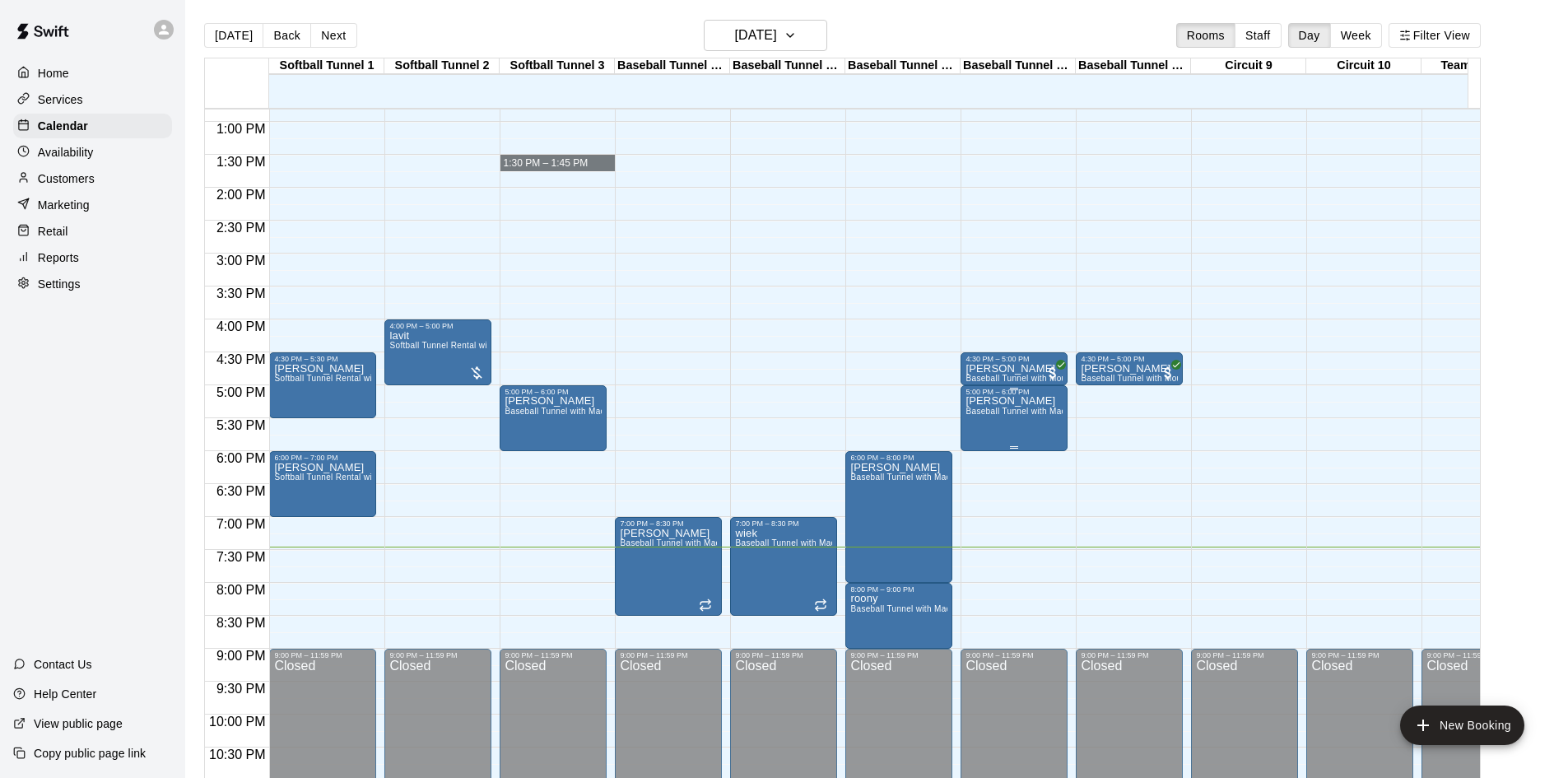
click at [1036, 412] on span "Baseball Tunnel with Machine" at bounding box center [1023, 411] width 117 height 9
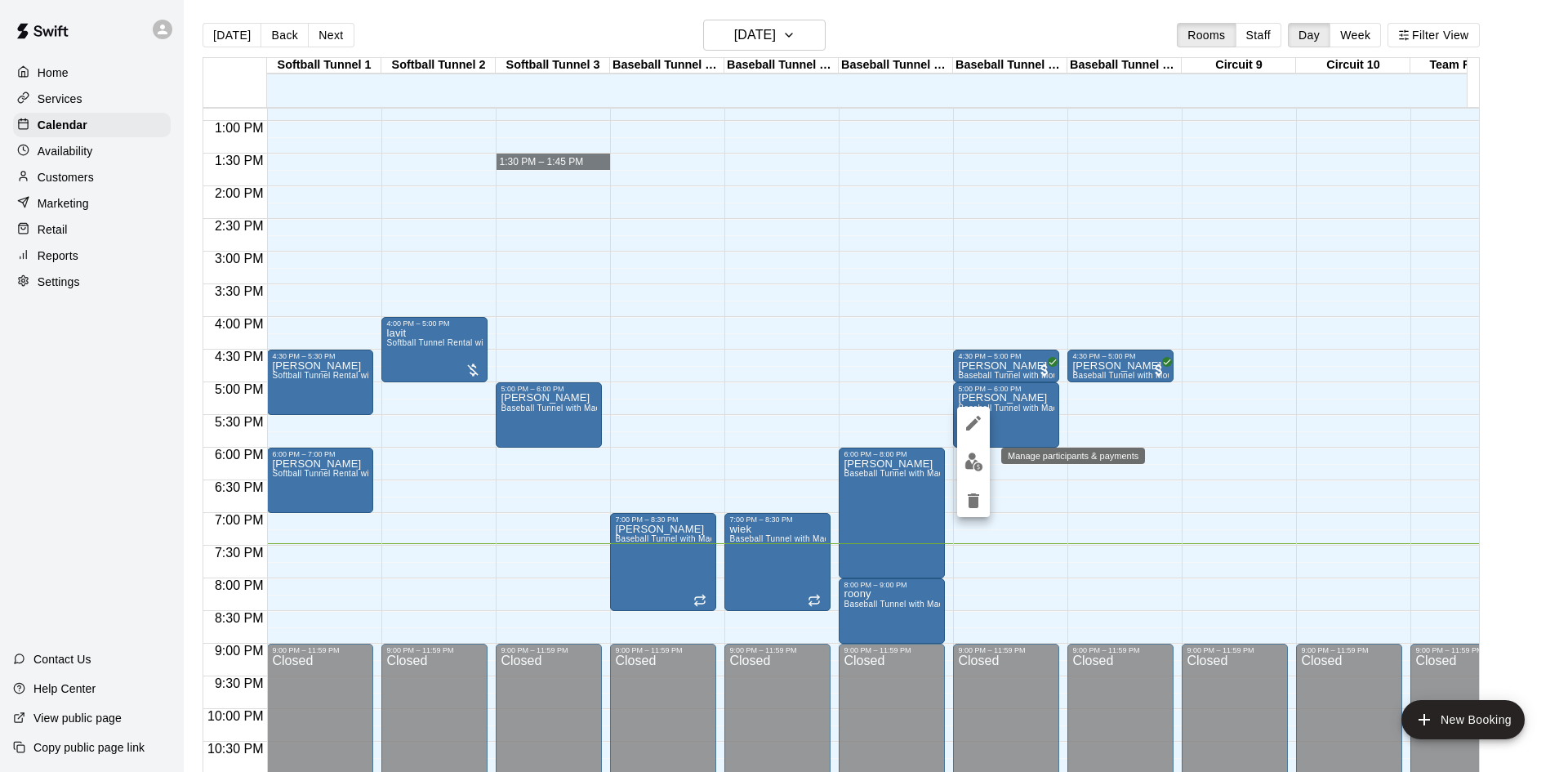
click at [969, 456] on img "edit" at bounding box center [974, 462] width 19 height 19
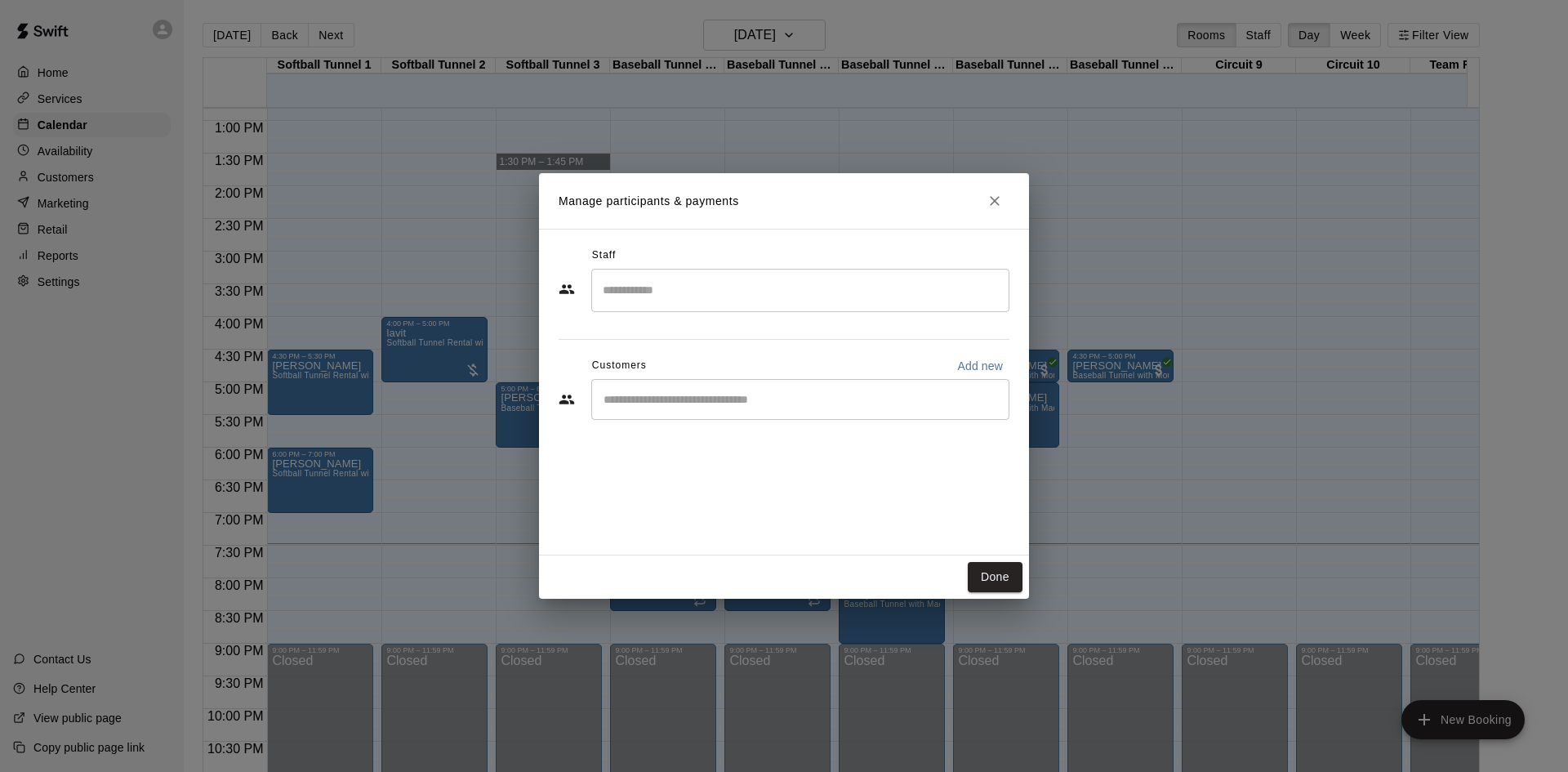
click at [731, 392] on input "Start typing to search customers..." at bounding box center [800, 399] width 403 height 16
type input "****"
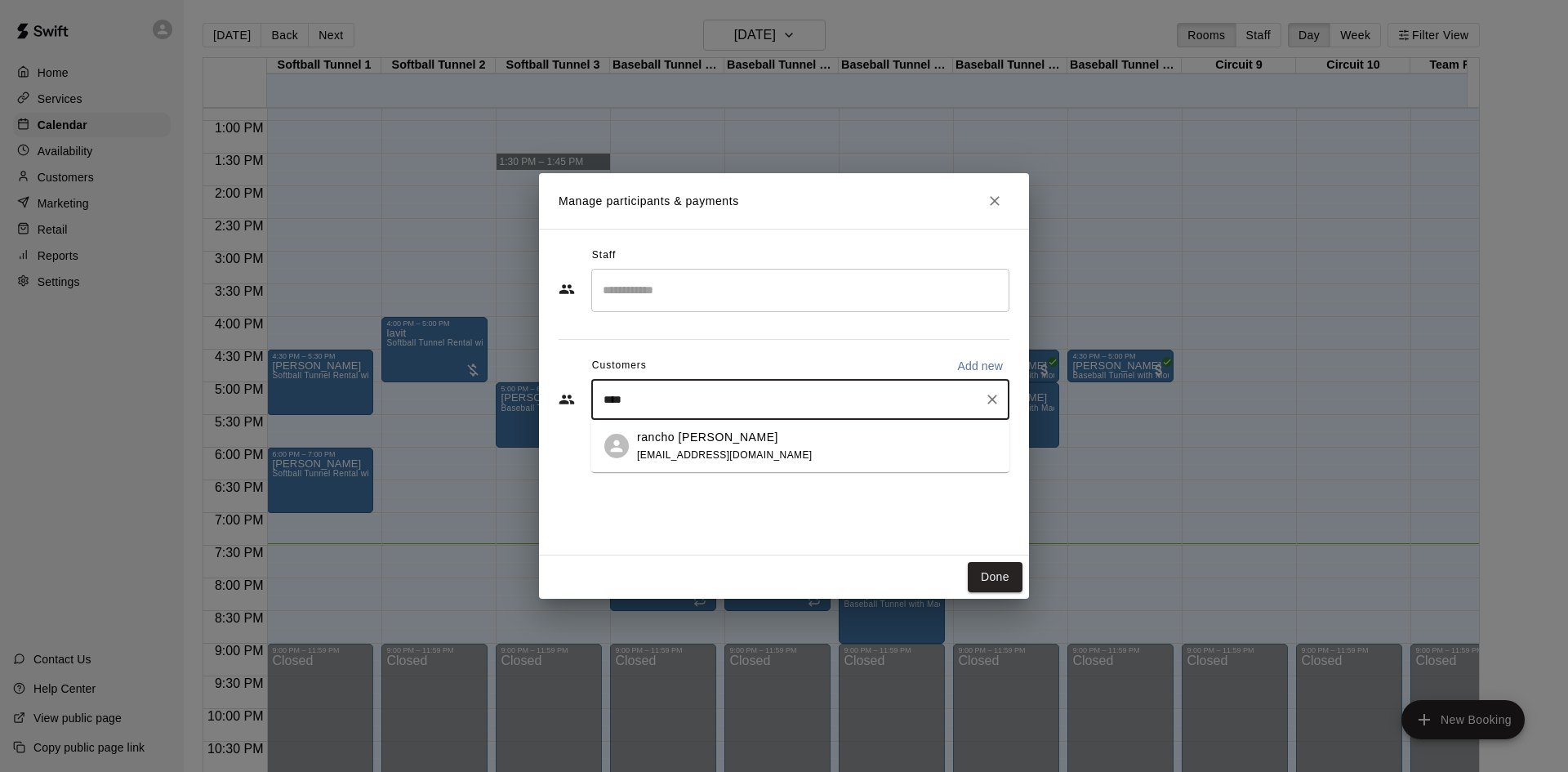
click at [749, 450] on span "notrealemail@gmail.com" at bounding box center [725, 455] width 176 height 11
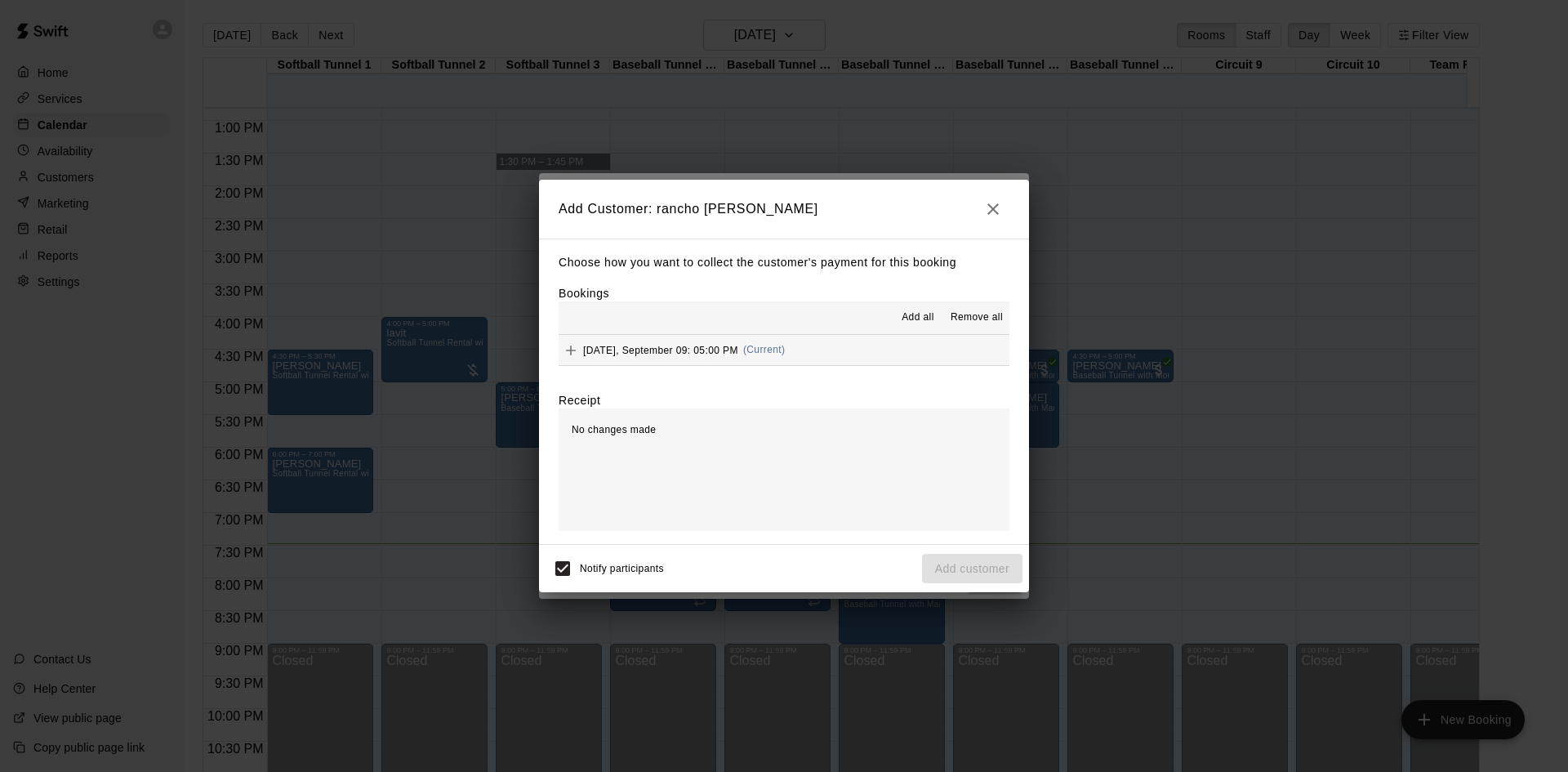
drag, startPoint x: 715, startPoint y: 323, endPoint x: 722, endPoint y: 334, distance: 13.0
click at [715, 324] on div "Add all Remove all" at bounding box center [784, 317] width 451 height 32
click at [738, 356] on span "Tuesday, September 09: 05:00 PM" at bounding box center [661, 349] width 155 height 11
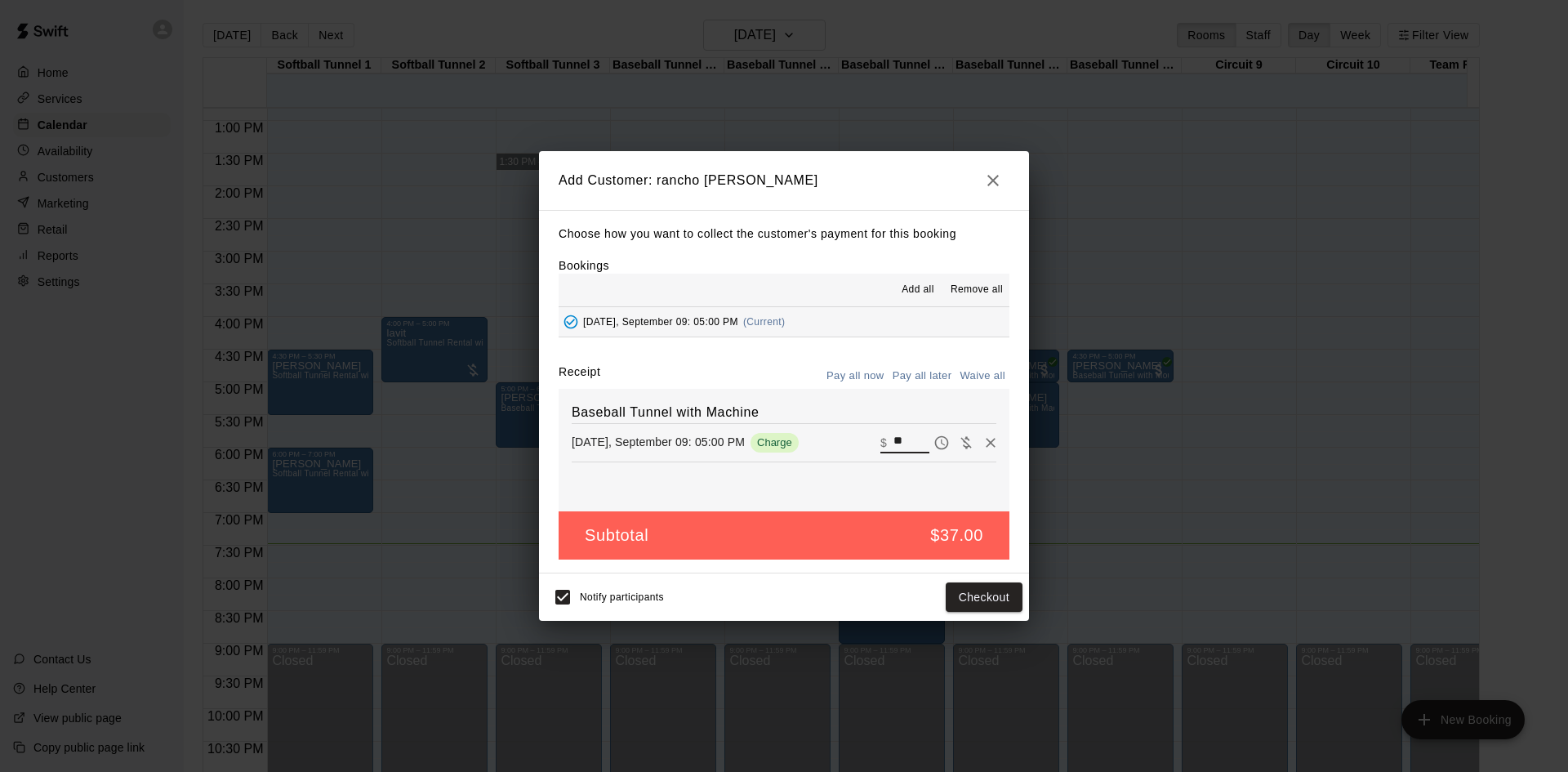
drag, startPoint x: 888, startPoint y: 443, endPoint x: 861, endPoint y: 444, distance: 27.0
click at [861, 444] on div "Tuesday, September 09: 05:00 PM Charge ​ $ **" at bounding box center [784, 443] width 425 height 25
type input "**"
click at [989, 603] on button "Checkout" at bounding box center [984, 597] width 77 height 30
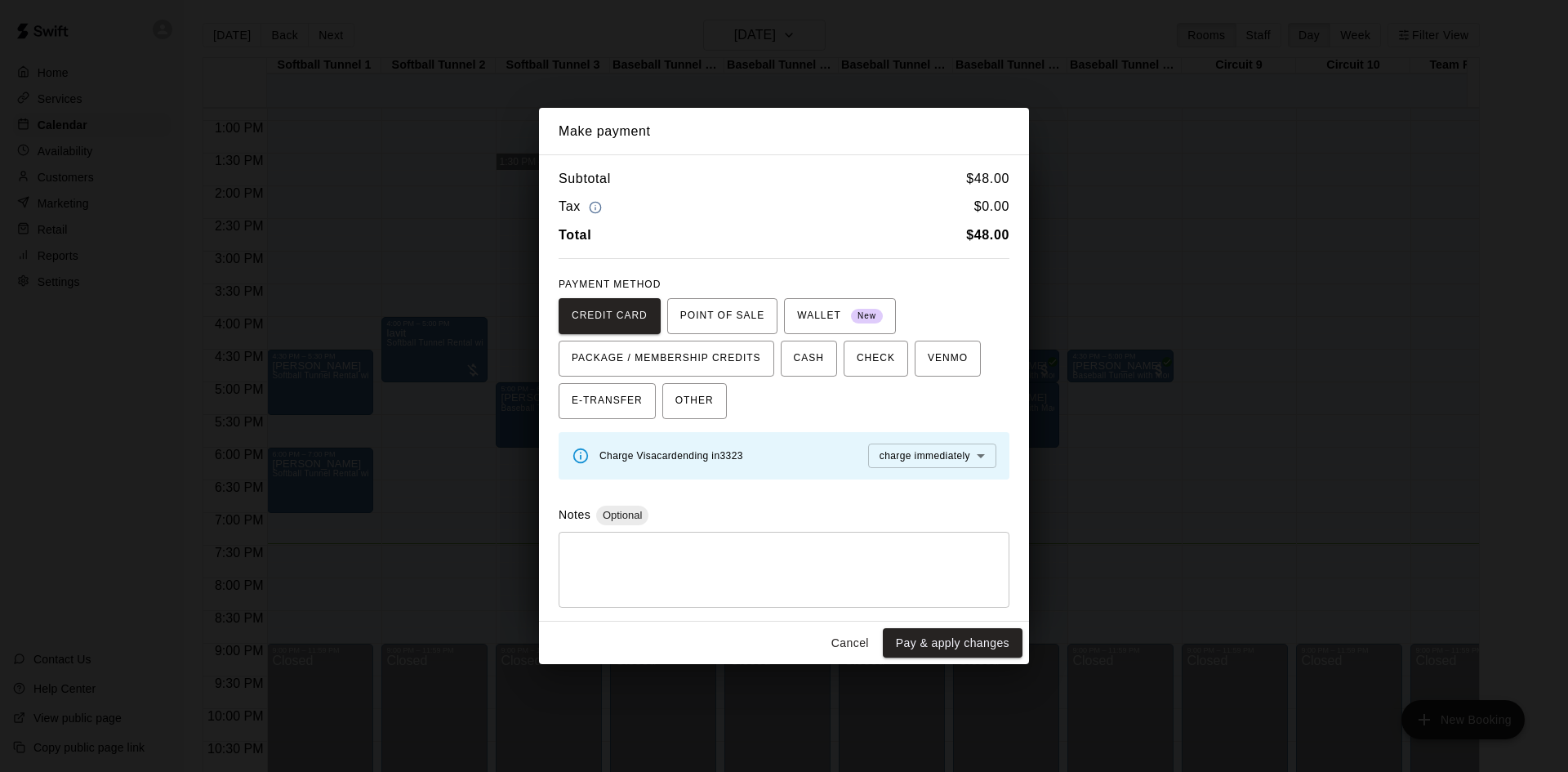
click at [706, 565] on textarea at bounding box center [784, 569] width 428 height 49
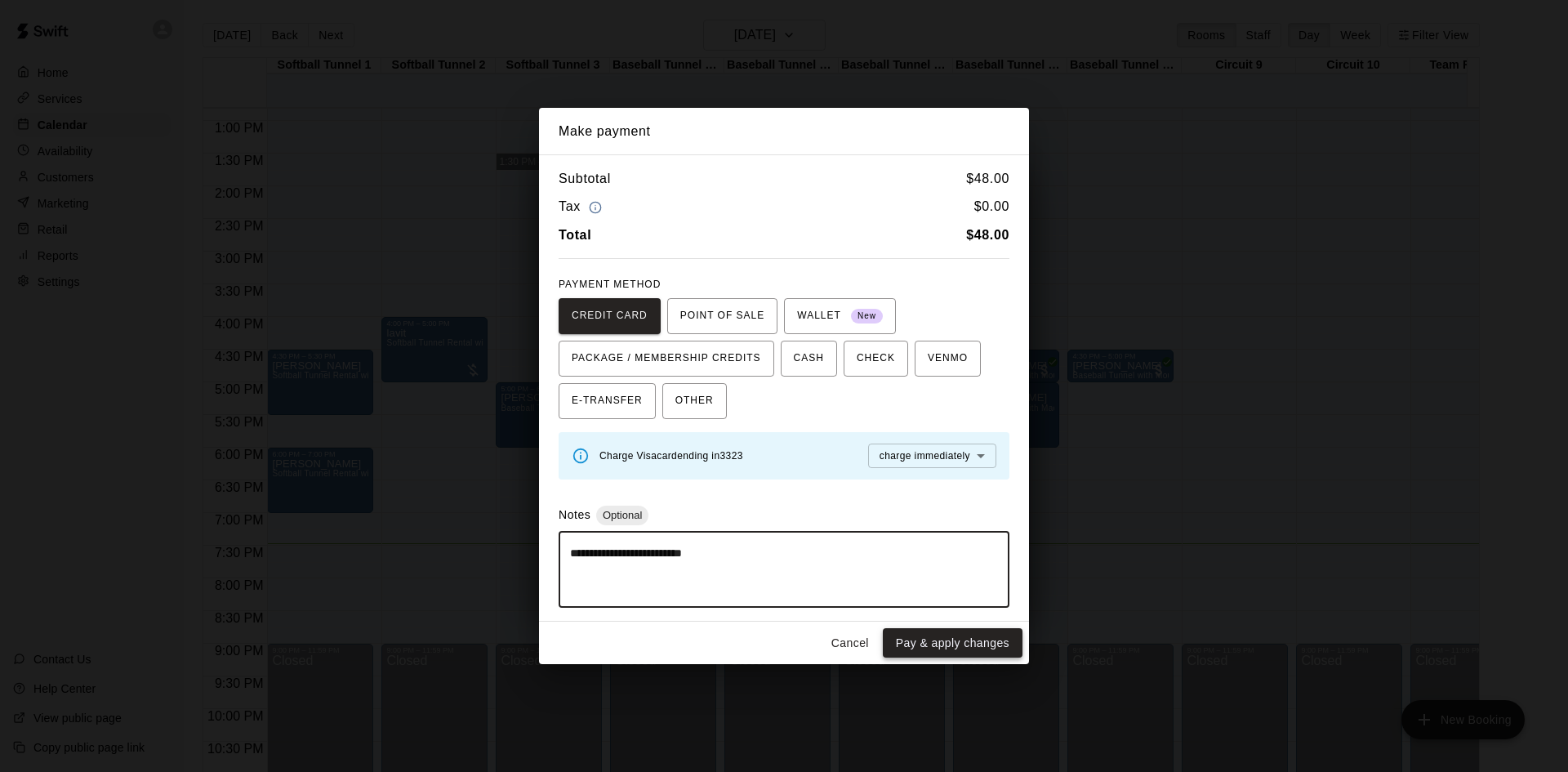
type textarea "**********"
click at [956, 649] on button "Pay & apply changes" at bounding box center [952, 643] width 140 height 30
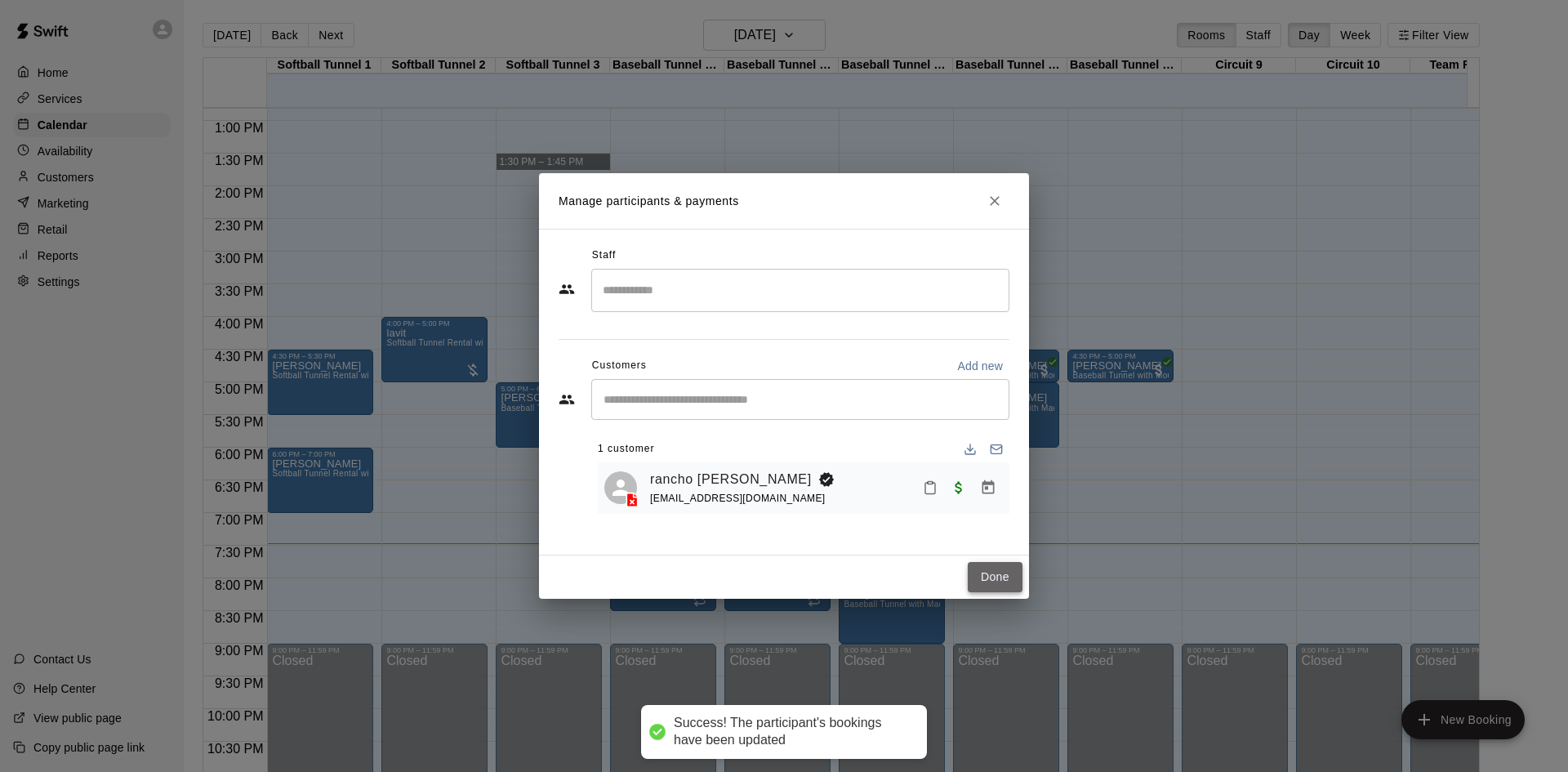
click at [997, 572] on button "Done" at bounding box center [995, 577] width 55 height 30
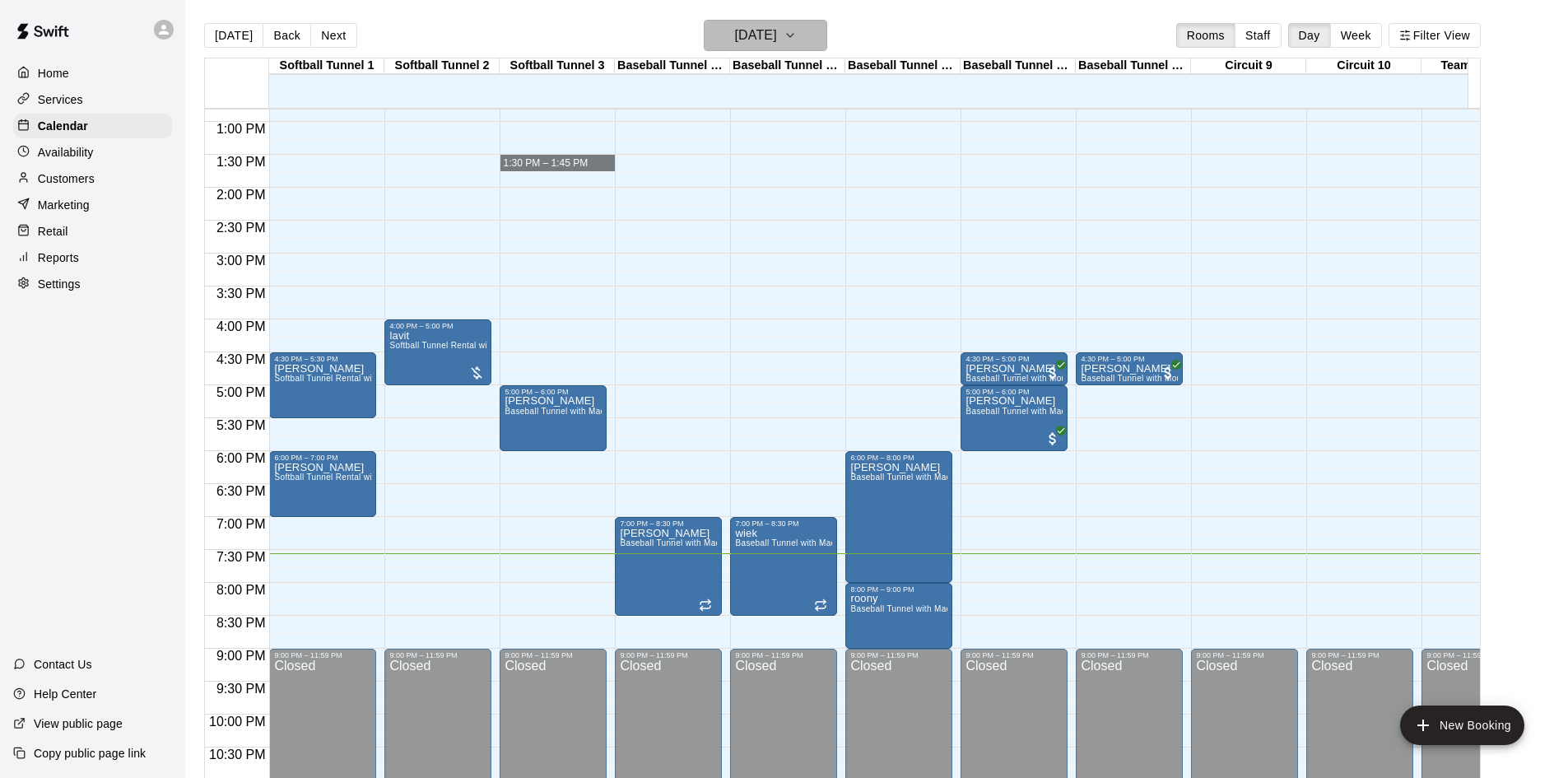
click at [777, 34] on h6 "[DATE]" at bounding box center [755, 35] width 42 height 23
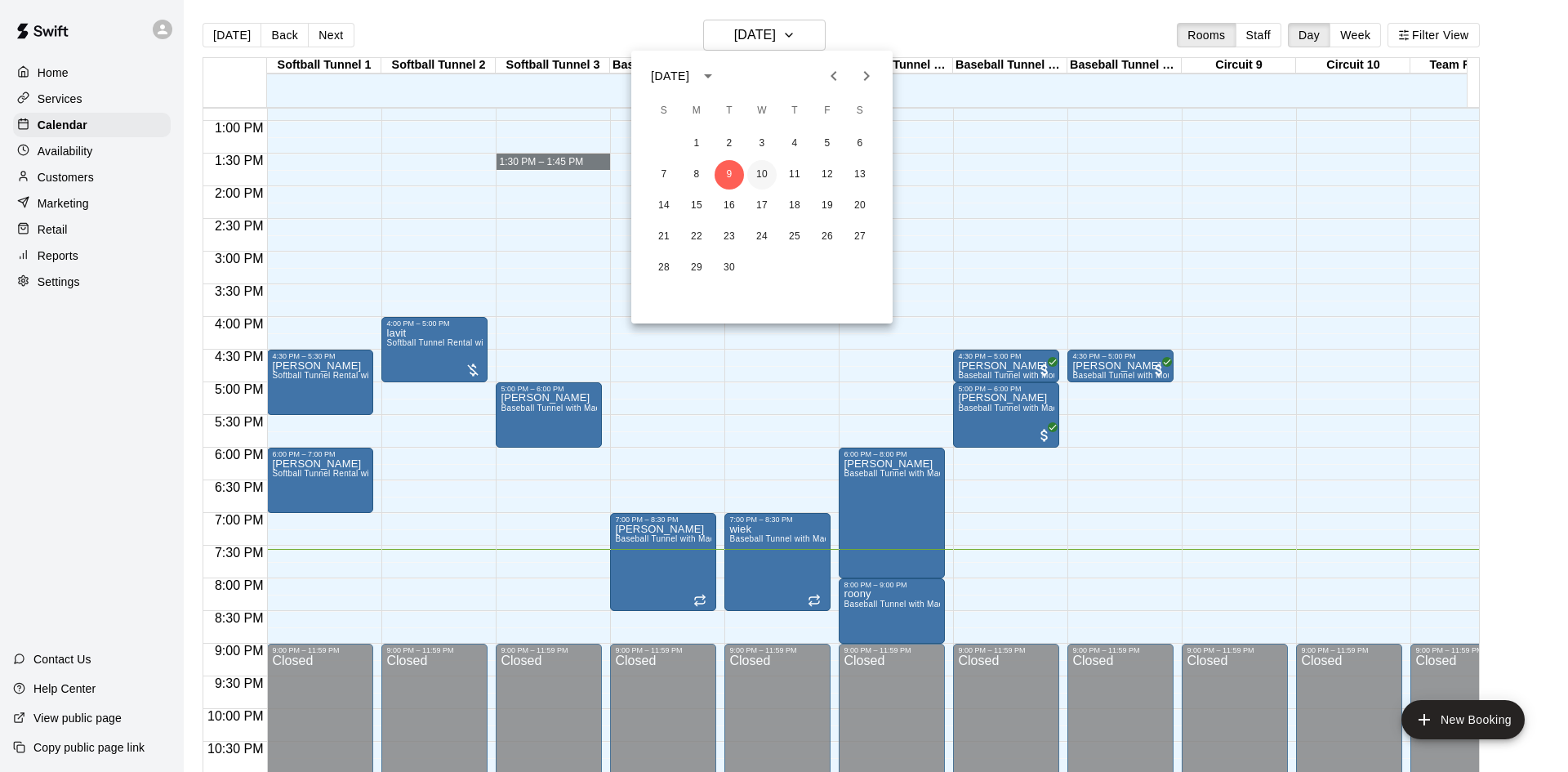
click at [761, 165] on button "10" at bounding box center [761, 175] width 29 height 29
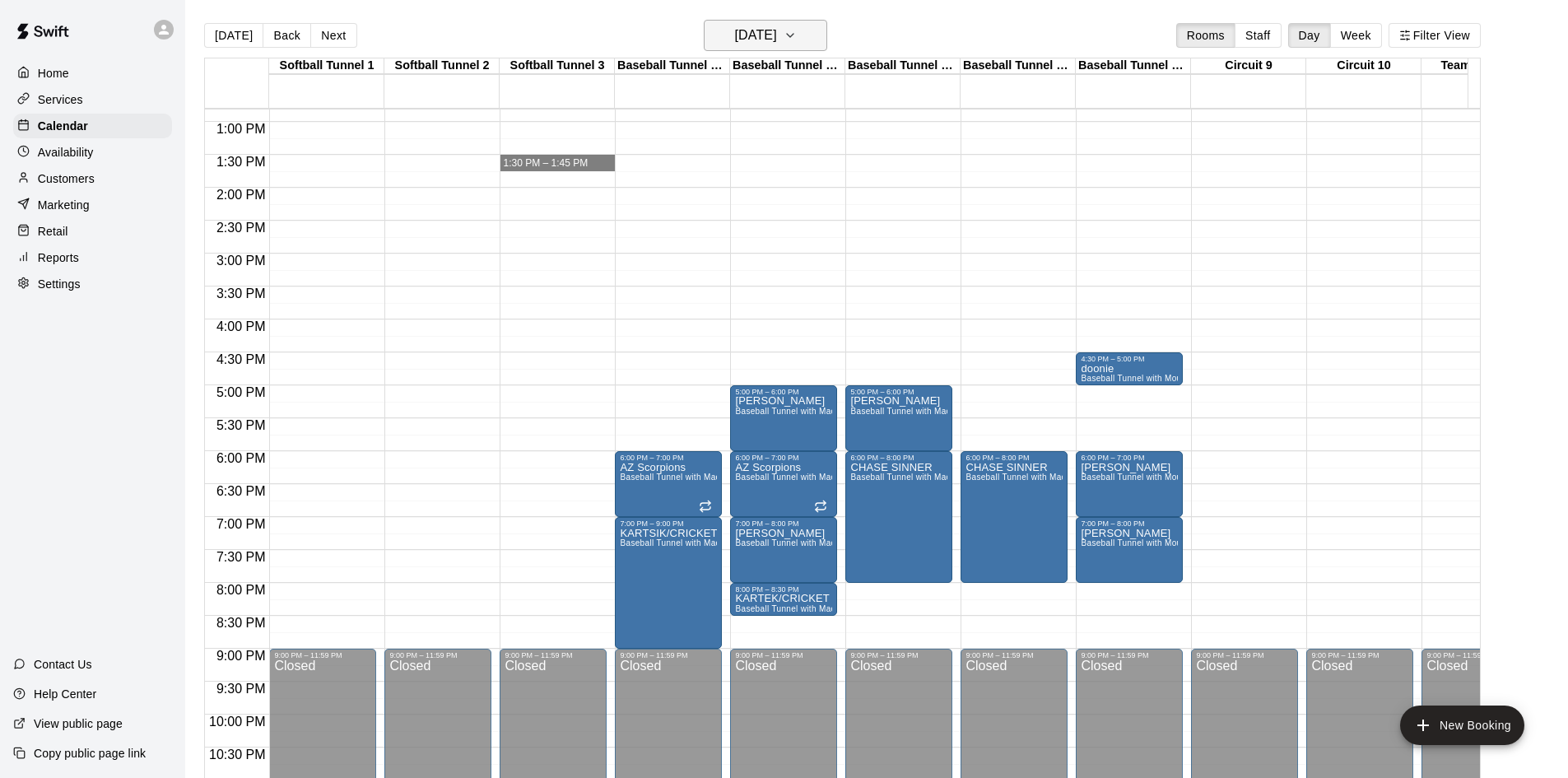
click at [766, 42] on h6 "Wednesday Sep 10" at bounding box center [755, 35] width 42 height 23
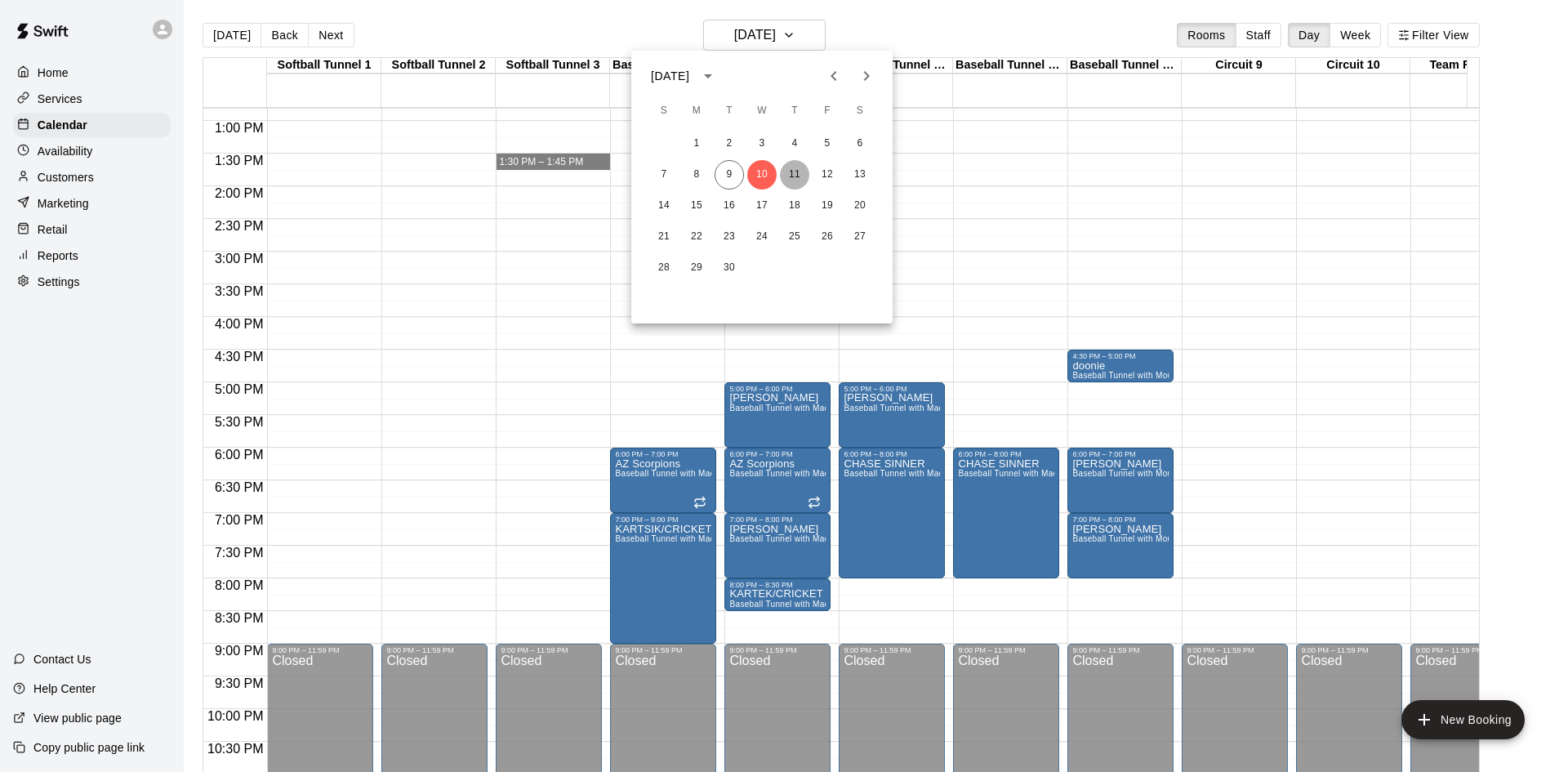
click at [795, 175] on button "11" at bounding box center [795, 175] width 29 height 29
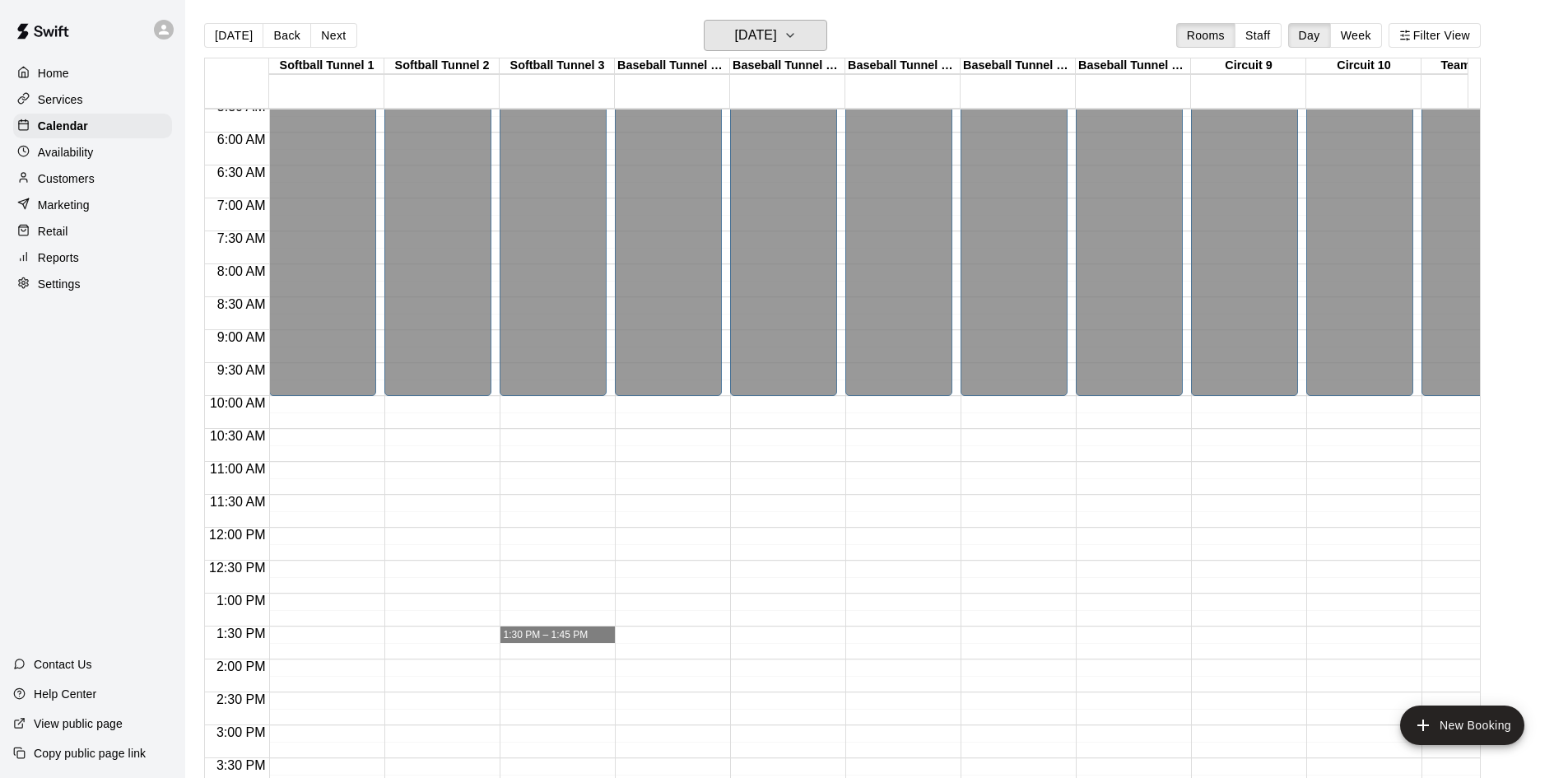
scroll to position [350, 0]
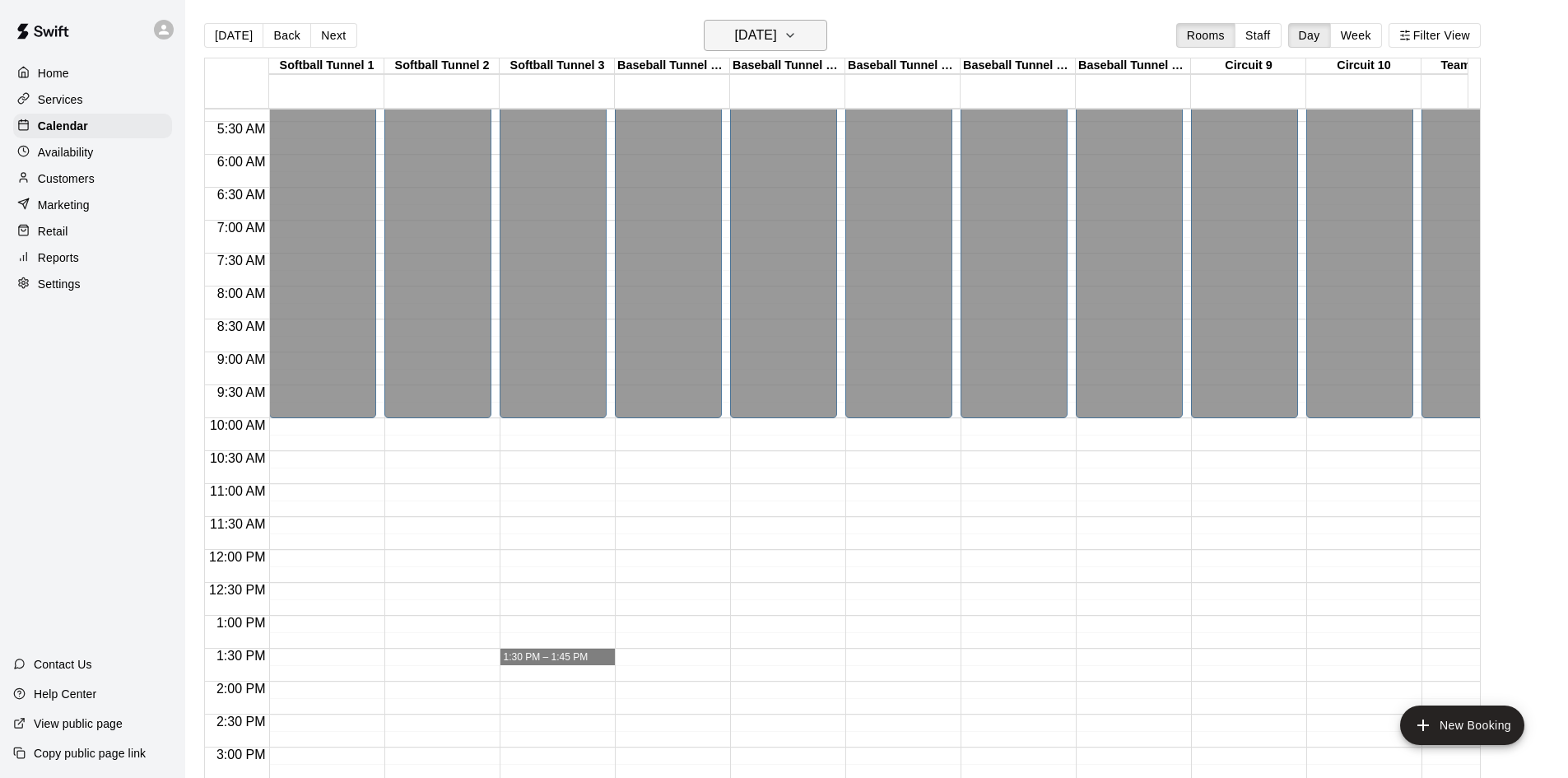
click at [765, 46] on h6 "Thursday Sep 11" at bounding box center [755, 35] width 42 height 23
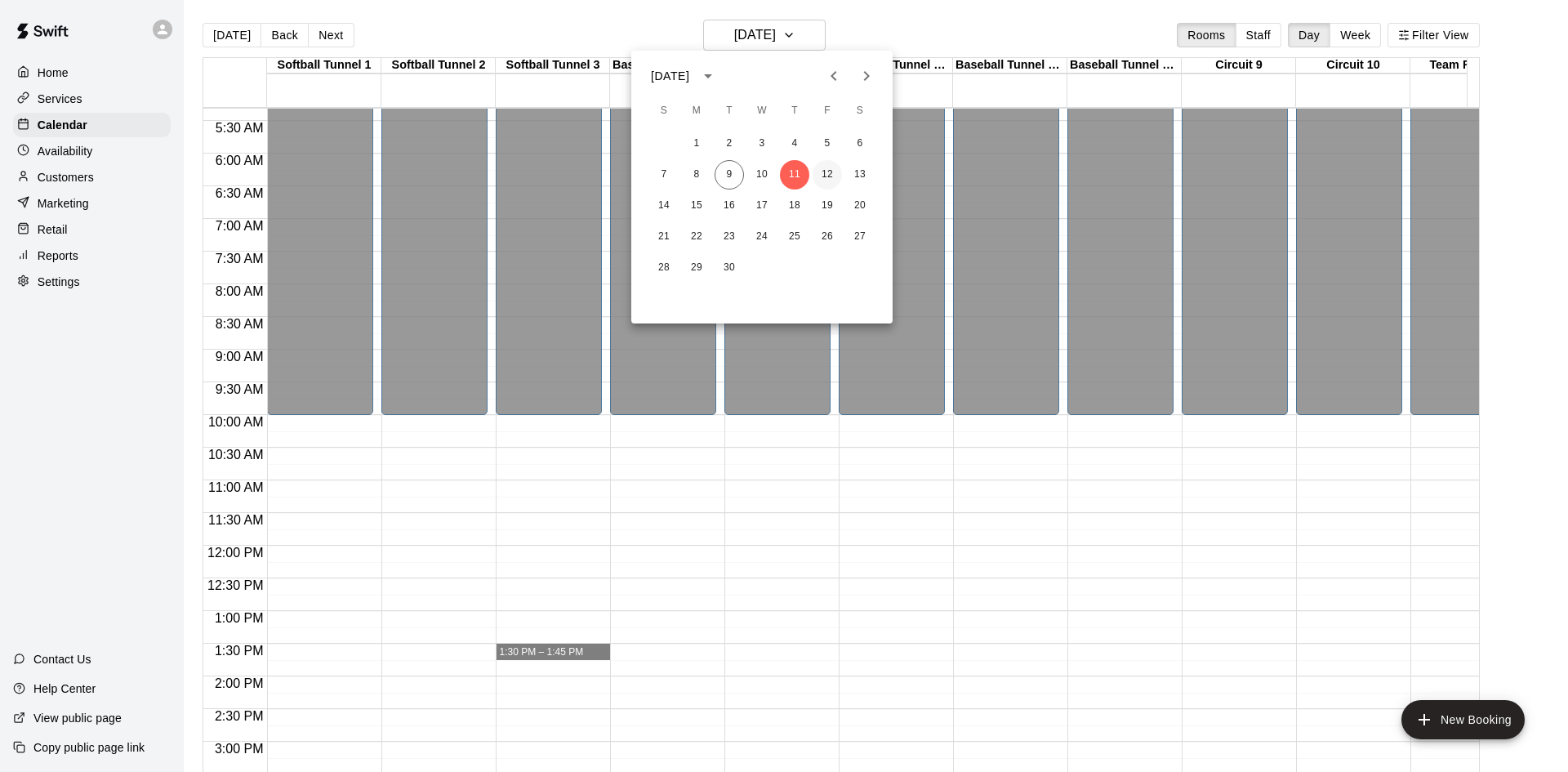
drag, startPoint x: 825, startPoint y: 166, endPoint x: 825, endPoint y: 184, distance: 18.0
click at [824, 166] on button "12" at bounding box center [827, 175] width 29 height 29
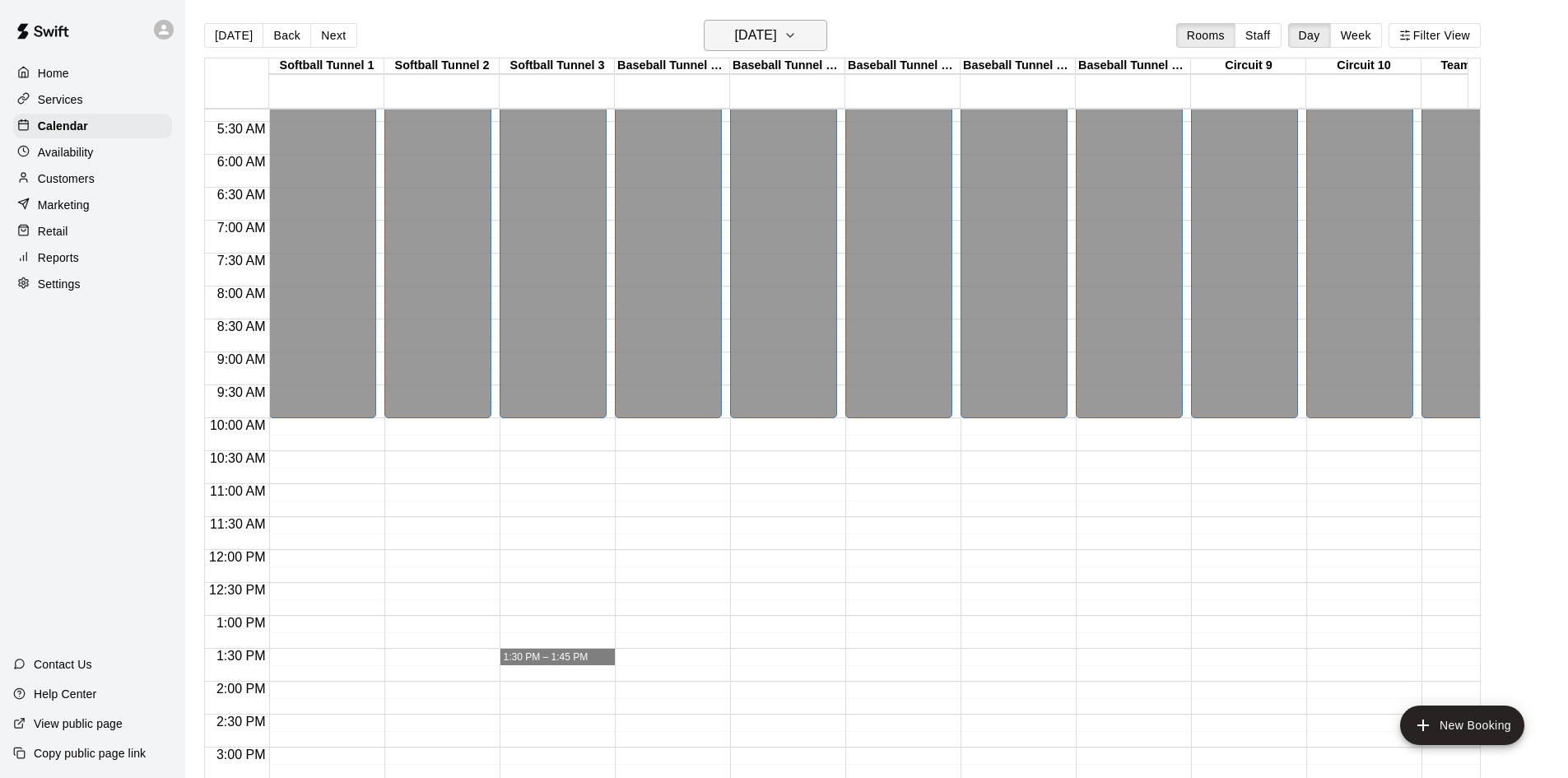
click at [805, 43] on button "Friday Sep 12" at bounding box center [766, 35] width 124 height 31
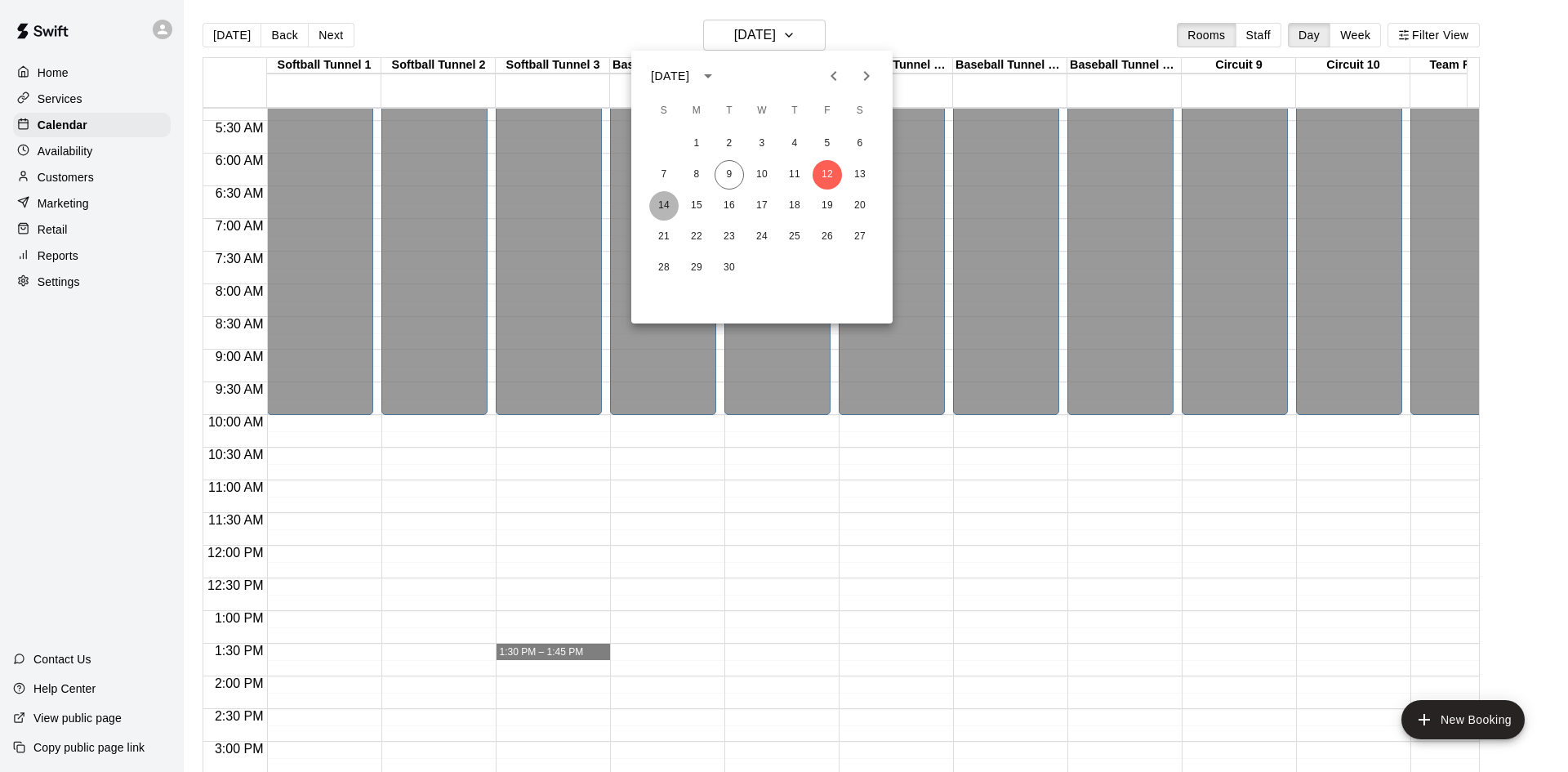
click at [664, 202] on button "14" at bounding box center [663, 206] width 29 height 29
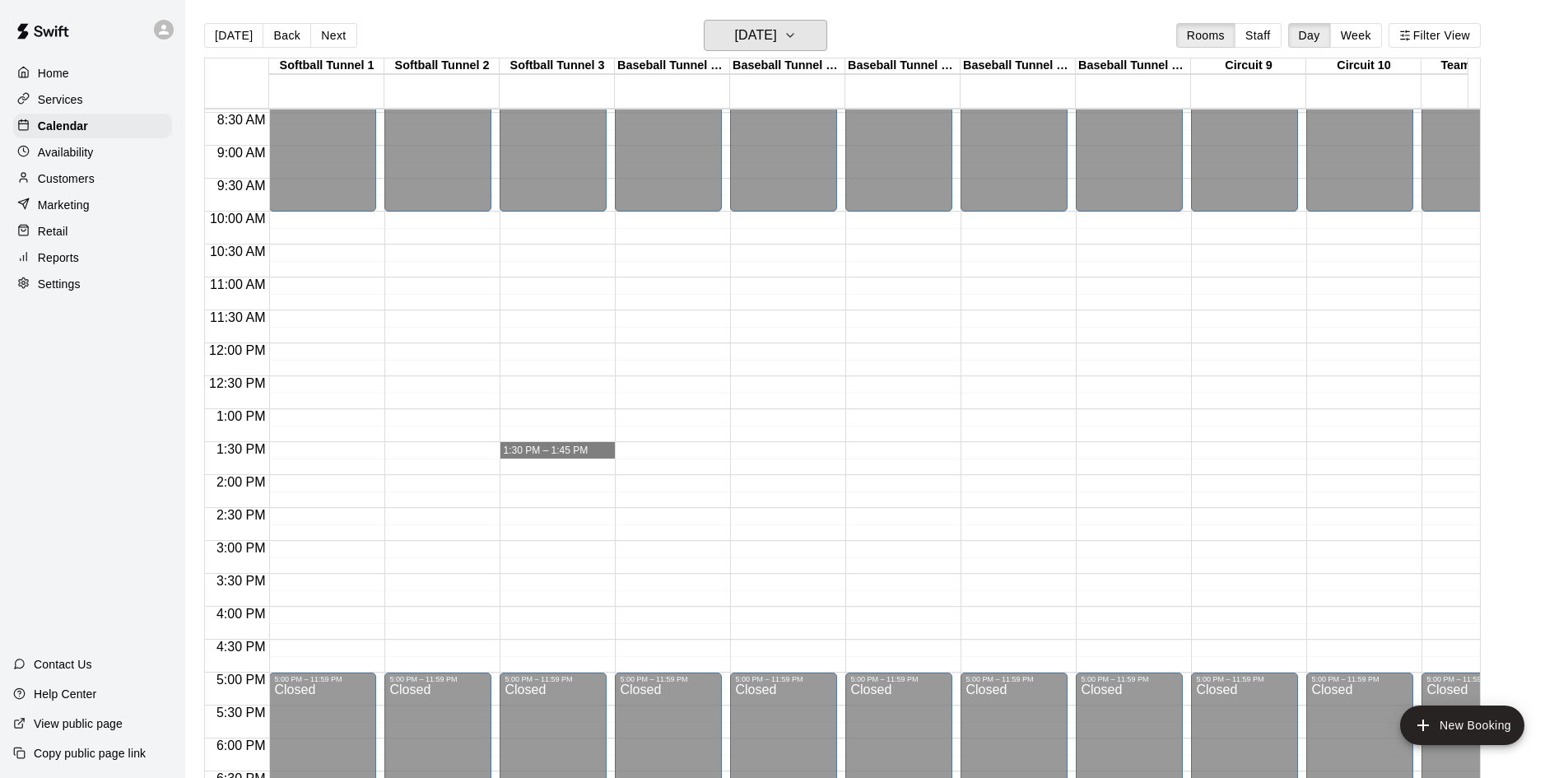
scroll to position [679, 0]
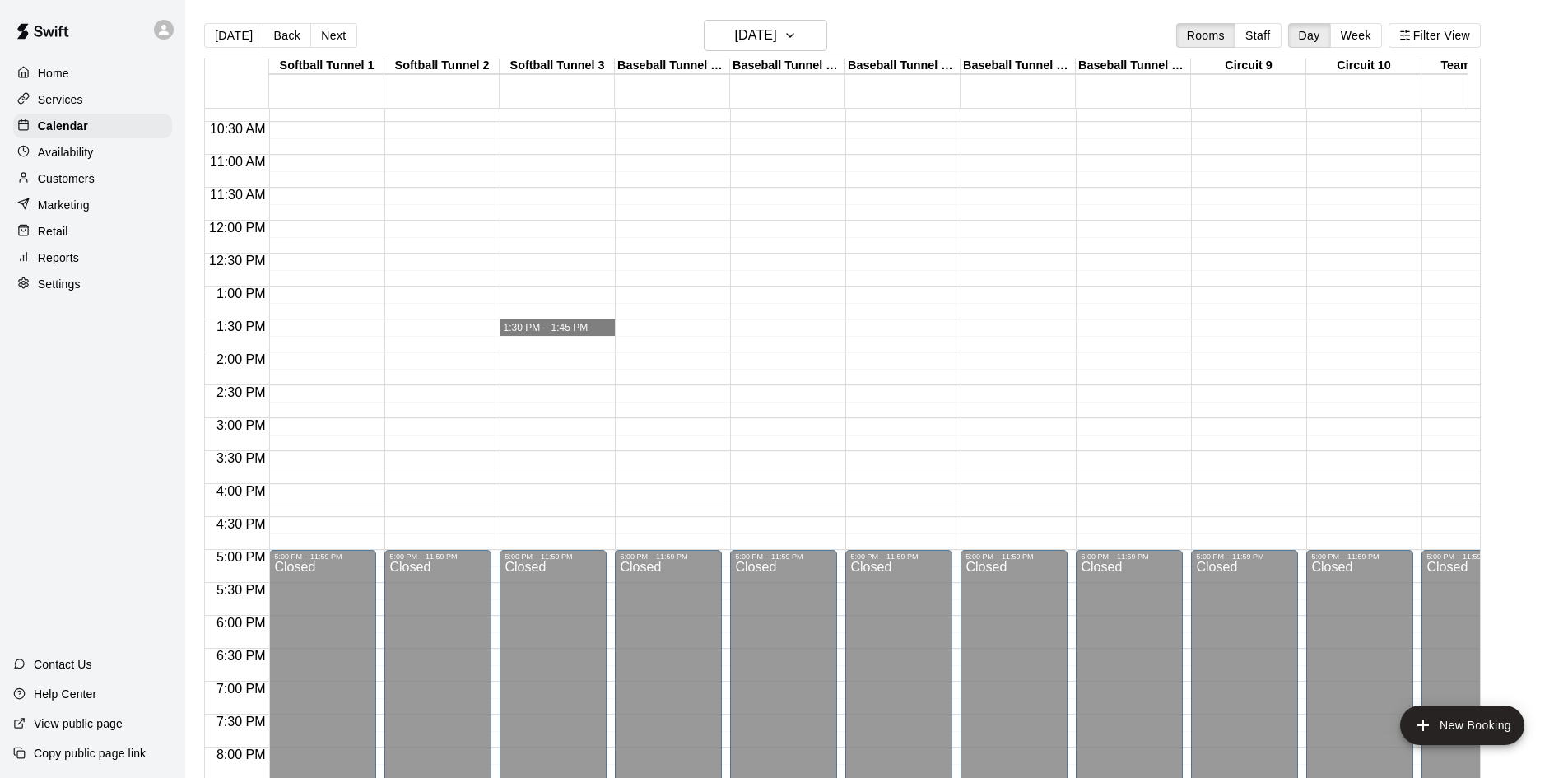
click at [532, 223] on div "12:00 AM – 10:00 AM Closed 5:00 PM – 11:59 PM Closed" at bounding box center [552, 220] width 107 height 1581
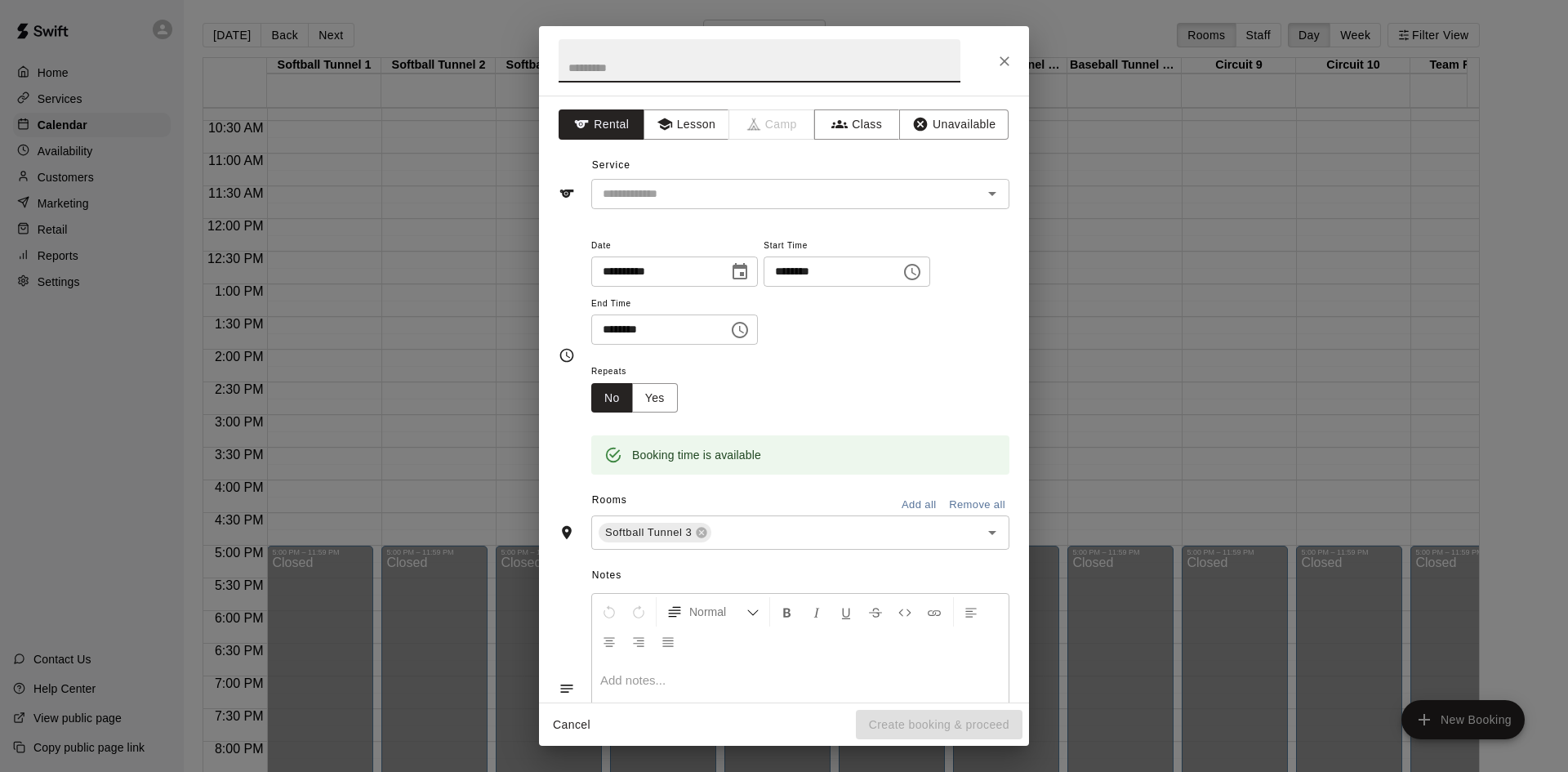
click at [998, 64] on icon "Close" at bounding box center [1004, 61] width 16 height 16
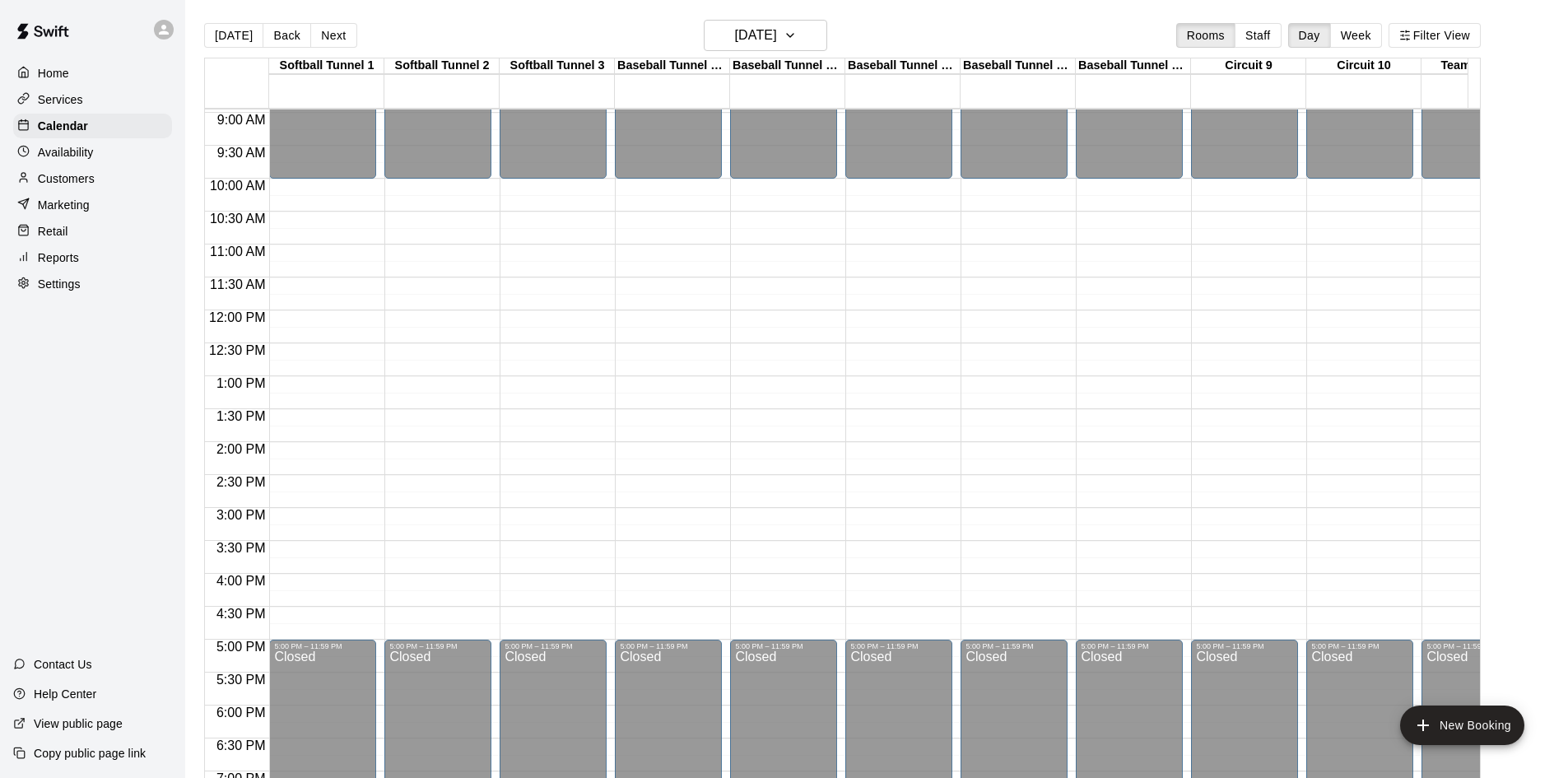
scroll to position [597, 0]
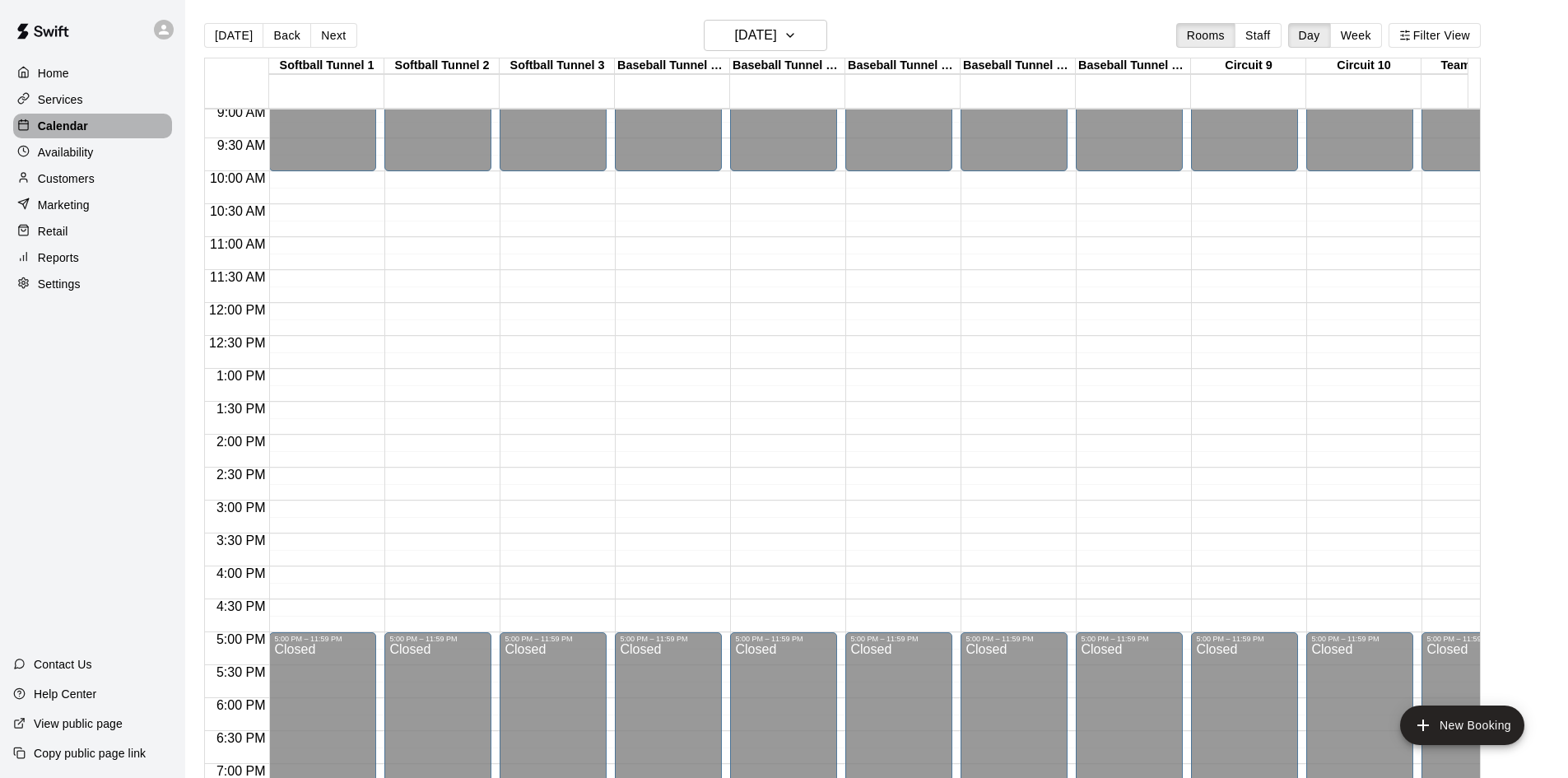
click at [111, 115] on div "Calendar" at bounding box center [92, 126] width 159 height 25
click at [61, 77] on p "Home" at bounding box center [53, 73] width 31 height 16
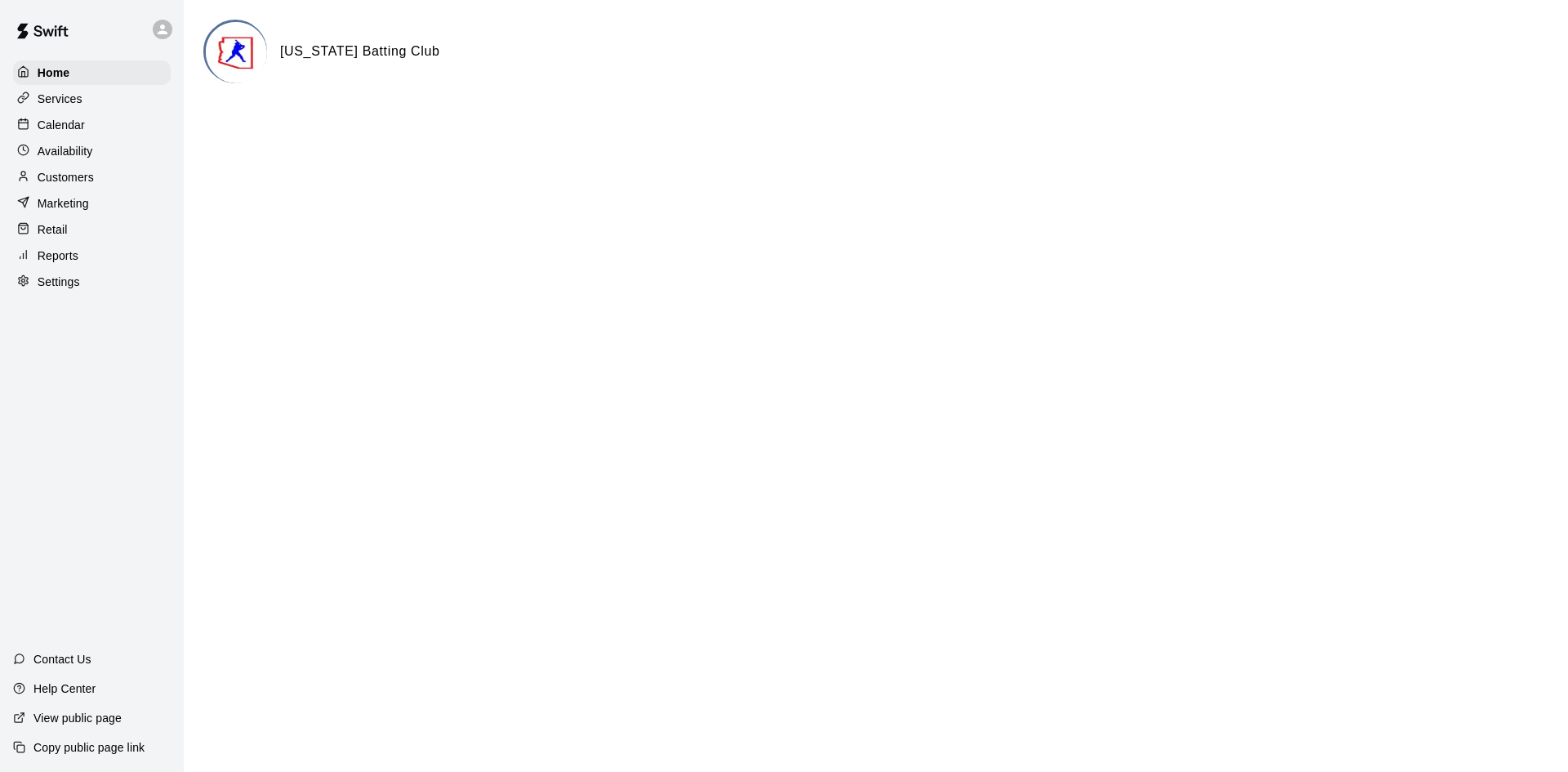
click at [121, 130] on div "Calendar" at bounding box center [91, 125] width 158 height 25
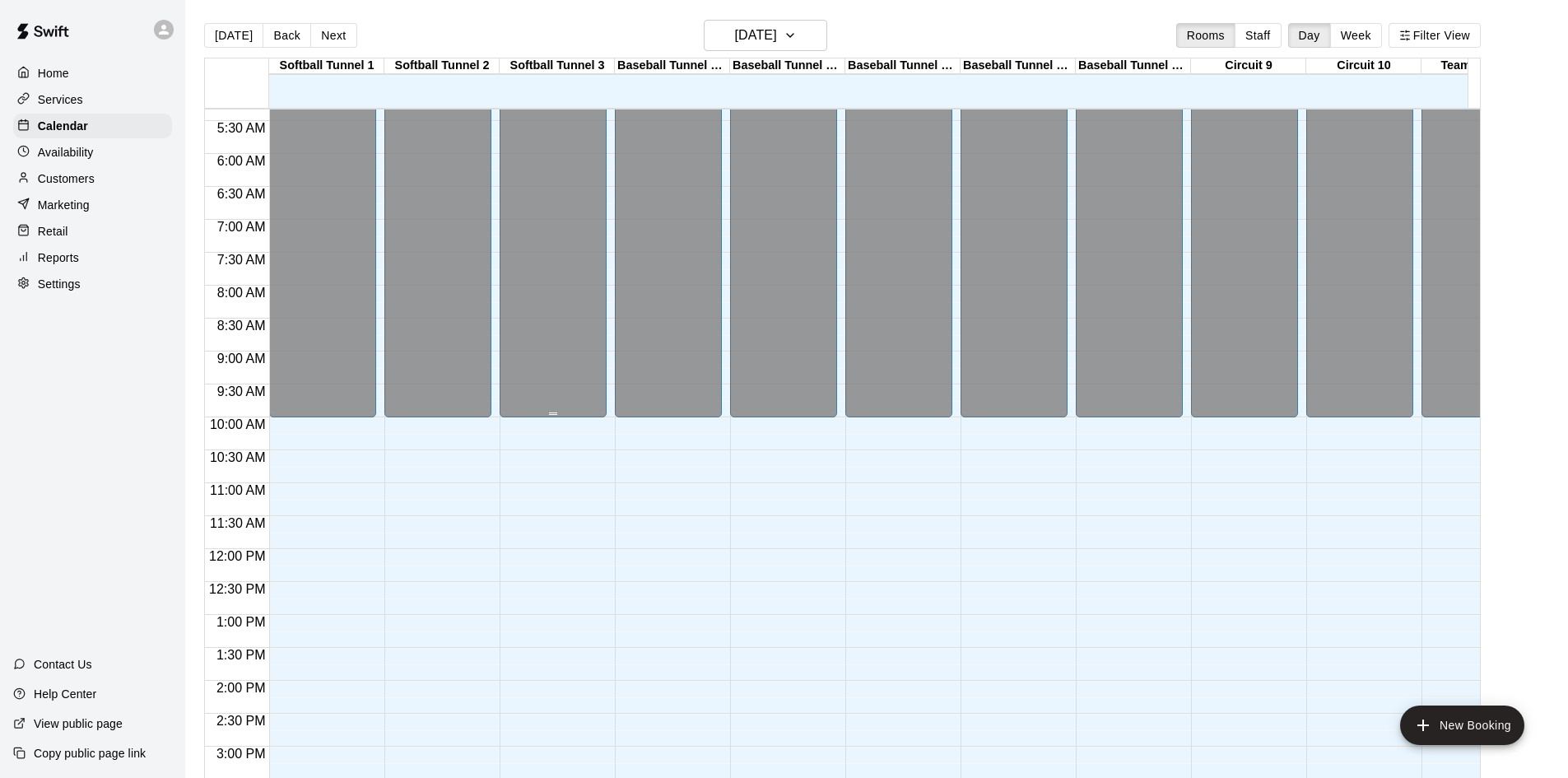
scroll to position [350, 0]
click at [346, 34] on button "Next" at bounding box center [333, 35] width 46 height 25
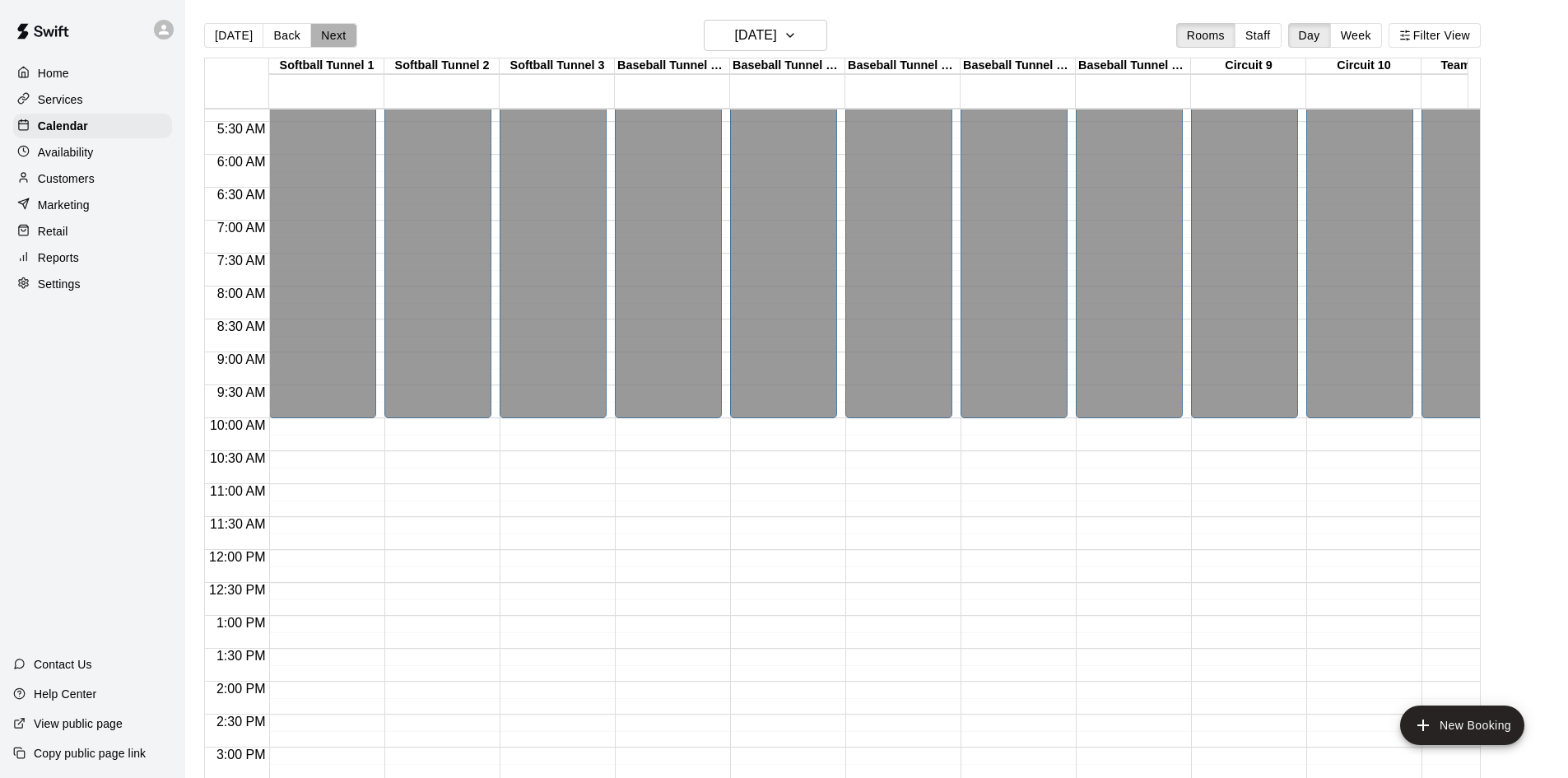
click at [347, 34] on button "Next" at bounding box center [333, 35] width 46 height 25
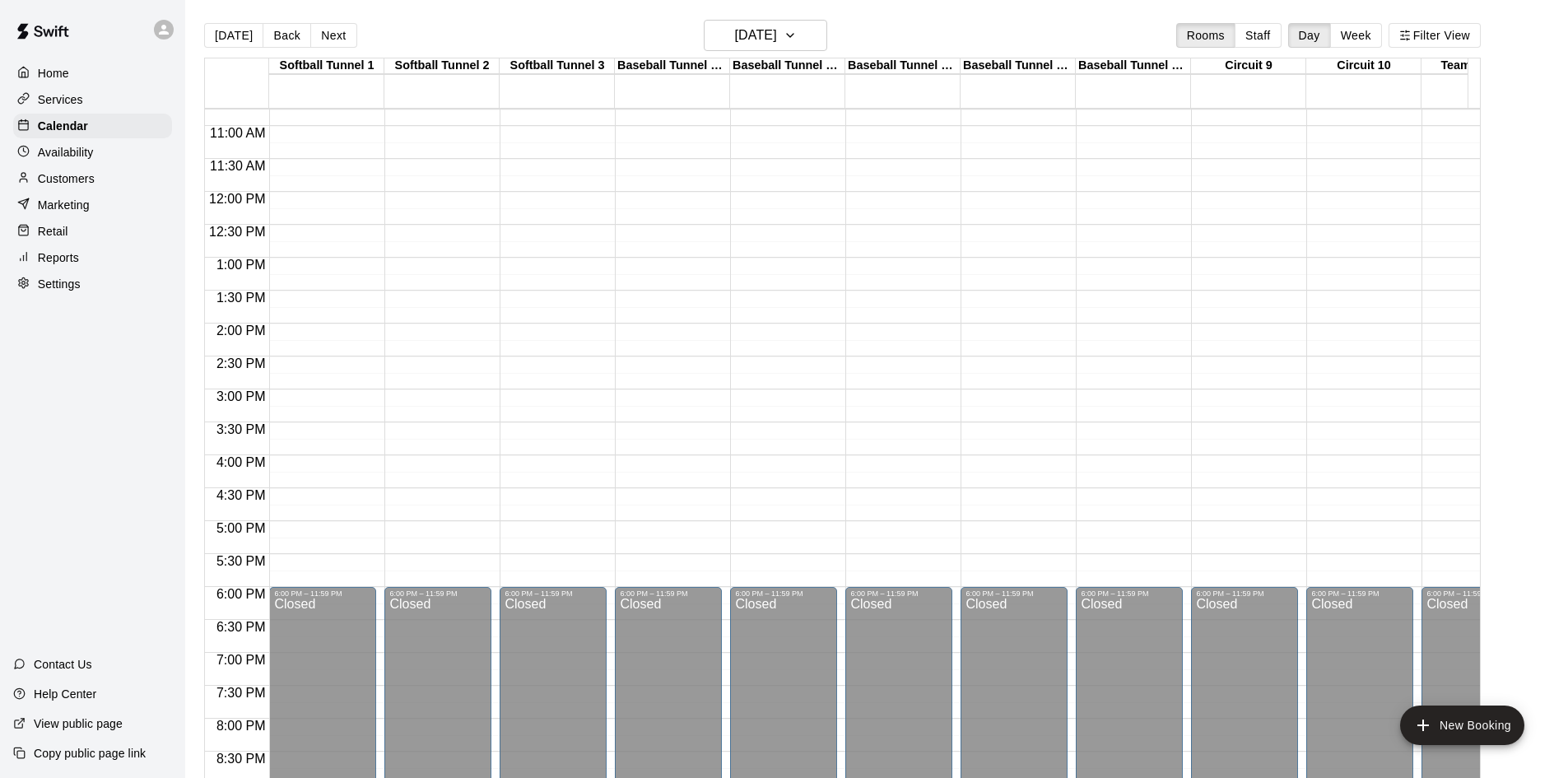
scroll to position [762, 0]
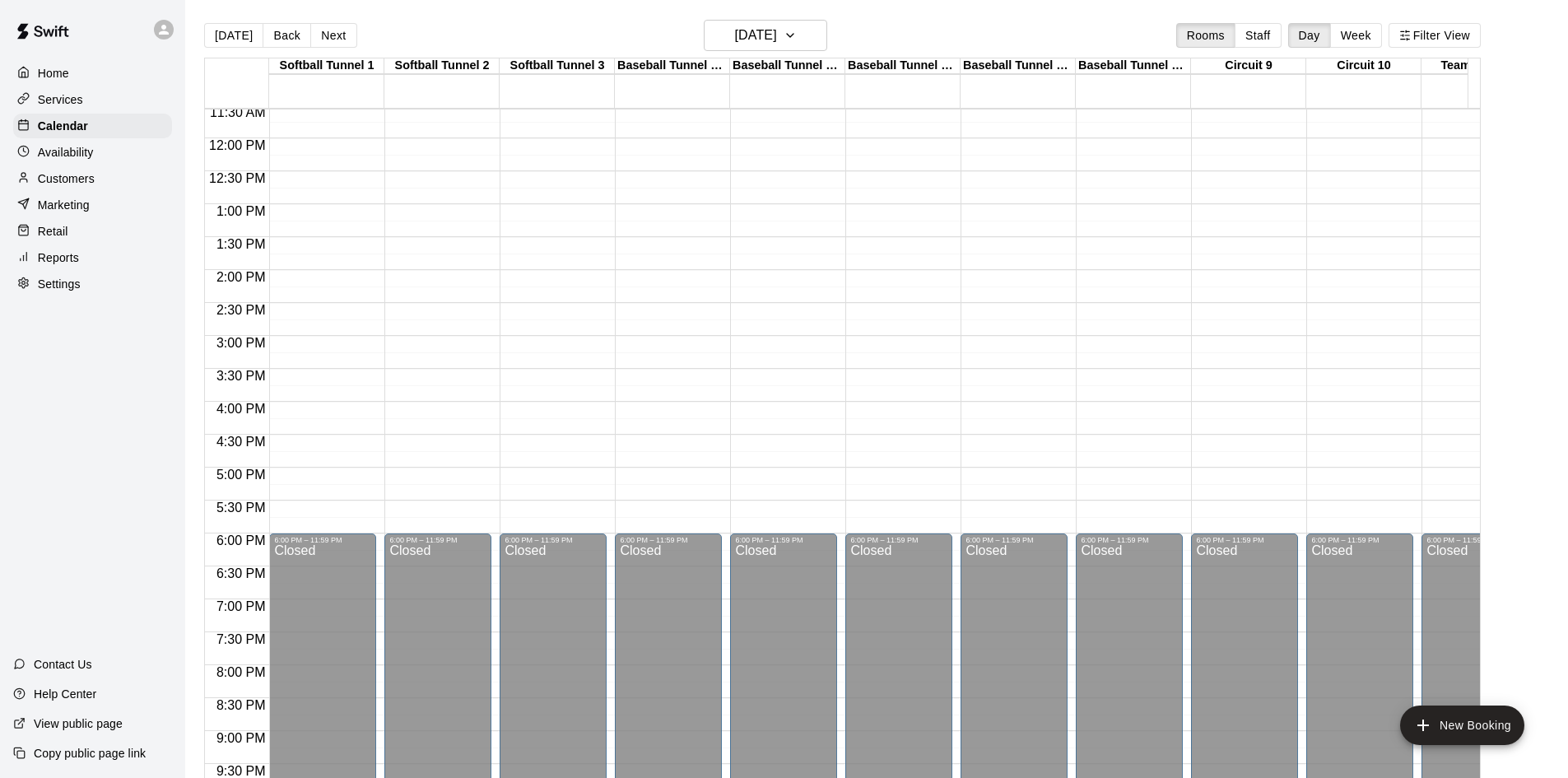
click at [775, 253] on div "12:00 AM – 9:00 AM Closed 6:00 PM – 11:59 PM Closed" at bounding box center [784, 138] width 107 height 1581
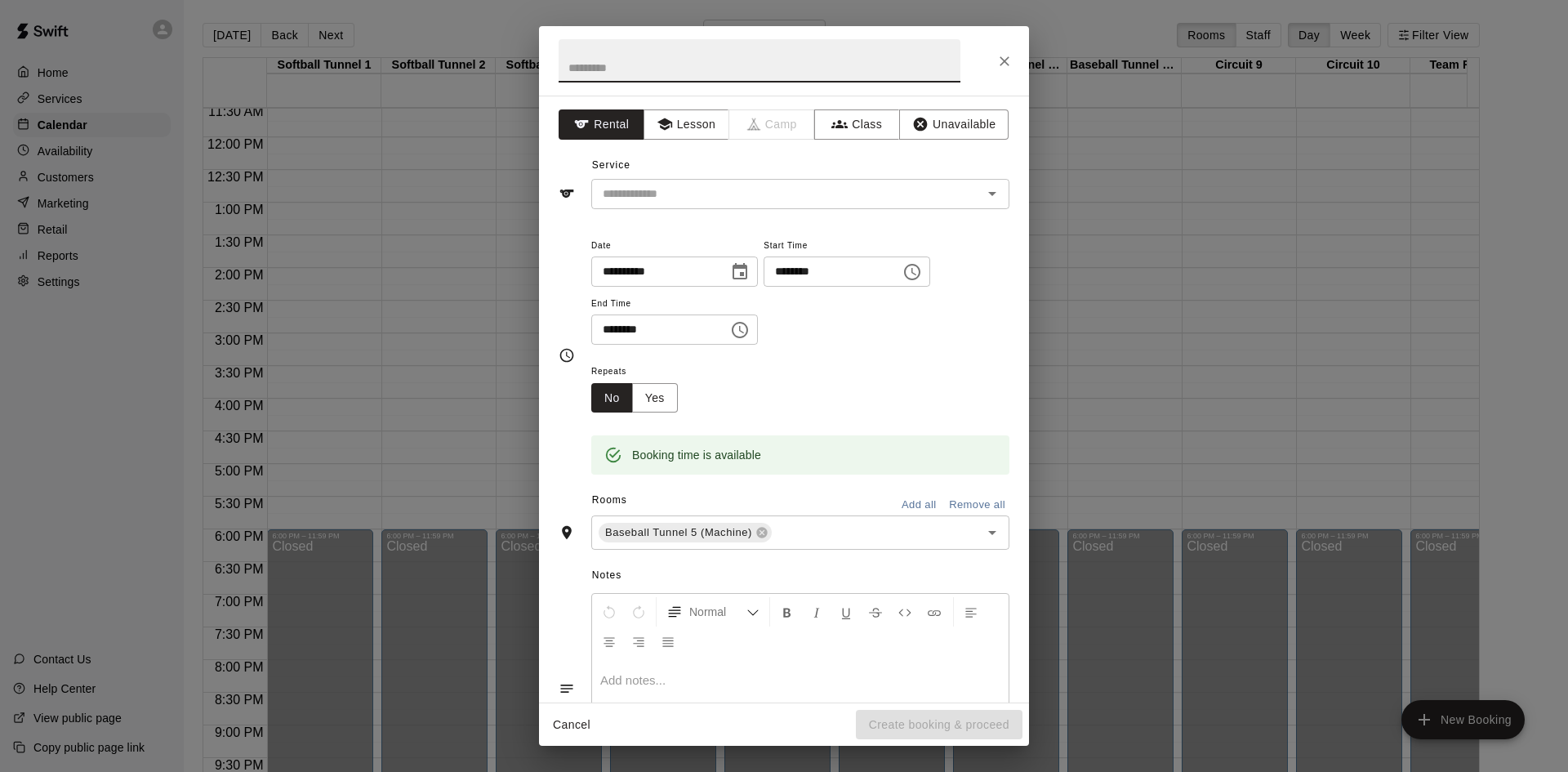
click at [1016, 56] on button "Close" at bounding box center [1004, 61] width 29 height 29
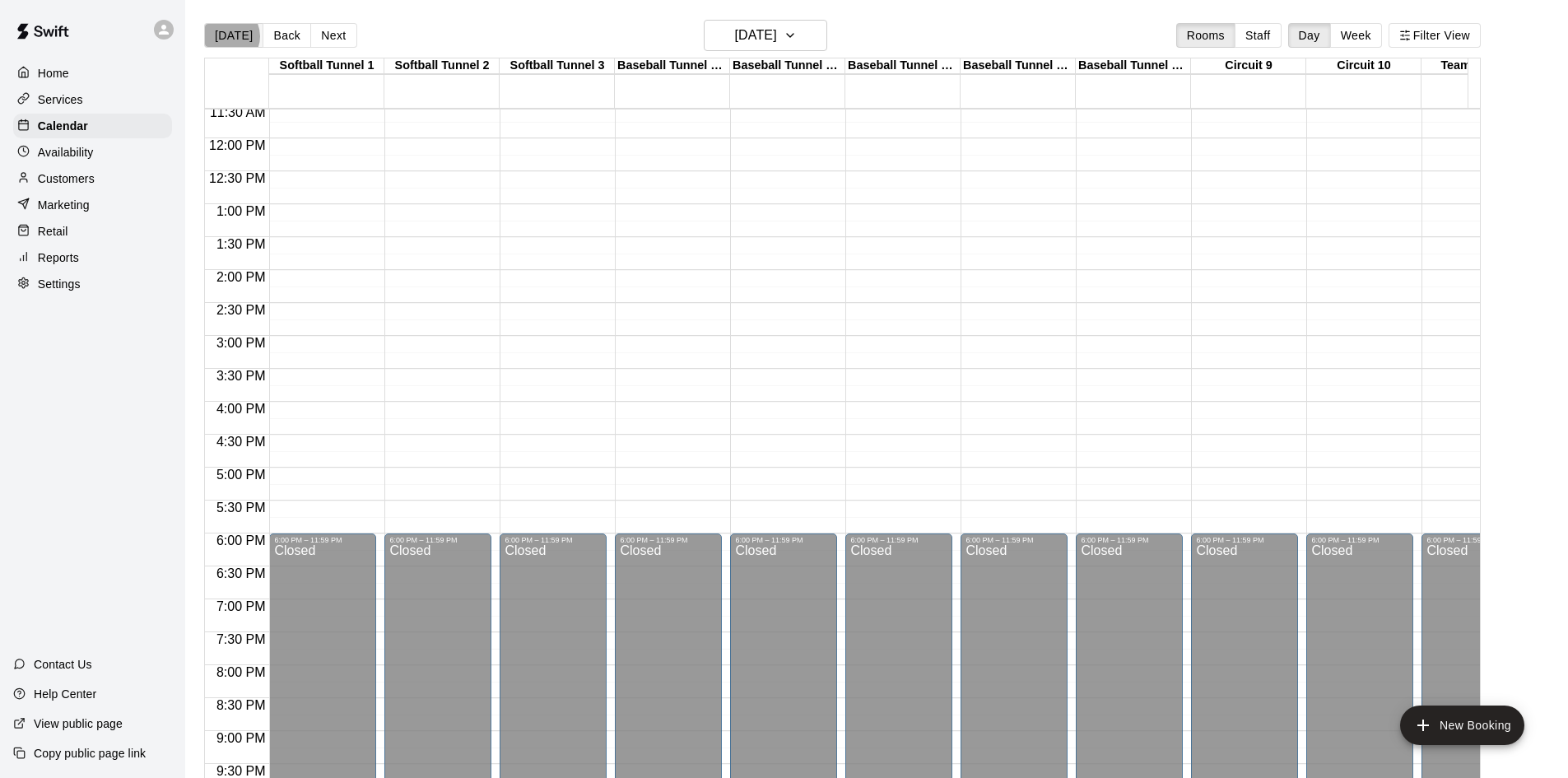
click at [226, 36] on button "[DATE]" at bounding box center [234, 35] width 59 height 25
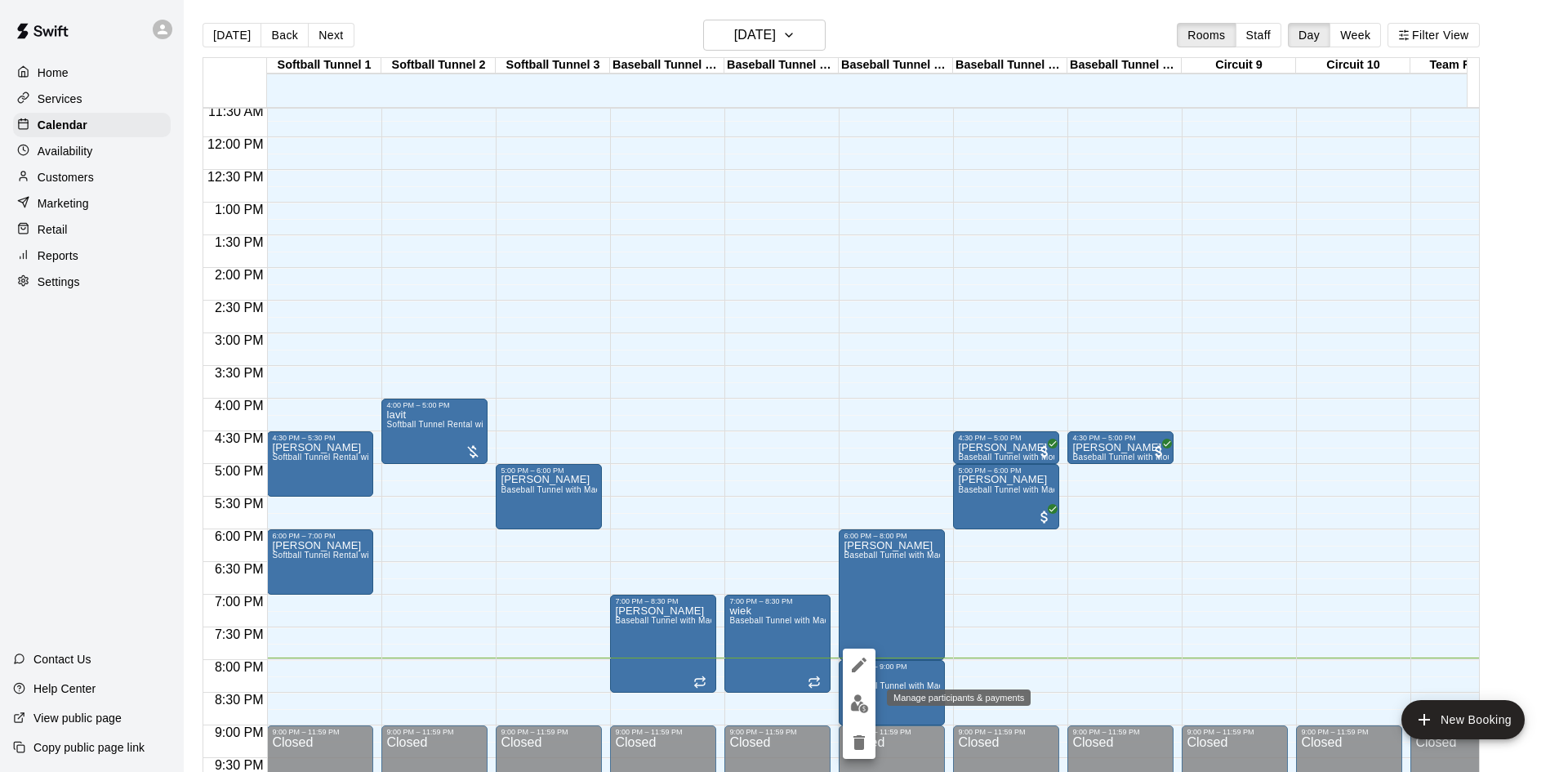
click at [861, 706] on img "edit" at bounding box center [859, 704] width 19 height 19
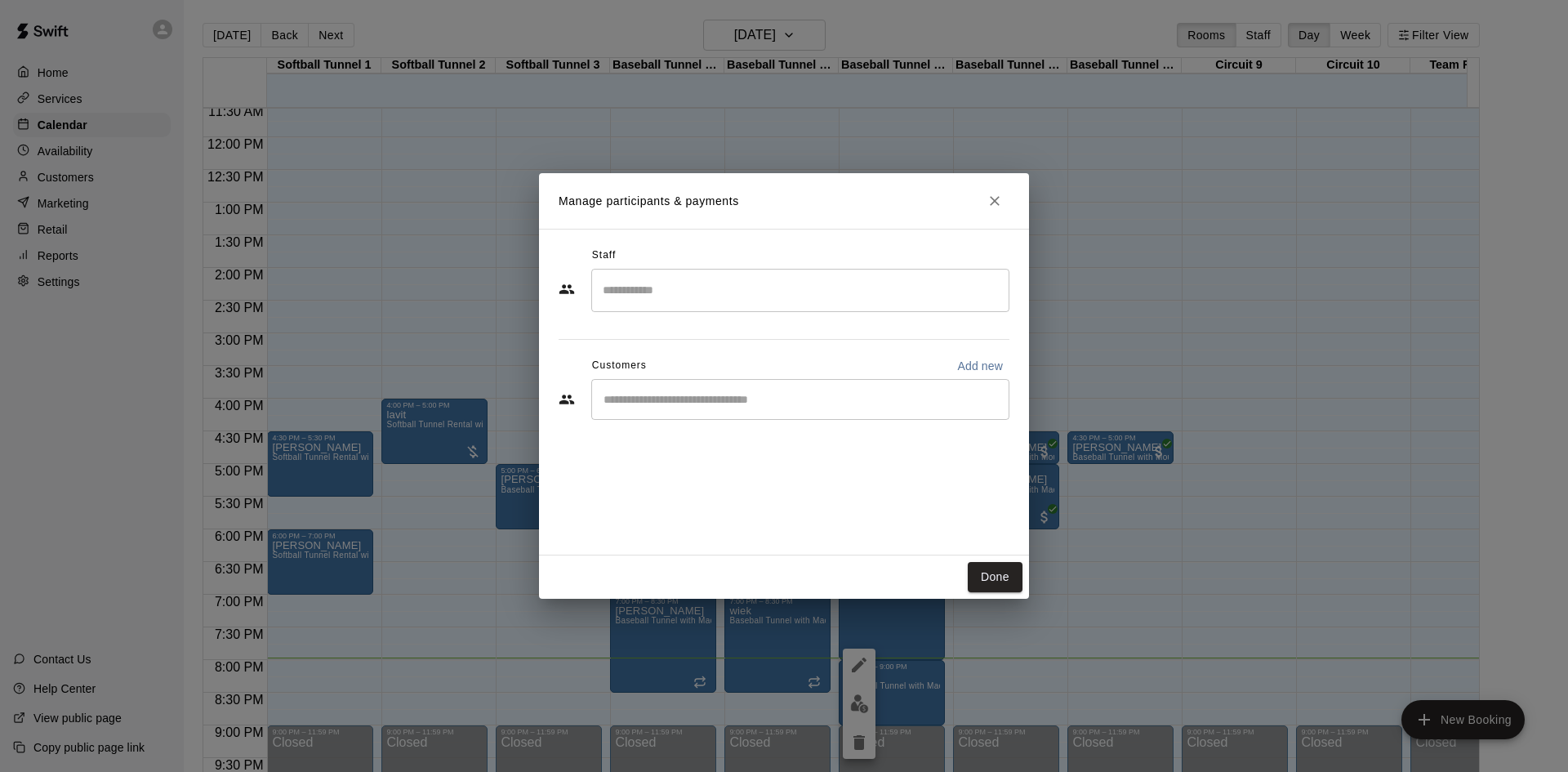
click at [697, 406] on input "Start typing to search customers..." at bounding box center [800, 399] width 403 height 16
type input "*"
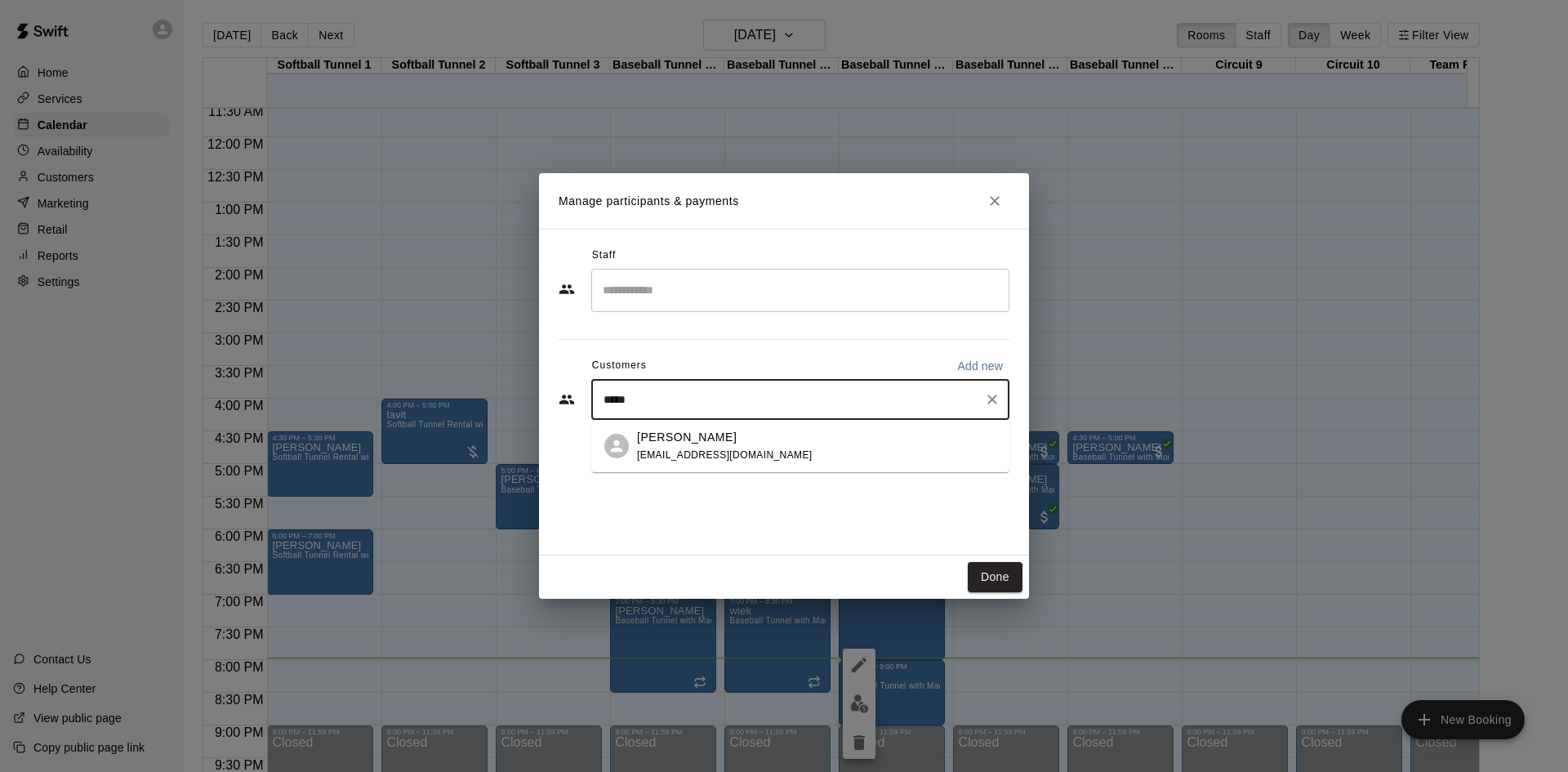
type input "******"
click at [741, 446] on div "Jason Rooney jrooney1975@gmail.com" at bounding box center [725, 446] width 176 height 35
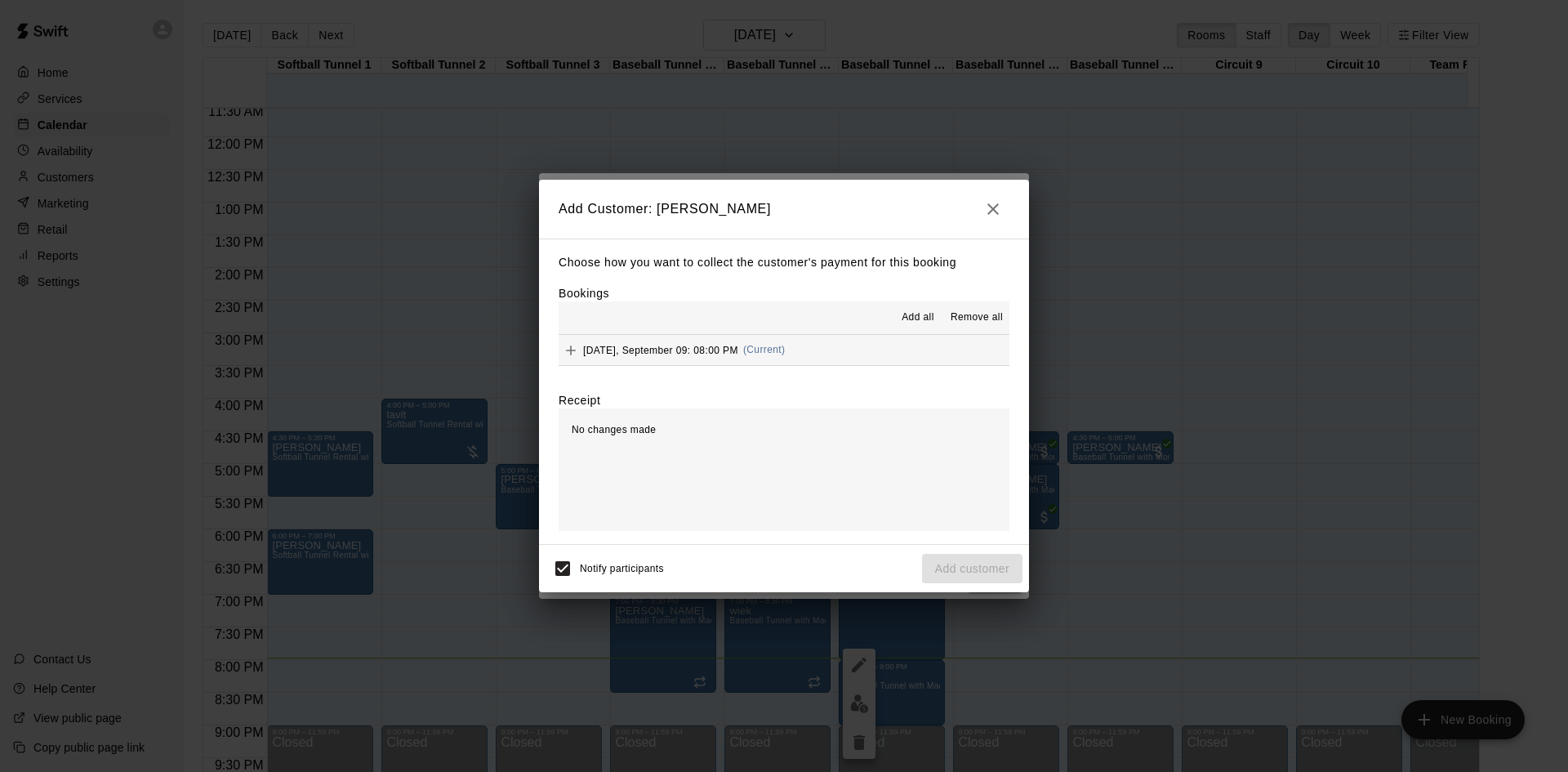
click at [774, 358] on div "Tuesday, September 09: 08:00 PM (Current)" at bounding box center [671, 351] width 226 height 25
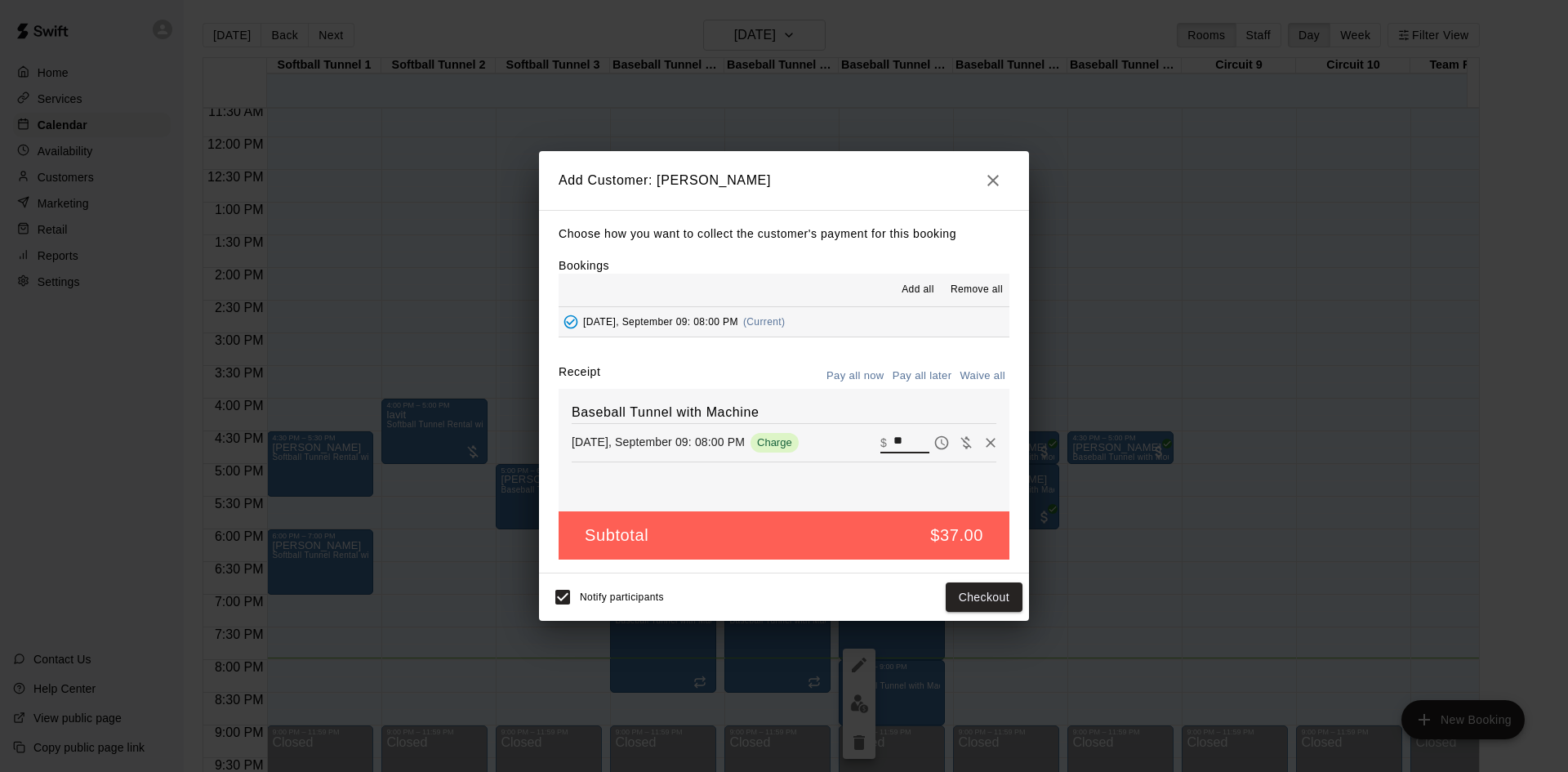
drag, startPoint x: 897, startPoint y: 442, endPoint x: 871, endPoint y: 441, distance: 26.0
click at [880, 441] on div "​ $ **" at bounding box center [904, 443] width 49 height 21
type input "**"
click at [993, 595] on button "Checkout" at bounding box center [984, 597] width 77 height 30
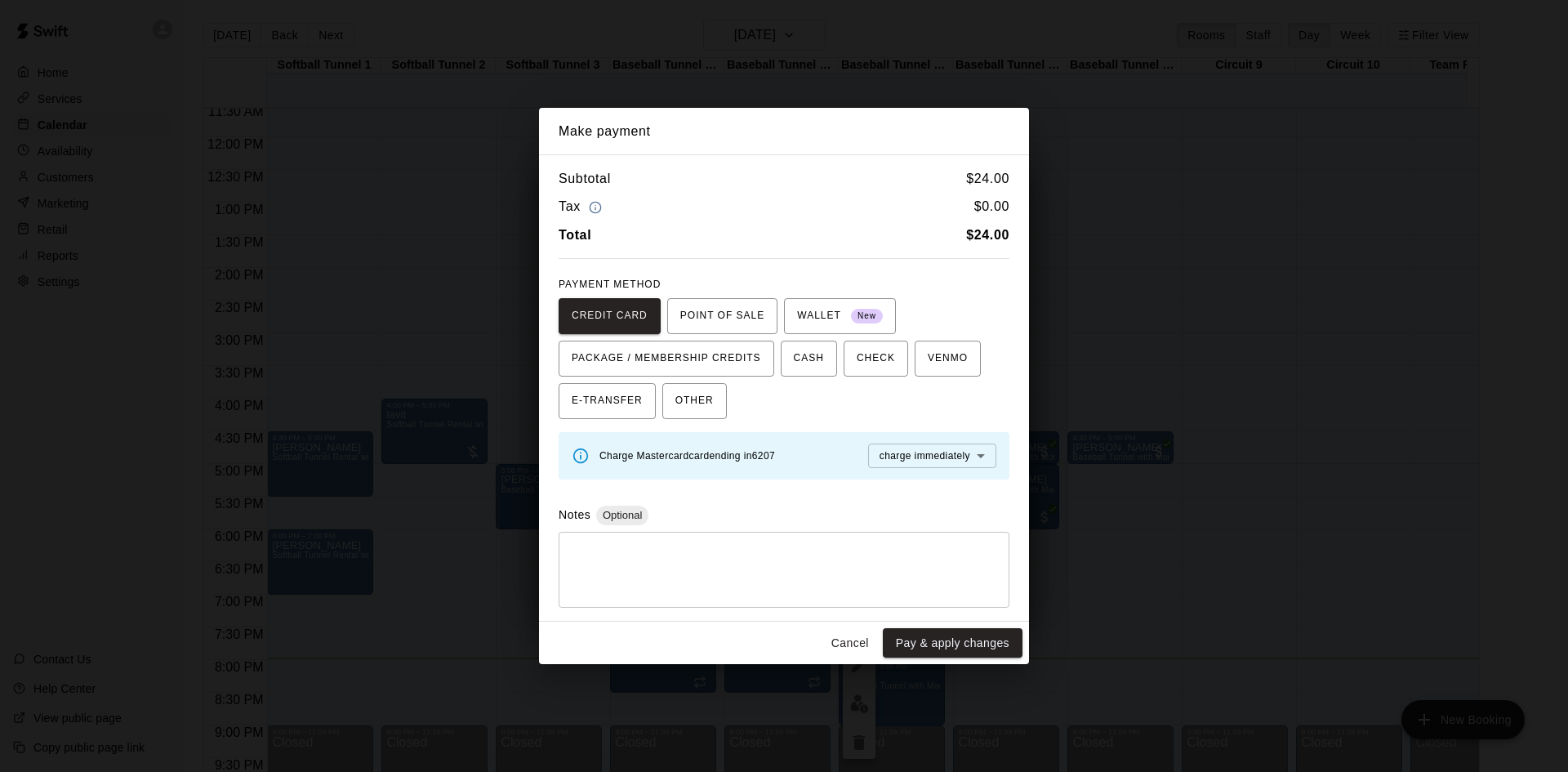
click at [720, 540] on div "* ​" at bounding box center [784, 570] width 451 height 76
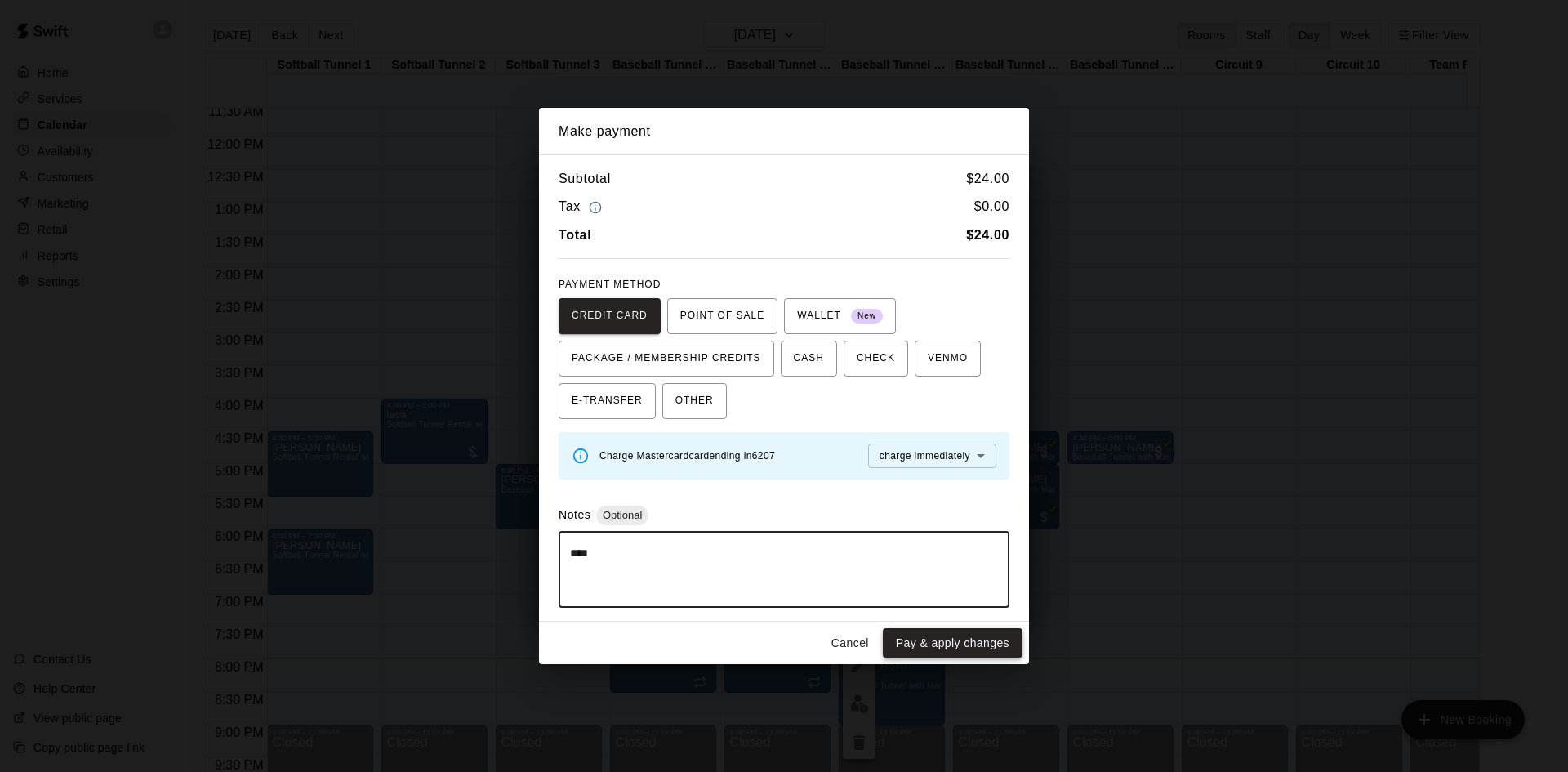
type textarea "****"
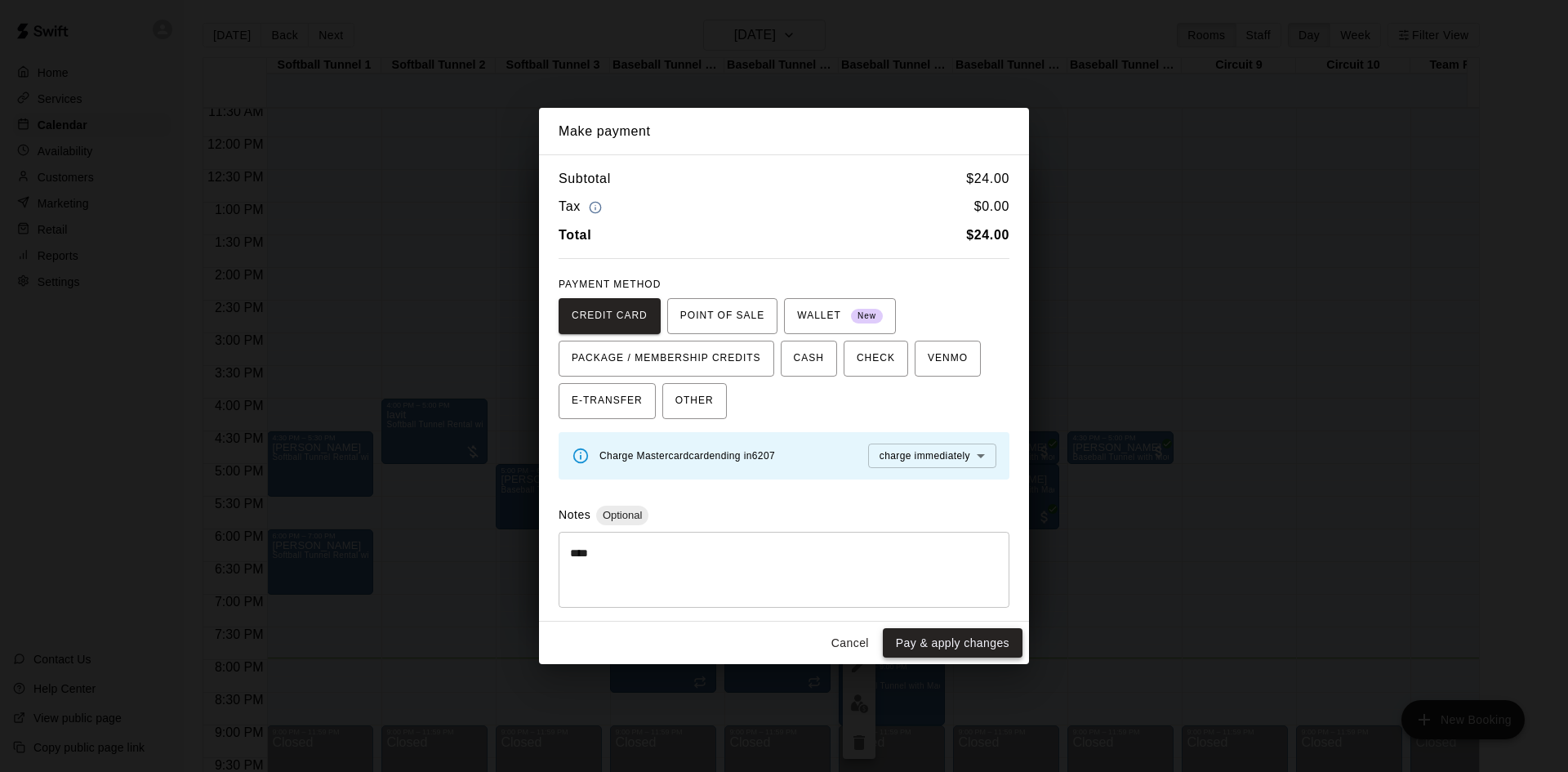
drag, startPoint x: 1021, startPoint y: 635, endPoint x: 1010, endPoint y: 636, distance: 11.0
click at [1016, 636] on div "Cancel Pay & apply changes" at bounding box center [784, 643] width 490 height 44
click at [999, 639] on button "Pay & apply changes" at bounding box center [952, 643] width 140 height 30
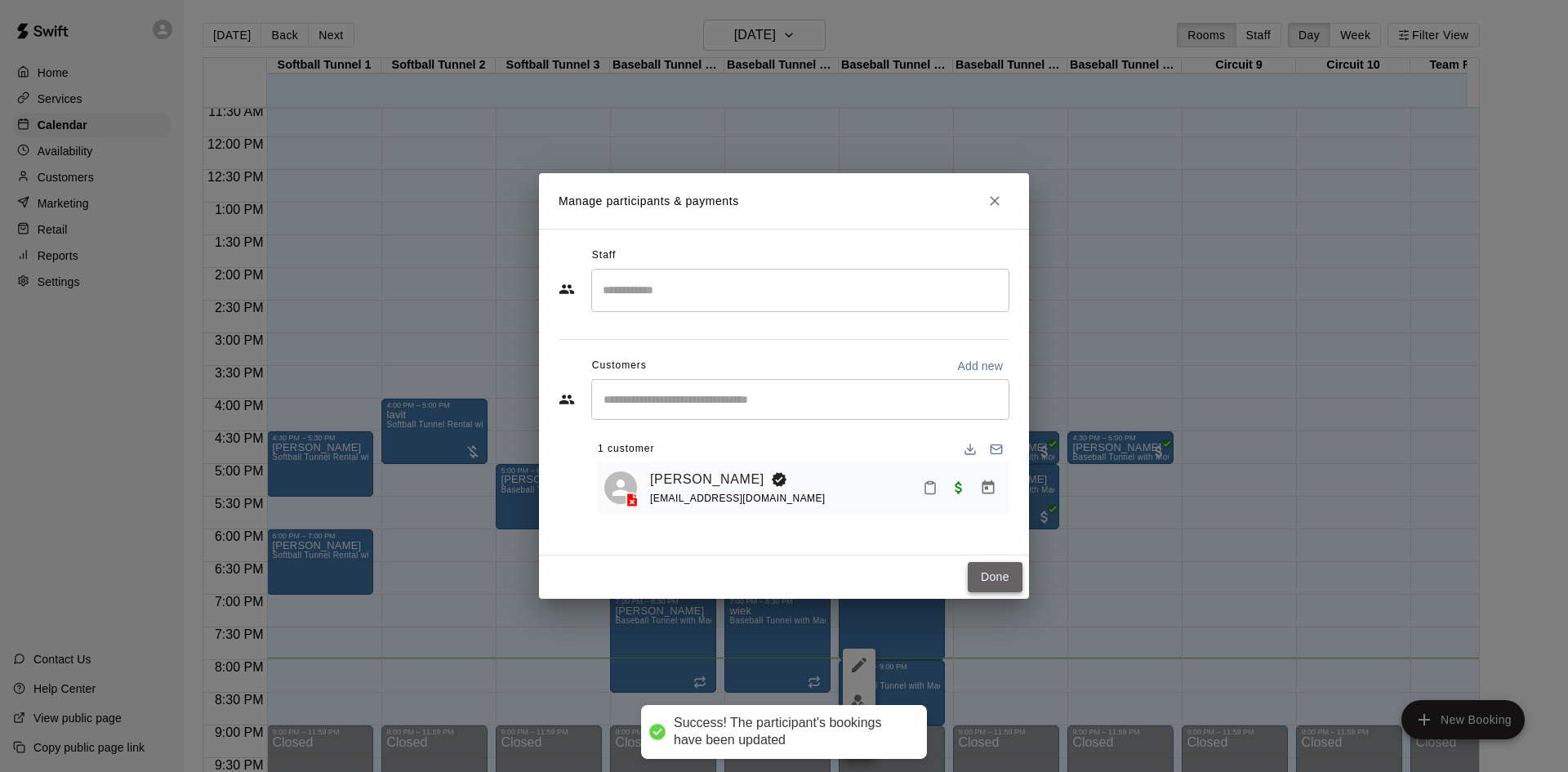
click at [999, 574] on button "Done" at bounding box center [995, 577] width 55 height 30
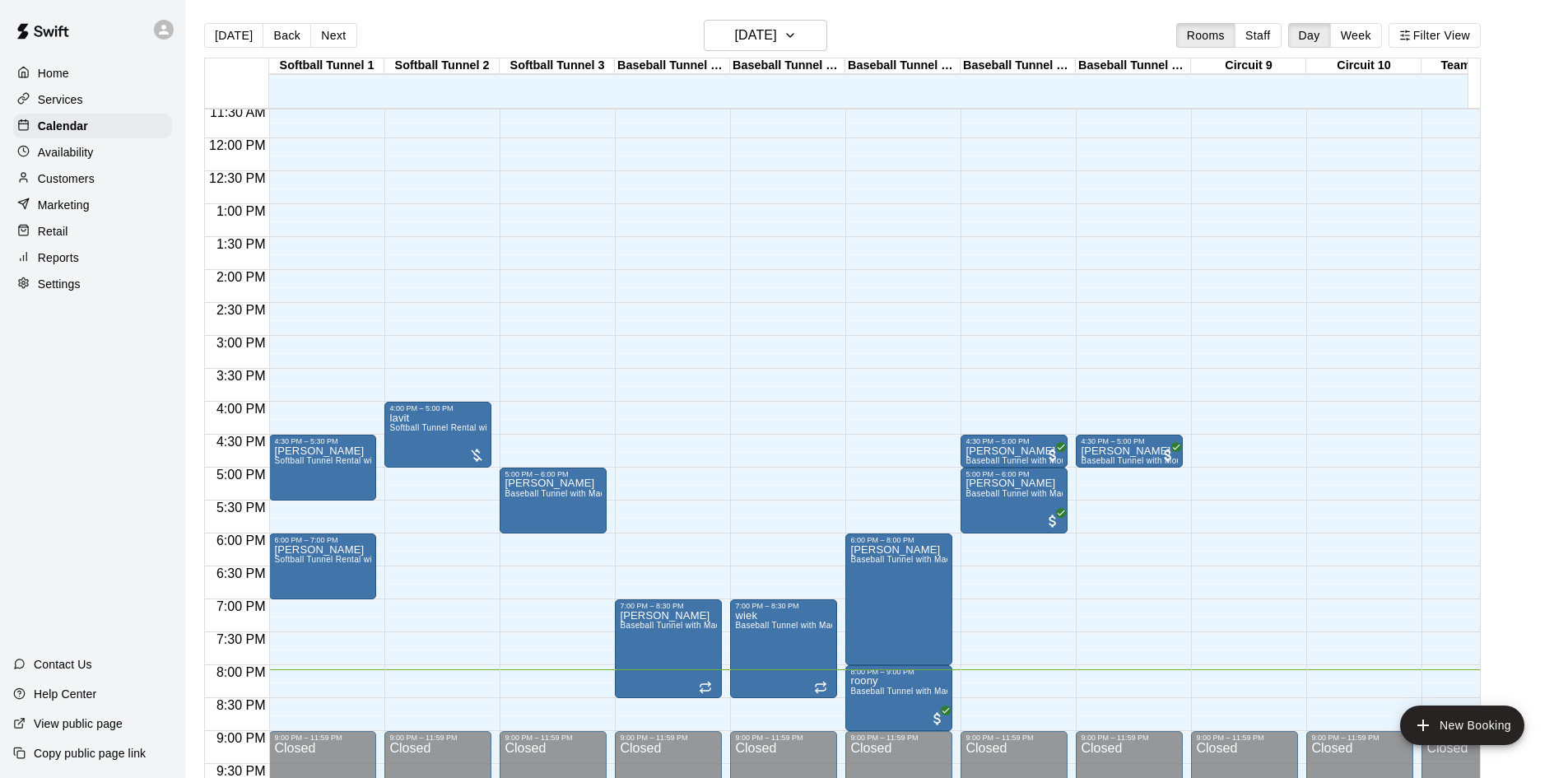
click at [651, 440] on div "12:00 AM – 10:00 AM Closed 7:00 PM – 8:30 PM weik Baseball Tunnel with Machine …" at bounding box center [668, 138] width 107 height 1581
click at [444, 553] on div "12:00 AM – 10:00 AM Closed 4:00 PM – 5:00 PM lavit Softball Tunnel Rental with …" at bounding box center [437, 138] width 107 height 1581
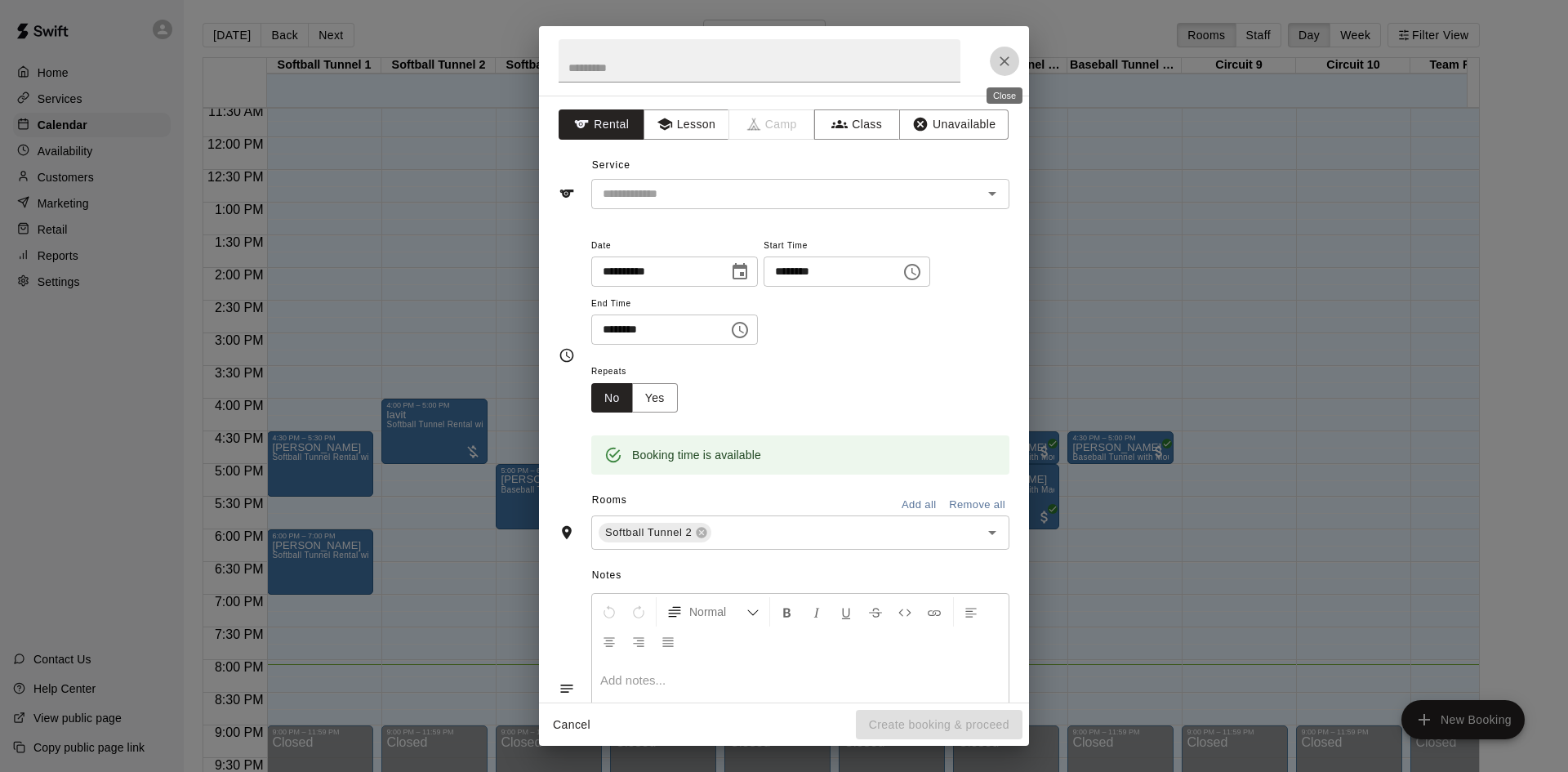
click at [1010, 61] on icon "Close" at bounding box center [1004, 61] width 16 height 16
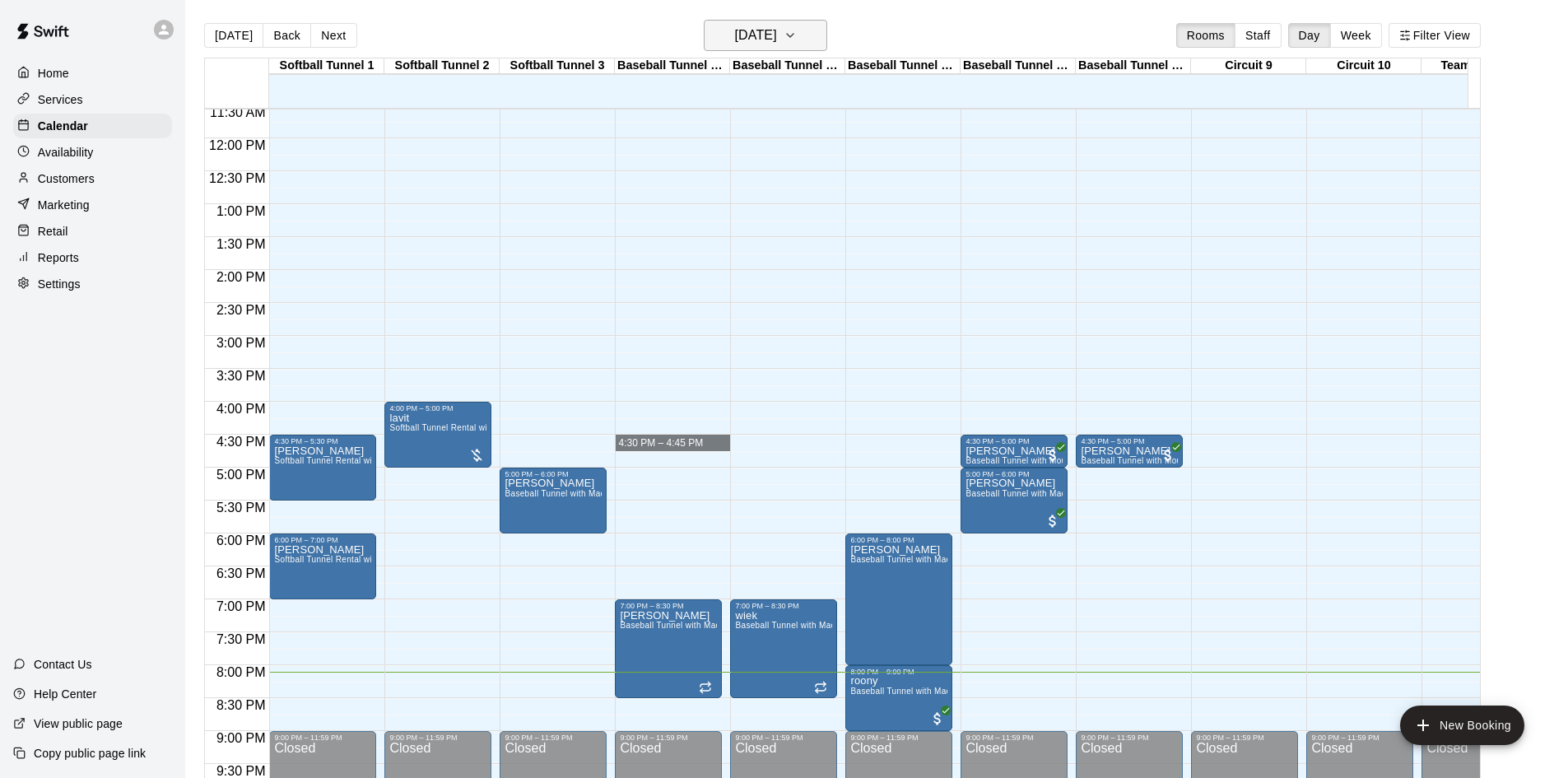
click at [777, 42] on h6 "[DATE]" at bounding box center [755, 35] width 42 height 23
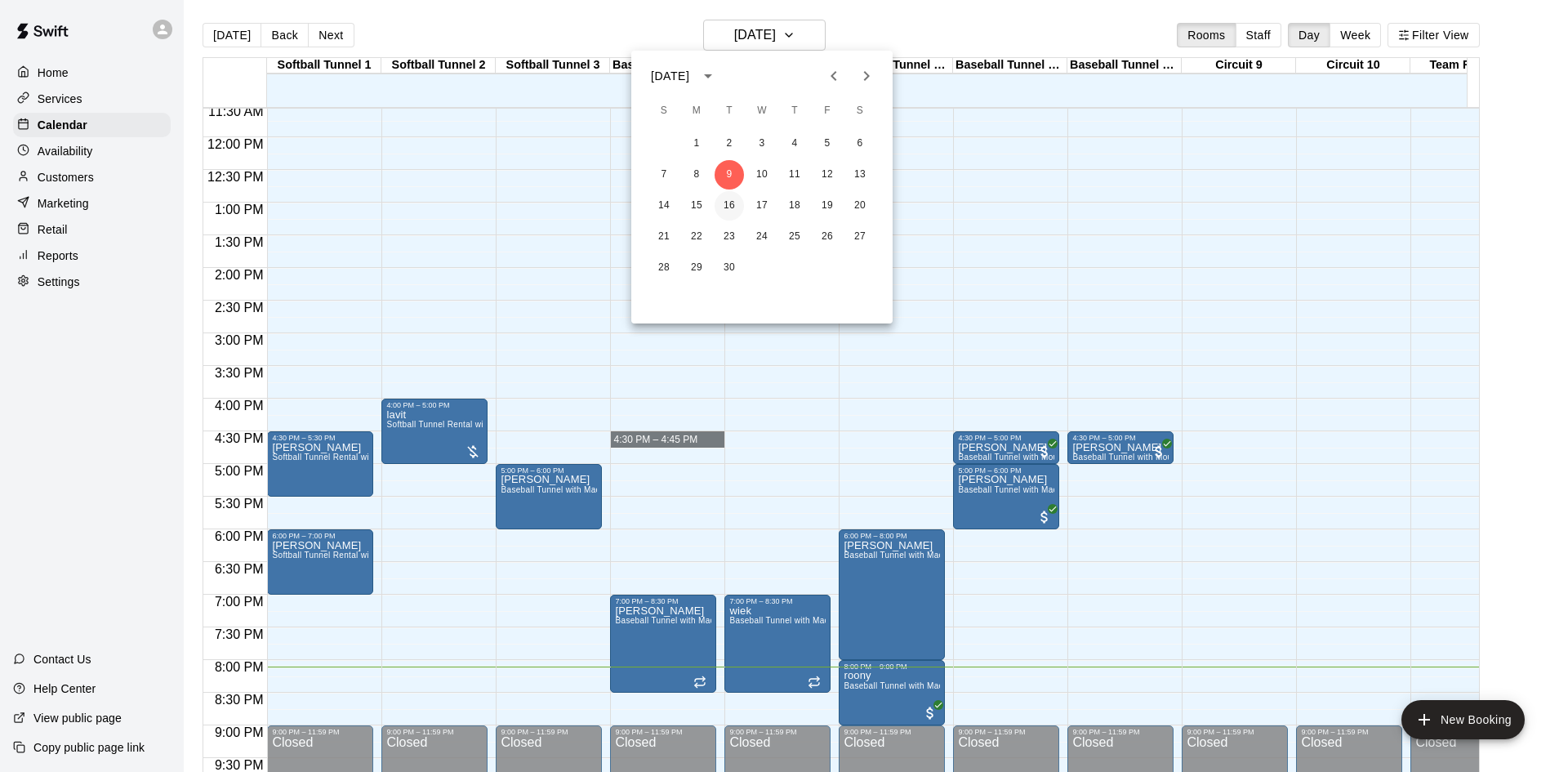
click at [732, 212] on button "16" at bounding box center [729, 206] width 29 height 29
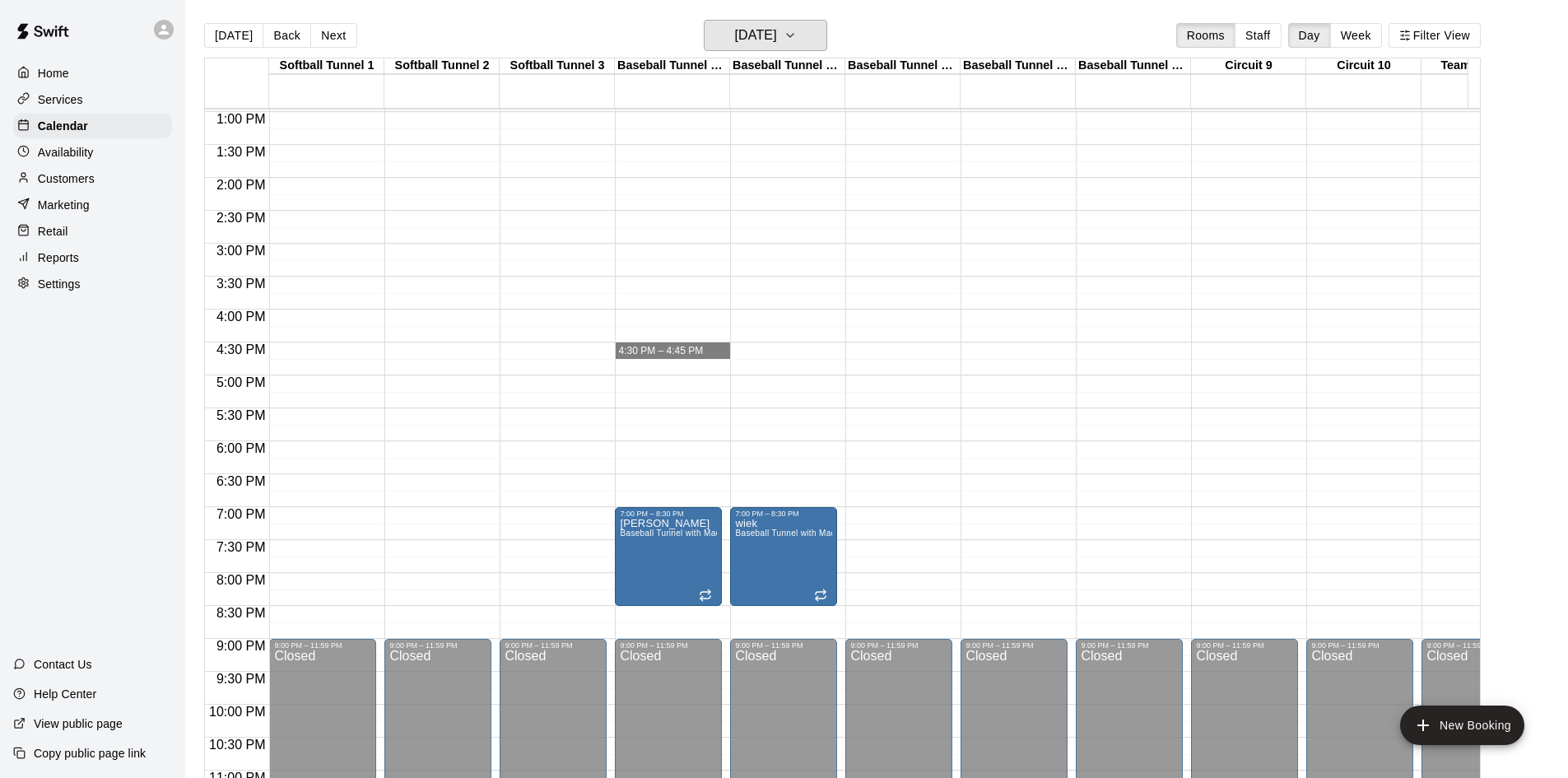
scroll to position [825, 0]
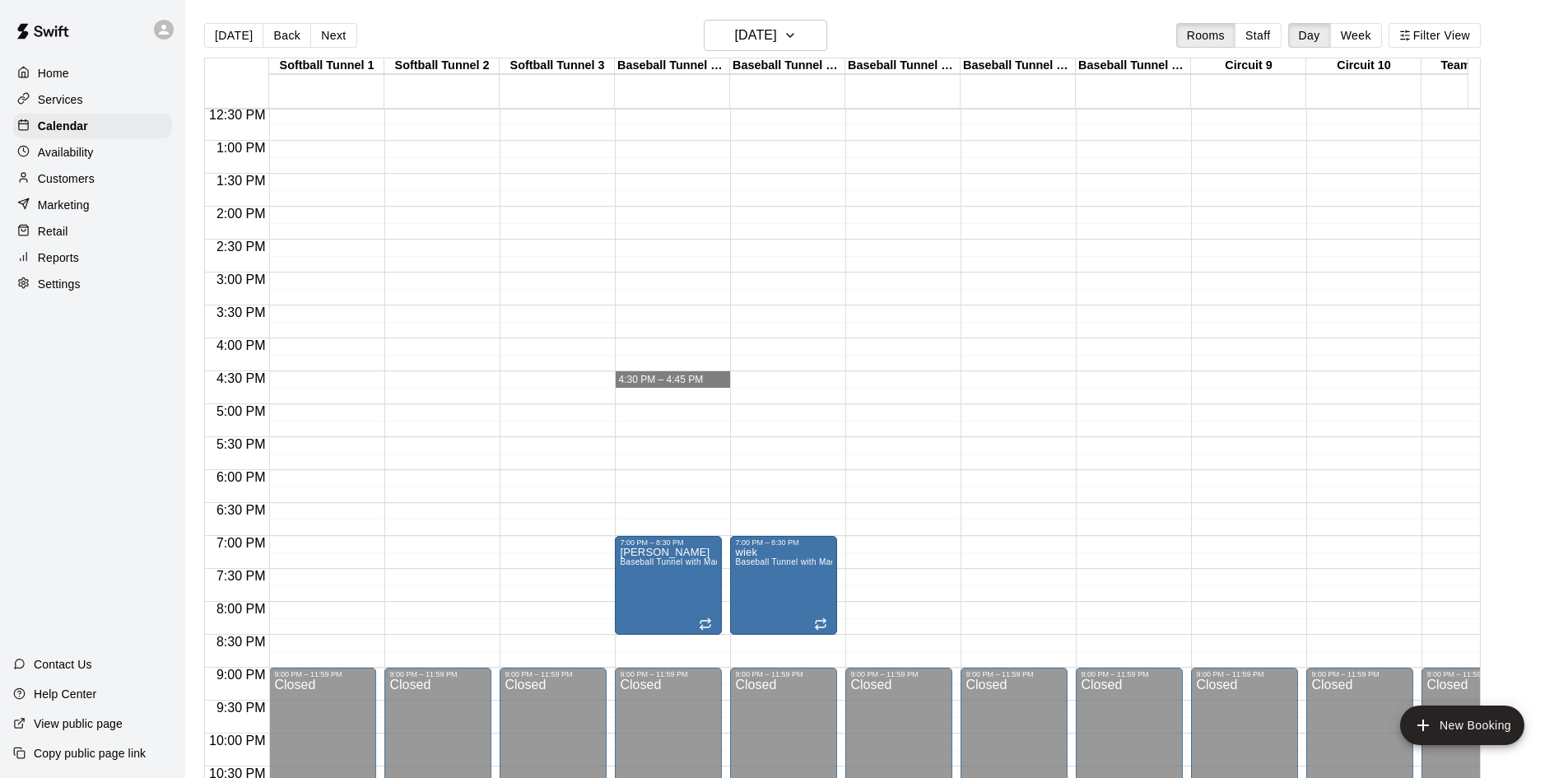
click at [886, 476] on div "12:00 AM – 10:00 AM Closed 9:00 PM – 11:59 PM Closed" at bounding box center [899, 75] width 107 height 1581
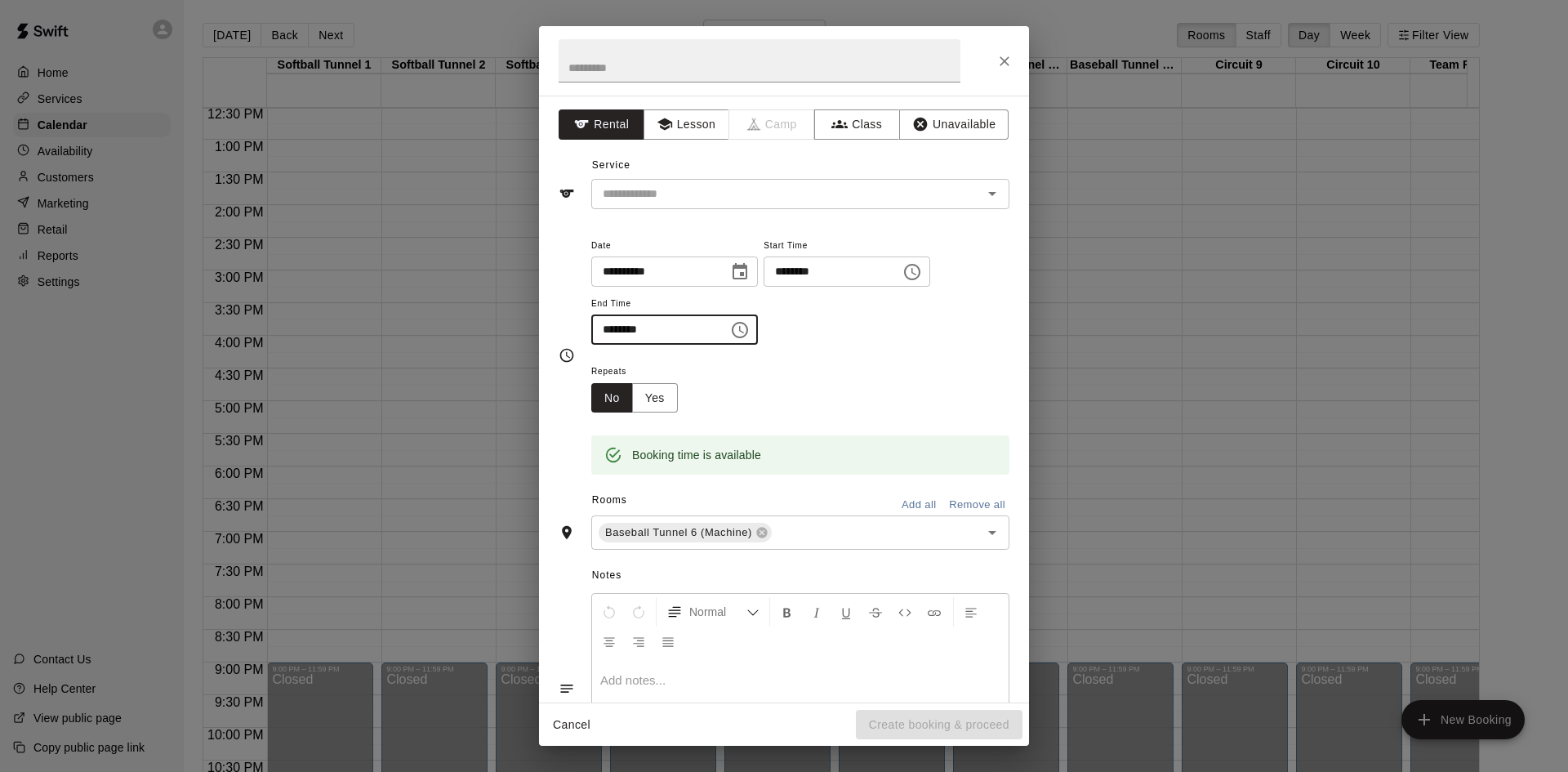
drag, startPoint x: 630, startPoint y: 323, endPoint x: 590, endPoint y: 328, distance: 40.3
click at [590, 328] on div "**********" at bounding box center [784, 356] width 451 height 241
drag, startPoint x: 605, startPoint y: 327, endPoint x: 634, endPoint y: 329, distance: 29.1
click at [634, 329] on input "********" at bounding box center [653, 329] width 125 height 30
type input "********"
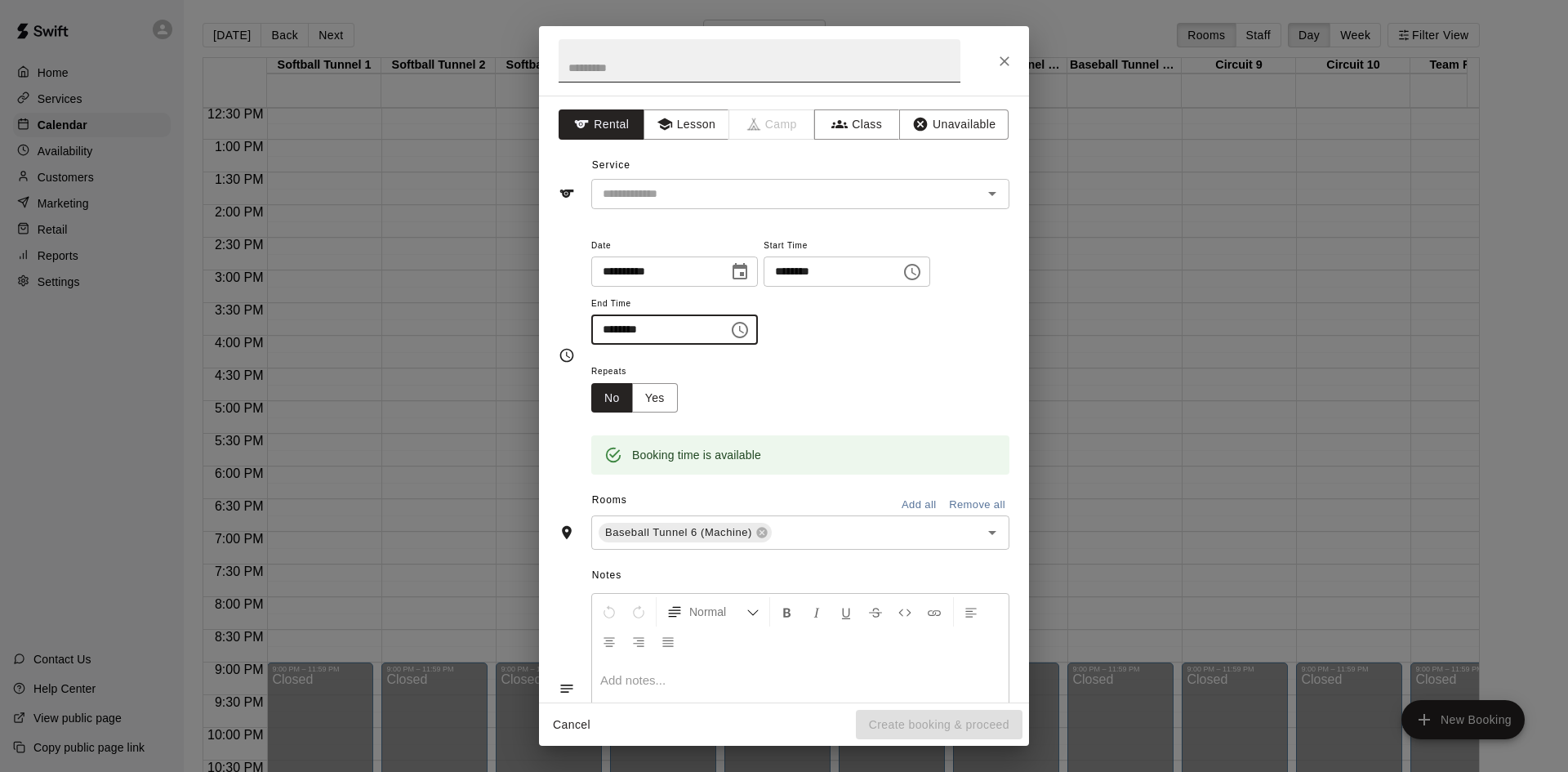
click at [718, 67] on input "text" at bounding box center [759, 61] width 402 height 44
type input "*****"
click at [841, 203] on input "text" at bounding box center [776, 194] width 360 height 20
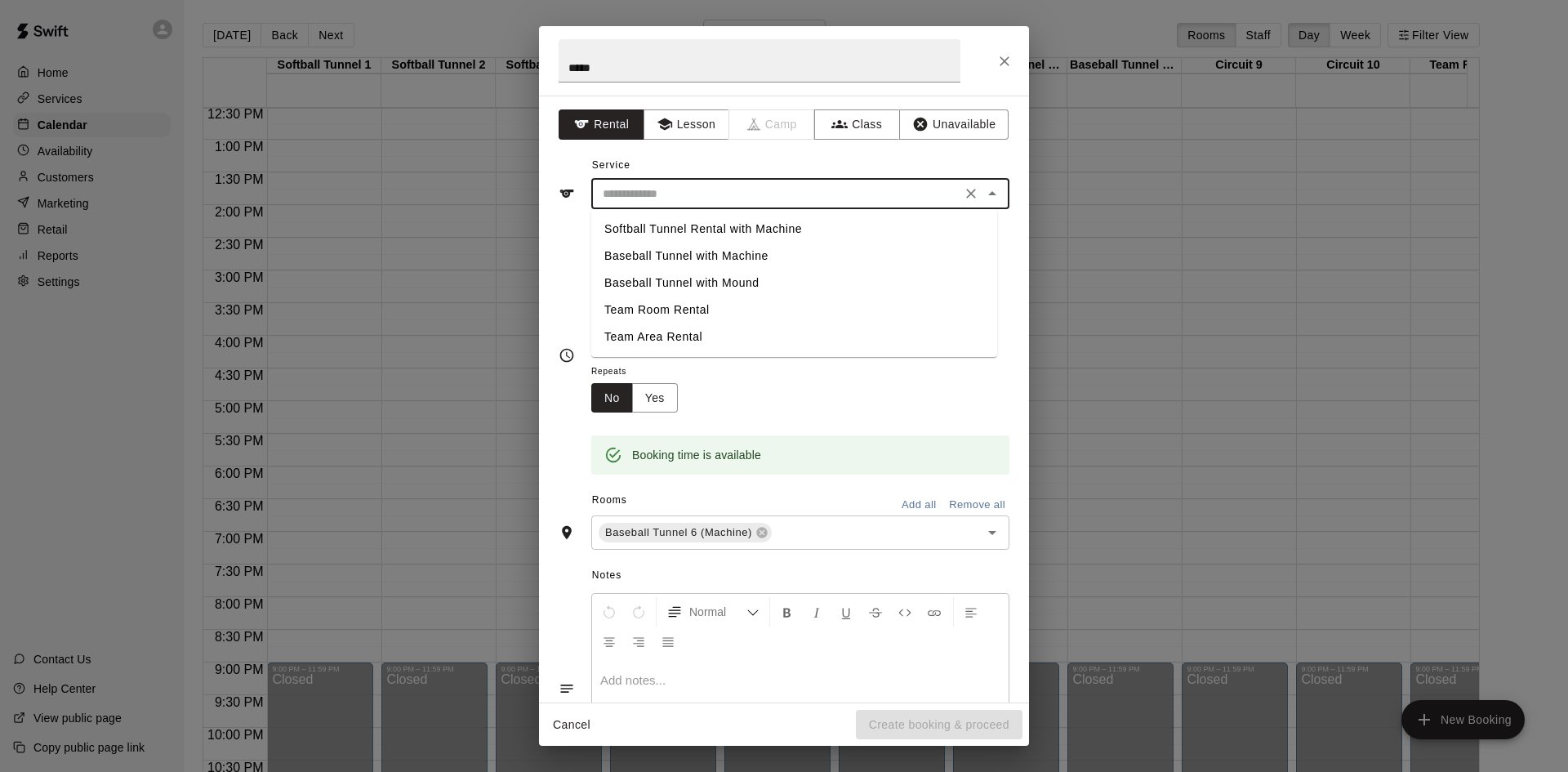
click at [836, 251] on li "Baseball Tunnel with Machine" at bounding box center [794, 256] width 406 height 27
type input "**********"
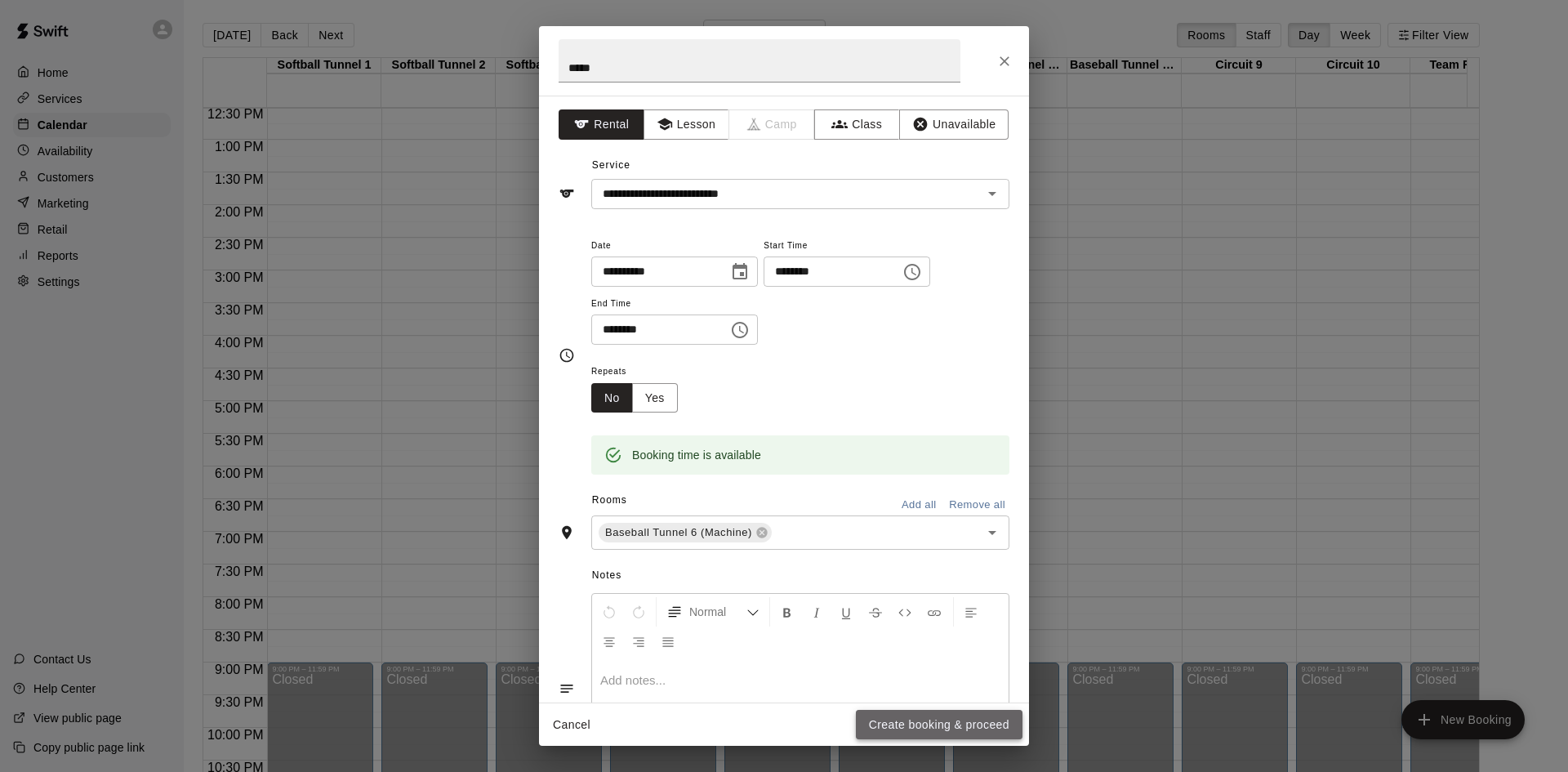
click at [939, 731] on button "Create booking & proceed" at bounding box center [939, 724] width 166 height 30
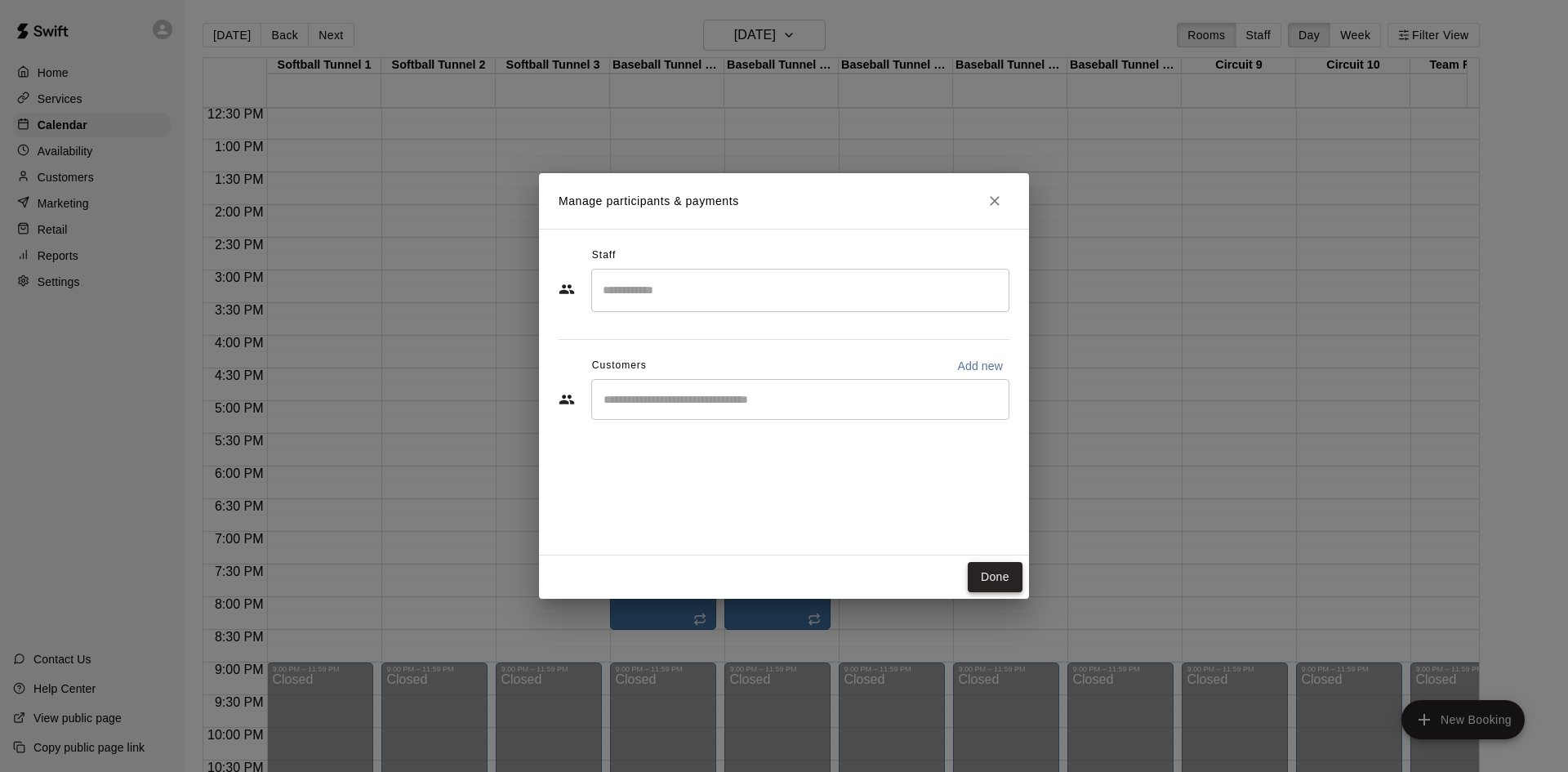
click at [990, 572] on button "Done" at bounding box center [995, 577] width 55 height 30
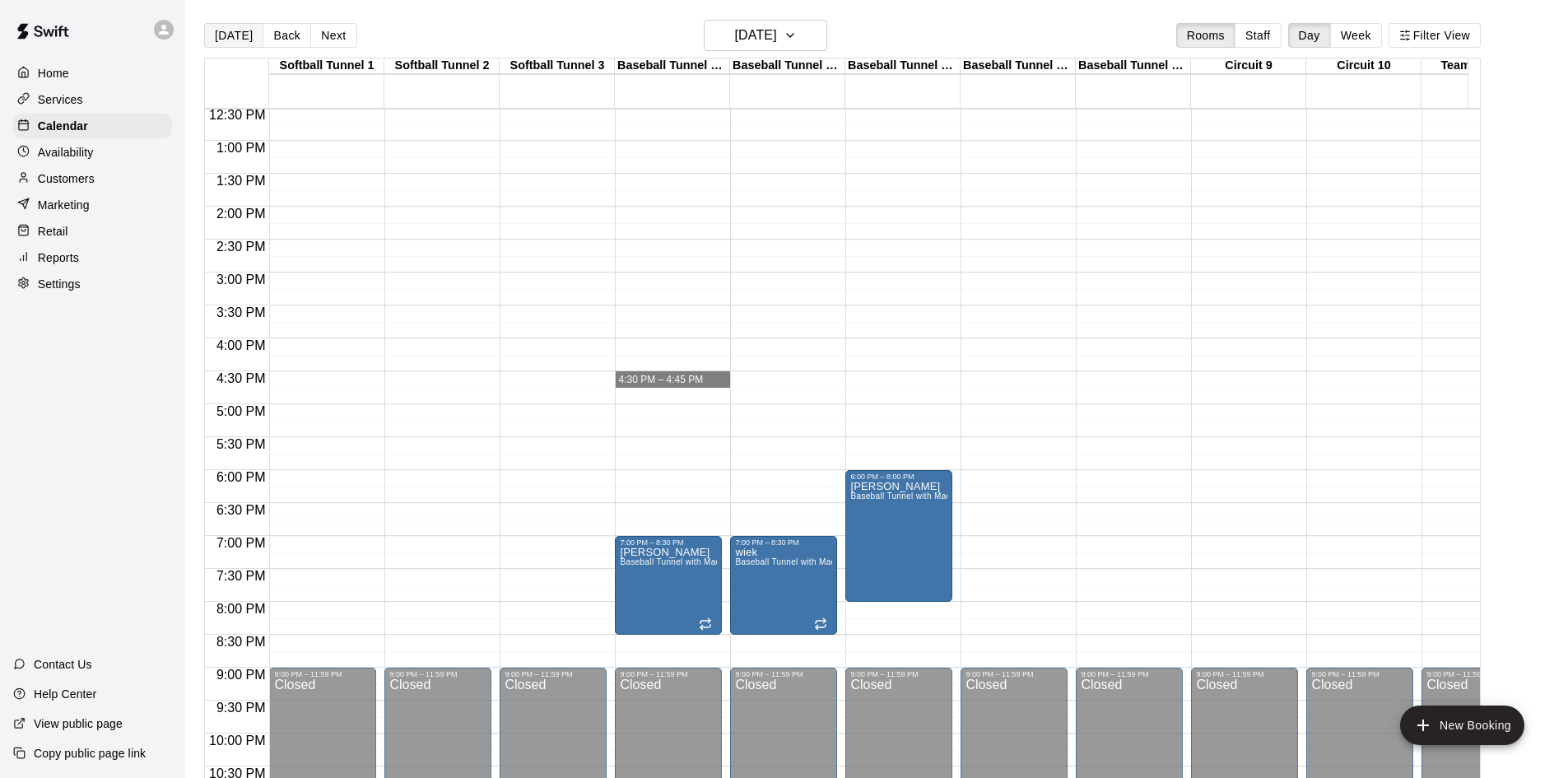
click at [225, 40] on button "[DATE]" at bounding box center [234, 35] width 59 height 25
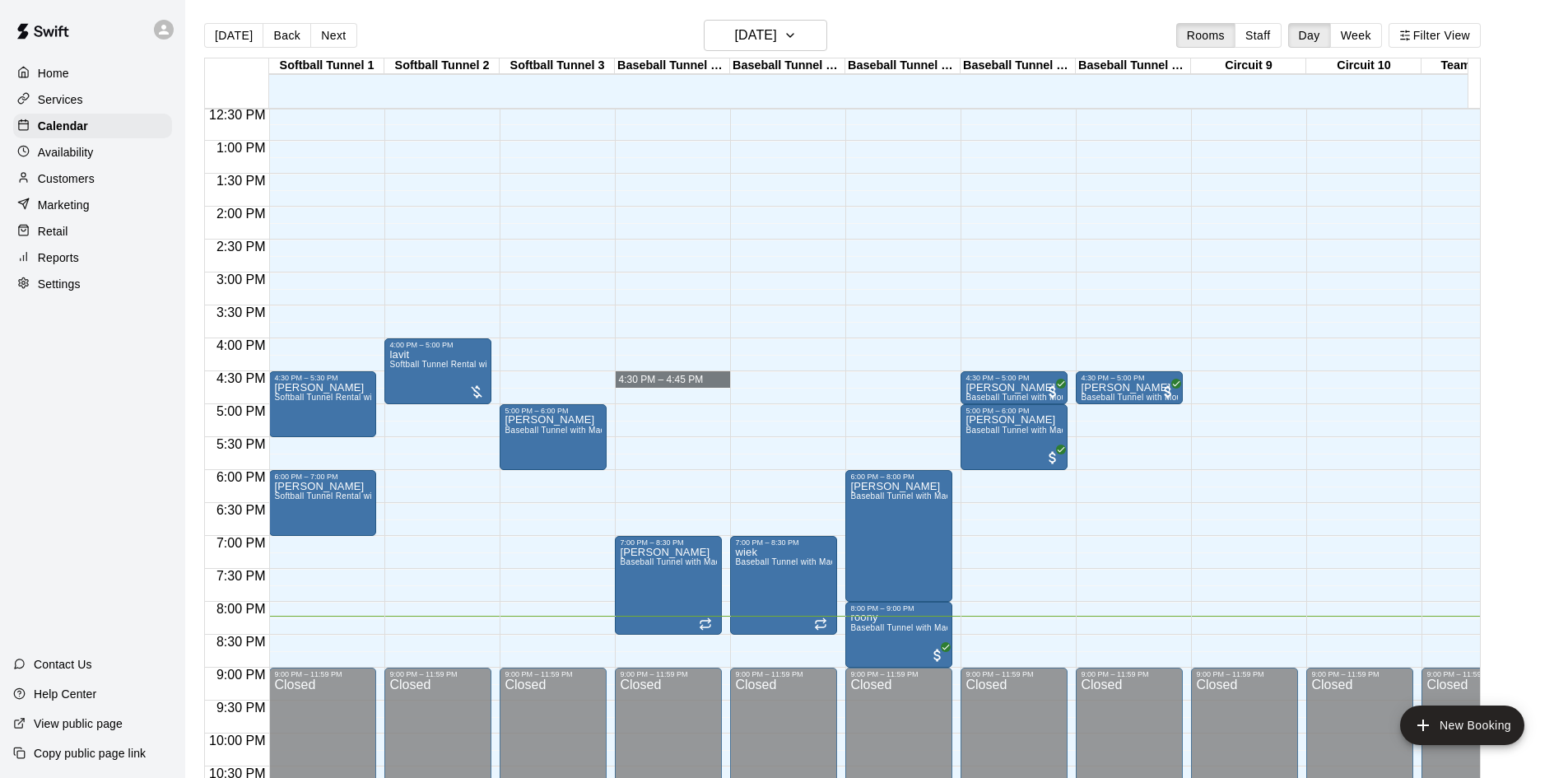
drag, startPoint x: 686, startPoint y: 389, endPoint x: 1076, endPoint y: 501, distance: 405.8
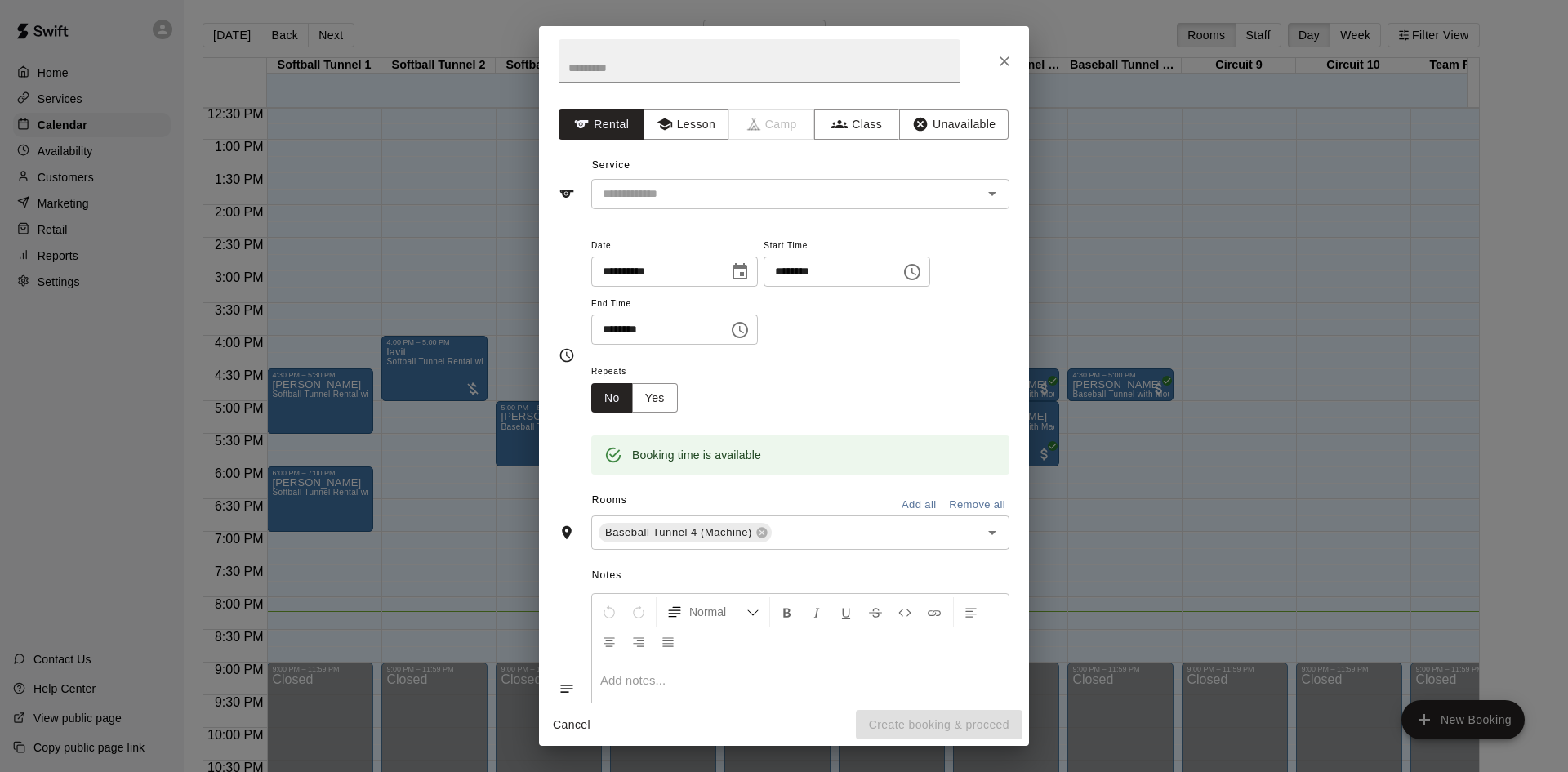
click at [772, 389] on div "Repeats No Yes" at bounding box center [800, 386] width 418 height 51
click at [1009, 55] on icon "Close" at bounding box center [1004, 61] width 16 height 16
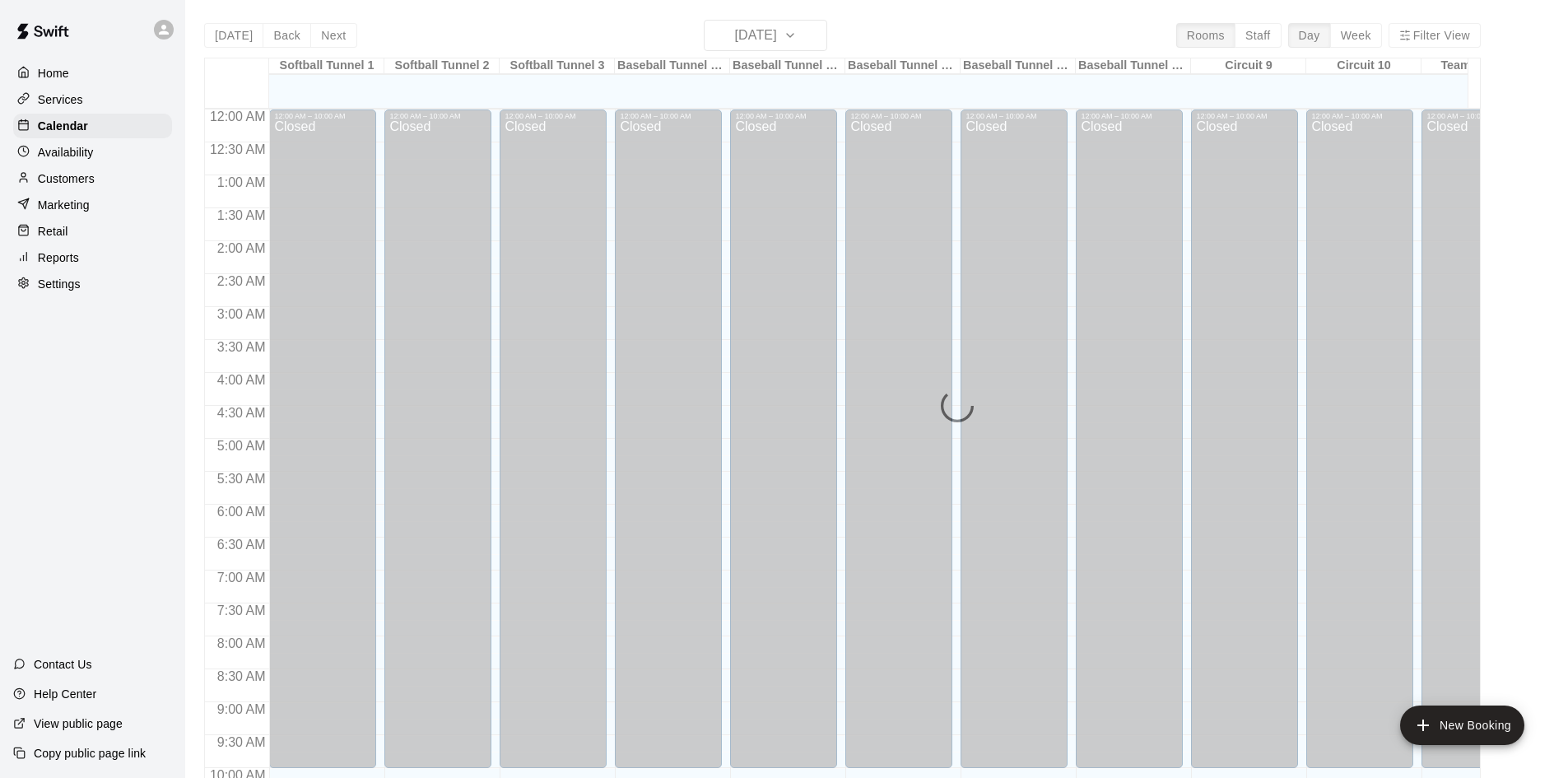
scroll to position [844, 0]
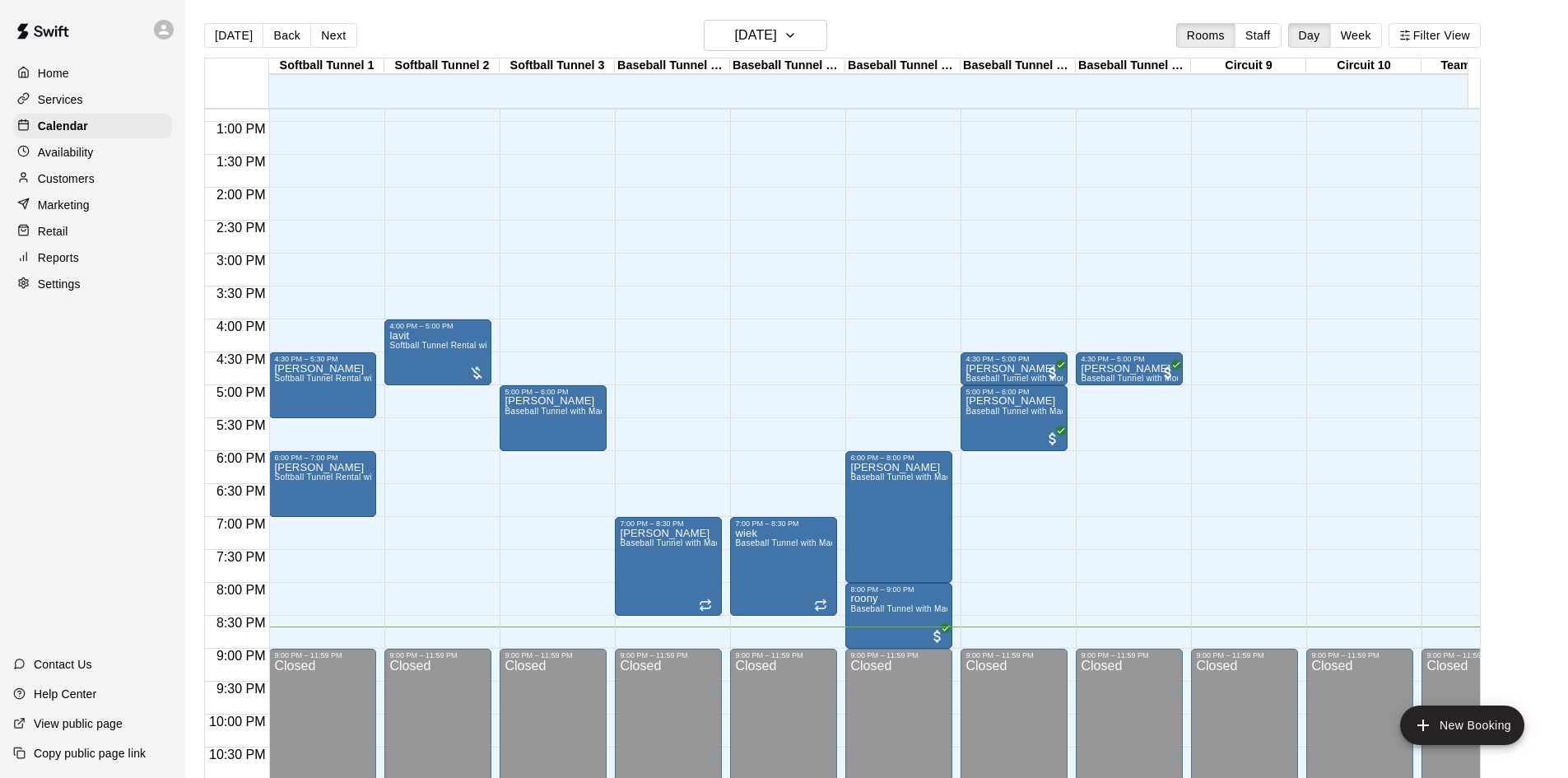
click at [534, 24] on div "[DATE] Back [DATE][DATE] Rooms Staff Day Week Filter View" at bounding box center [843, 39] width 1277 height 38
